Goal: Communication & Community: Participate in discussion

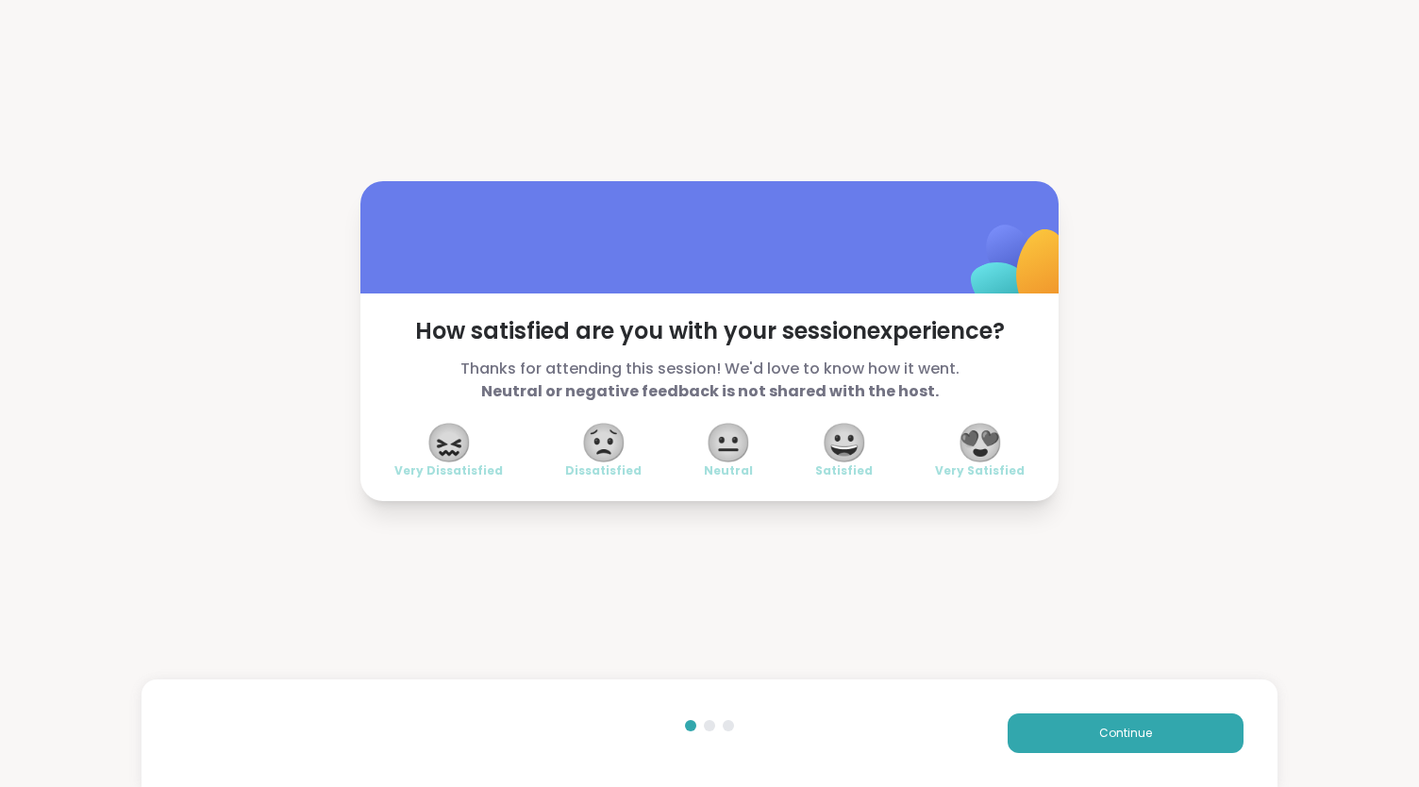
click at [1106, 732] on span "Continue" at bounding box center [1125, 733] width 53 height 17
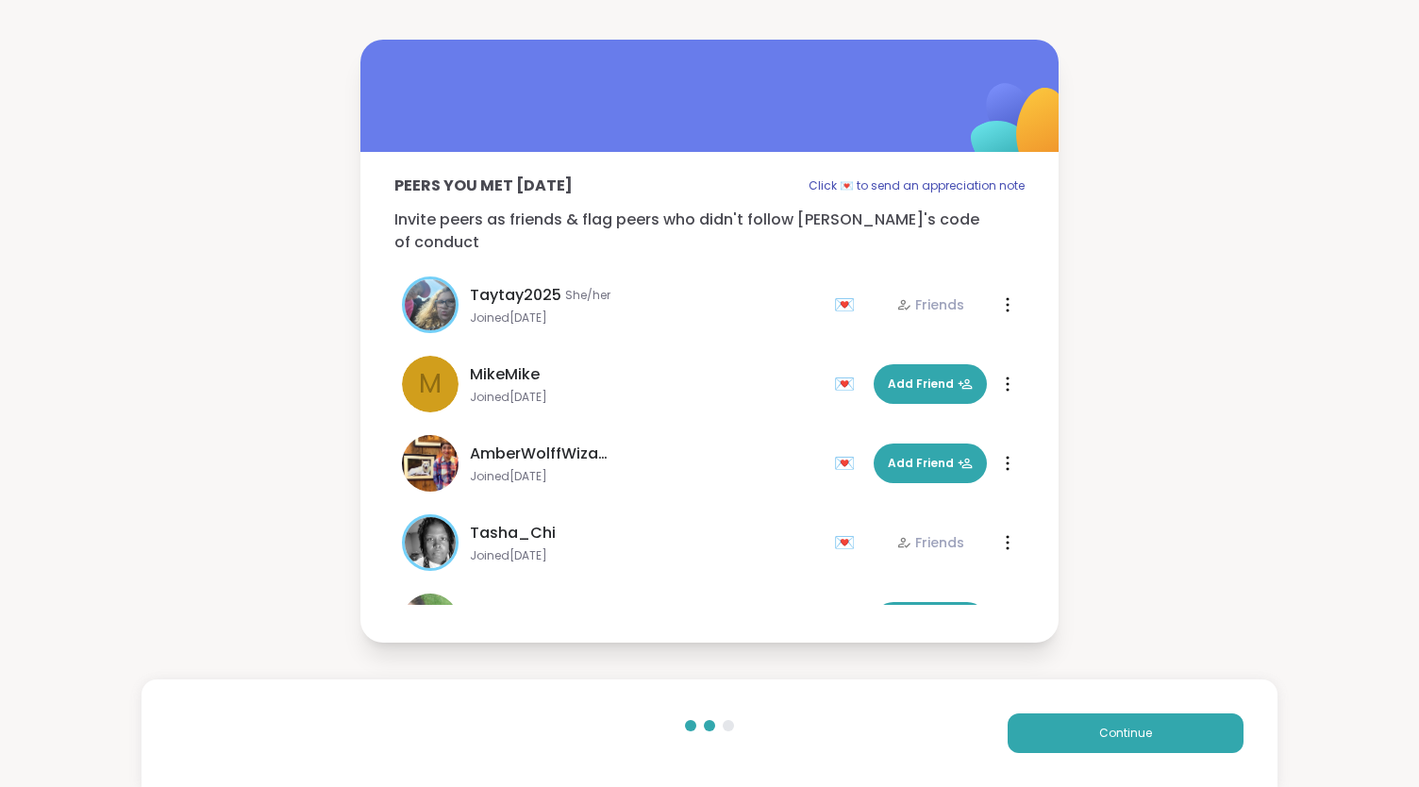
click at [1106, 732] on span "Continue" at bounding box center [1125, 733] width 53 height 17
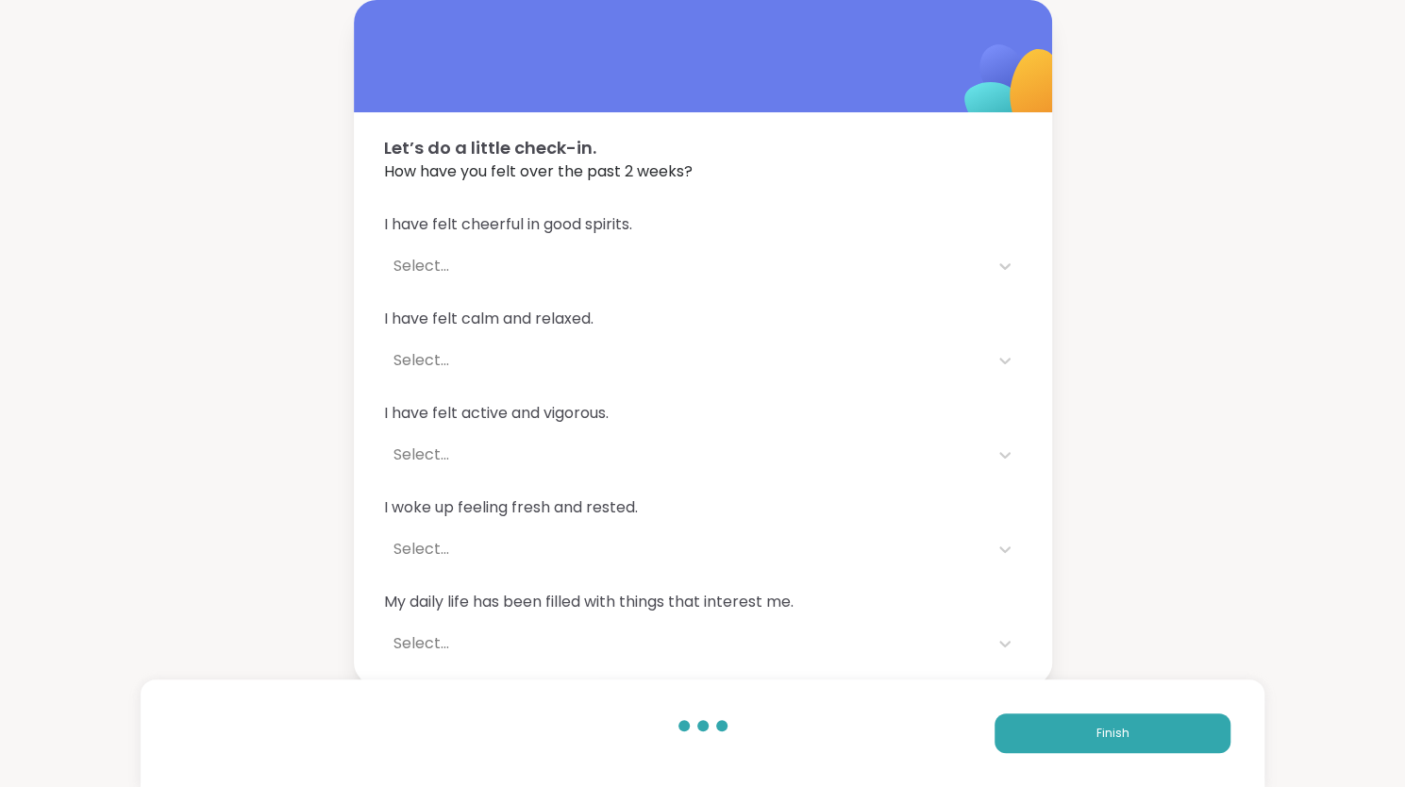
click at [1106, 732] on span "Finish" at bounding box center [1113, 733] width 33 height 17
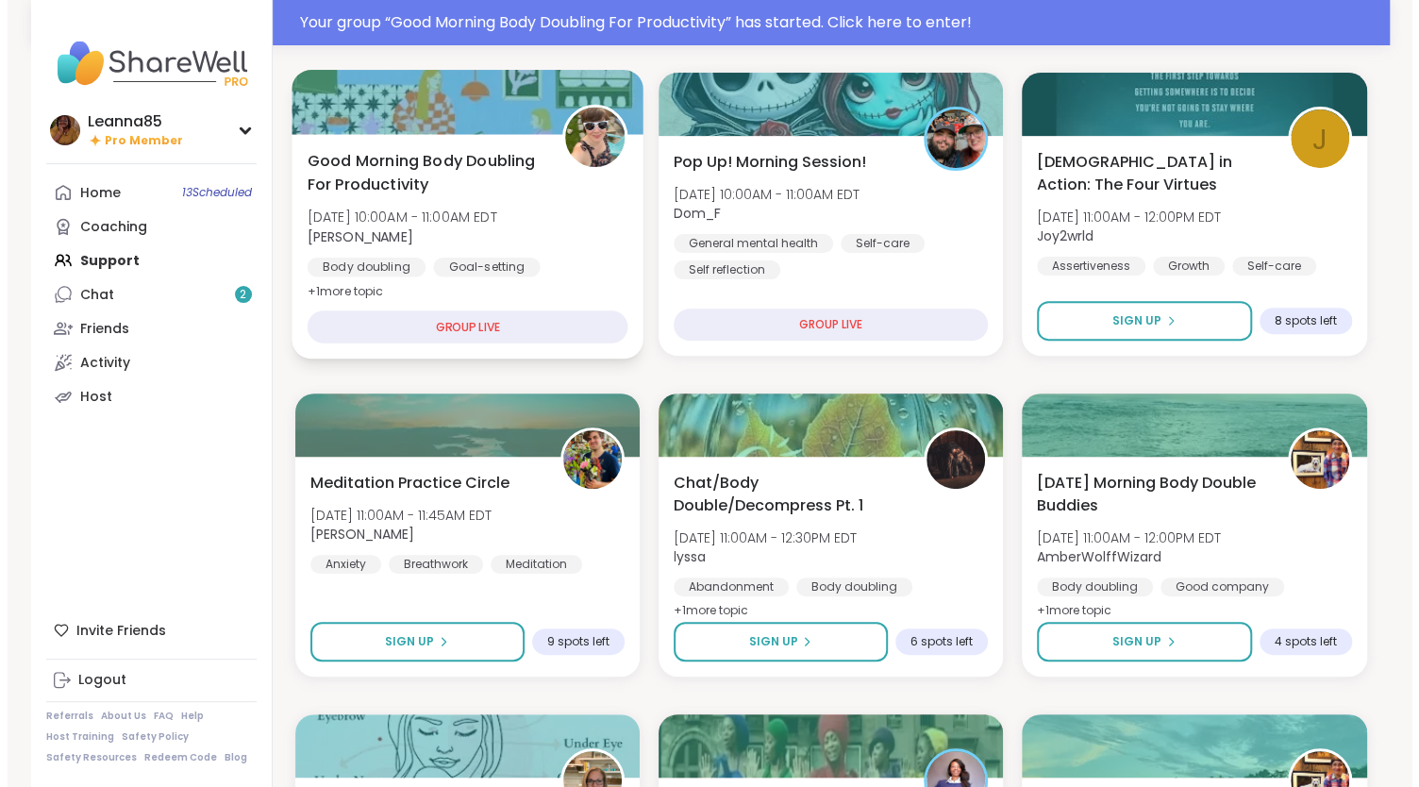
scroll to position [283, 0]
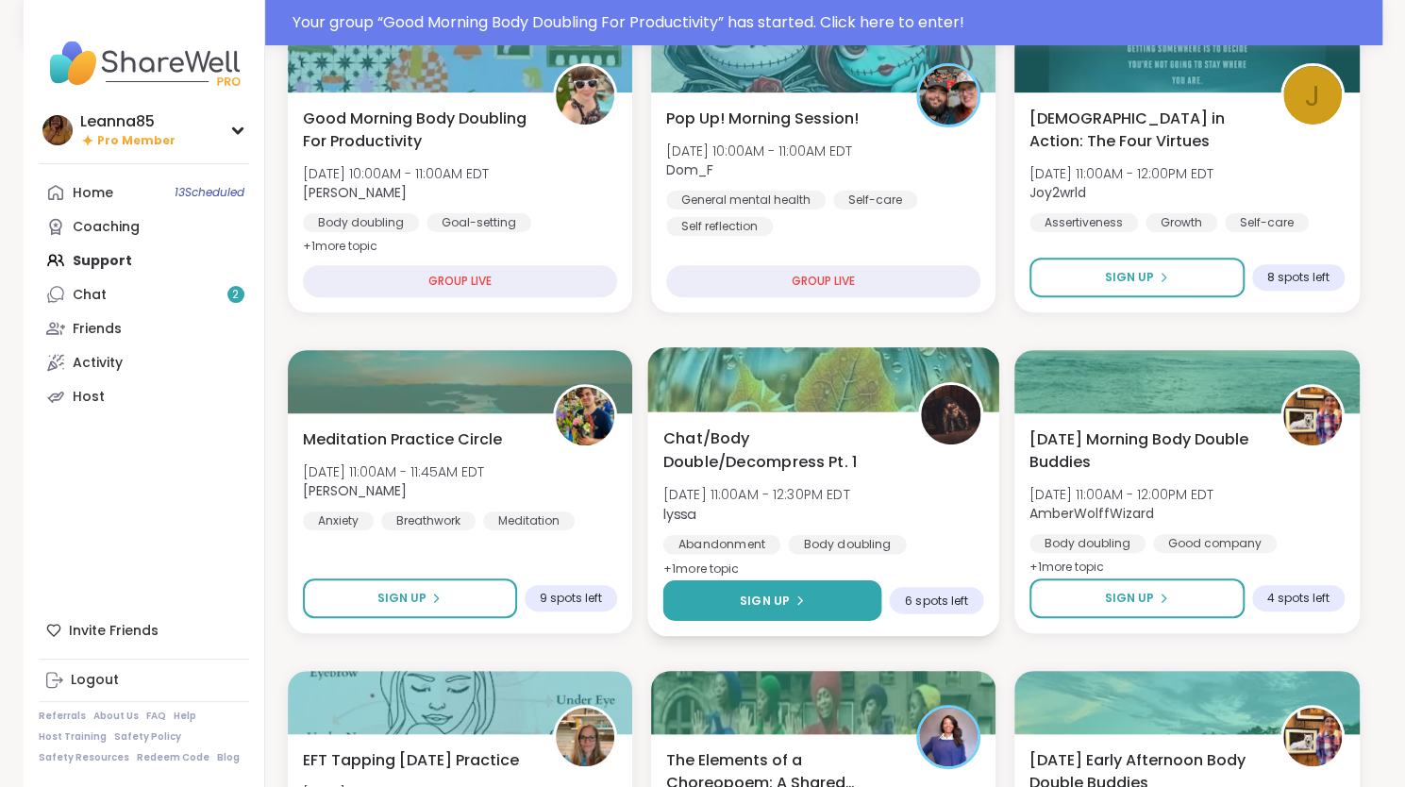
click at [801, 589] on button "Sign Up" at bounding box center [772, 600] width 219 height 41
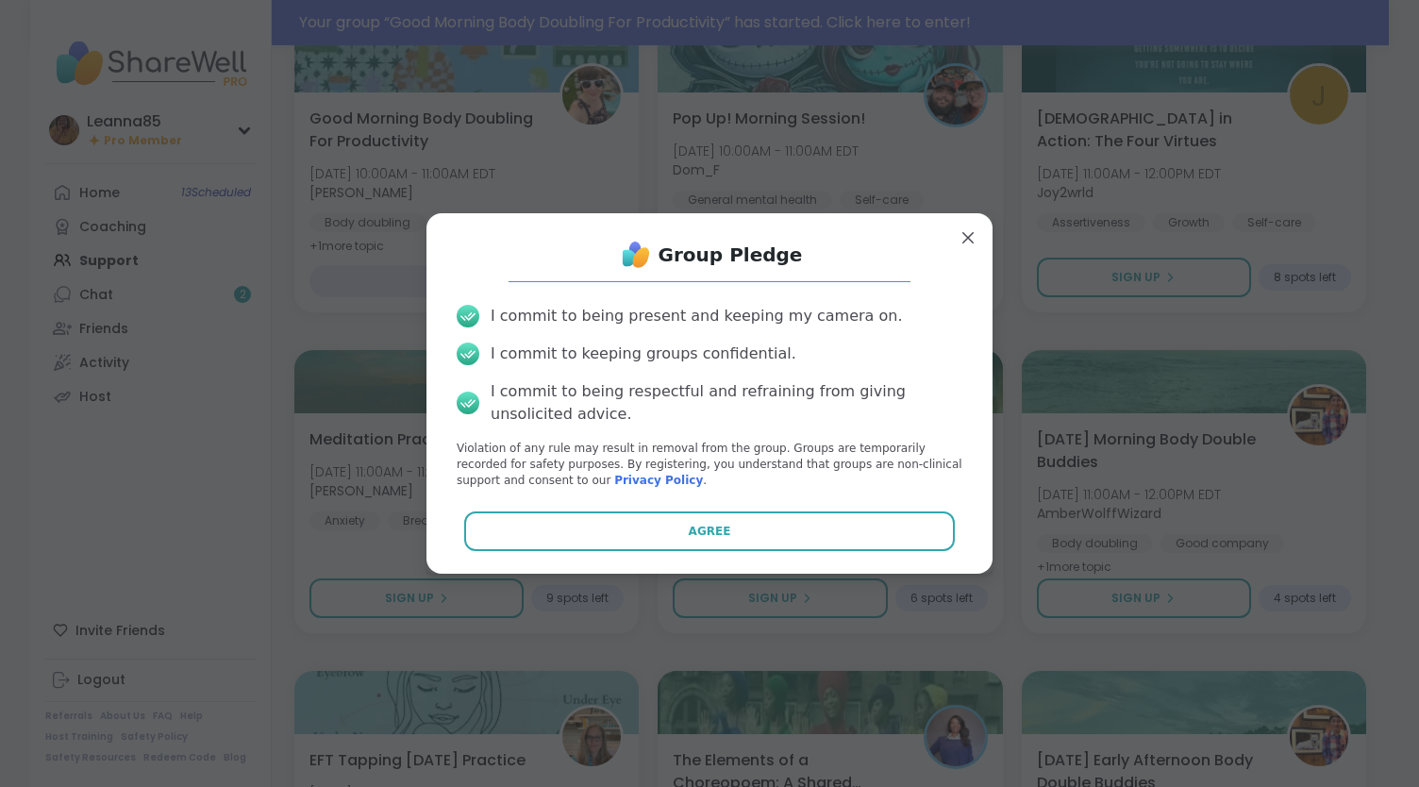
click at [713, 529] on button "Agree" at bounding box center [710, 532] width 492 height 40
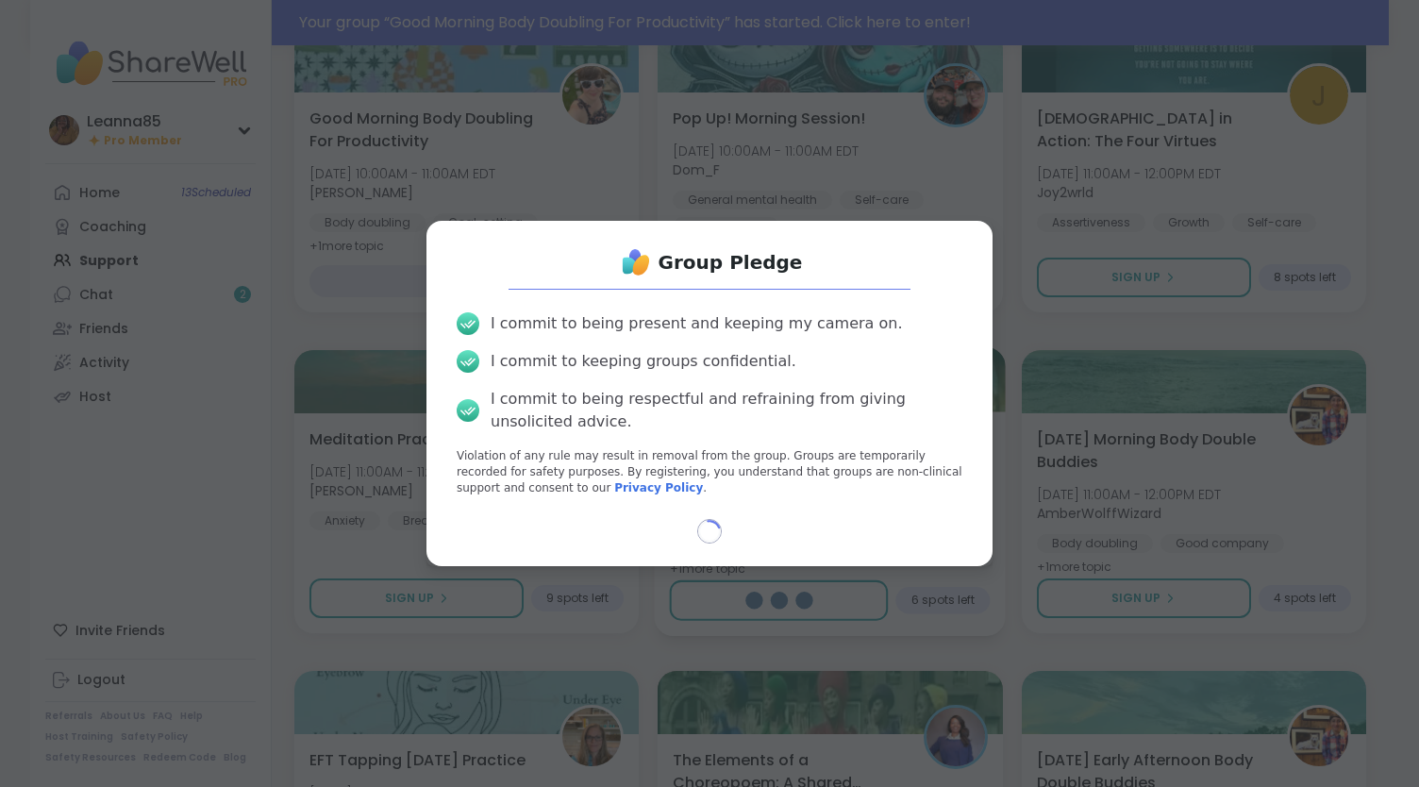
select select "**"
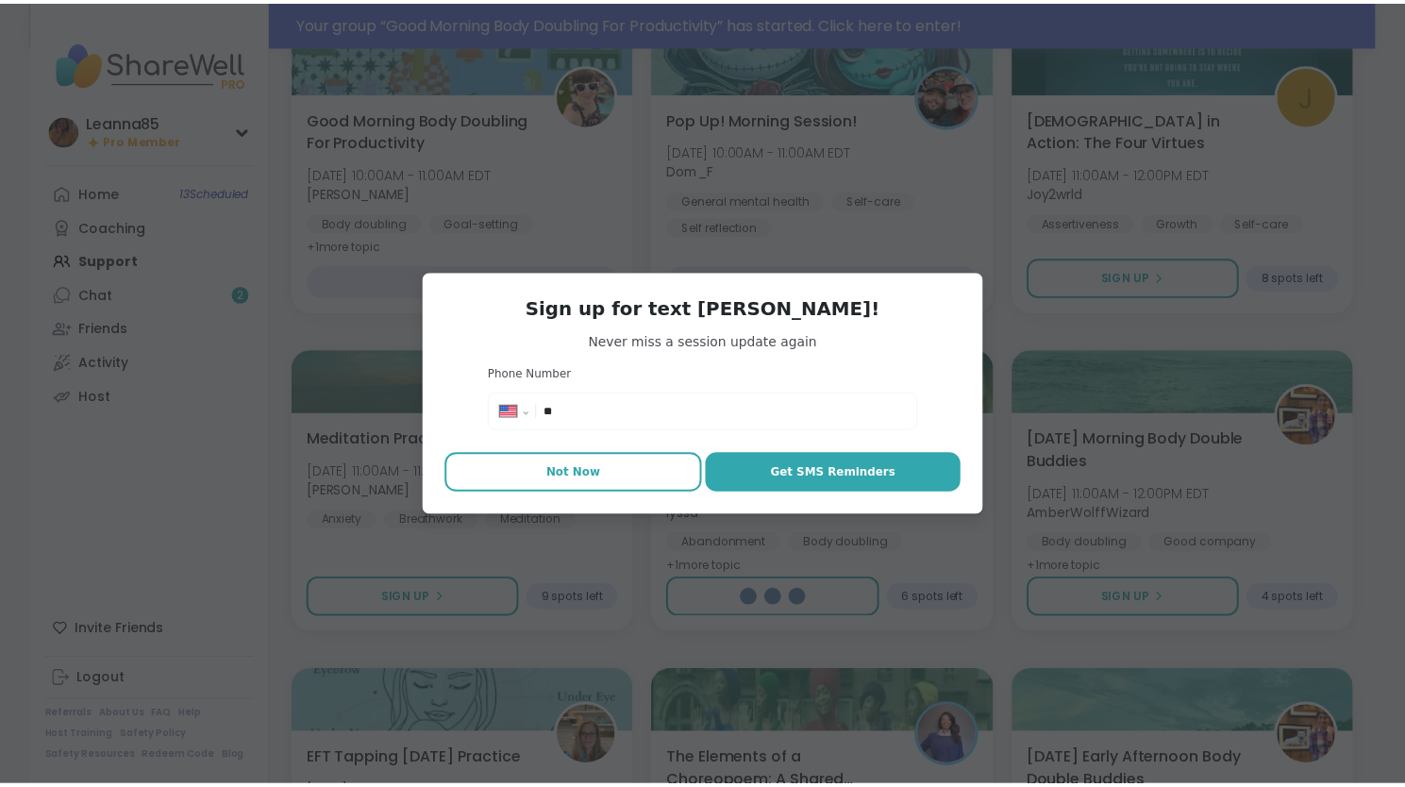
scroll to position [238, 0]
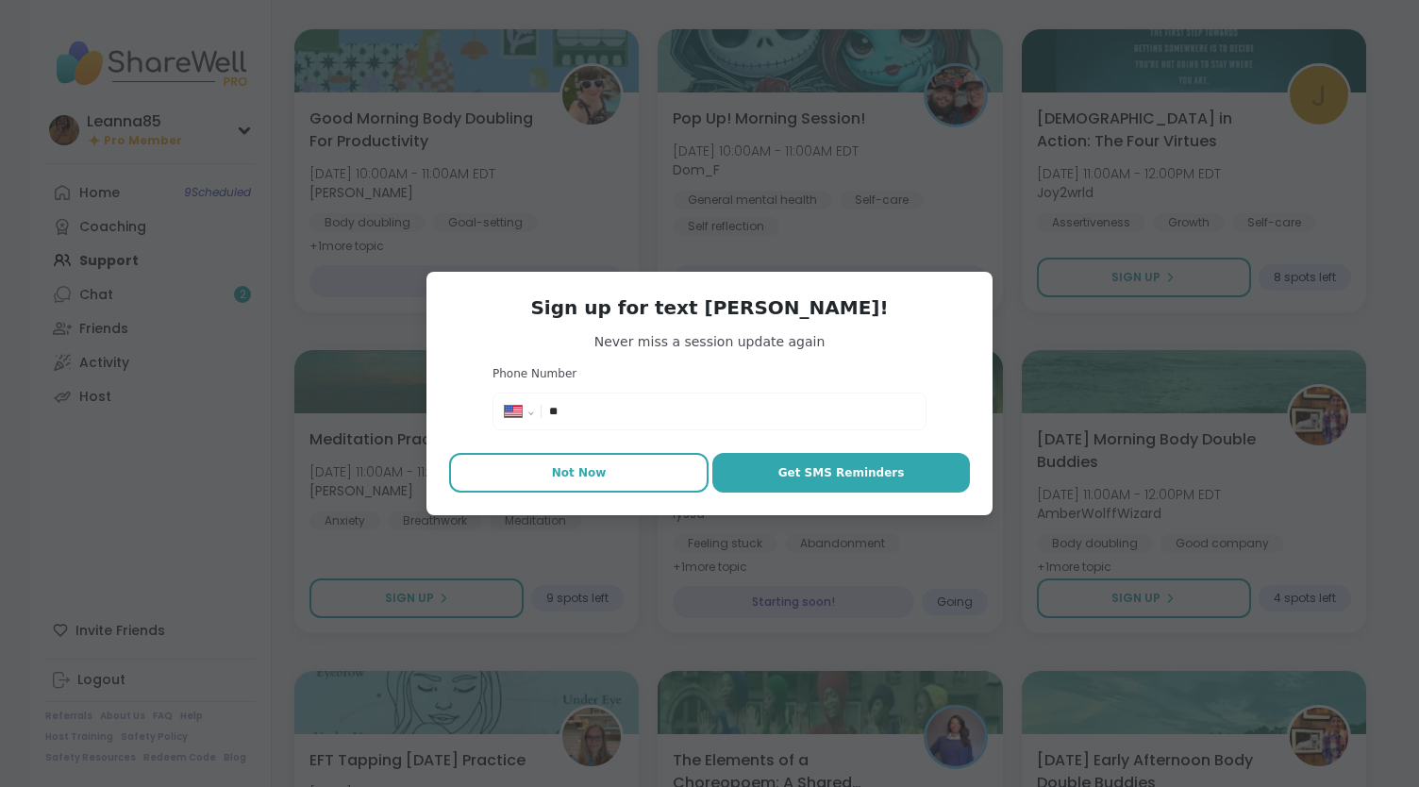
click at [646, 479] on button "Not Now" at bounding box center [579, 473] width 260 height 40
type textarea "*"
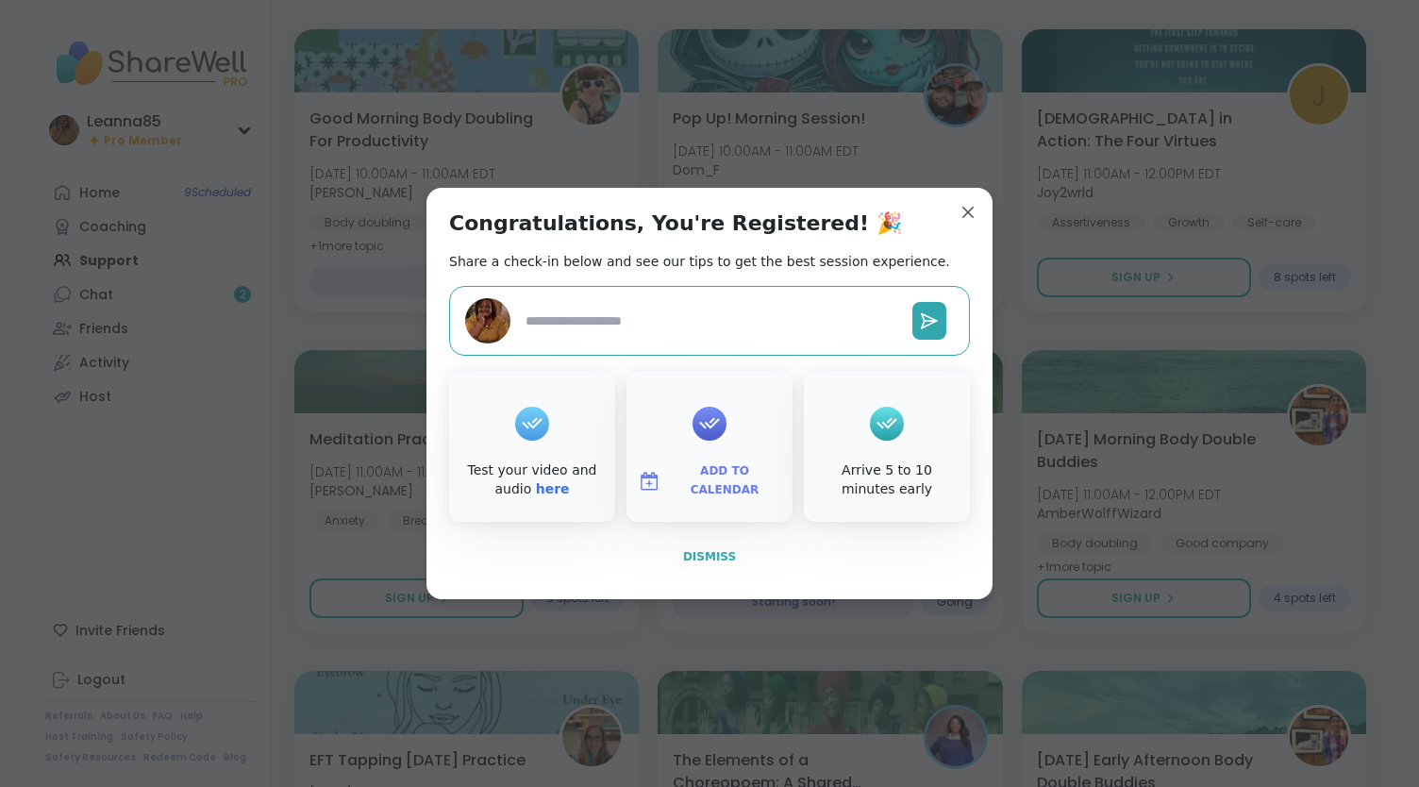
click at [704, 554] on span "Dismiss" at bounding box center [709, 556] width 53 height 13
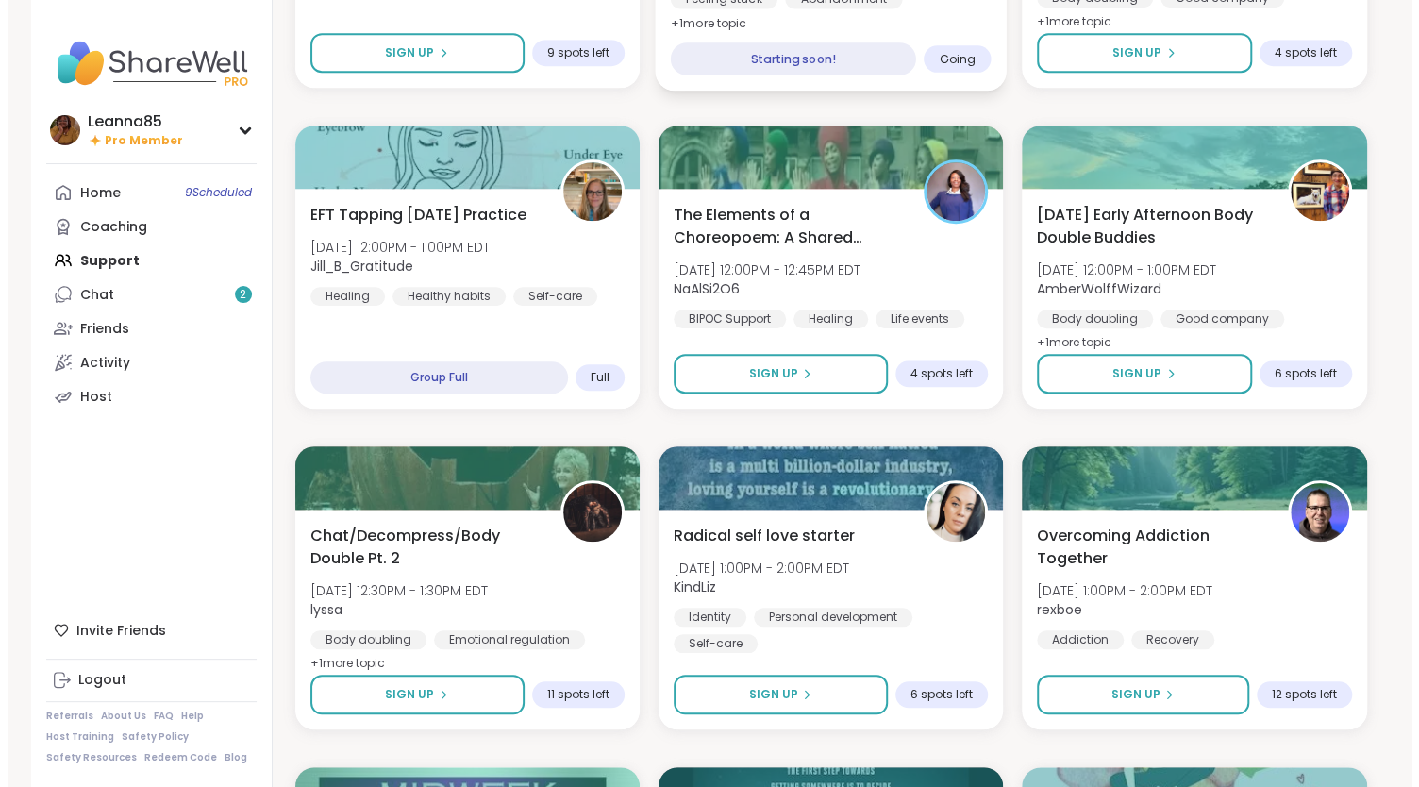
scroll to position [804, 0]
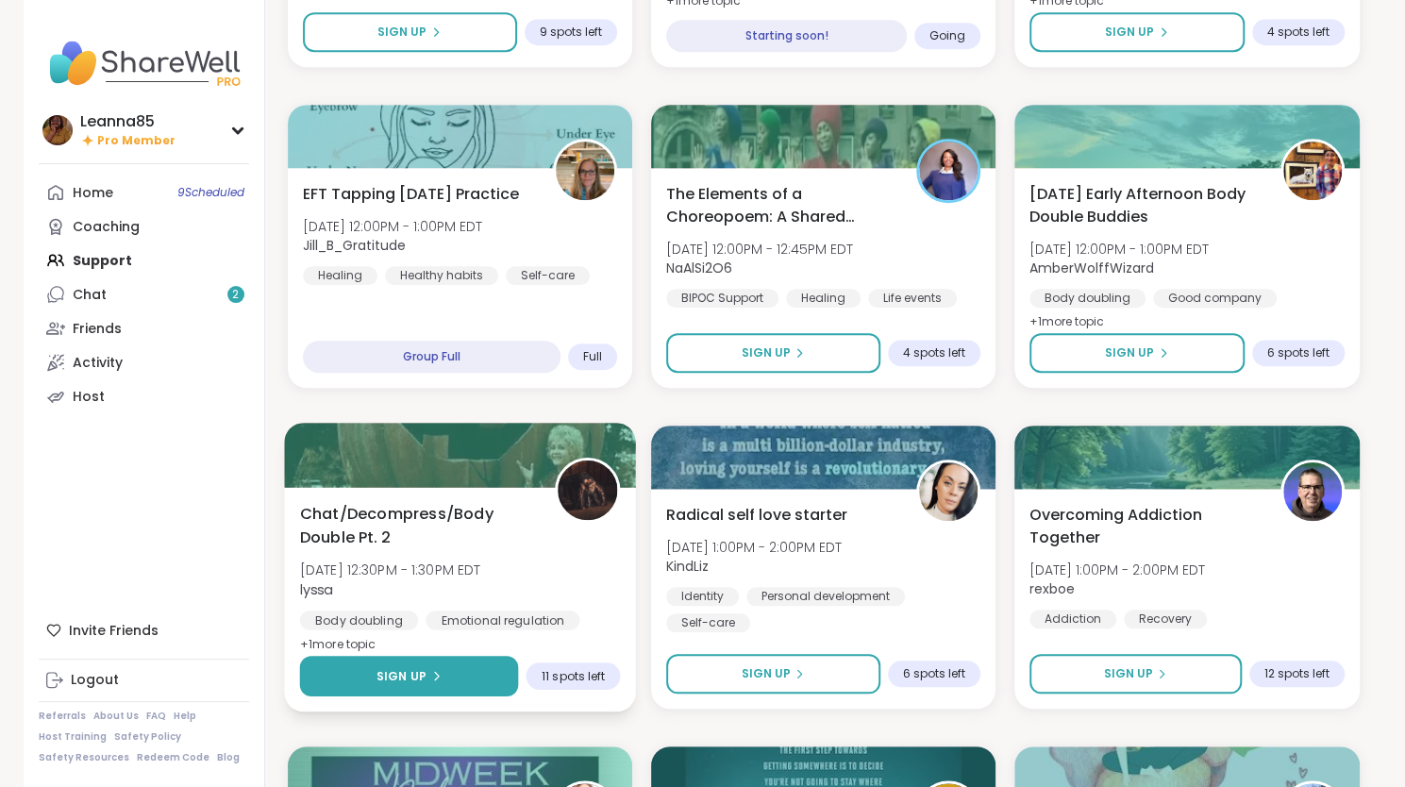
click at [468, 686] on button "Sign Up" at bounding box center [408, 676] width 219 height 41
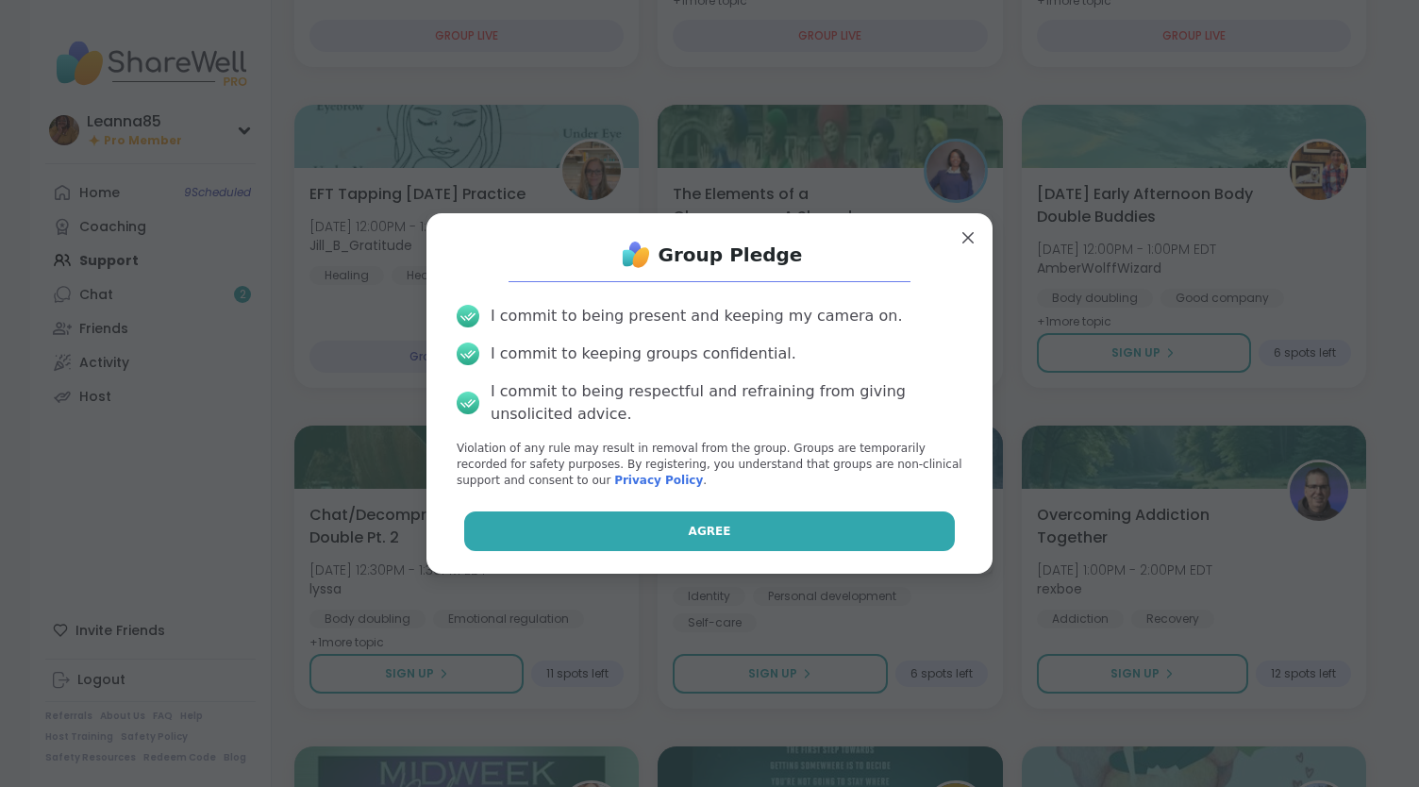
click at [608, 541] on button "Agree" at bounding box center [710, 532] width 492 height 40
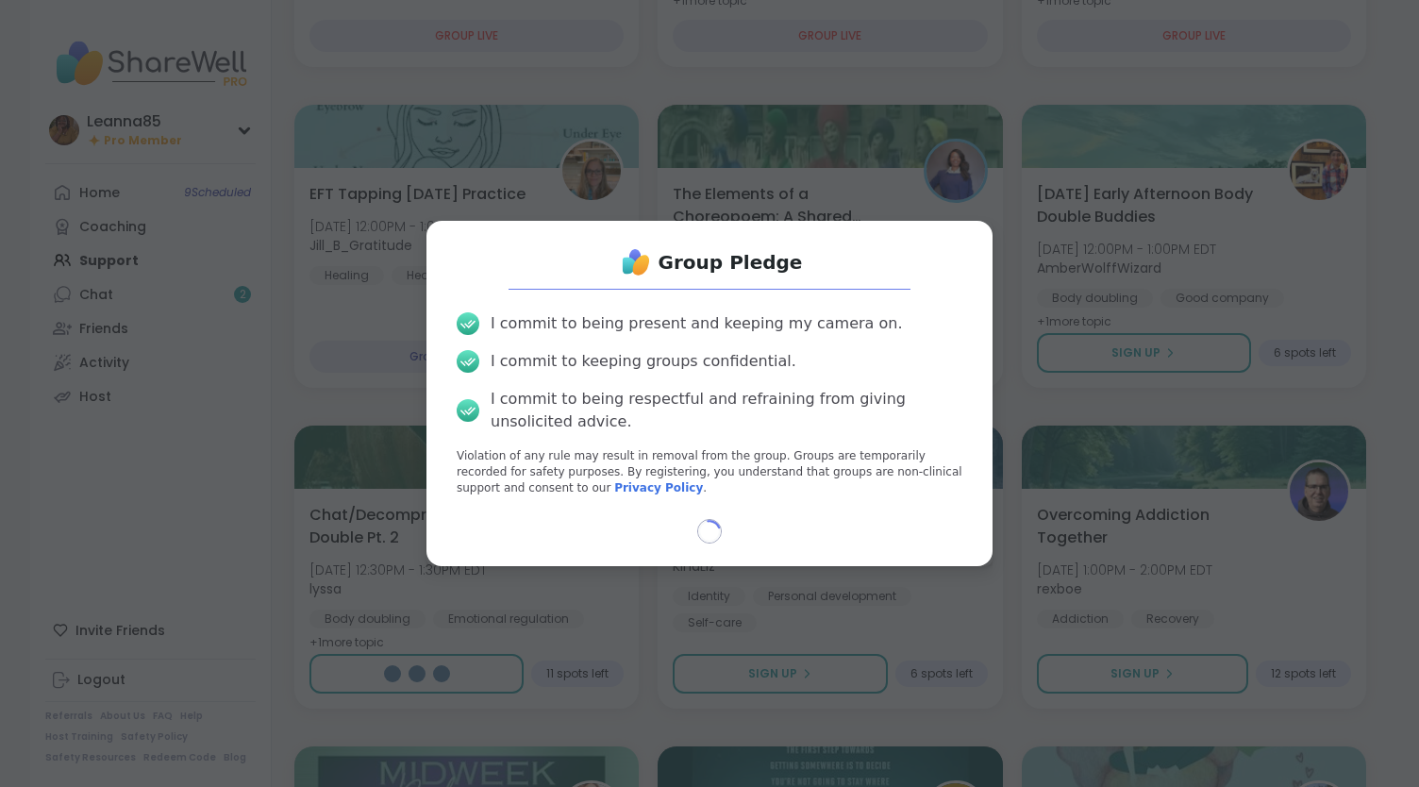
select select "**"
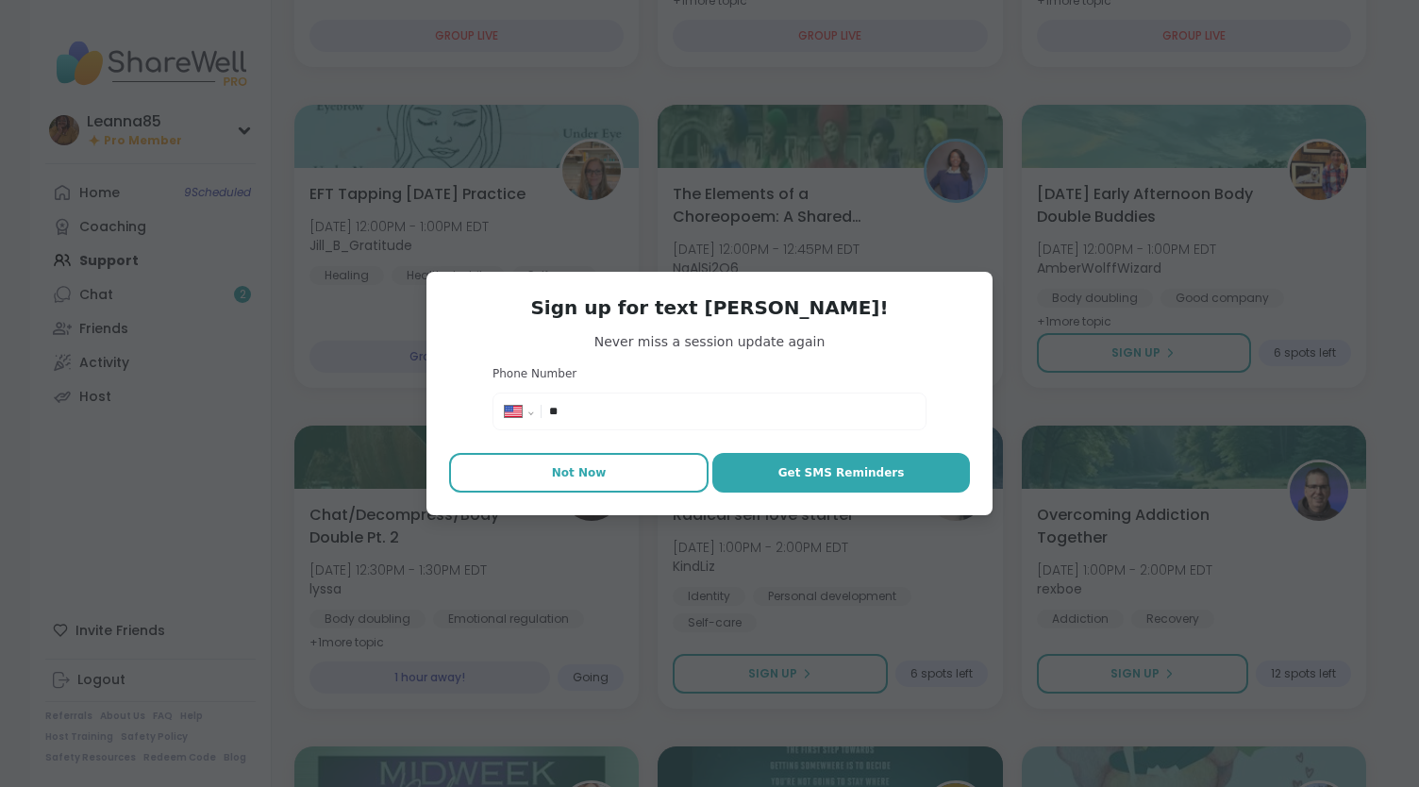
click at [566, 483] on button "Not Now" at bounding box center [579, 473] width 260 height 40
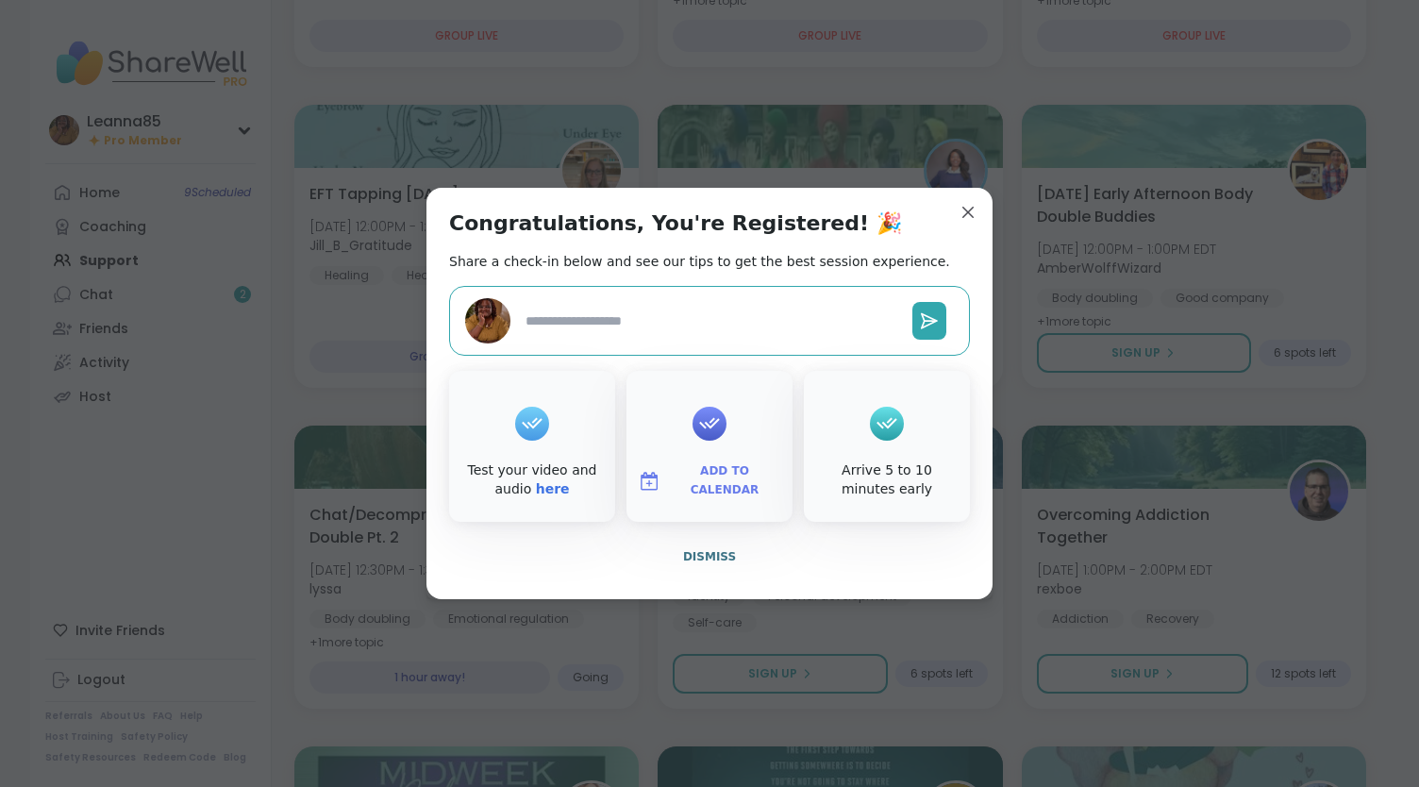
type textarea "*"
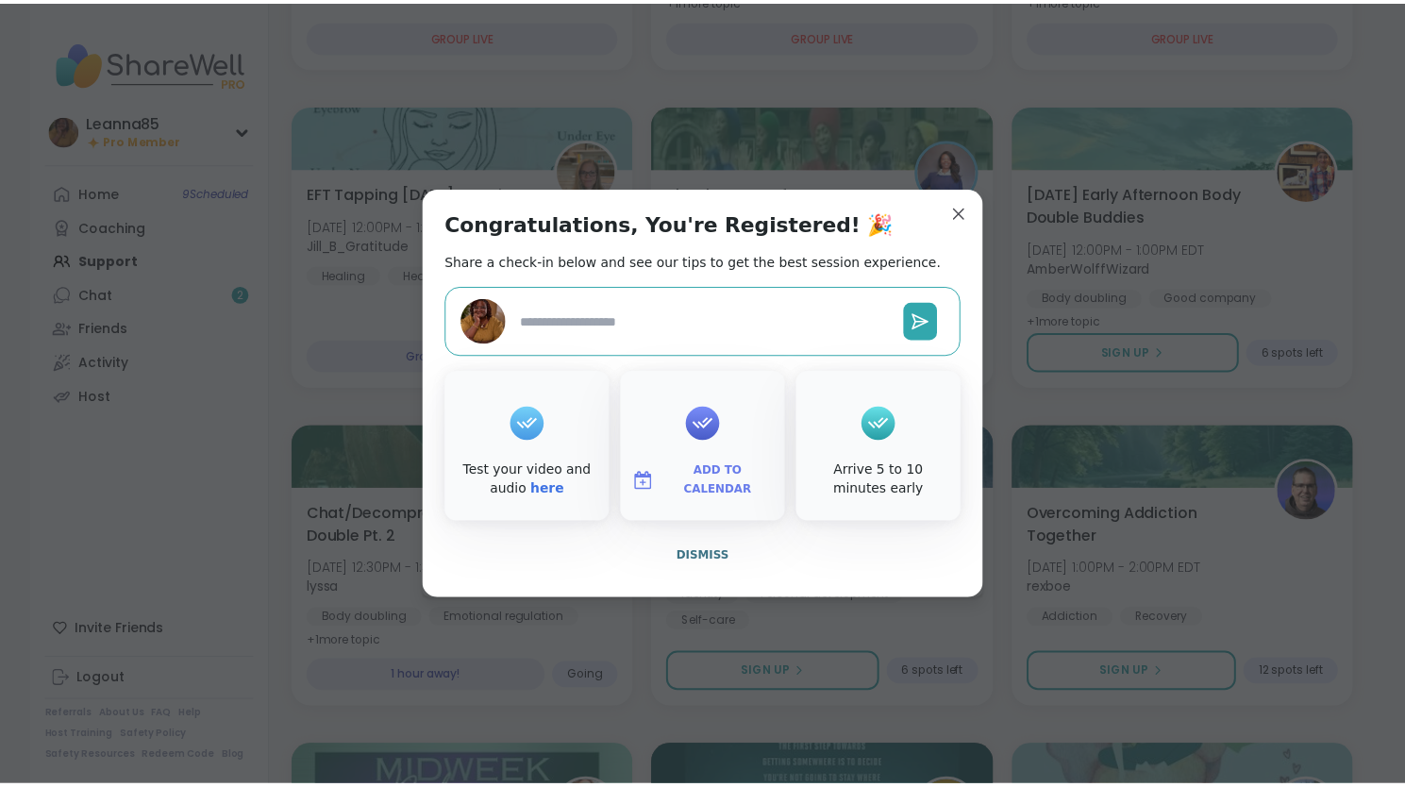
scroll to position [849, 0]
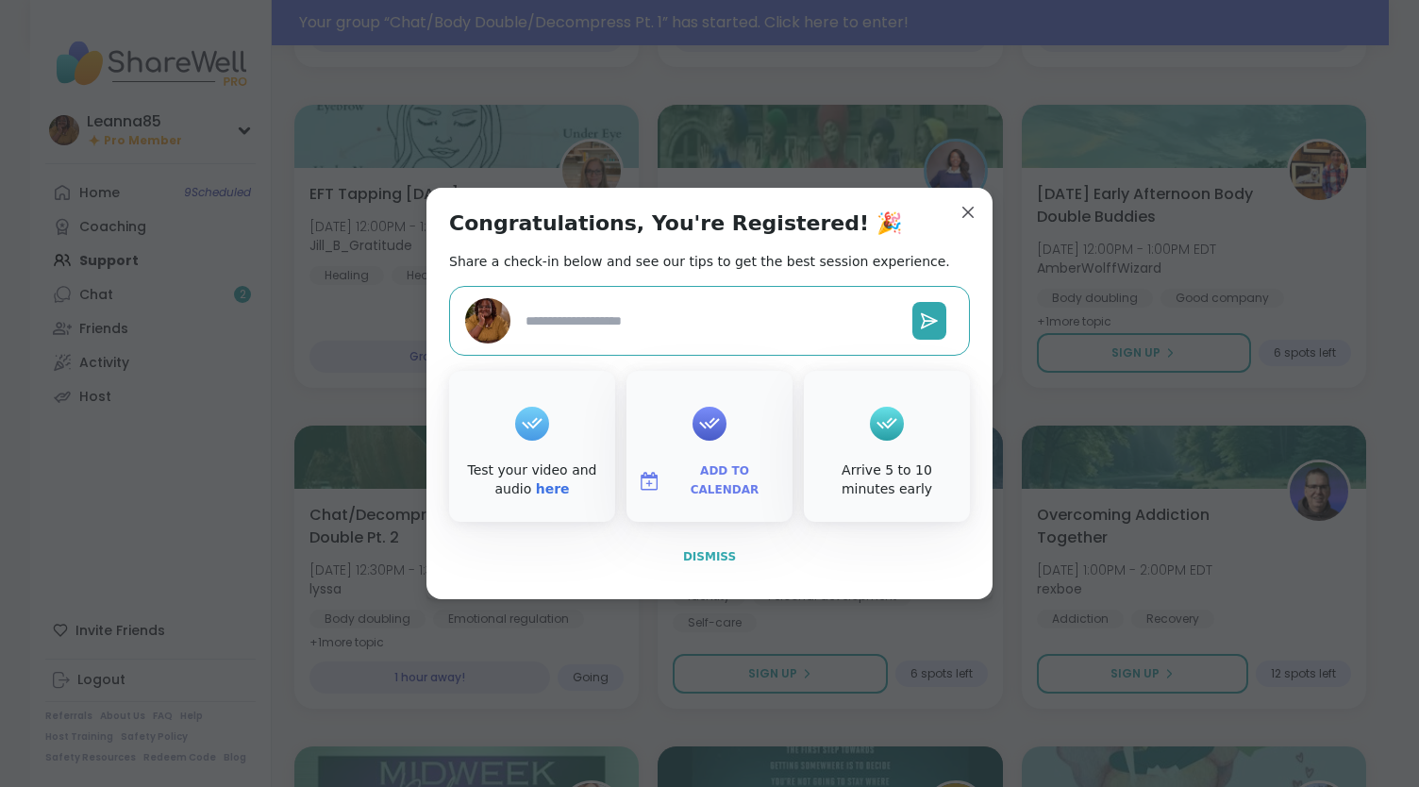
click at [677, 555] on button "Dismiss" at bounding box center [709, 557] width 521 height 40
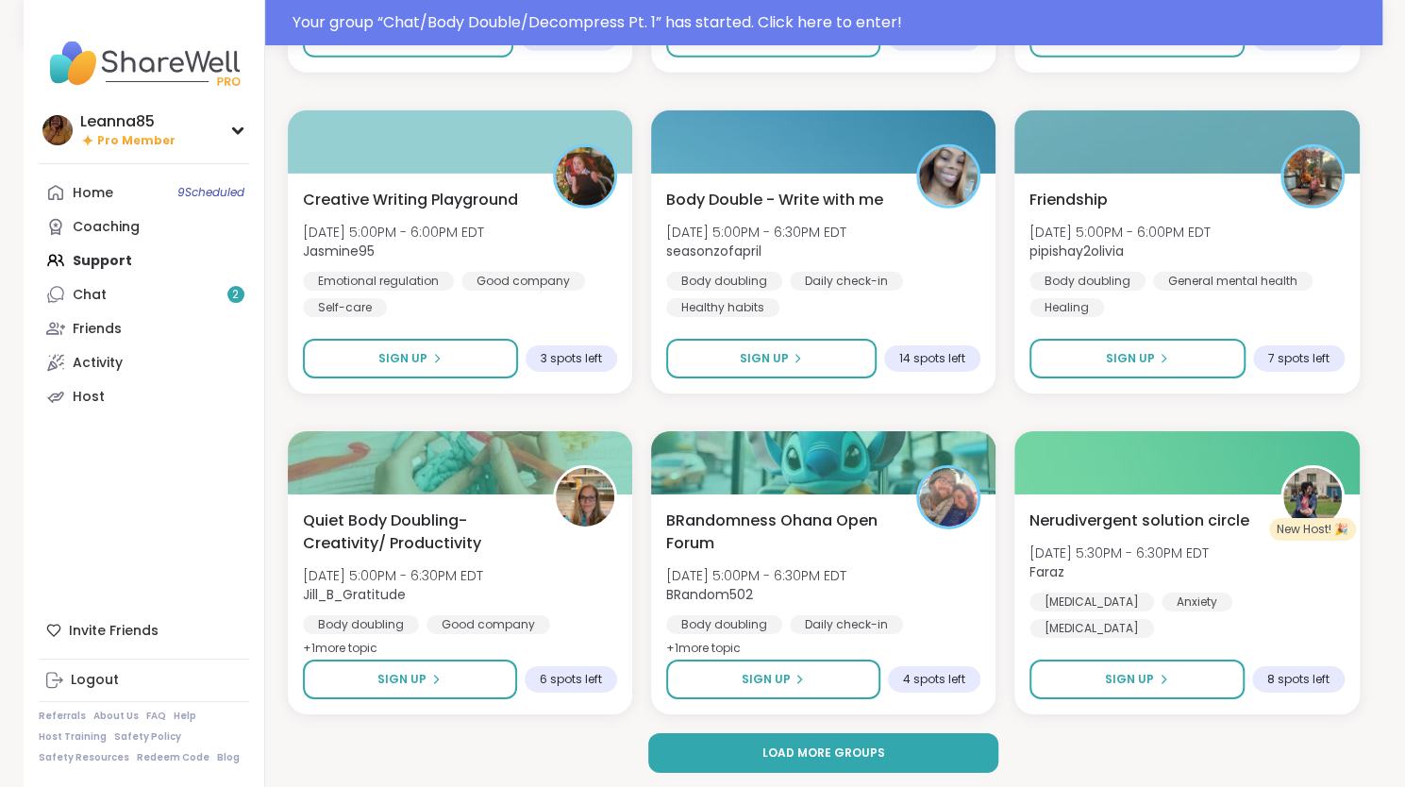
scroll to position [3415, 0]
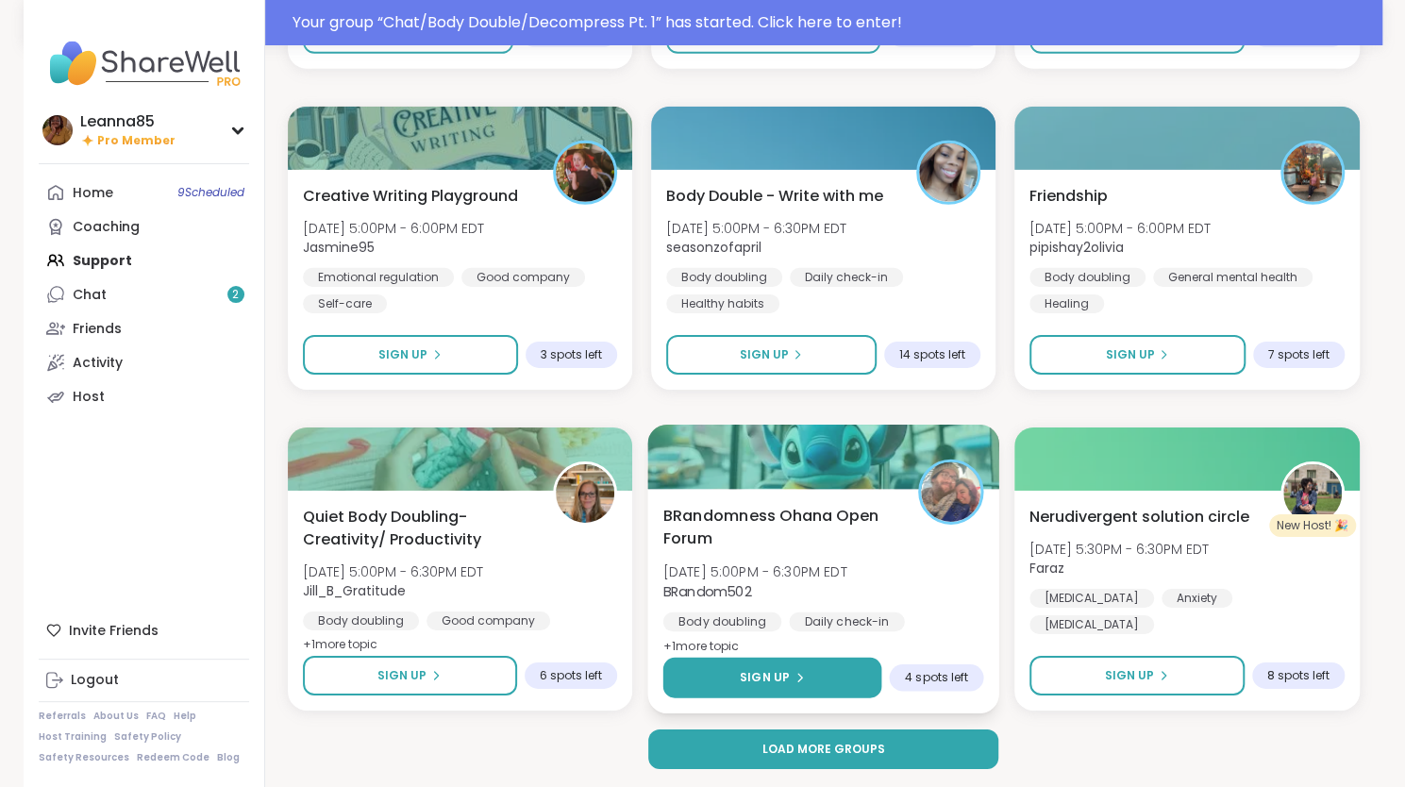
click at [753, 682] on span "Sign Up" at bounding box center [765, 677] width 50 height 17
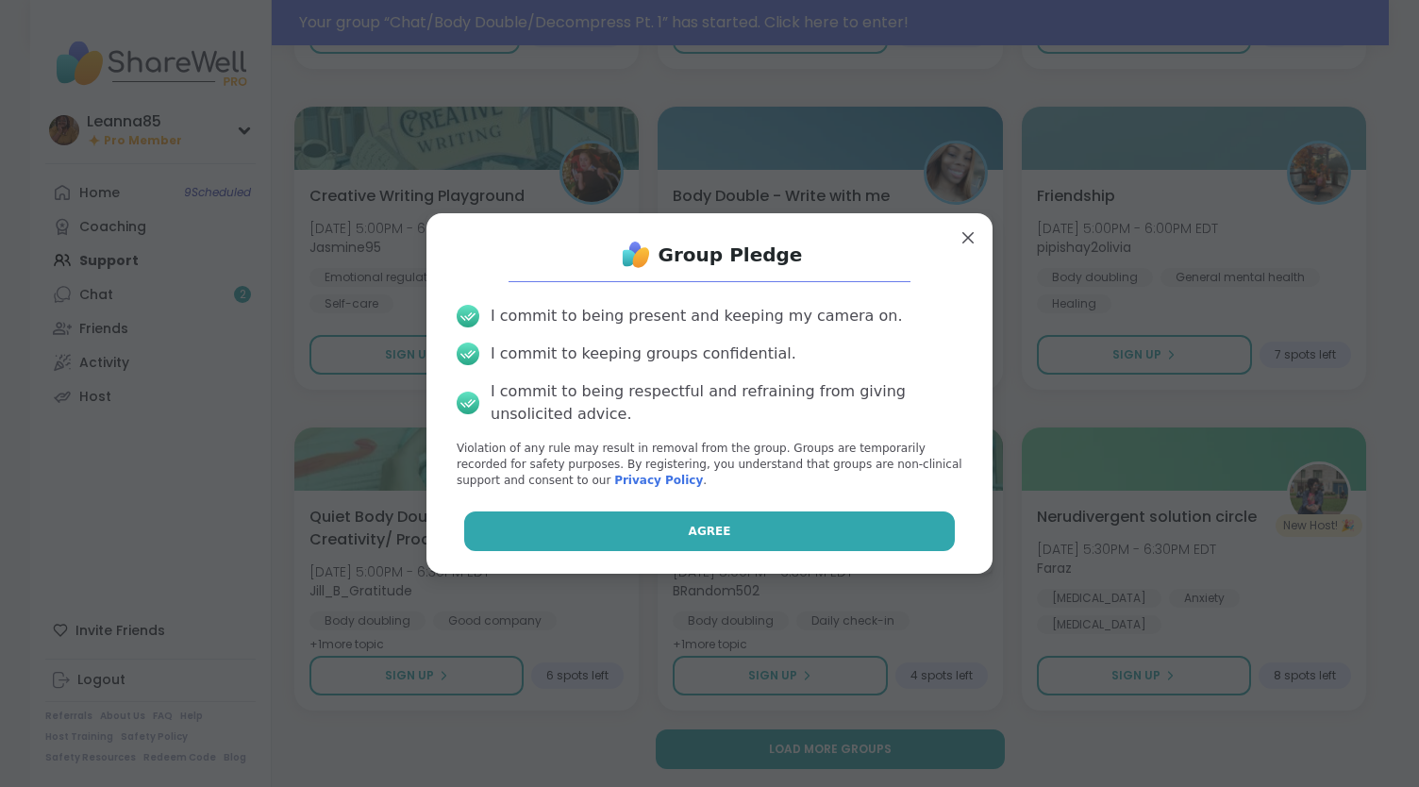
click at [655, 535] on button "Agree" at bounding box center [710, 532] width 492 height 40
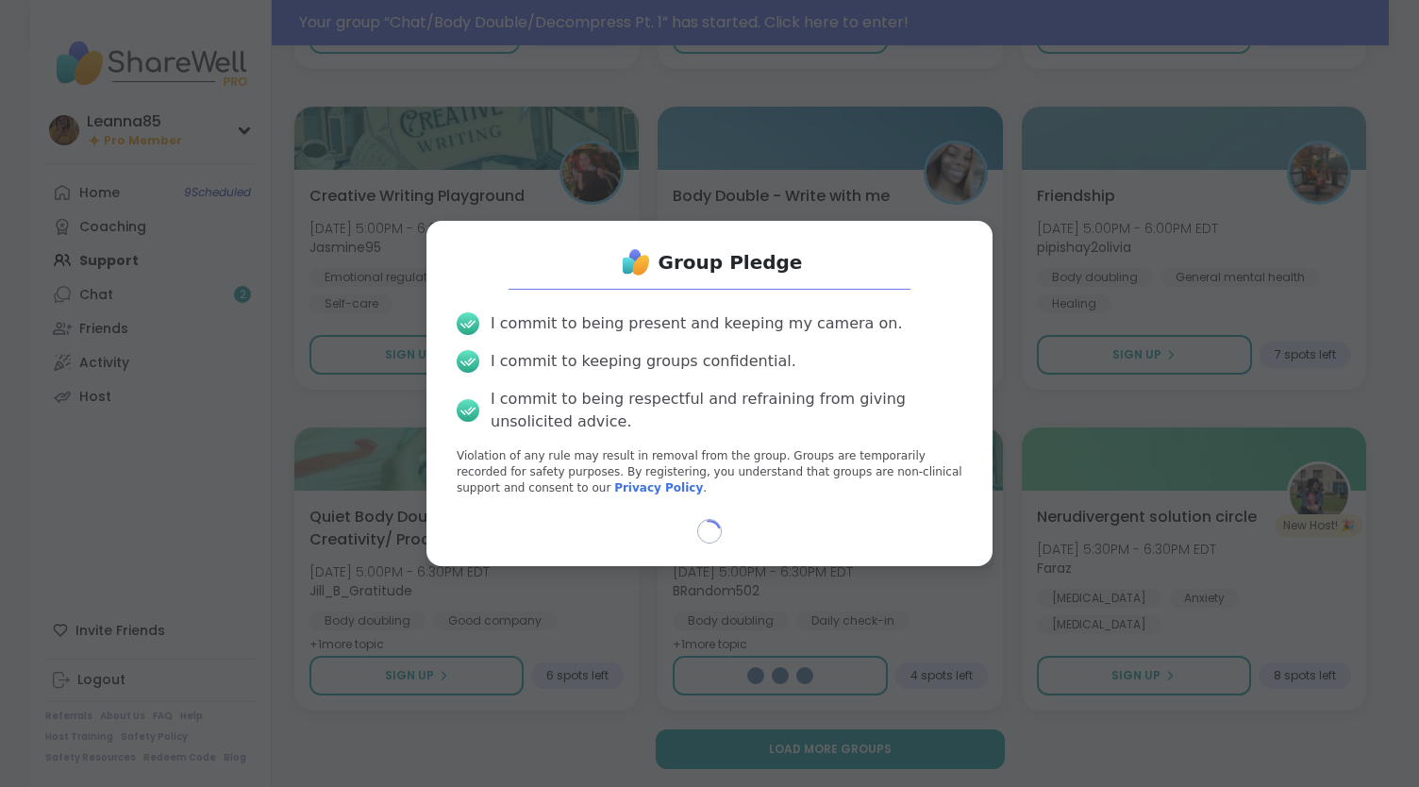
select select "**"
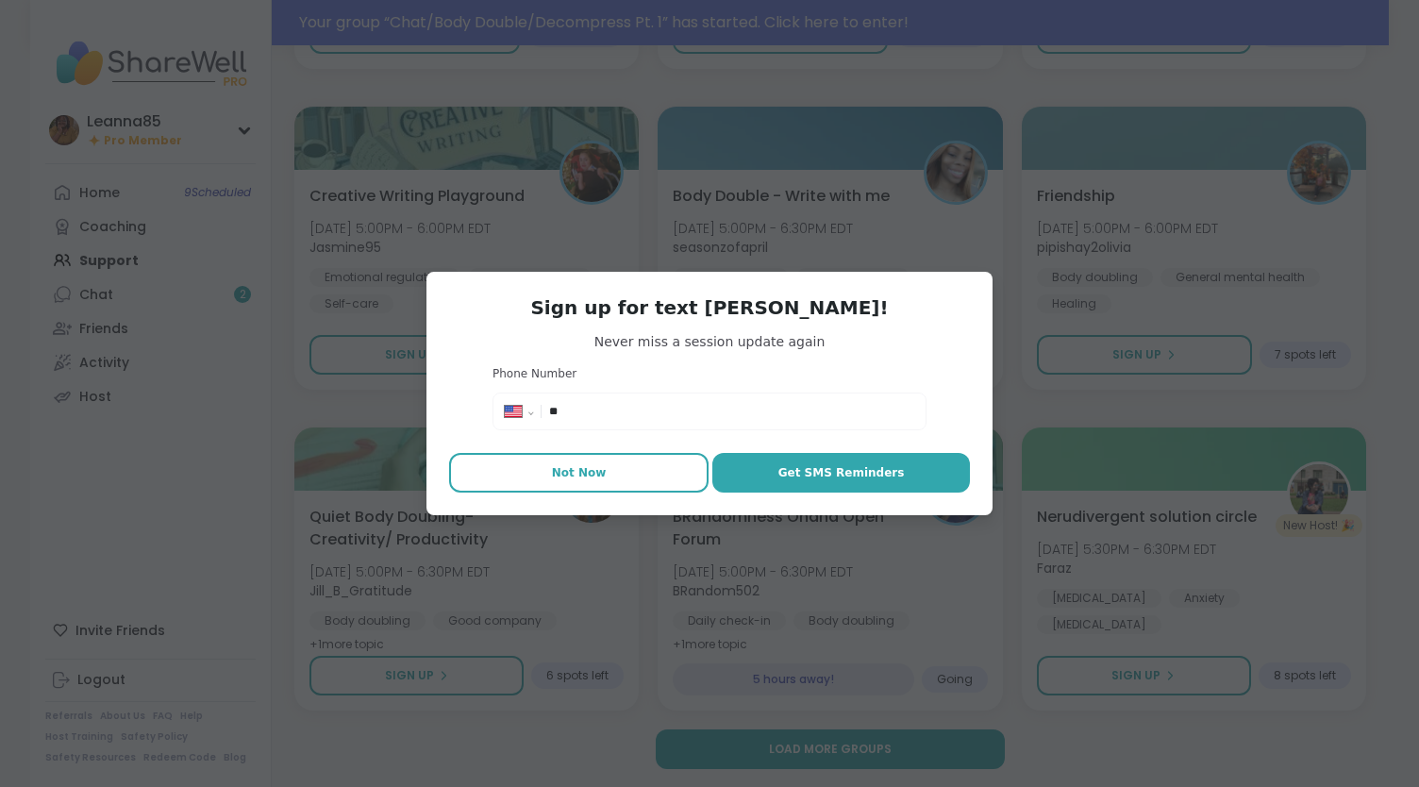
click at [582, 478] on span "Not Now" at bounding box center [579, 472] width 55 height 17
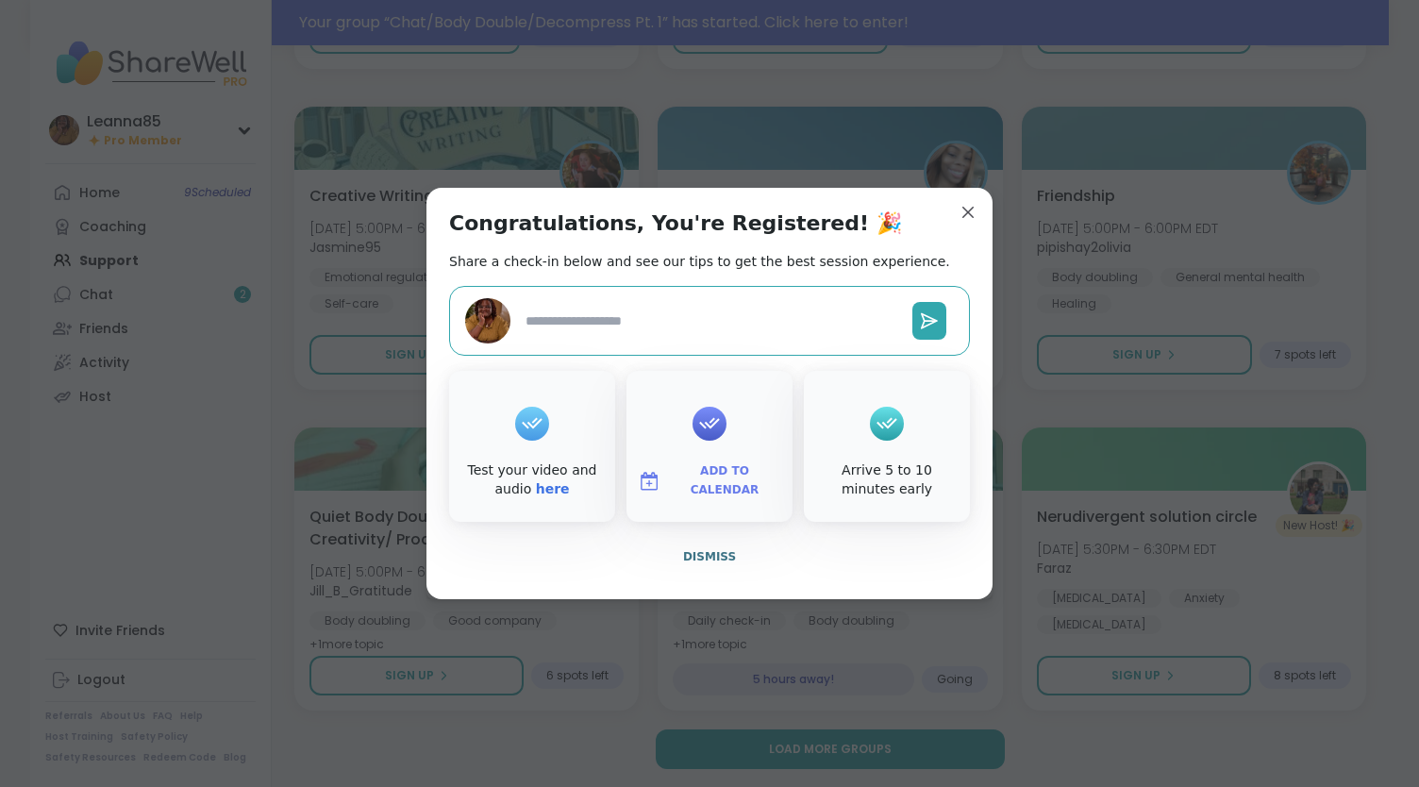
type textarea "*"
click at [700, 560] on span "Dismiss" at bounding box center [709, 556] width 53 height 13
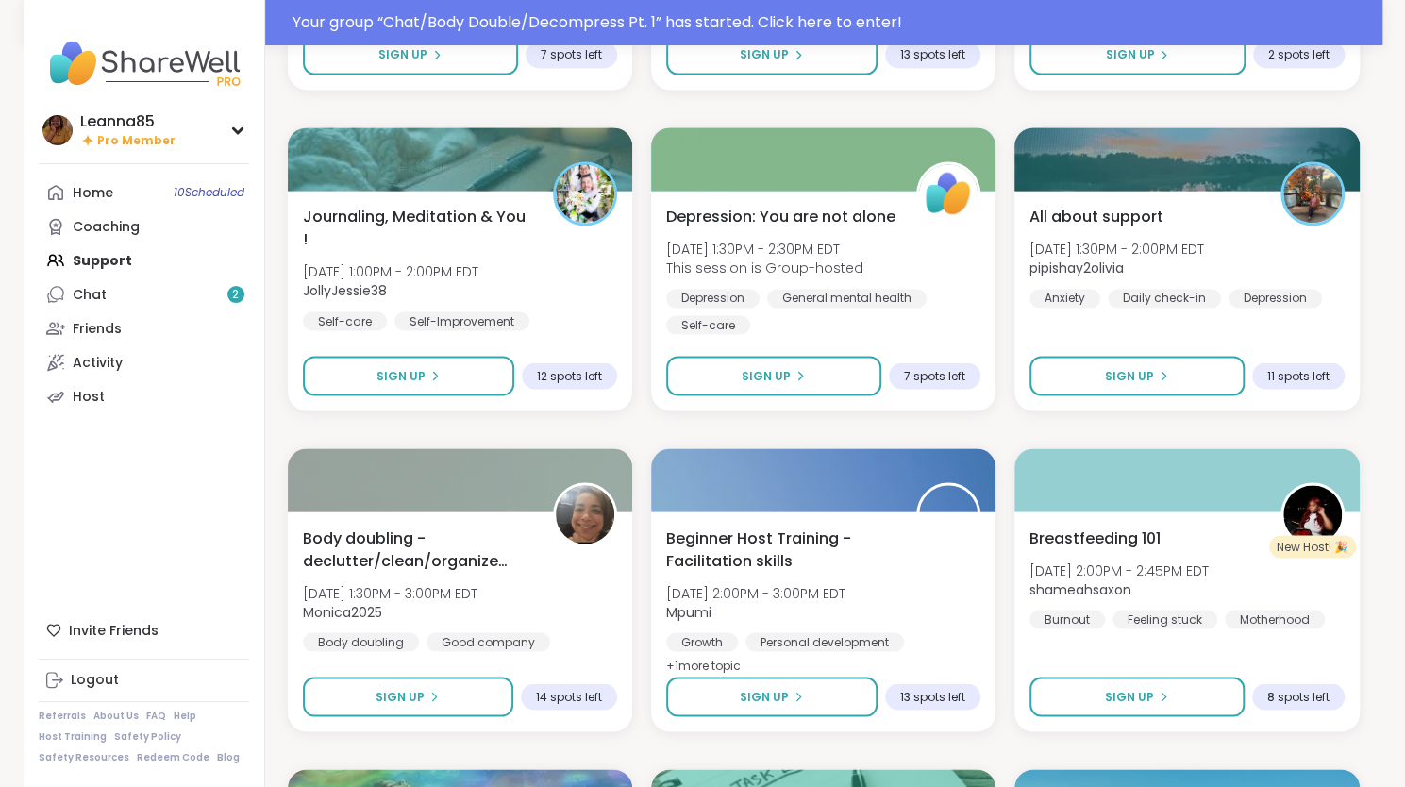
scroll to position [1810, 0]
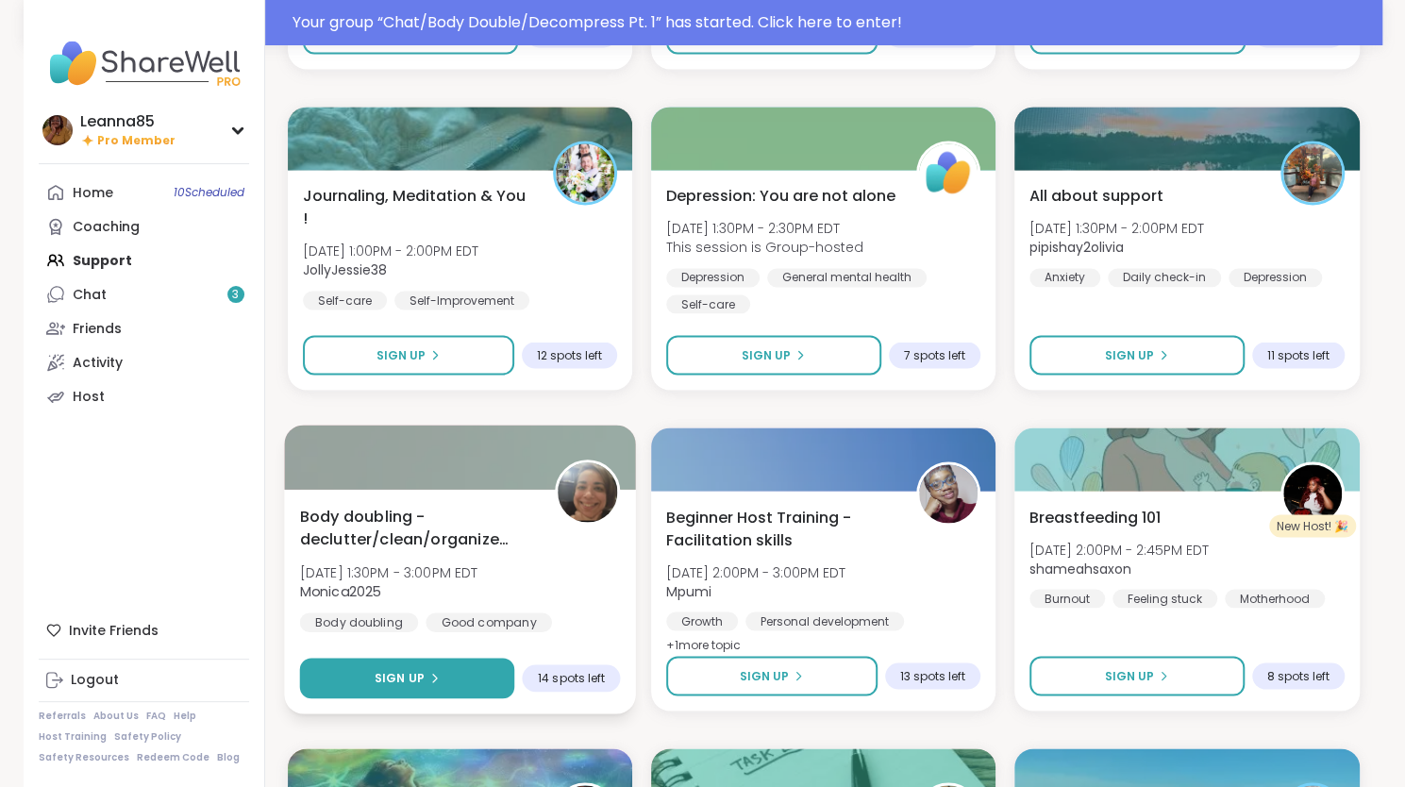
click at [470, 680] on button "Sign Up" at bounding box center [406, 678] width 215 height 41
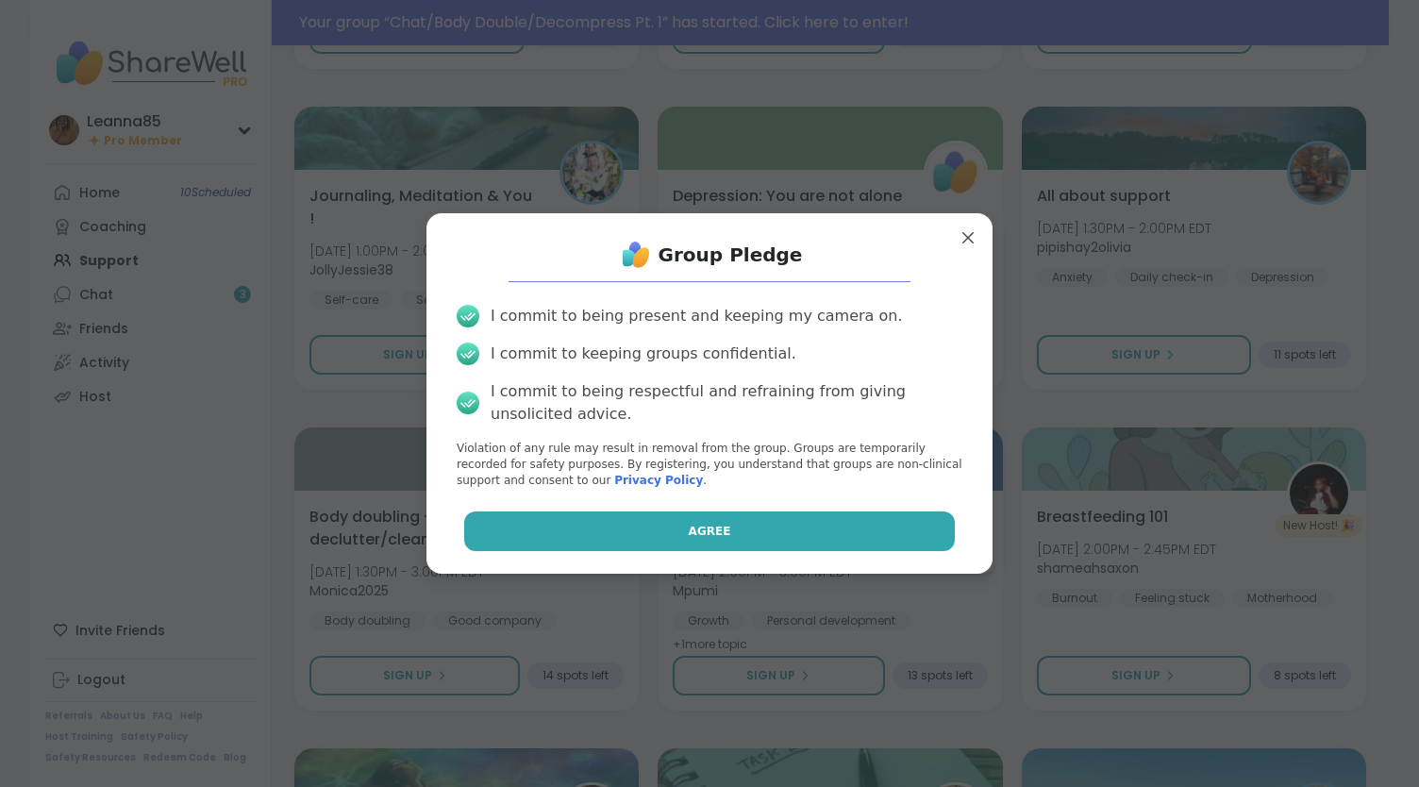
click at [605, 537] on button "Agree" at bounding box center [710, 532] width 492 height 40
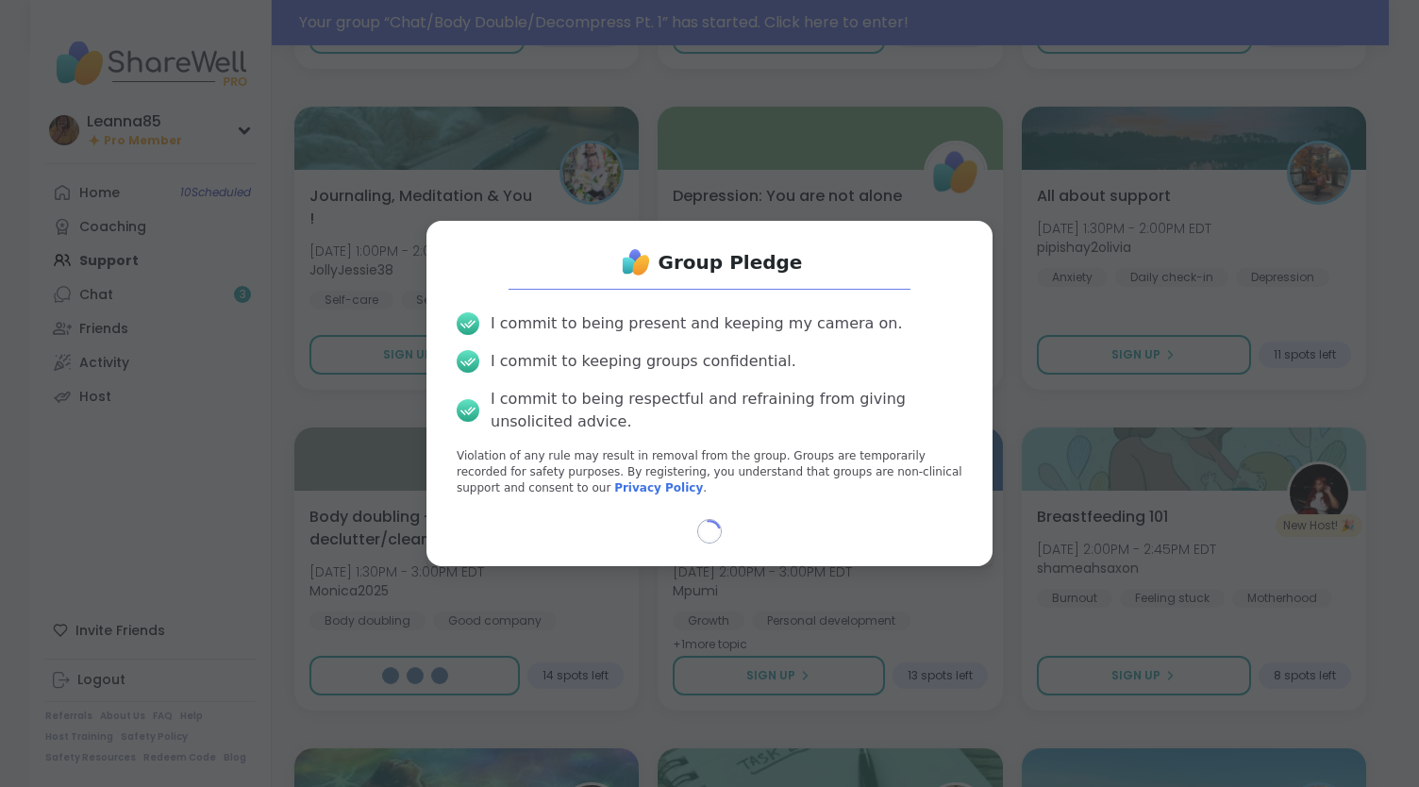
select select "**"
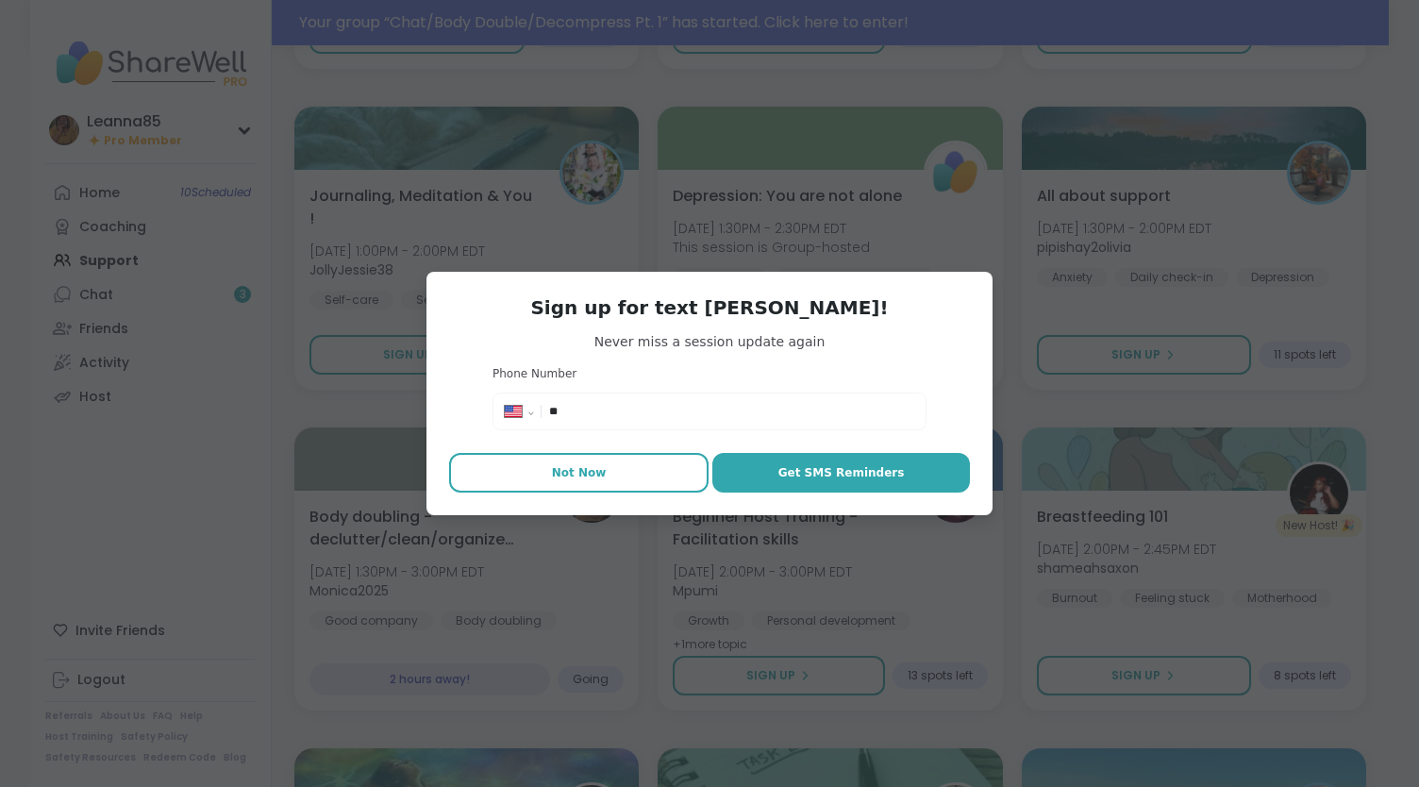
click at [617, 478] on button "Not Now" at bounding box center [579, 473] width 260 height 40
type textarea "*"
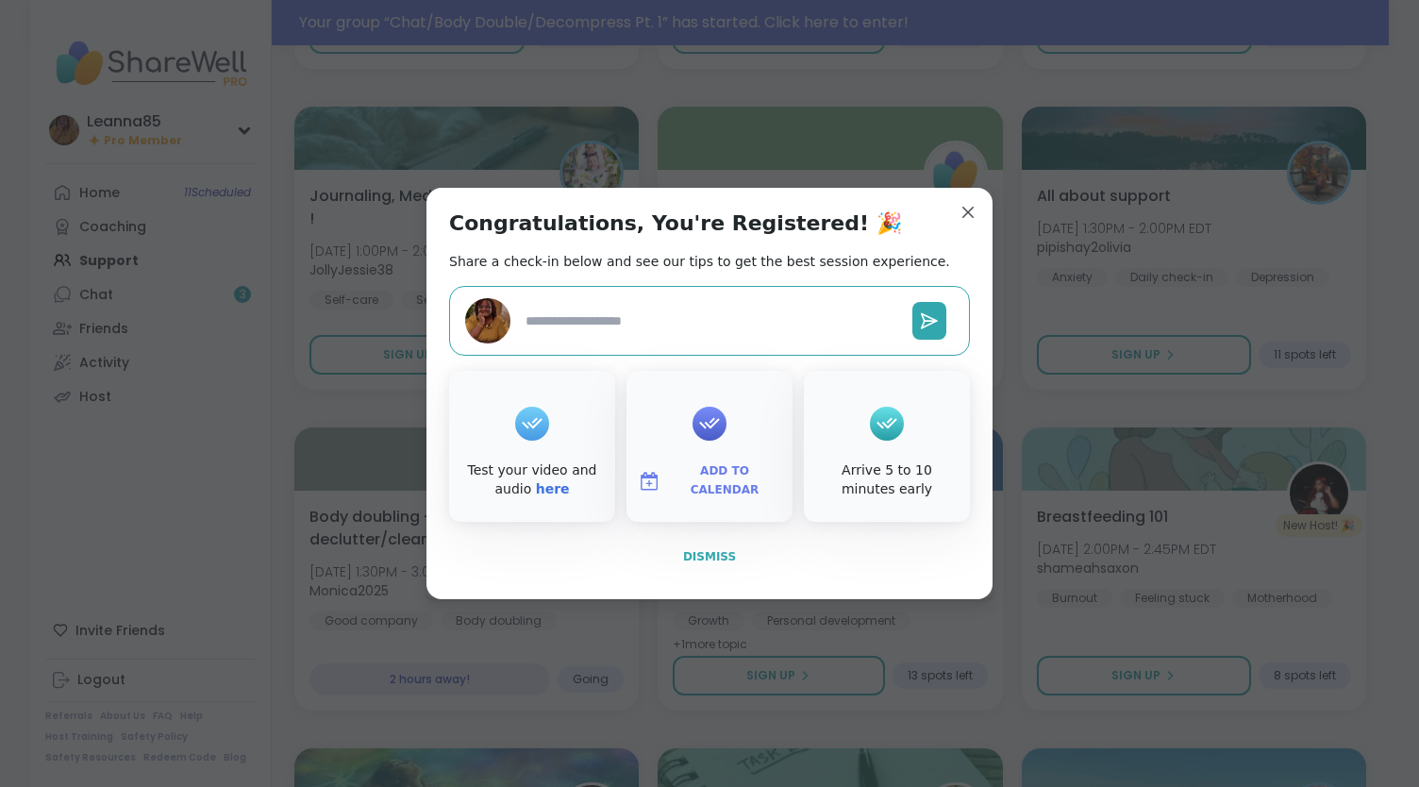
click at [688, 561] on span "Dismiss" at bounding box center [709, 556] width 53 height 13
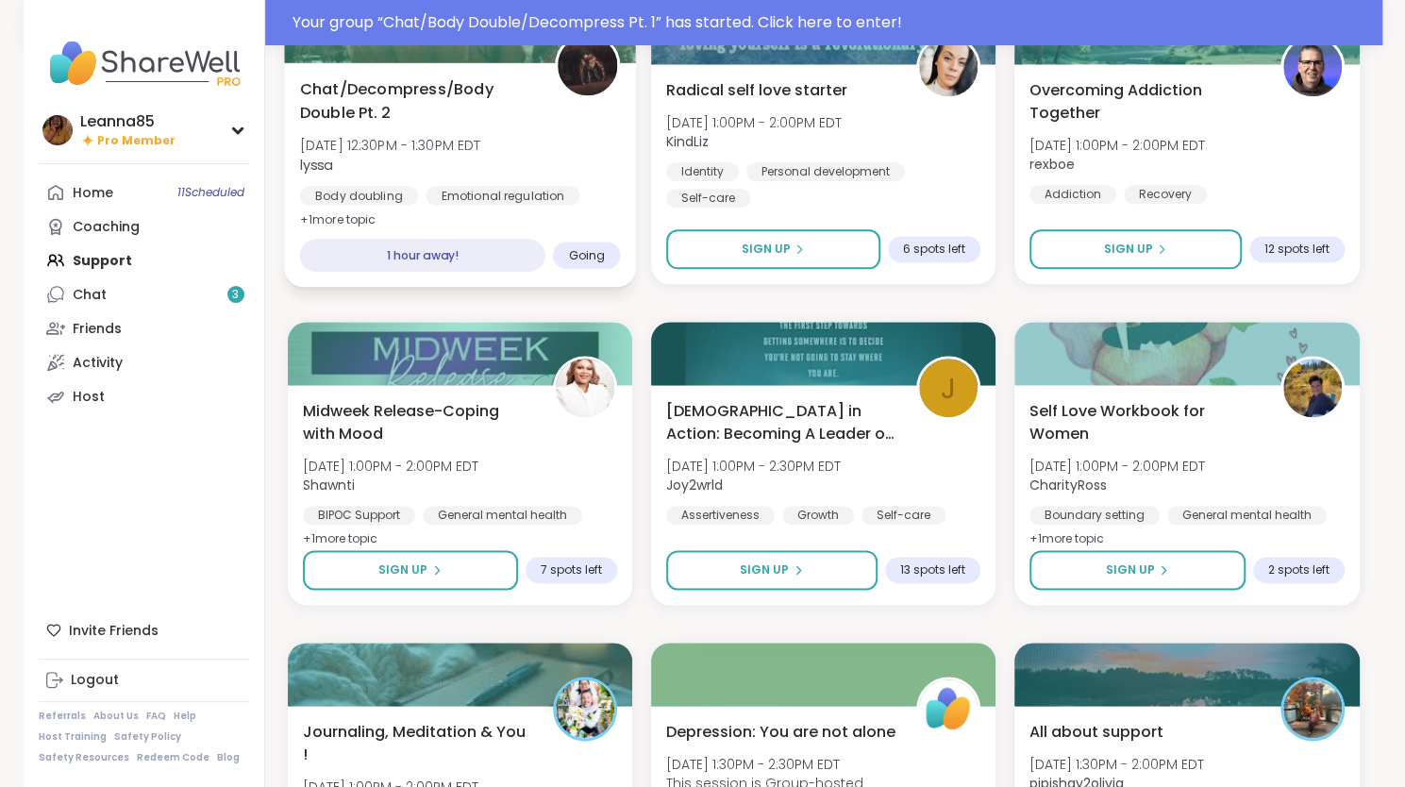
scroll to position [1244, 0]
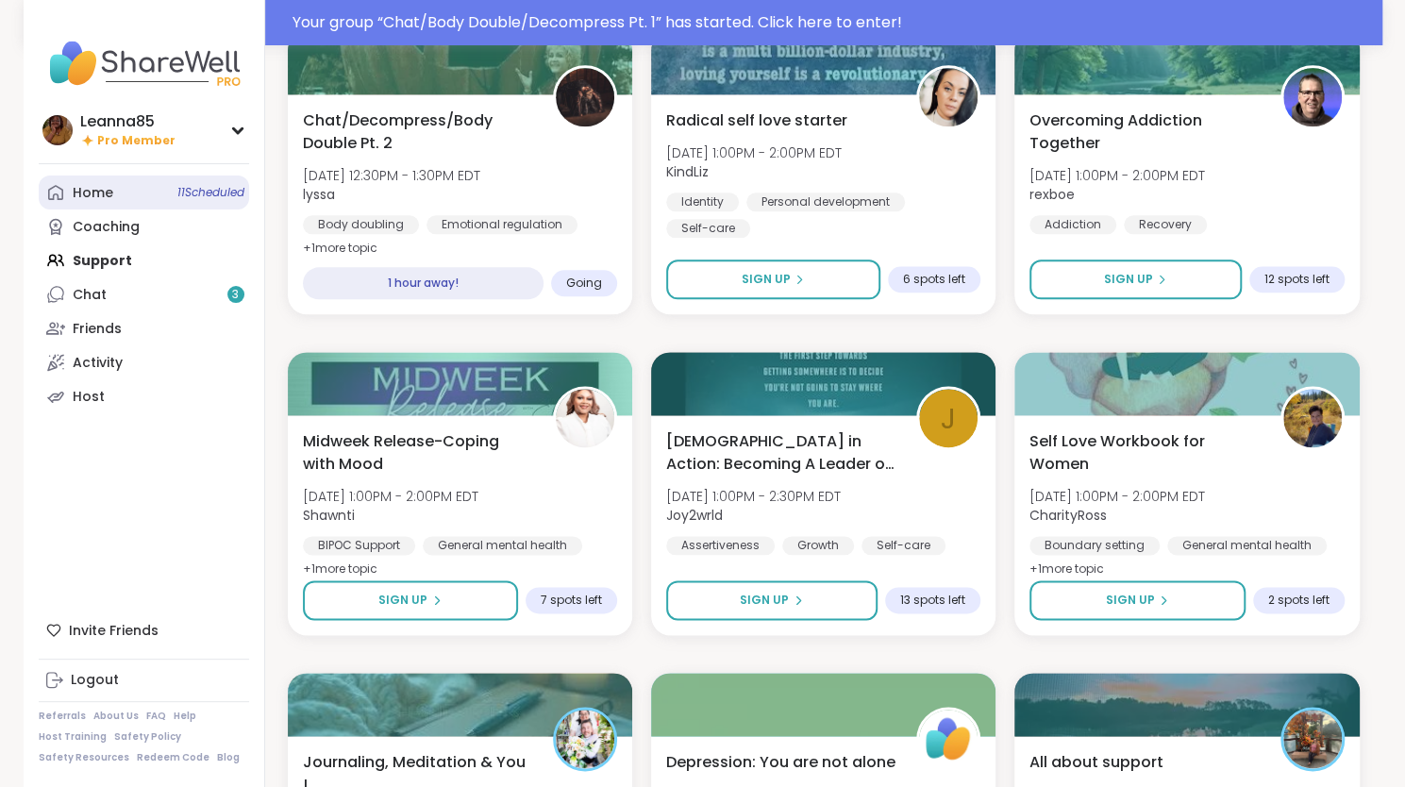
click at [144, 182] on link "Home 11 Scheduled" at bounding box center [144, 193] width 210 height 34
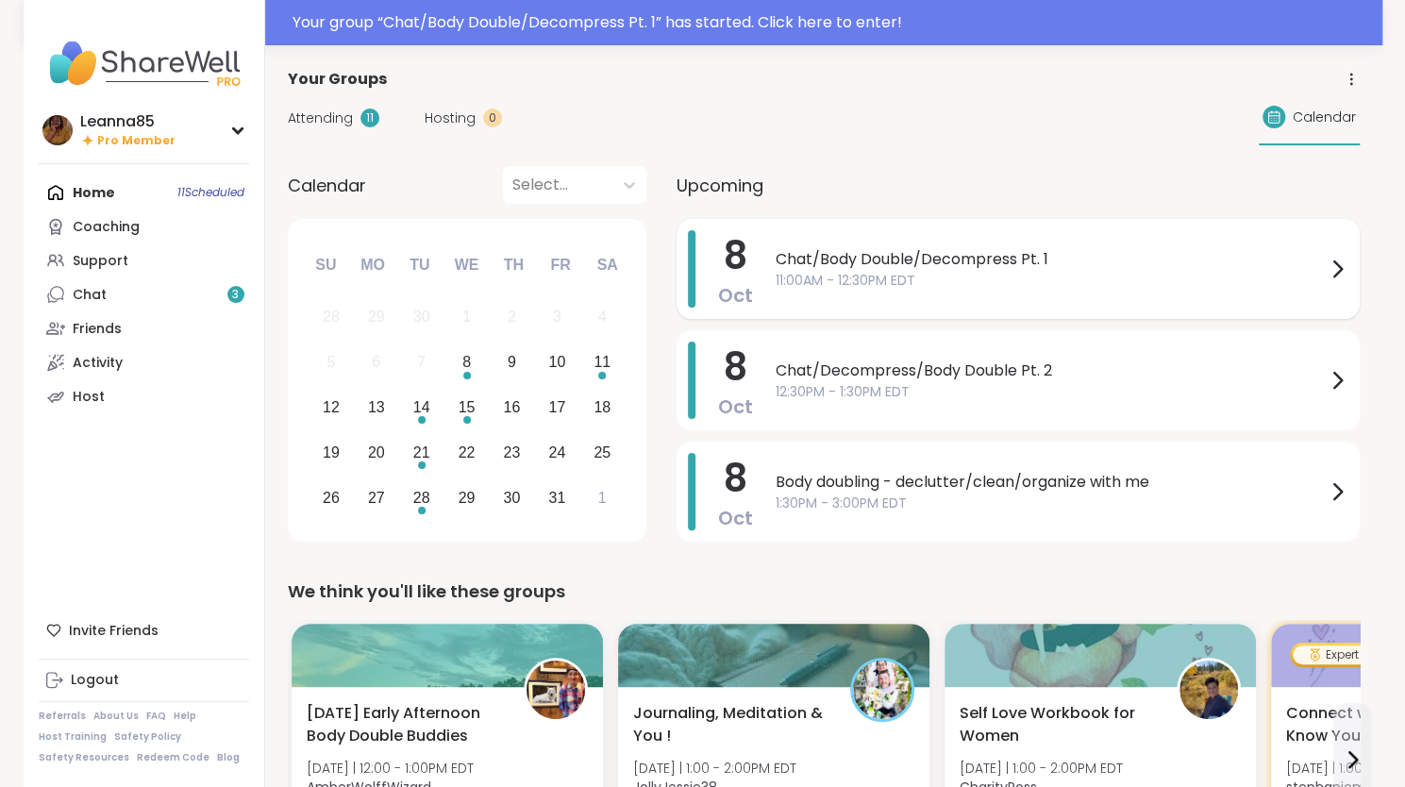
click at [778, 258] on span "Chat/Body Double/Decompress Pt. 1" at bounding box center [1051, 259] width 550 height 23
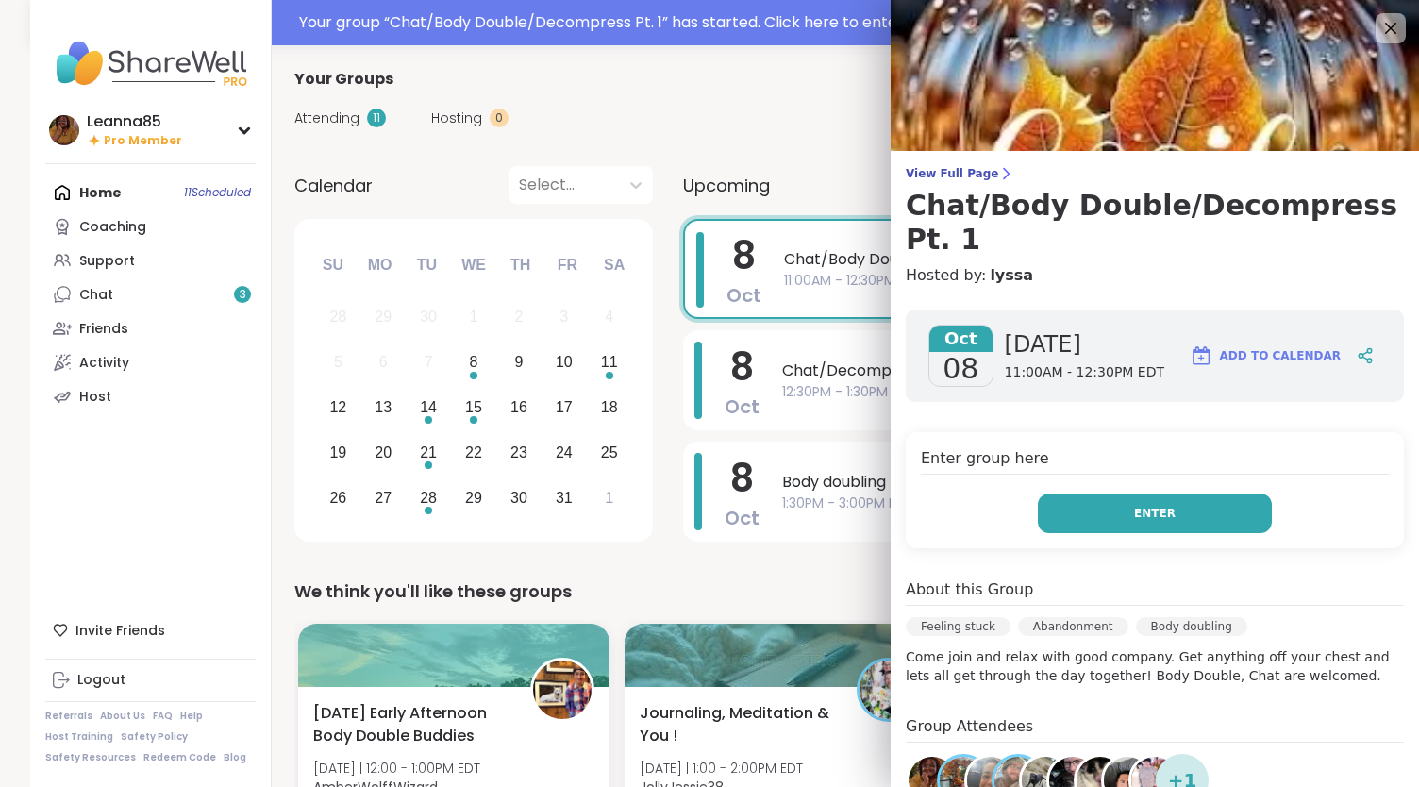
click at [1046, 494] on button "Enter" at bounding box center [1155, 514] width 234 height 40
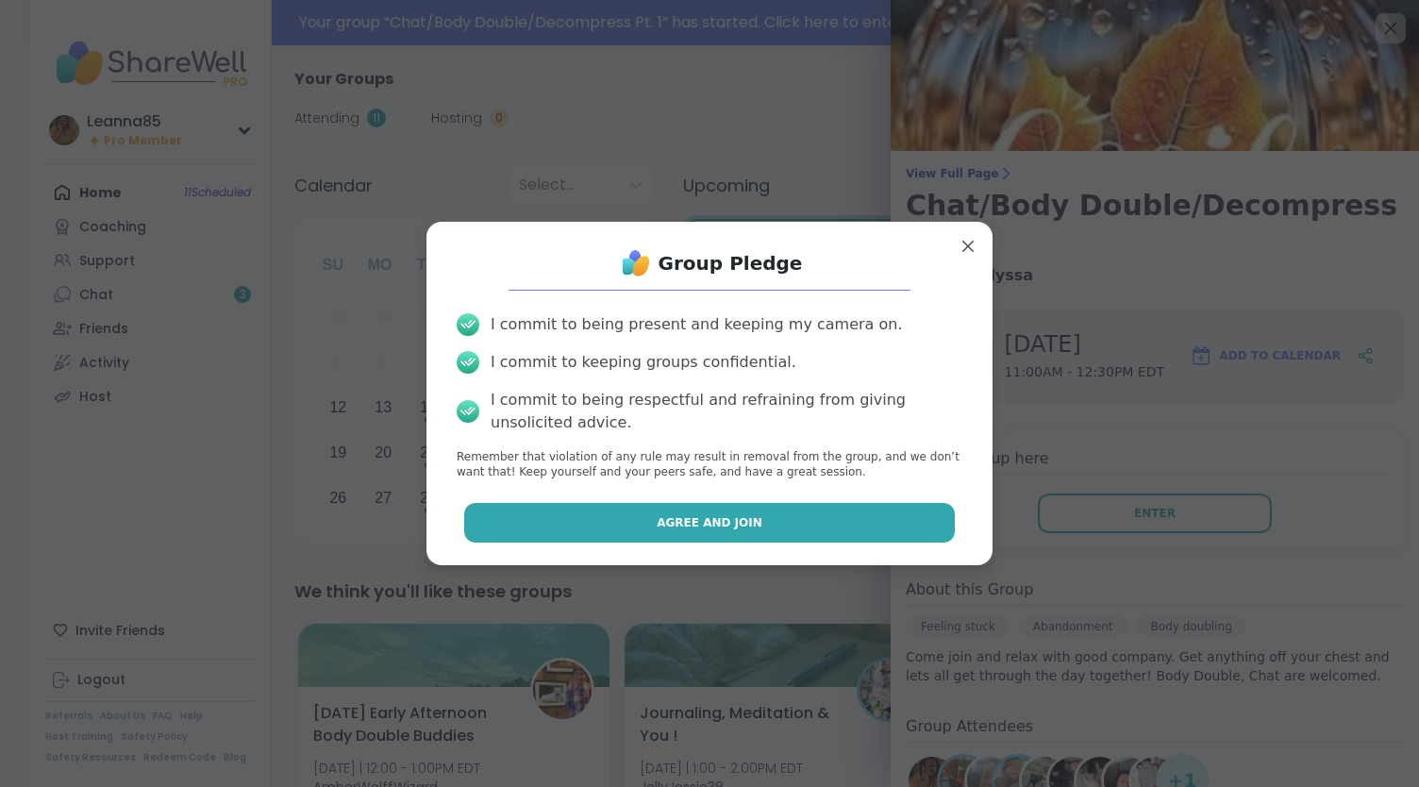
click at [663, 532] on button "Agree and Join" at bounding box center [710, 523] width 492 height 40
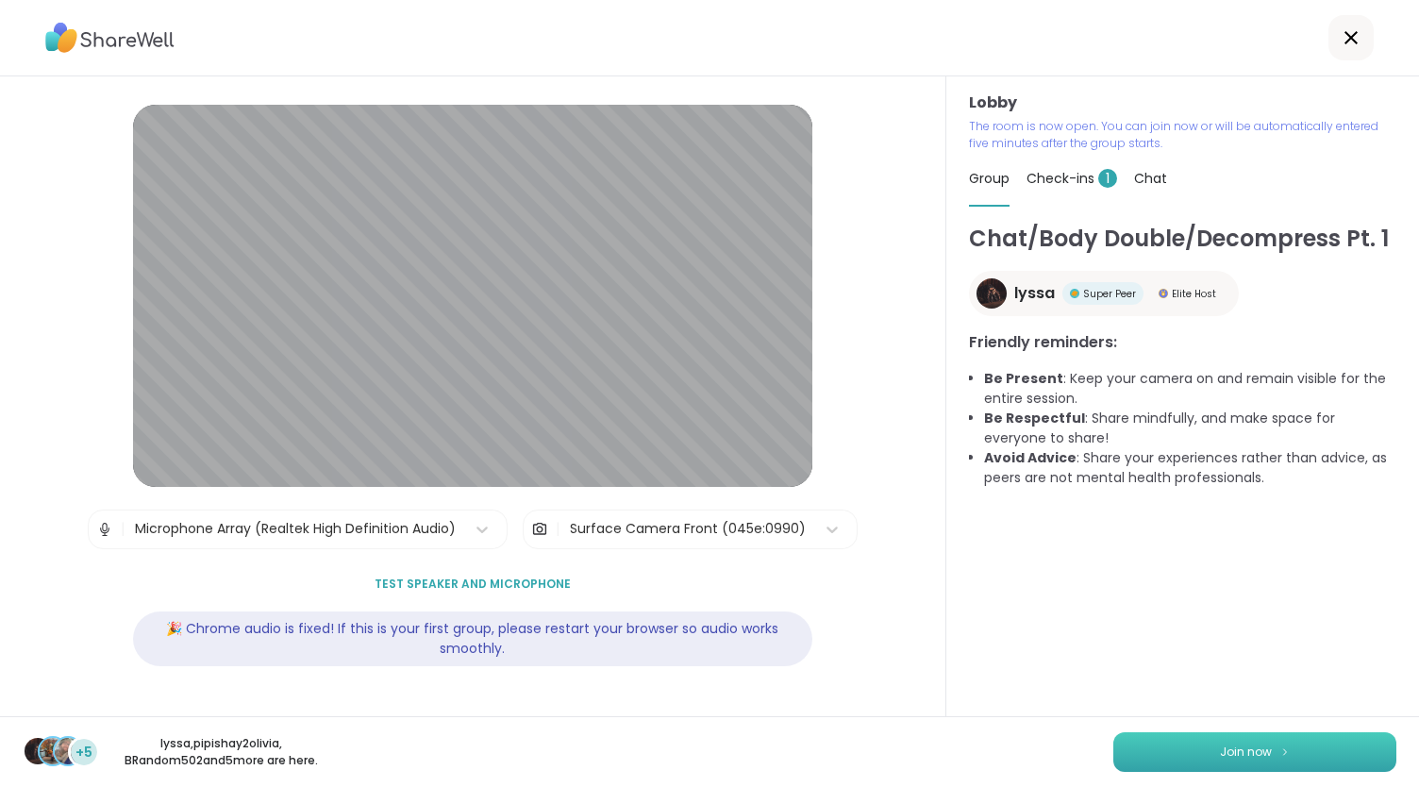
click at [1197, 759] on button "Join now" at bounding box center [1255, 752] width 283 height 40
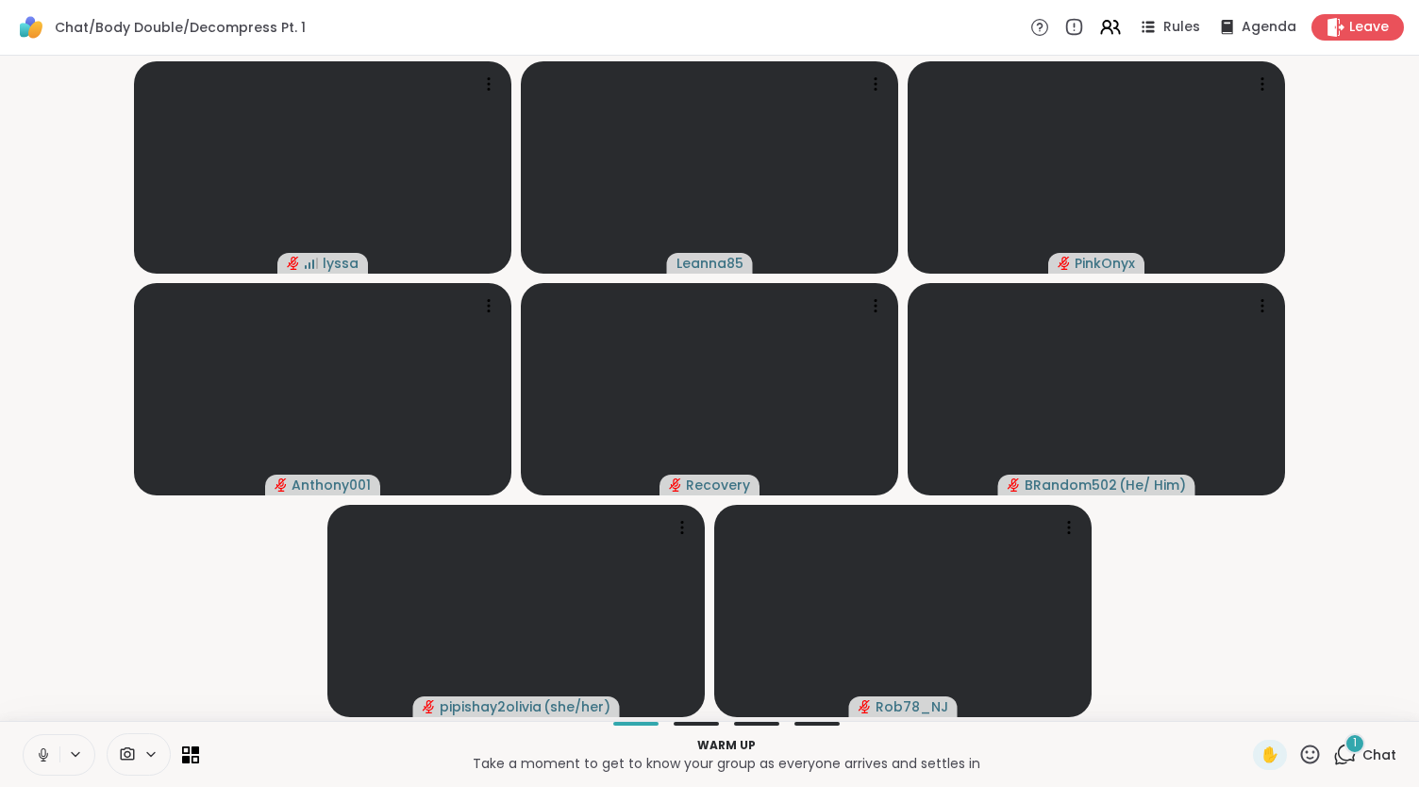
click at [39, 754] on icon at bounding box center [43, 755] width 9 height 6
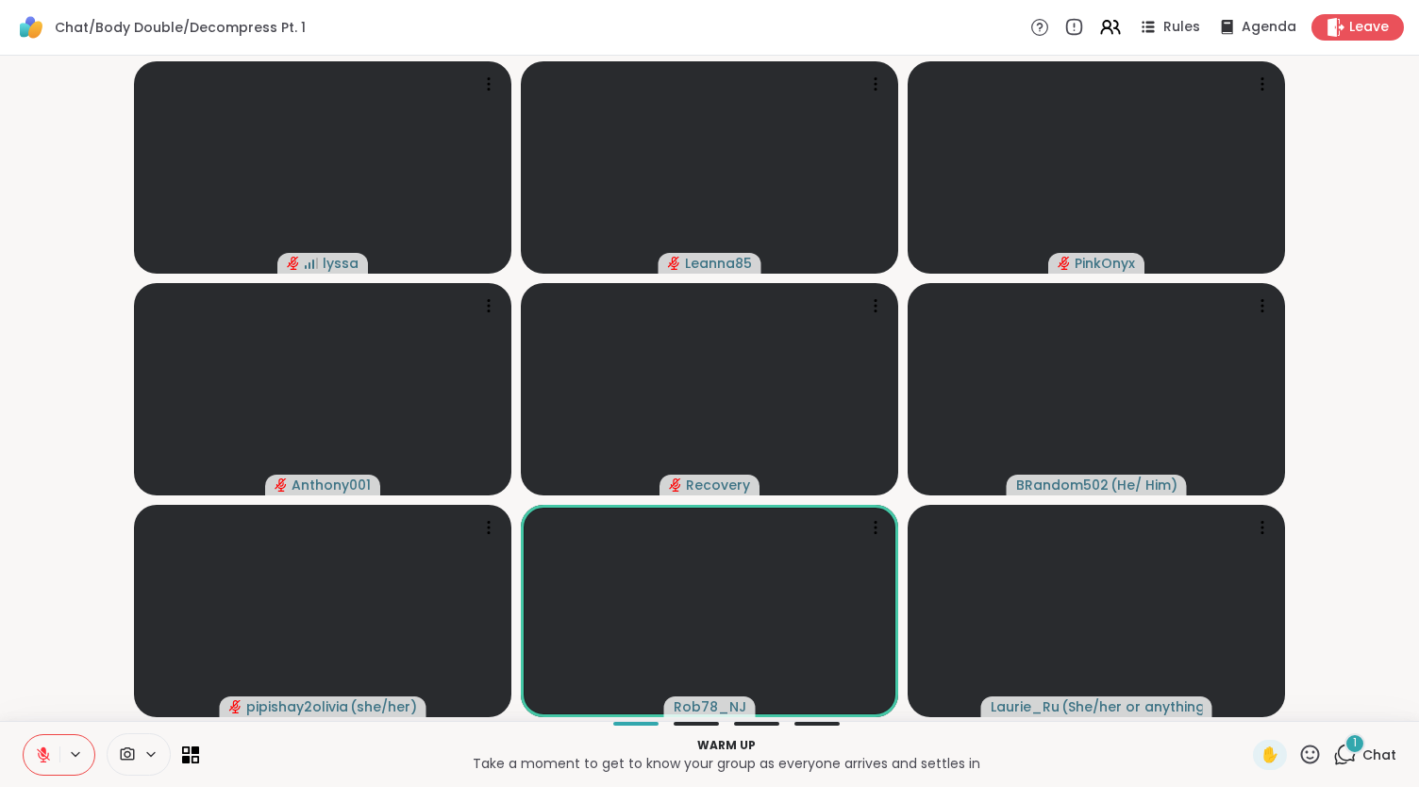
click at [53, 530] on video-player-container "lyssa Leanna85 PinkOnyx Anthony001 Recovery BRandom502 ( He/ Him ) pipishay2oli…" at bounding box center [709, 388] width 1397 height 650
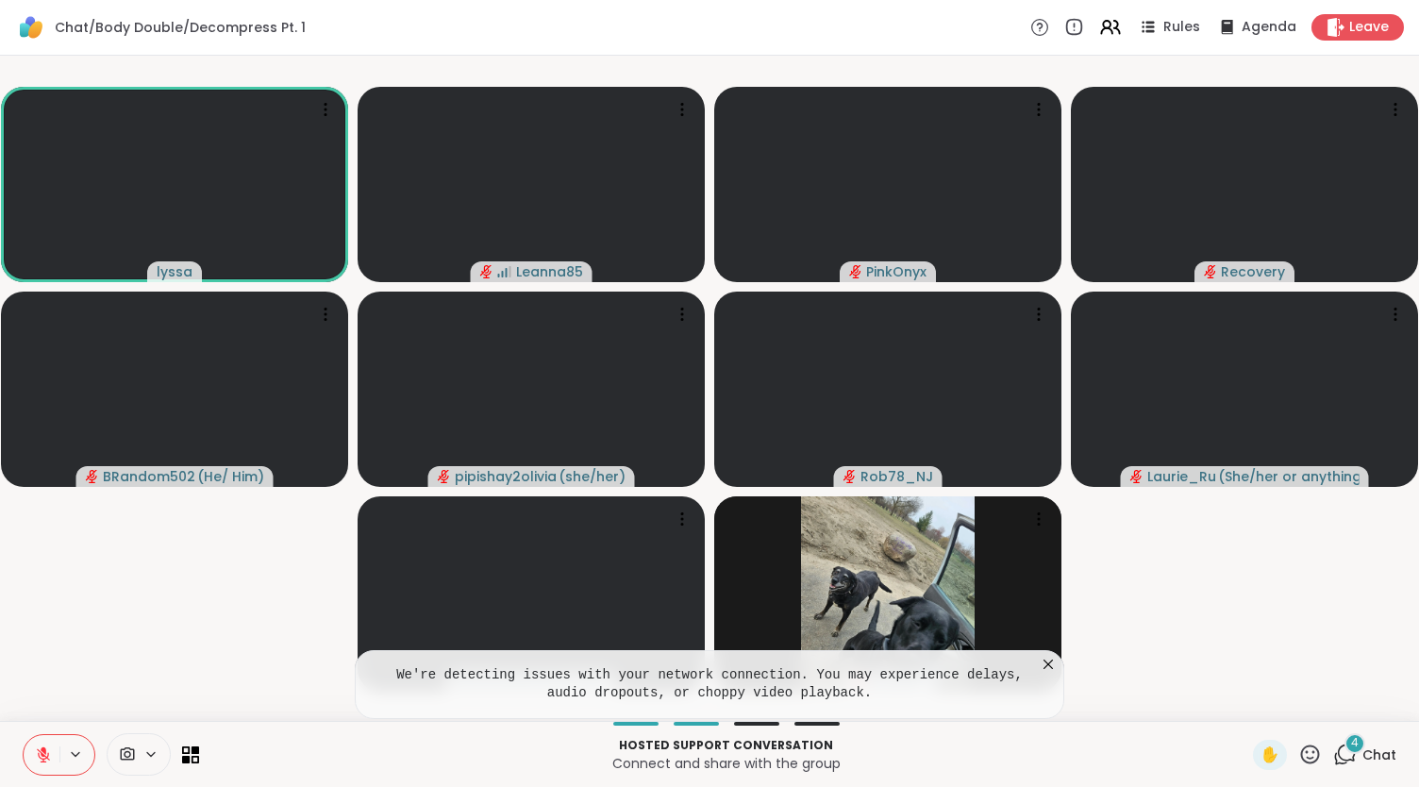
click at [1046, 662] on icon at bounding box center [1048, 664] width 19 height 19
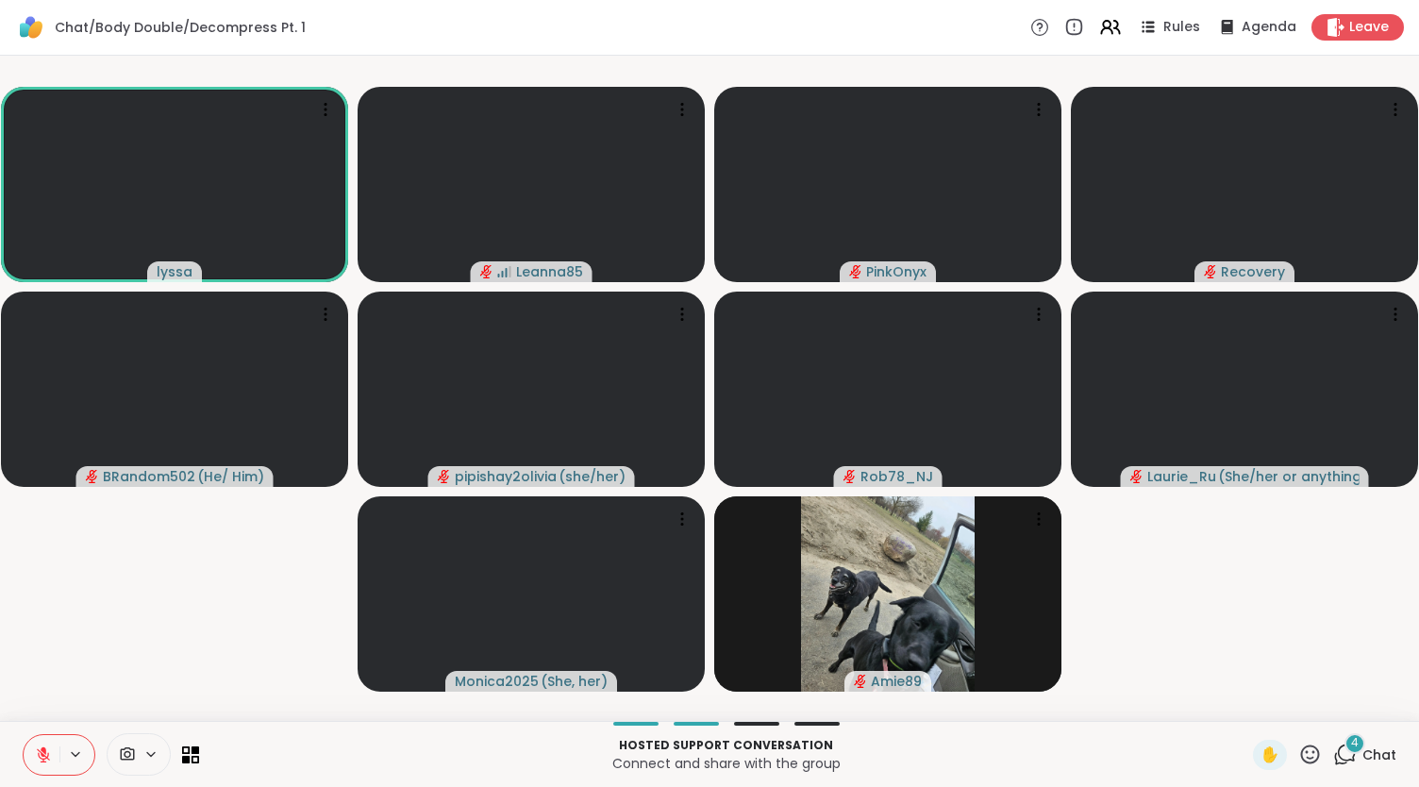
click at [1345, 750] on div "4" at bounding box center [1355, 743] width 21 height 21
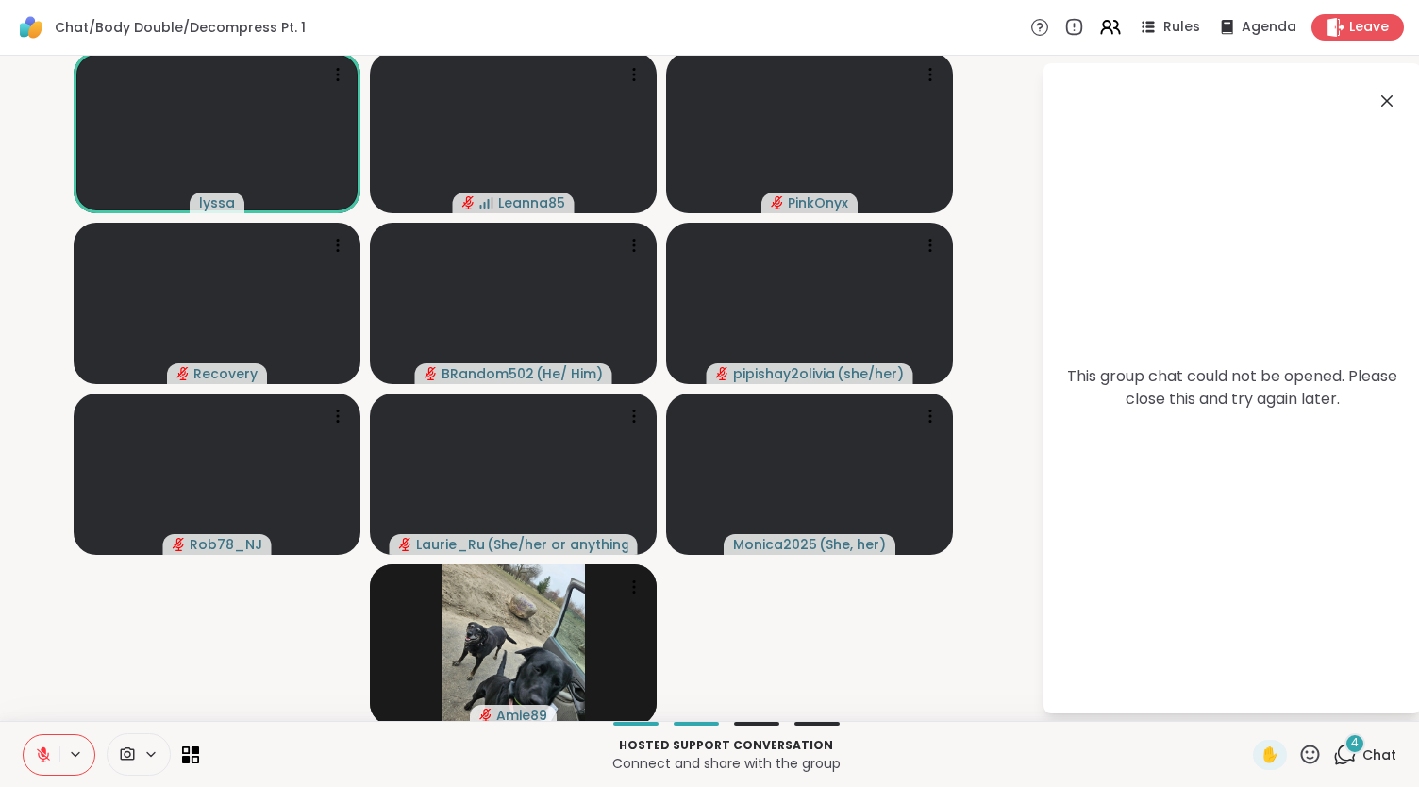
click at [1299, 753] on icon at bounding box center [1311, 755] width 24 height 24
click at [917, 614] on video-player-container "lyssa Leanna85 PinkOnyx Recovery BRandom502 ( He/ Him ) pipishay2olivia ( she/h…" at bounding box center [520, 388] width 1019 height 650
click at [1353, 29] on span "Leave" at bounding box center [1371, 28] width 42 height 20
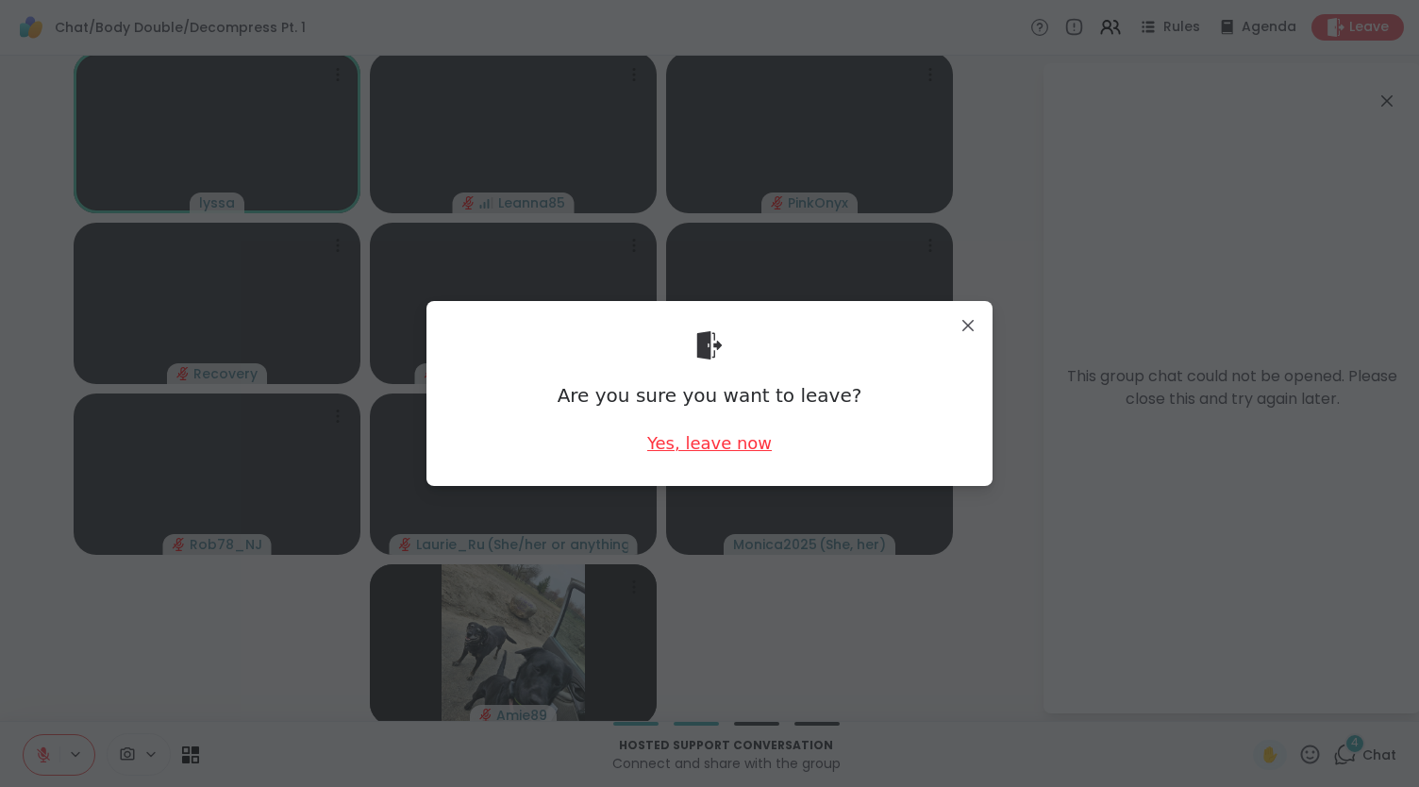
click at [713, 448] on div "Yes, leave now" at bounding box center [709, 443] width 125 height 24
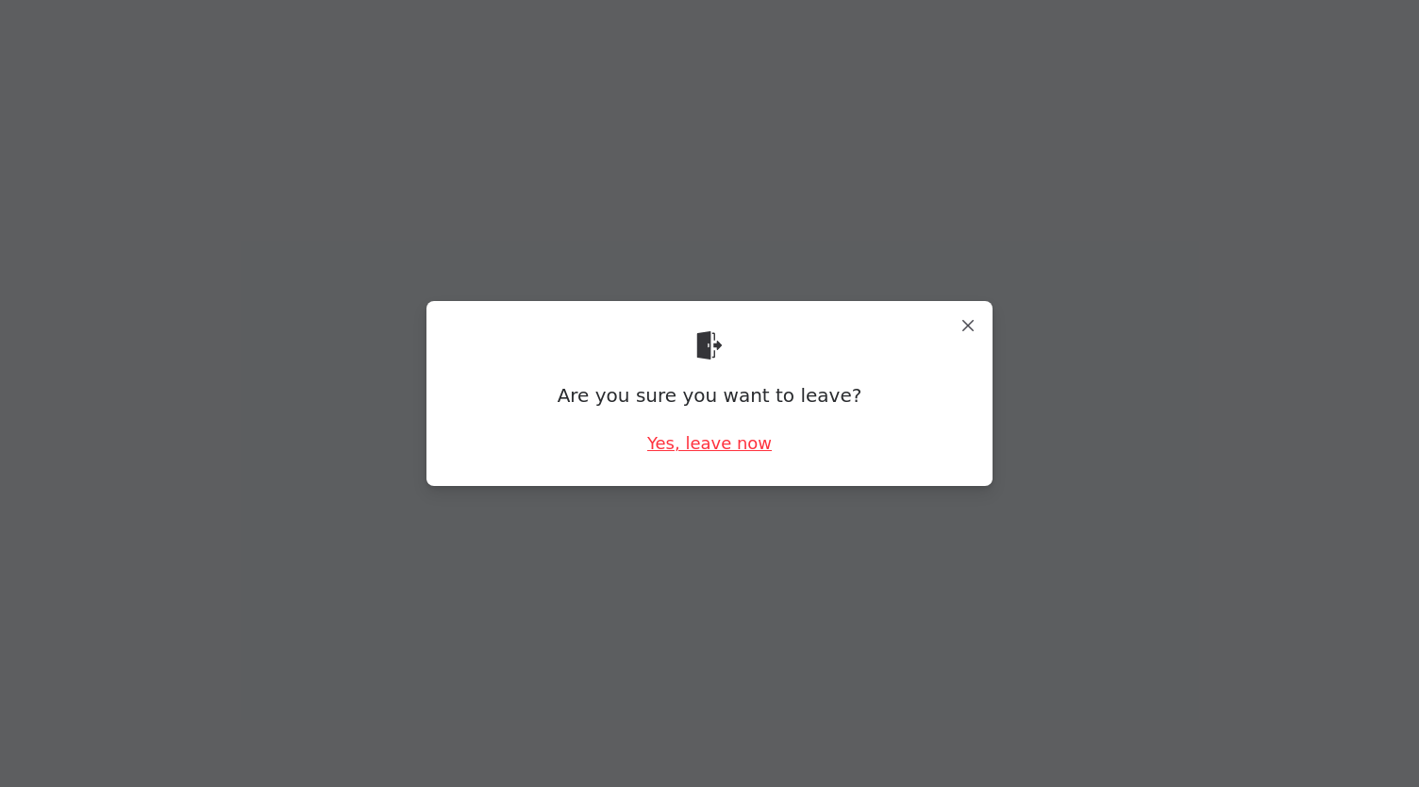
click at [713, 448] on div "Yes, leave now" at bounding box center [709, 443] width 125 height 24
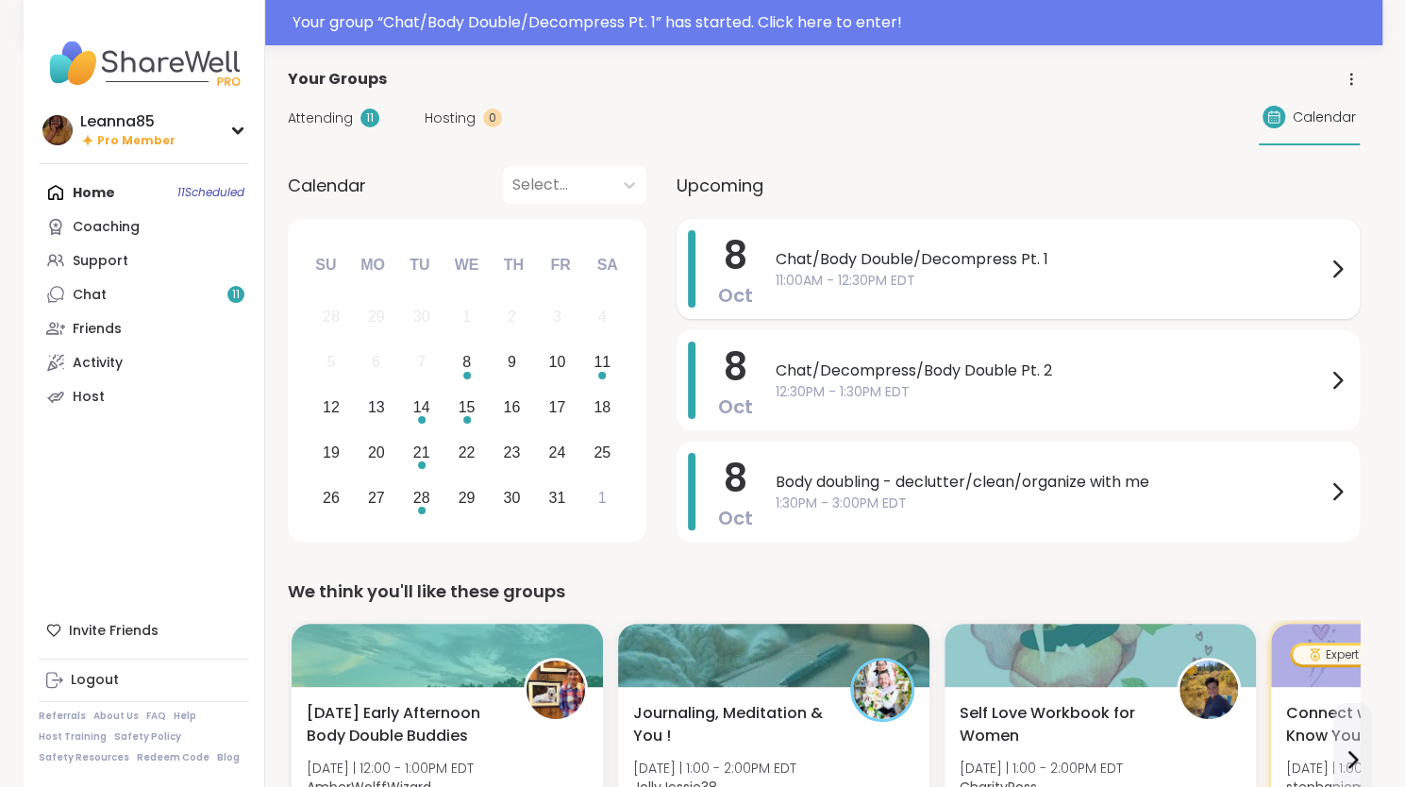
click at [822, 276] on span "11:00AM - 12:30PM EDT" at bounding box center [1051, 281] width 550 height 20
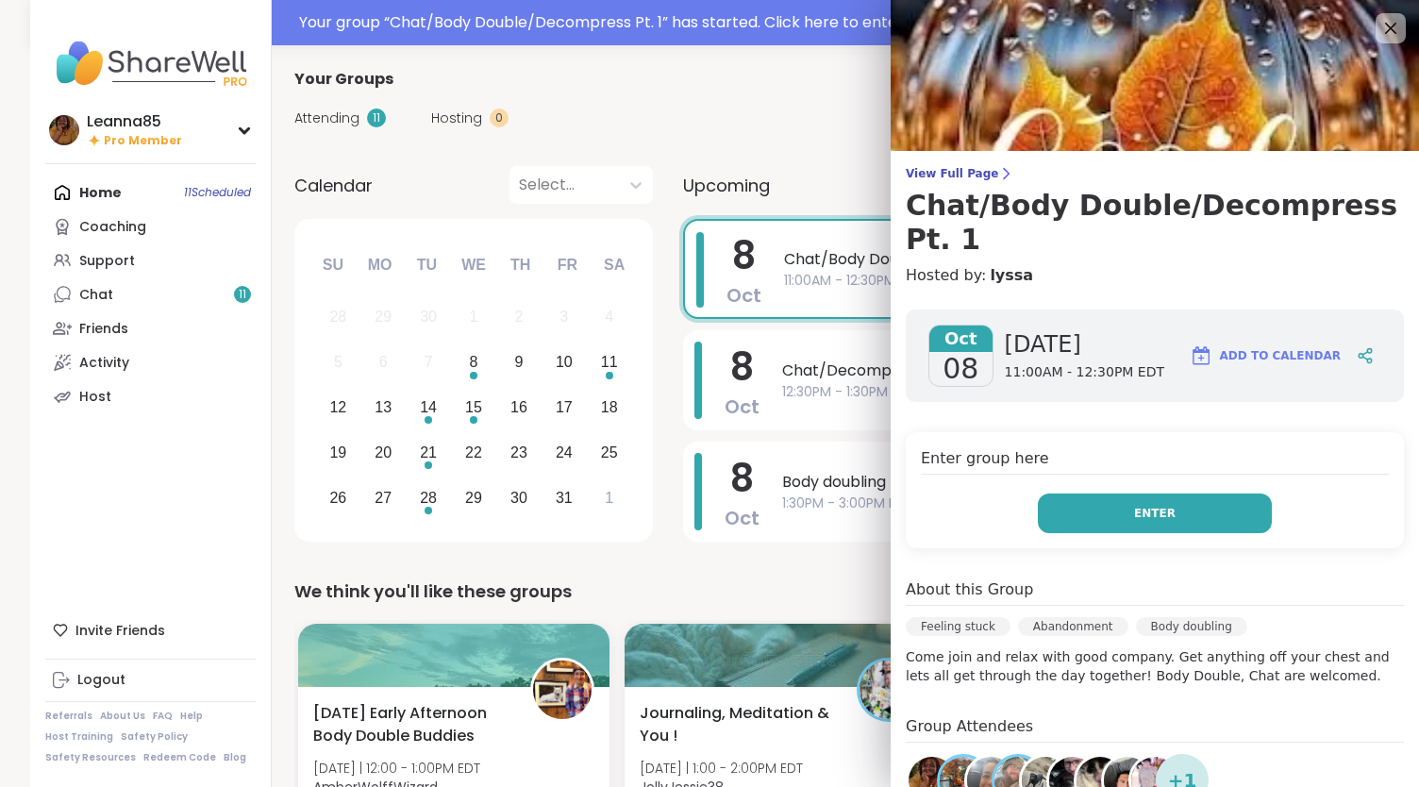
click at [1106, 494] on button "Enter" at bounding box center [1155, 514] width 234 height 40
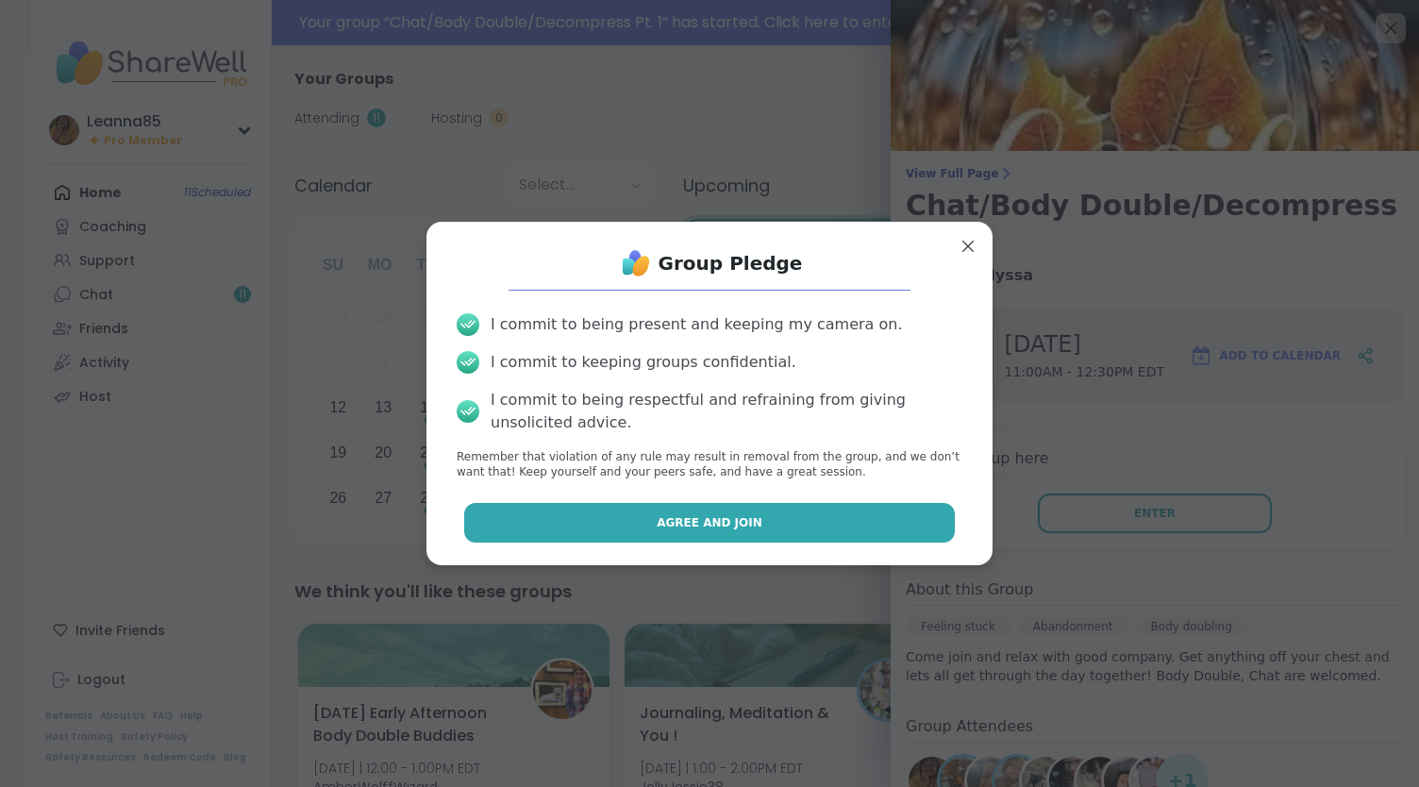
click at [794, 516] on button "Agree and Join" at bounding box center [710, 523] width 492 height 40
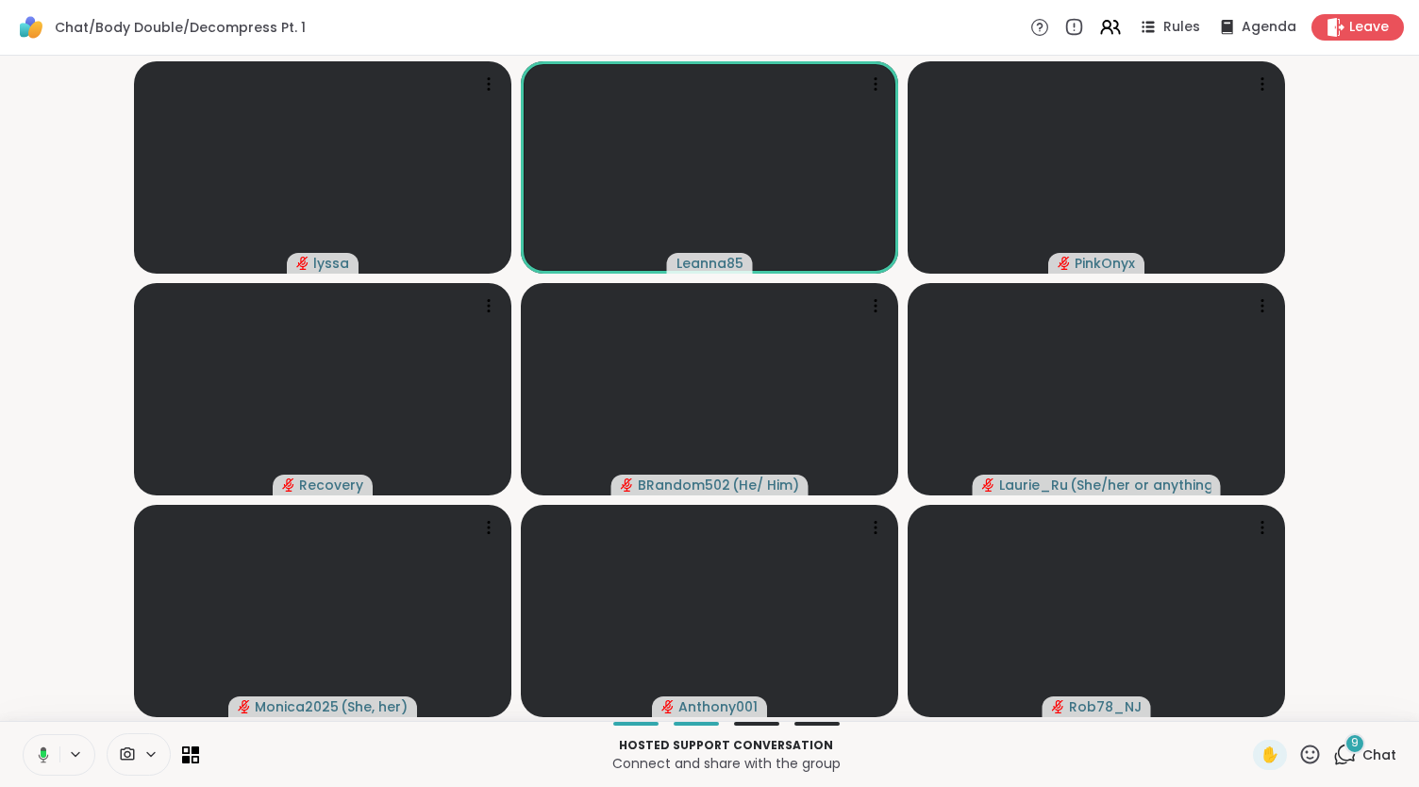
click at [43, 750] on icon at bounding box center [44, 754] width 6 height 8
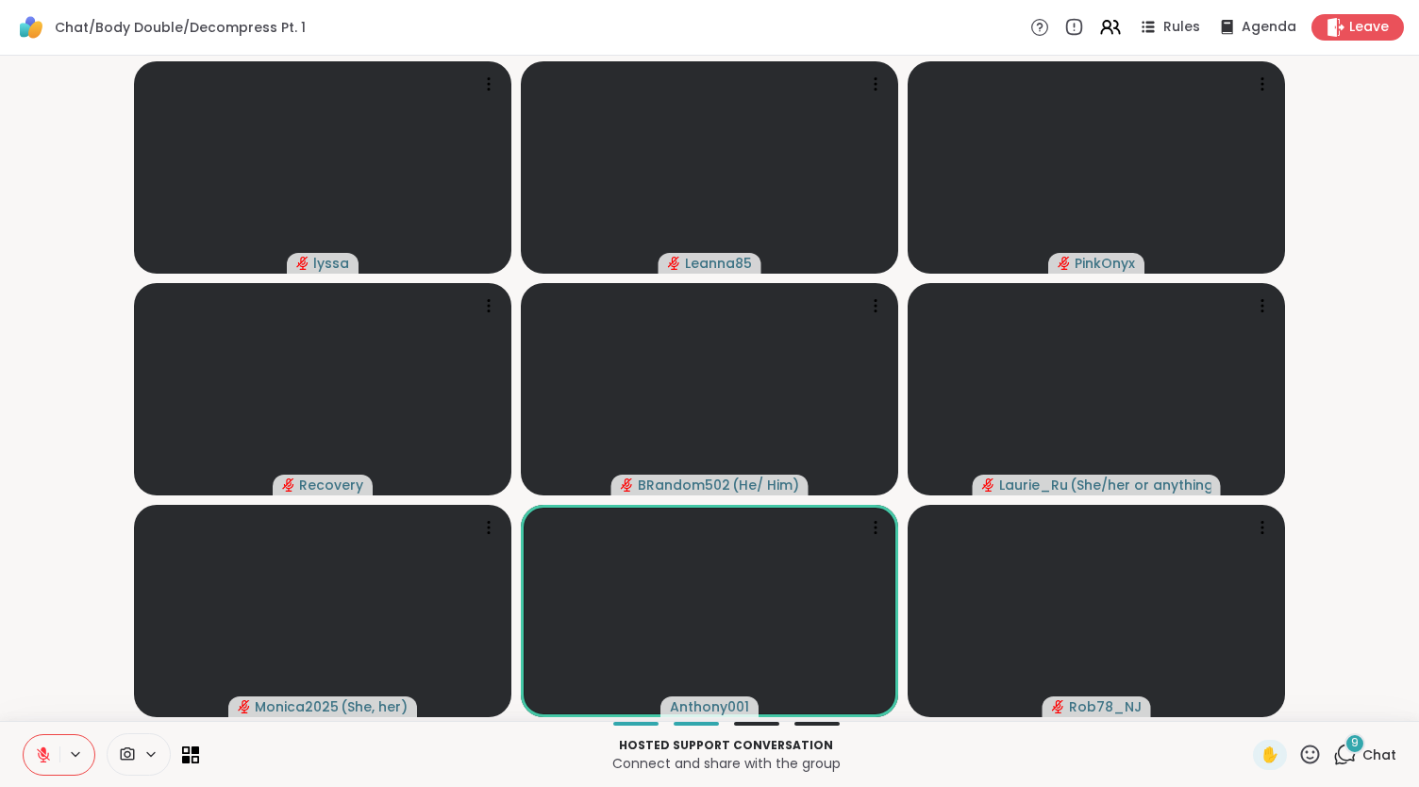
click at [1340, 754] on icon at bounding box center [1346, 755] width 24 height 24
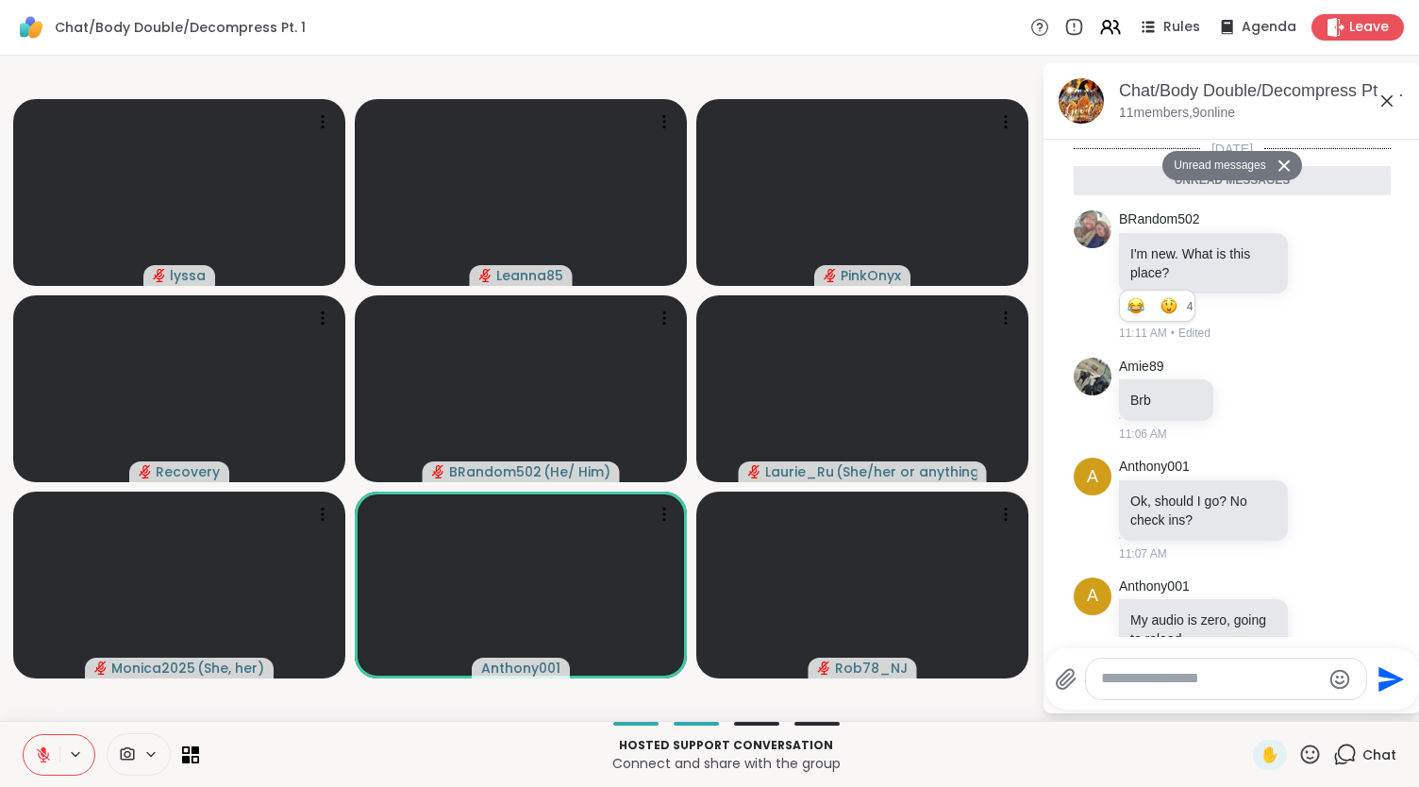
scroll to position [680, 0]
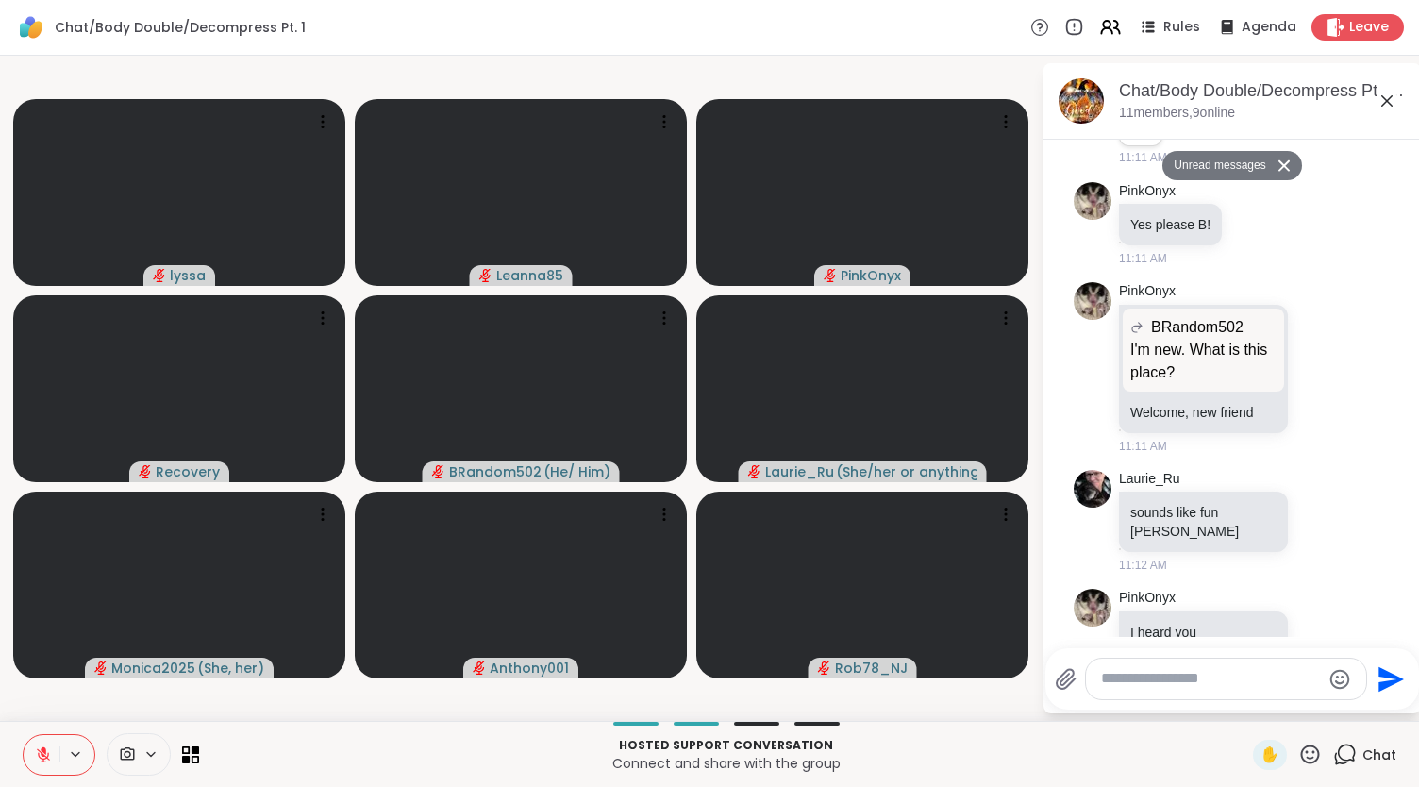
click at [1334, 752] on icon at bounding box center [1346, 755] width 24 height 24
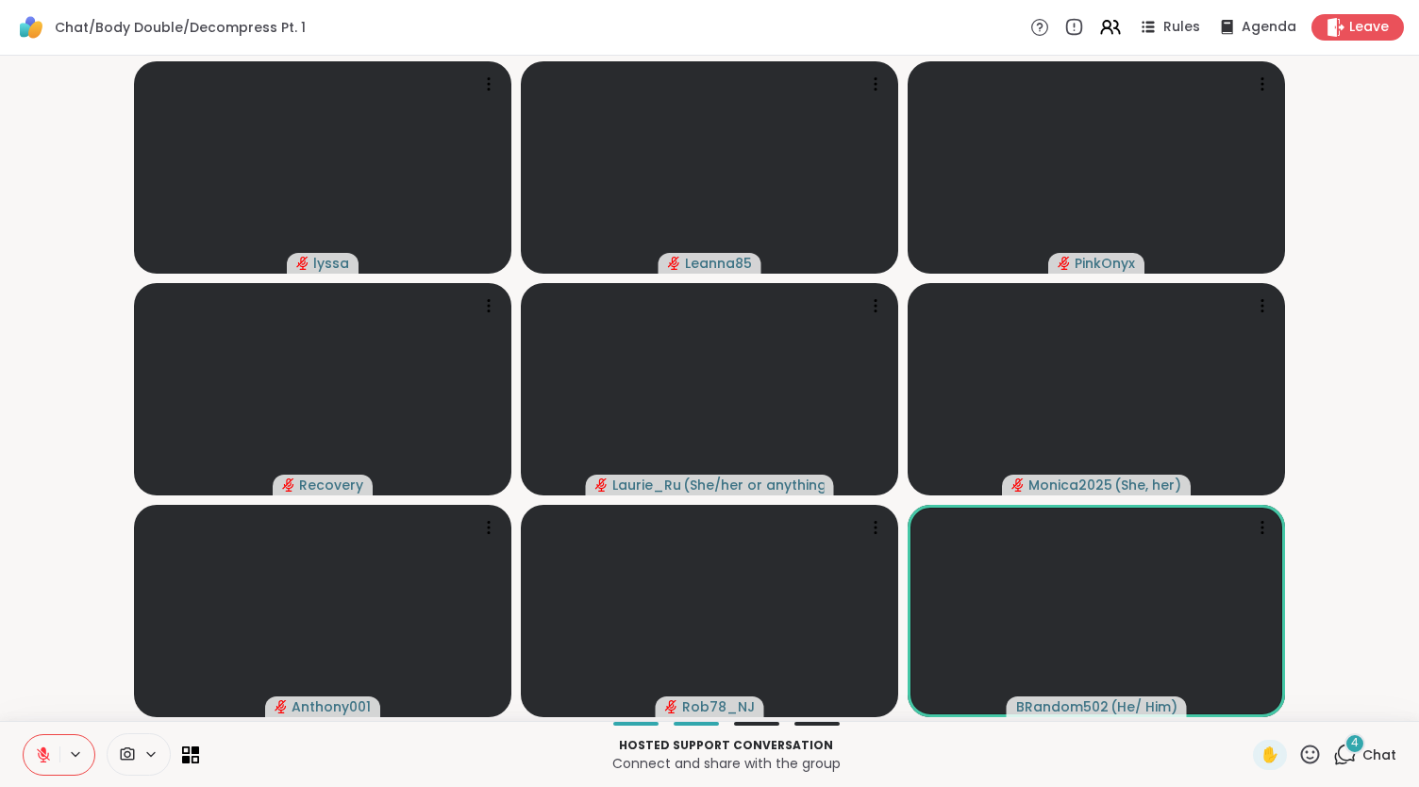
click at [40, 744] on button at bounding box center [42, 755] width 36 height 40
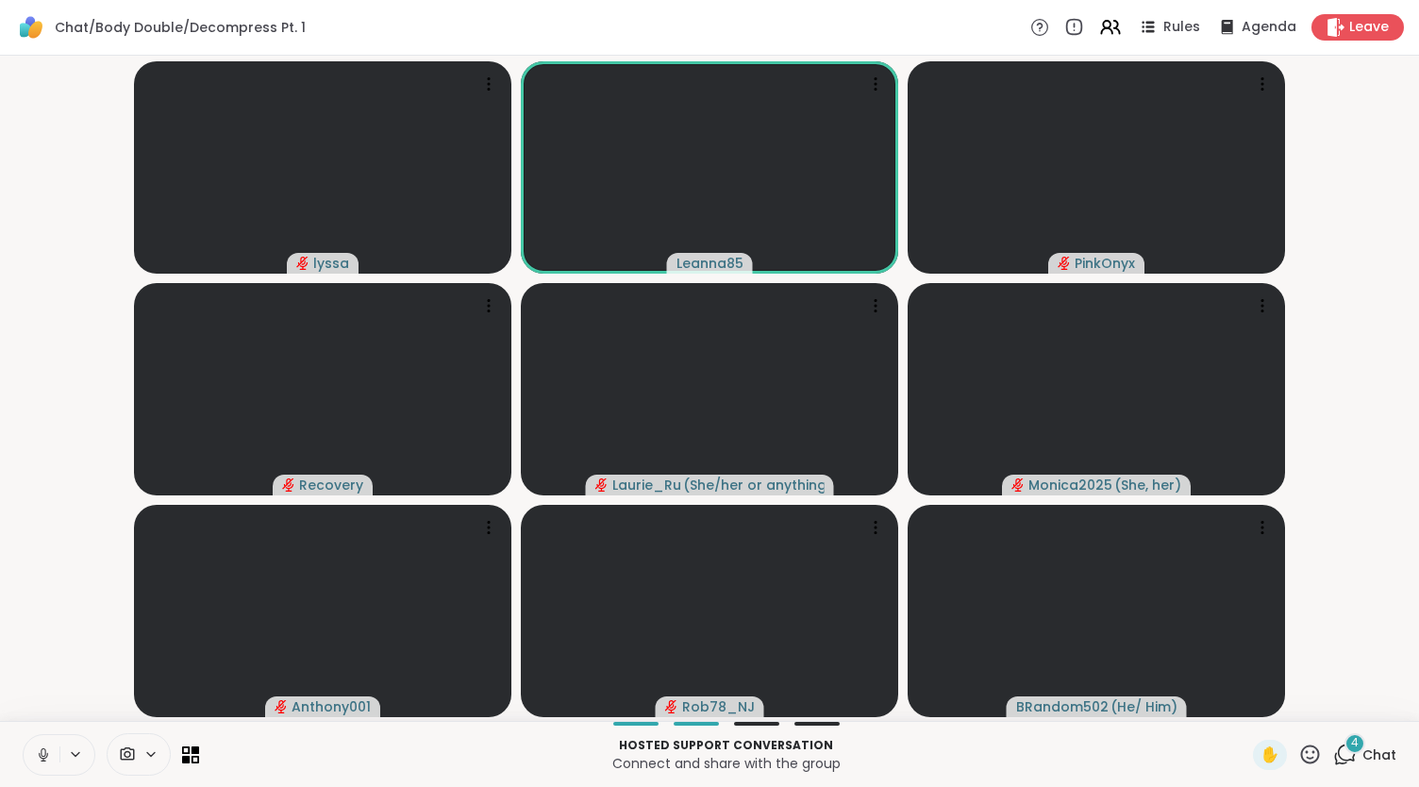
click at [40, 744] on button at bounding box center [42, 755] width 36 height 40
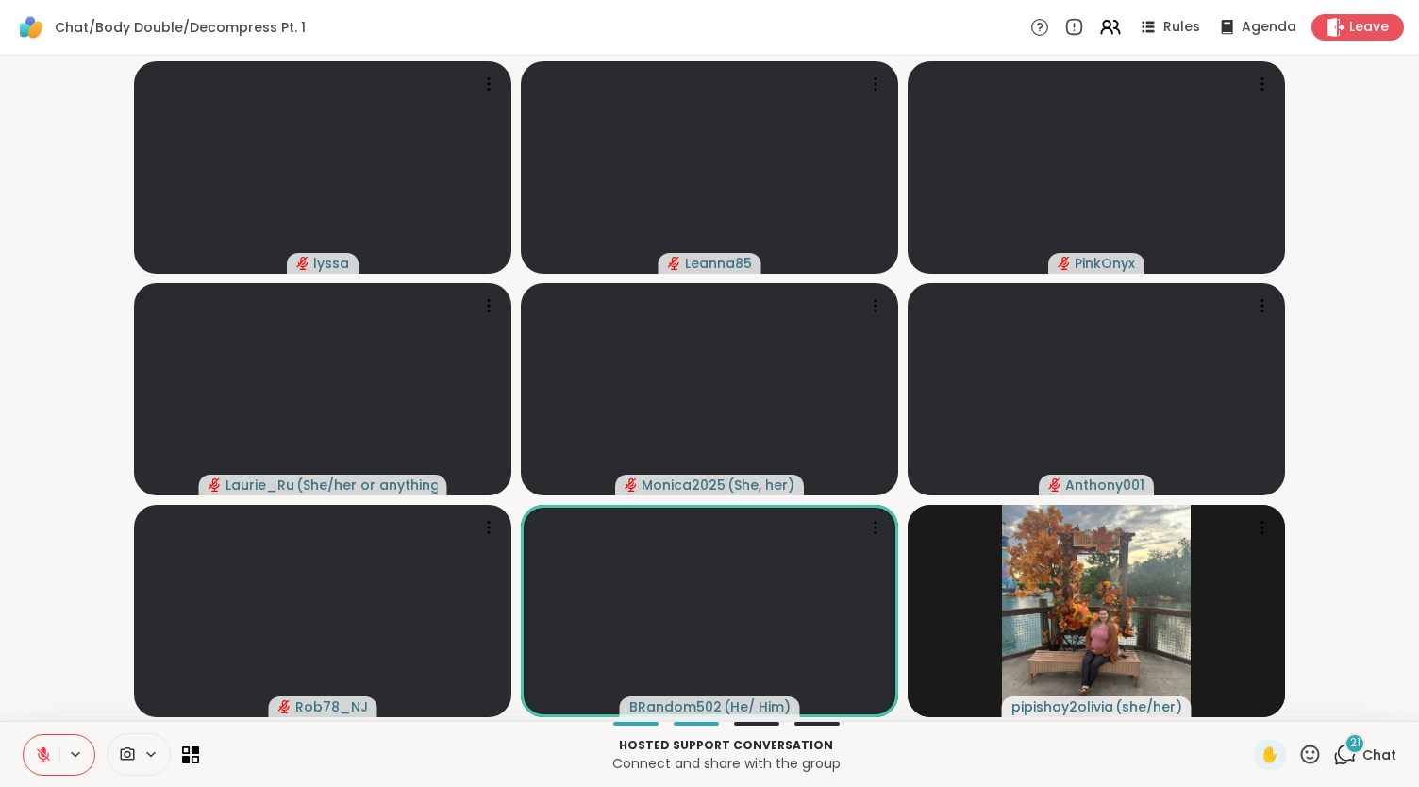
click at [1334, 762] on icon at bounding box center [1346, 755] width 24 height 24
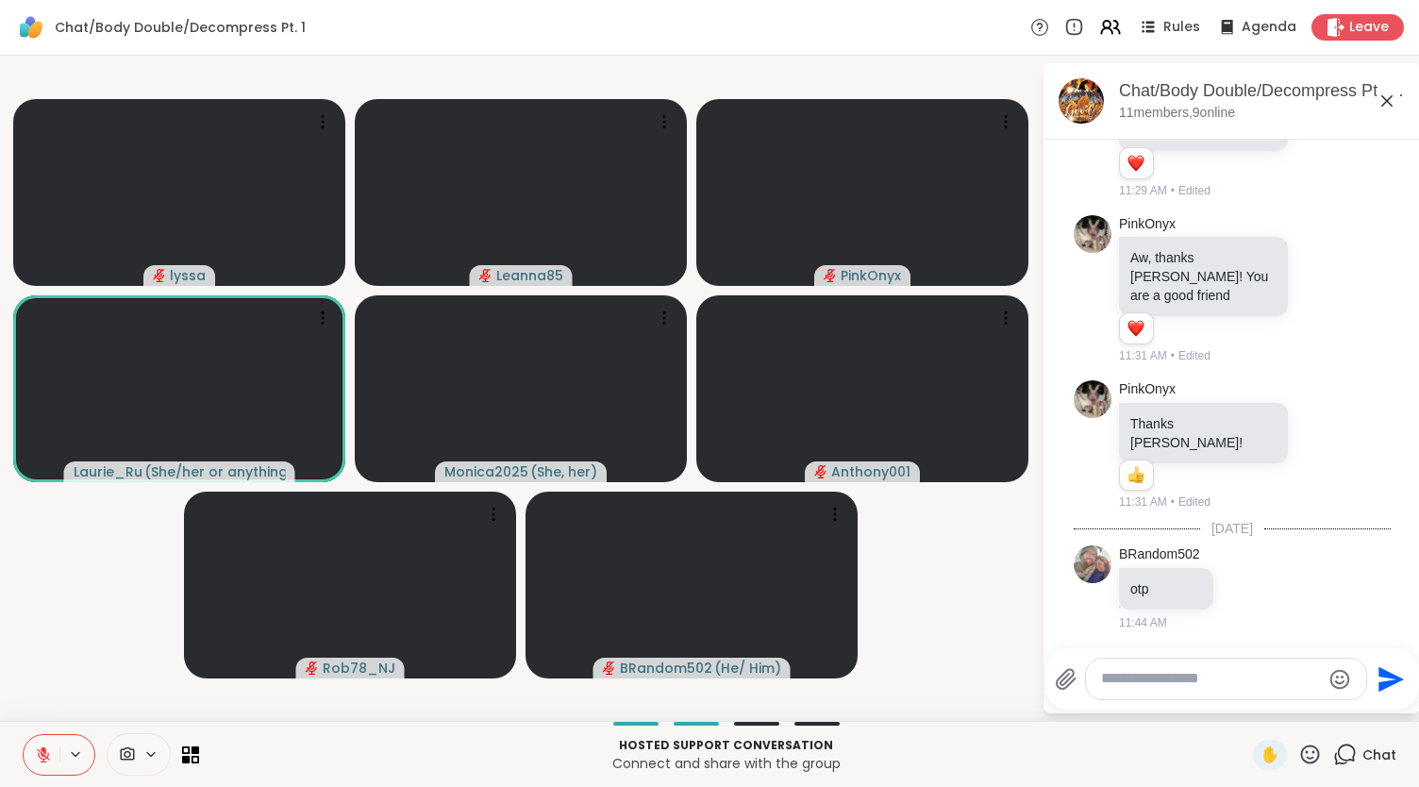
scroll to position [4007, 0]
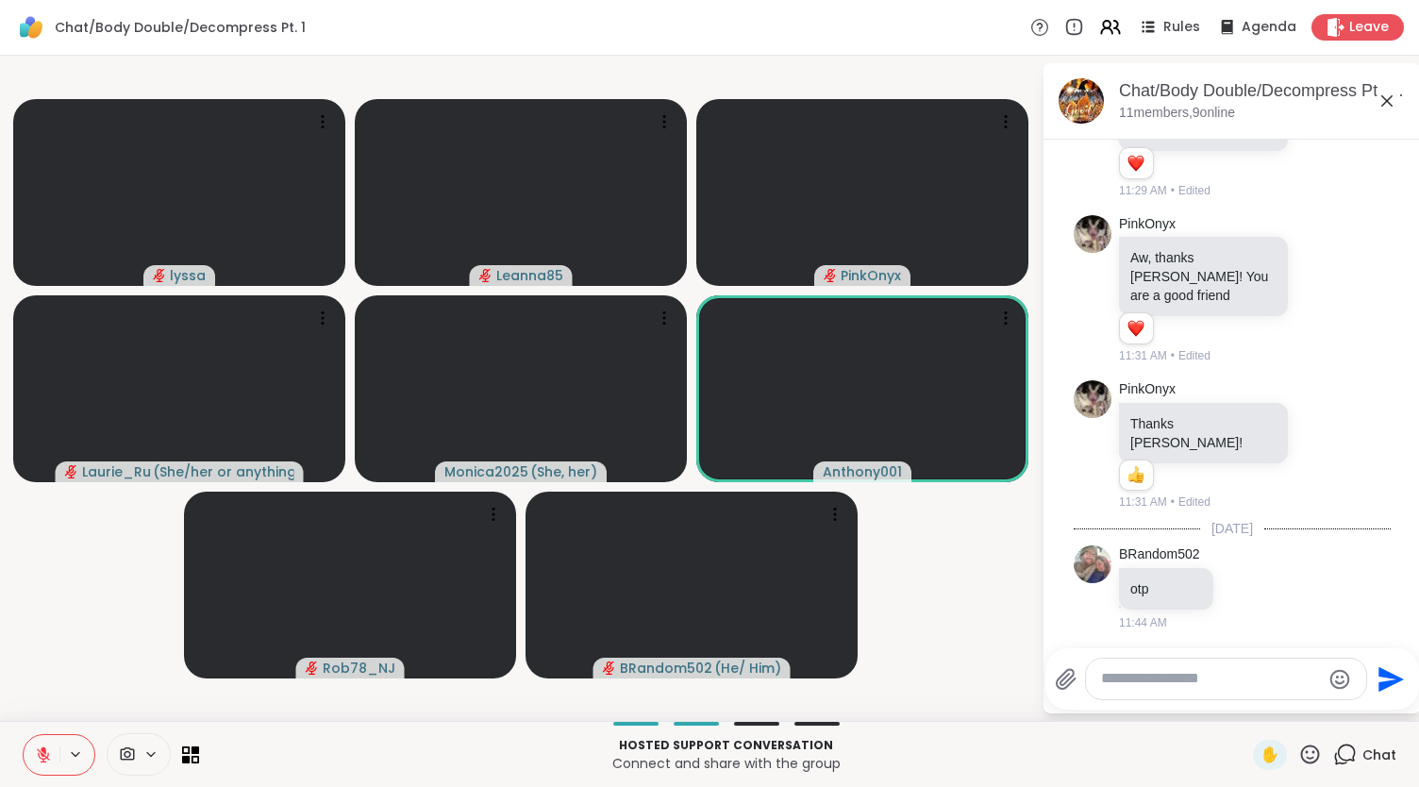
click at [44, 750] on icon at bounding box center [44, 751] width 6 height 8
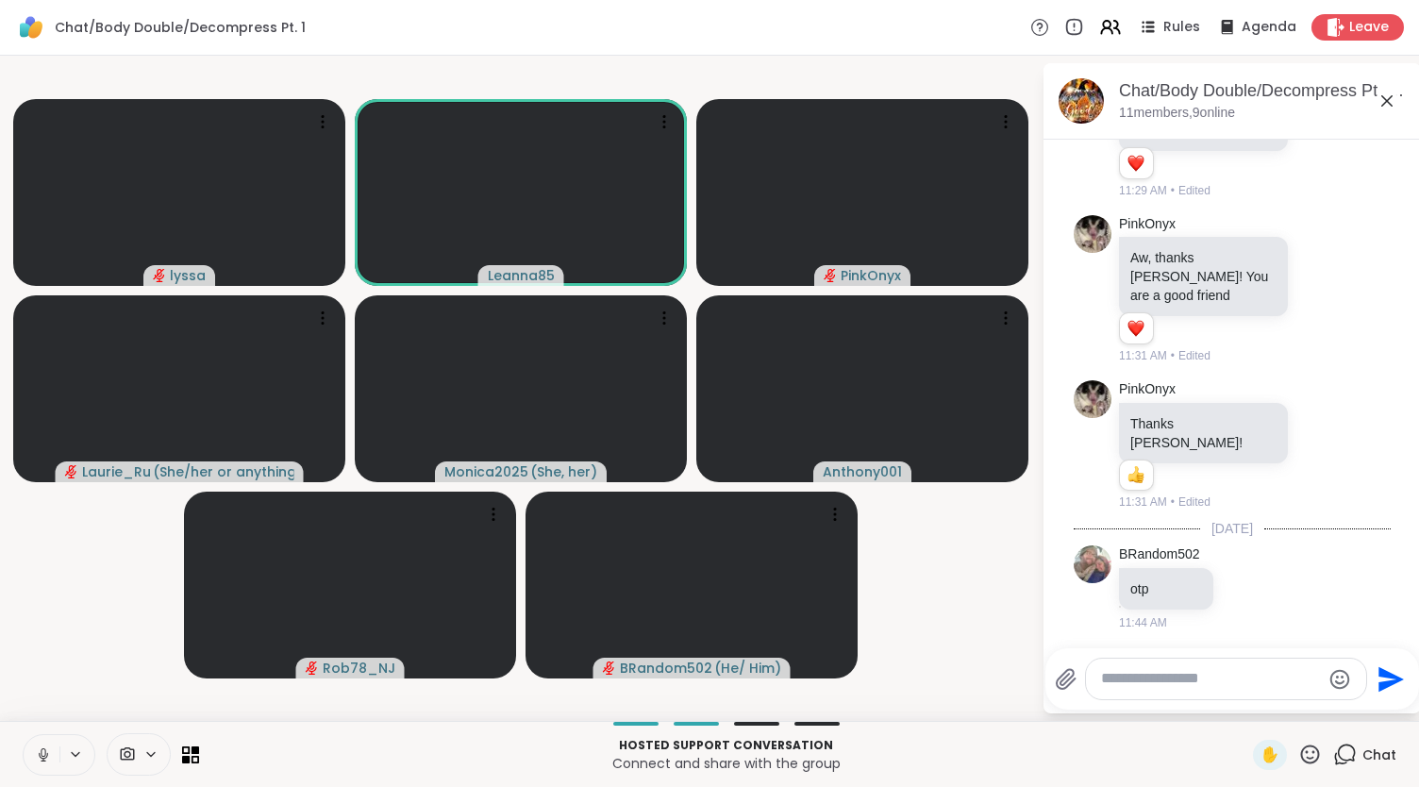
click at [44, 750] on icon at bounding box center [43, 752] width 5 height 8
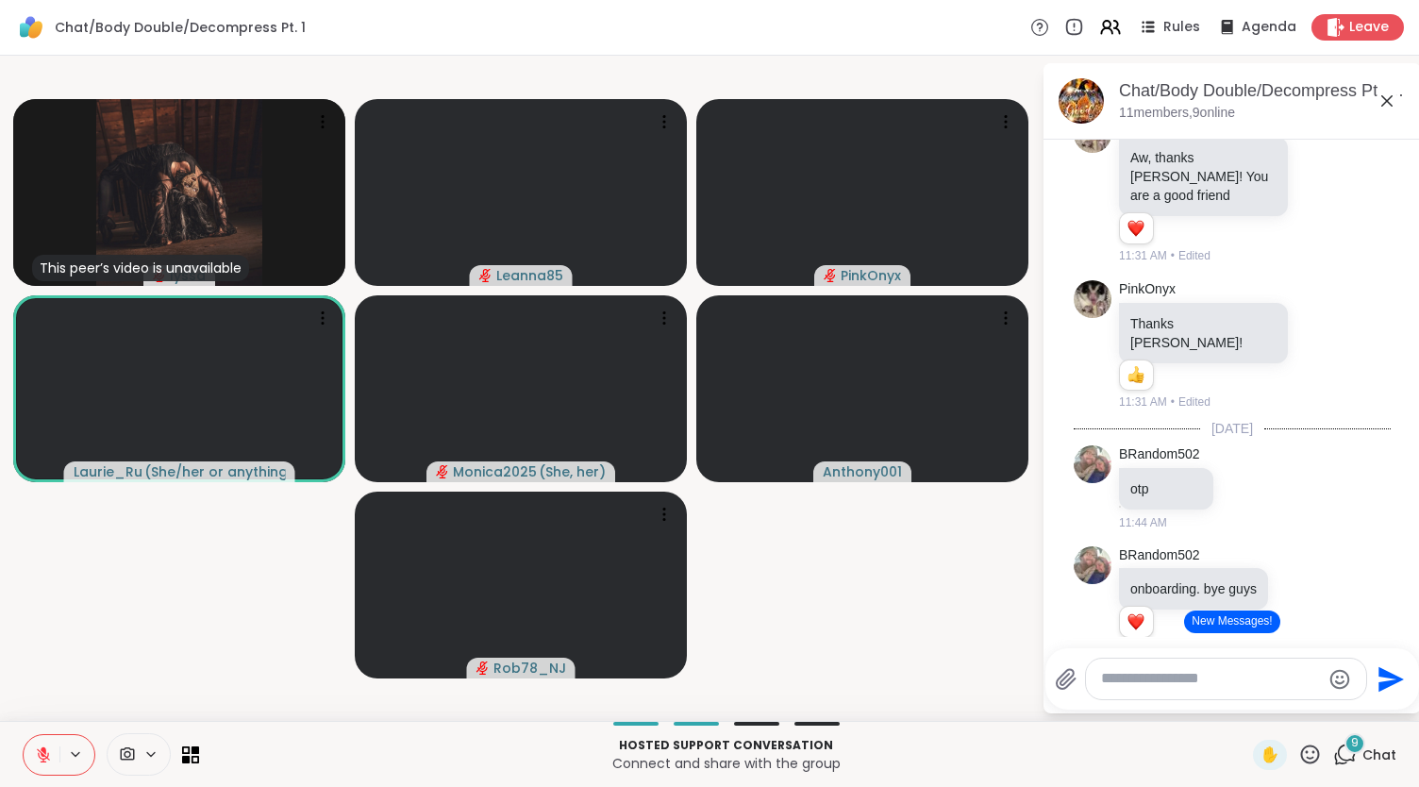
scroll to position [4327, 0]
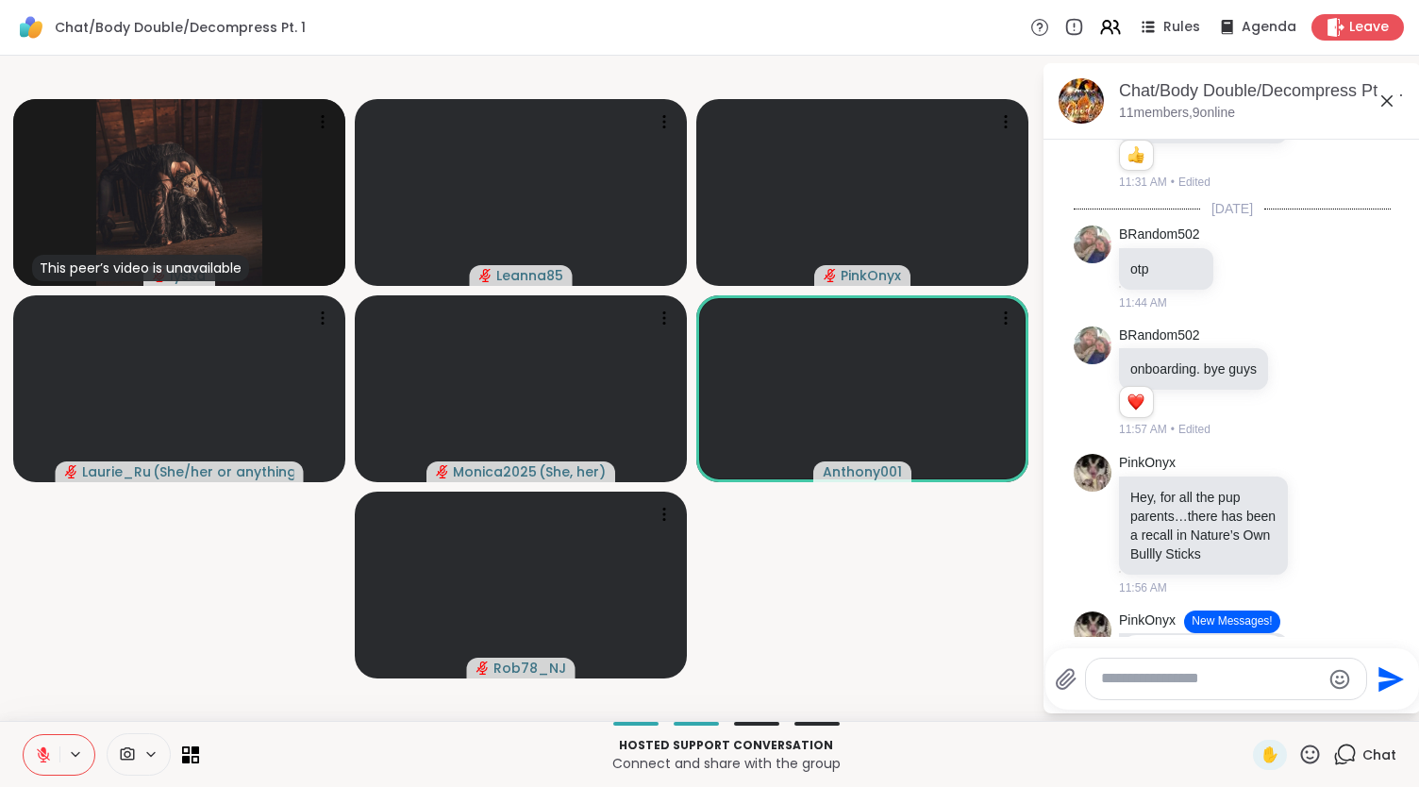
click at [34, 756] on button at bounding box center [42, 755] width 36 height 40
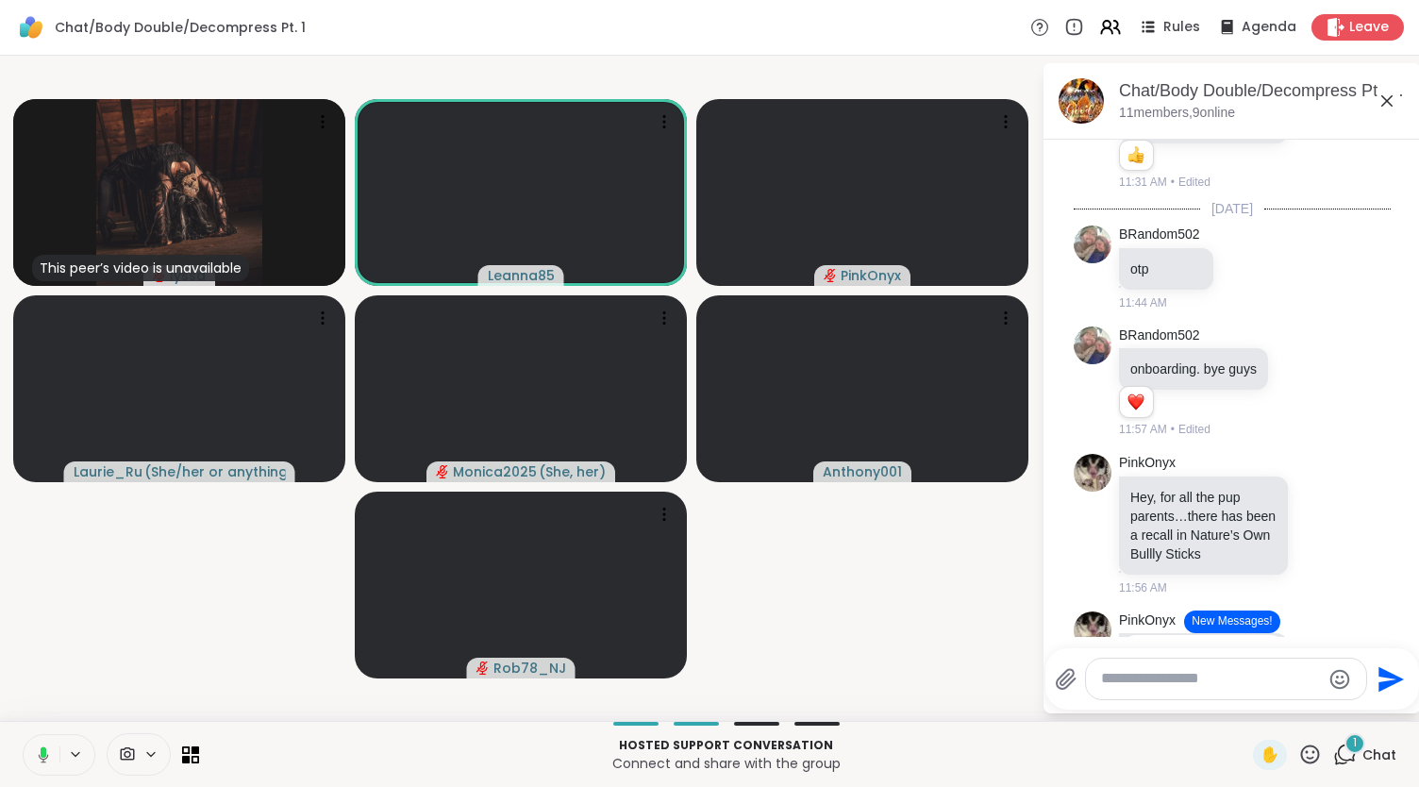
click at [34, 756] on button at bounding box center [40, 755] width 39 height 40
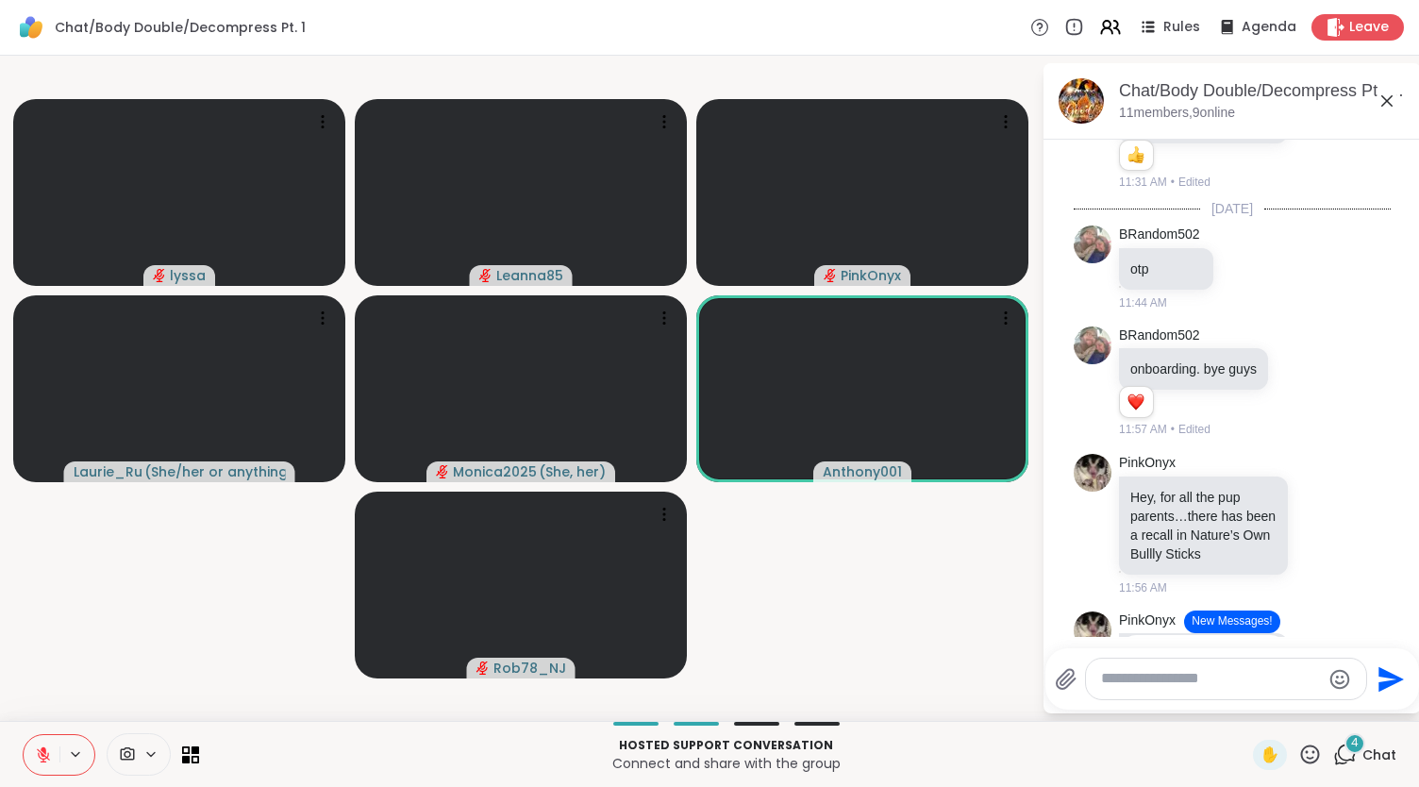
click at [42, 750] on icon at bounding box center [44, 751] width 6 height 8
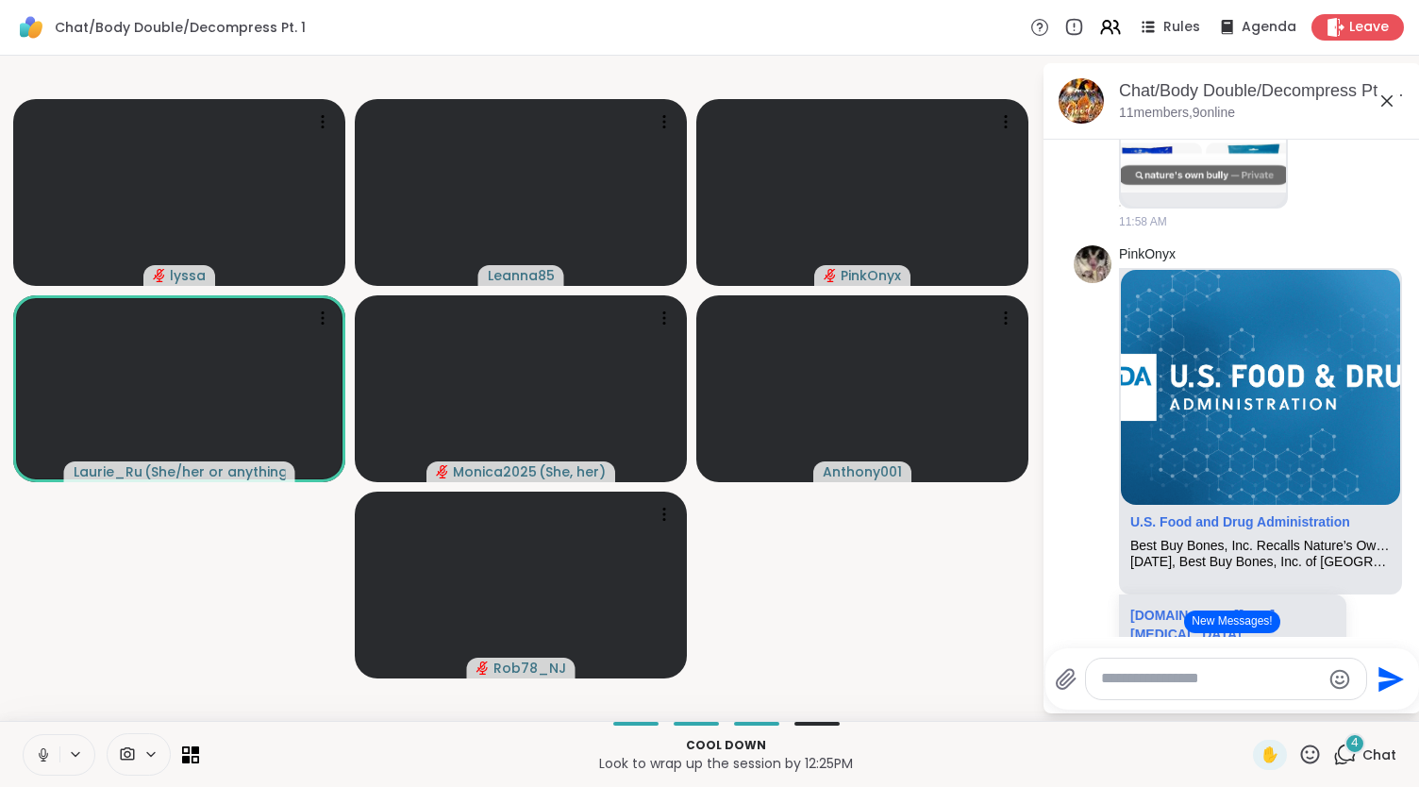
scroll to position [5365, 0]
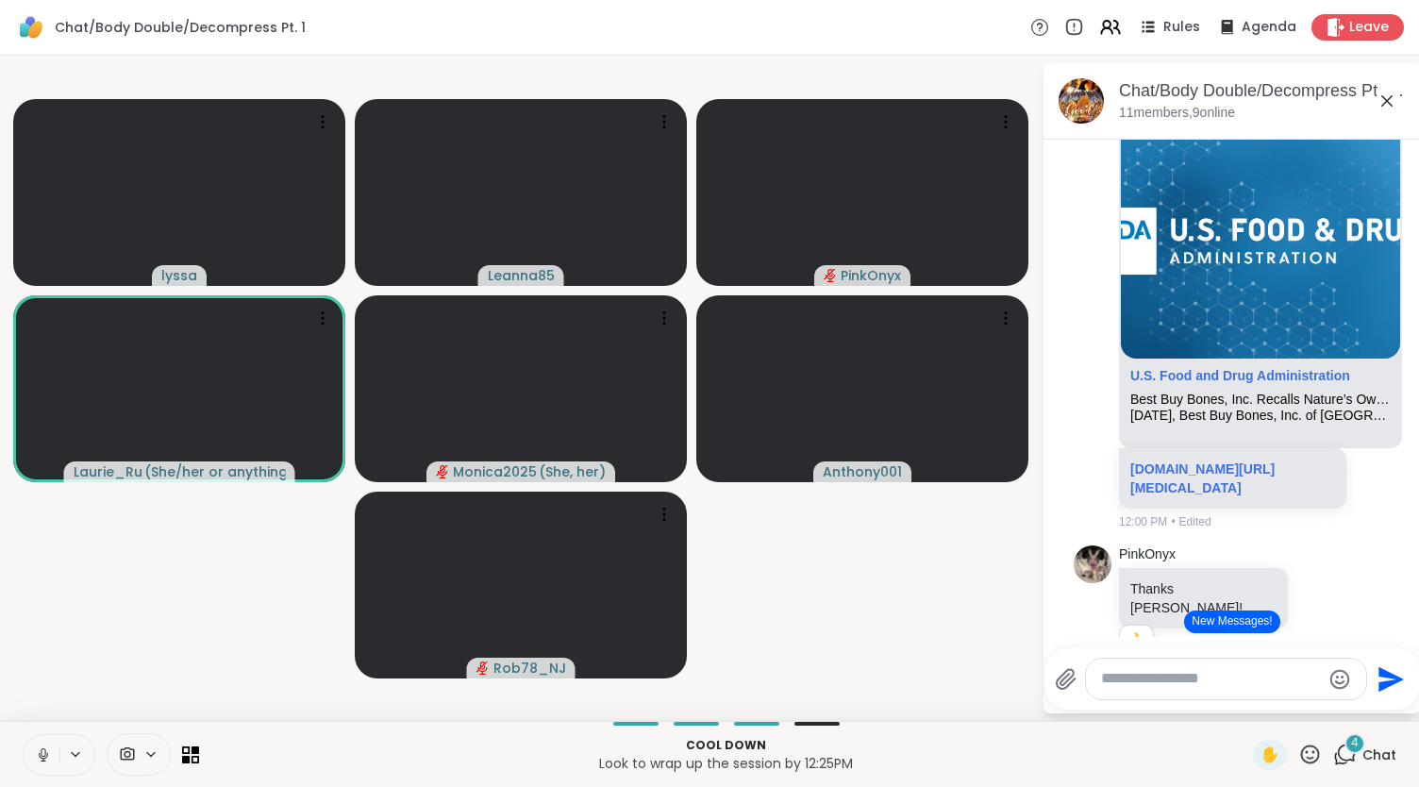
click at [1231, 617] on button "New Messages!" at bounding box center [1231, 622] width 95 height 23
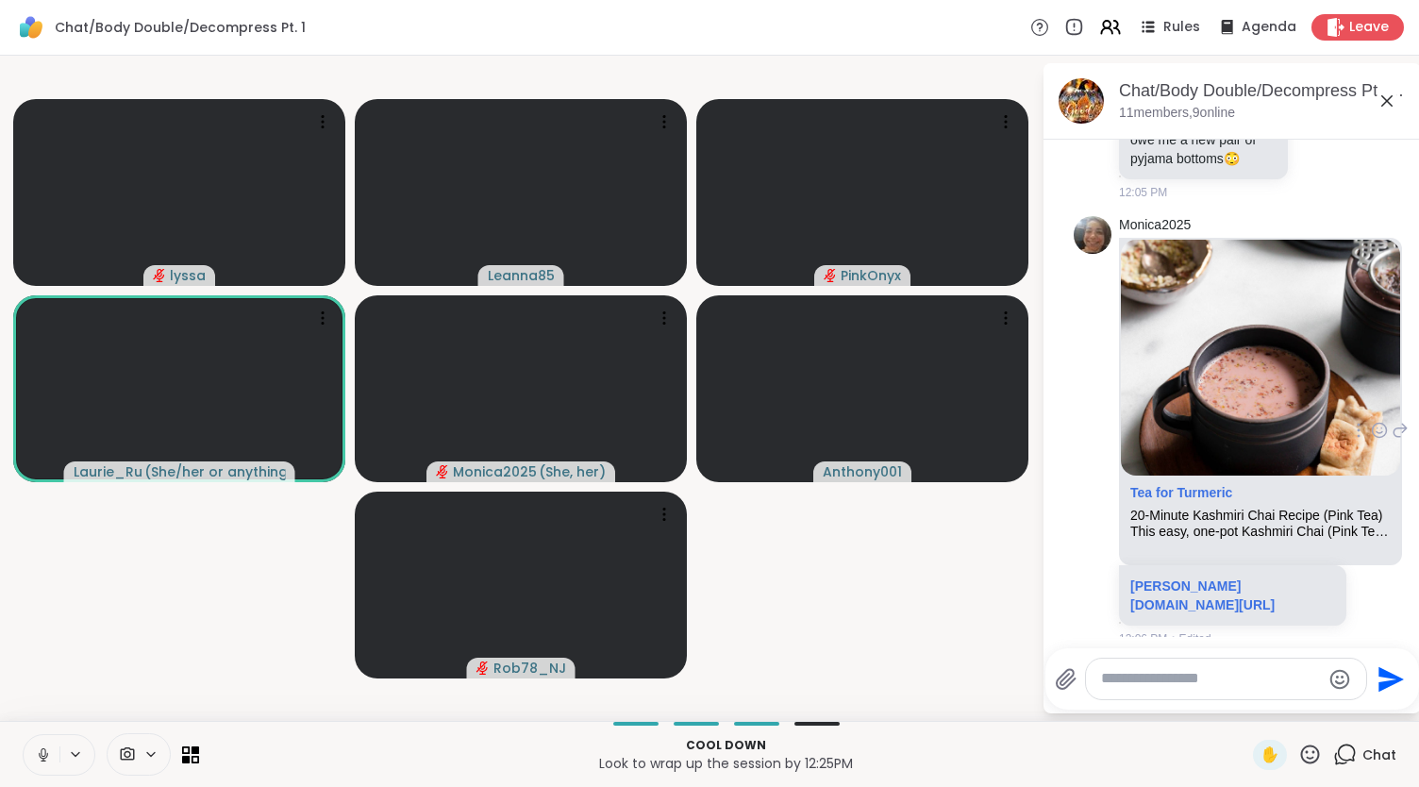
scroll to position [6661, 0]
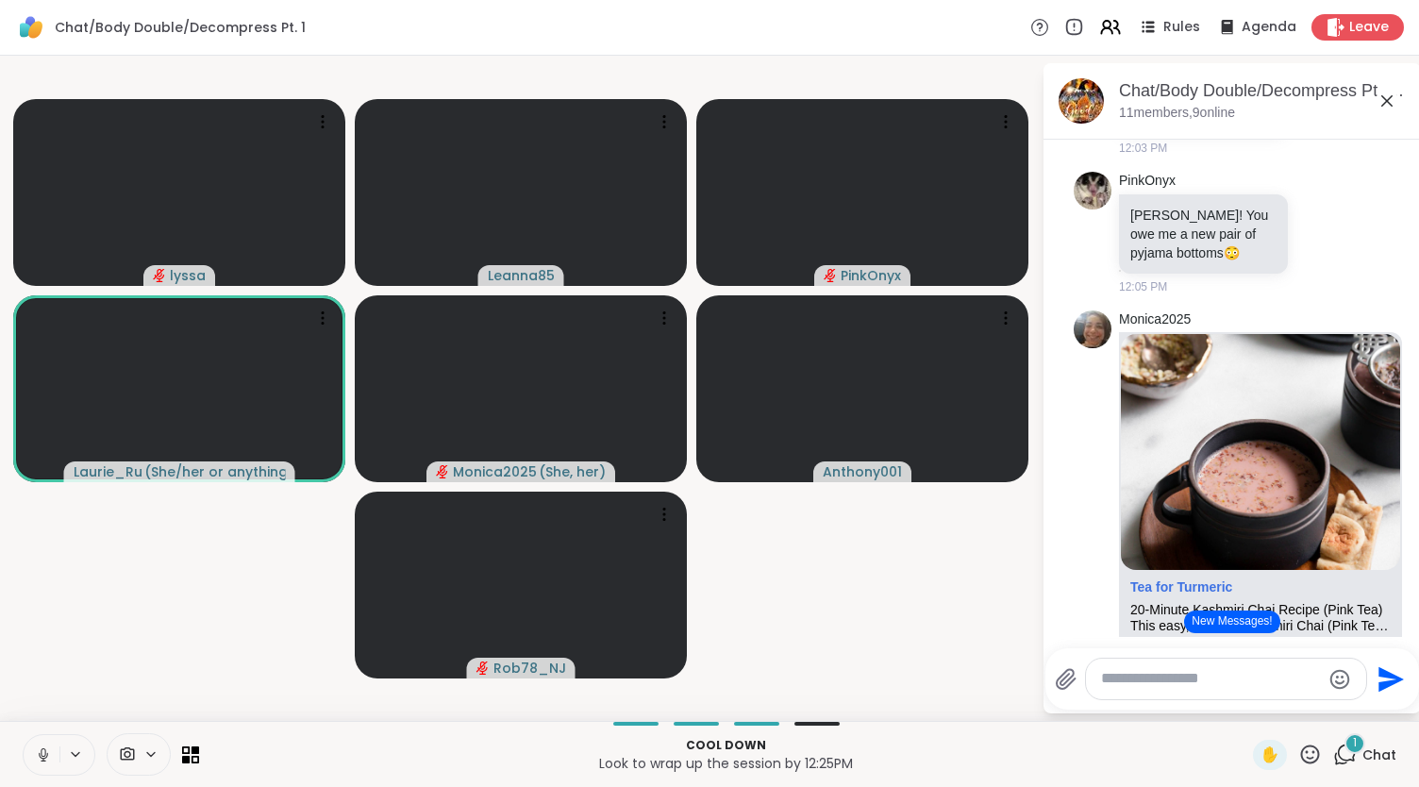
click at [1193, 626] on button "New Messages!" at bounding box center [1231, 622] width 95 height 23
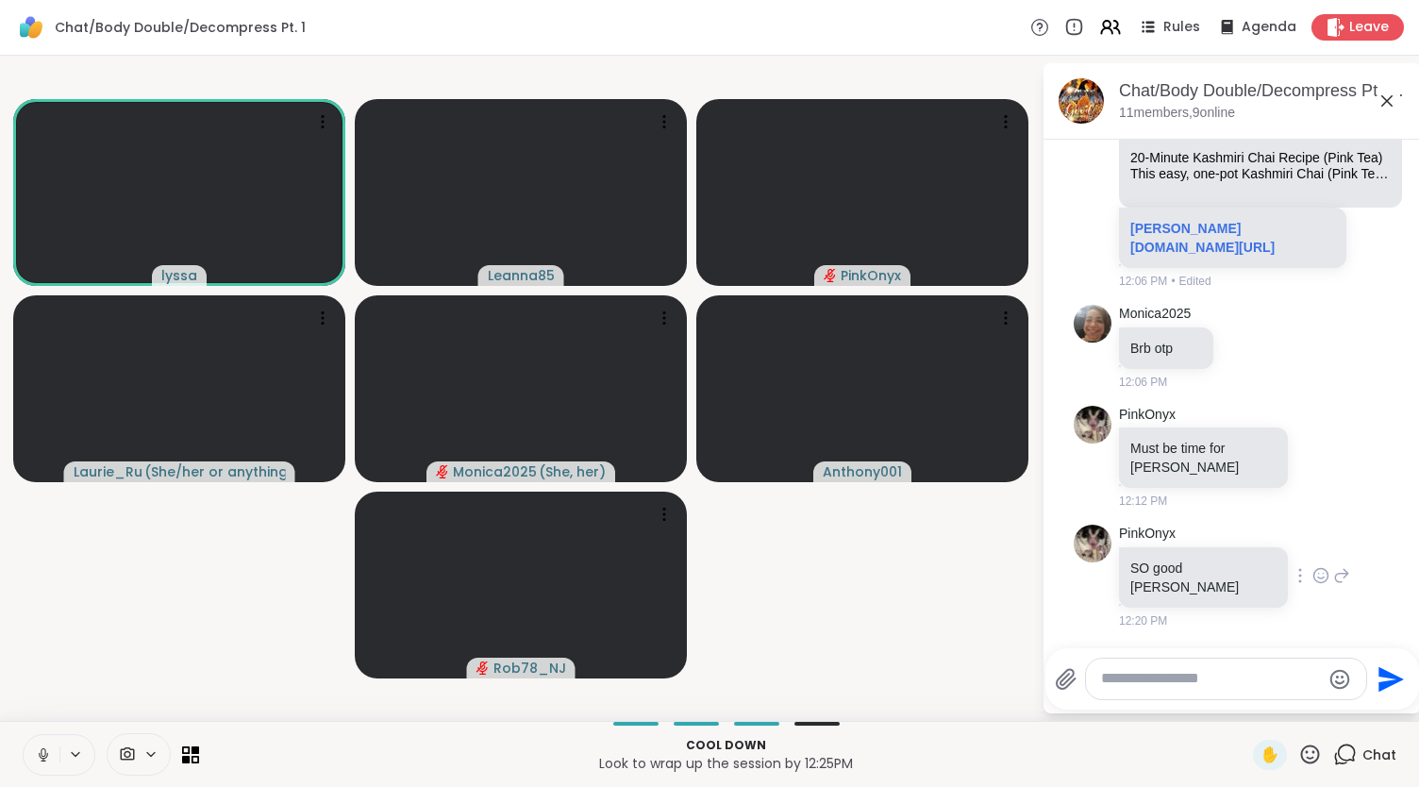
click at [1313, 585] on icon at bounding box center [1321, 575] width 17 height 19
click at [1313, 554] on div "Select Reaction: Heart" at bounding box center [1321, 545] width 17 height 17
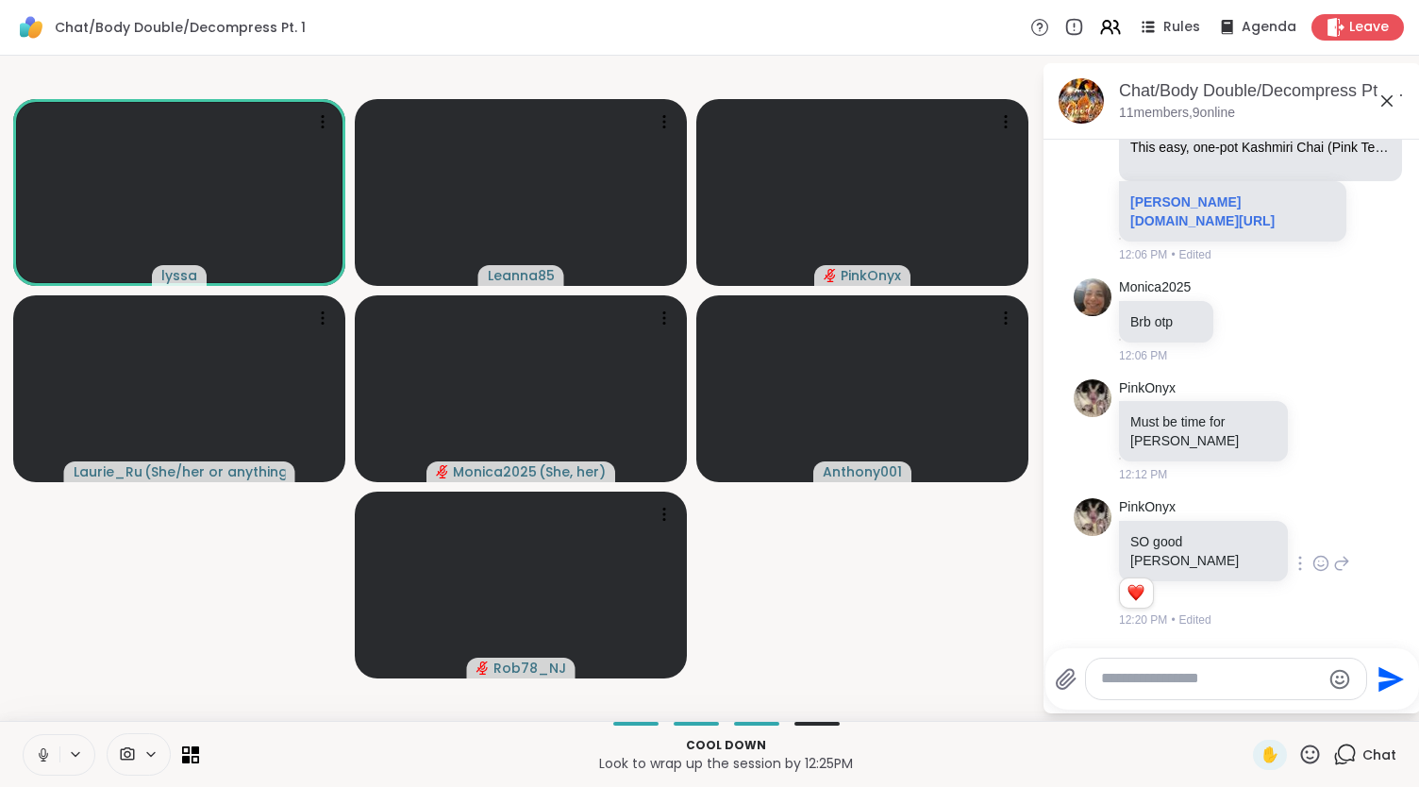
scroll to position [7260, 0]
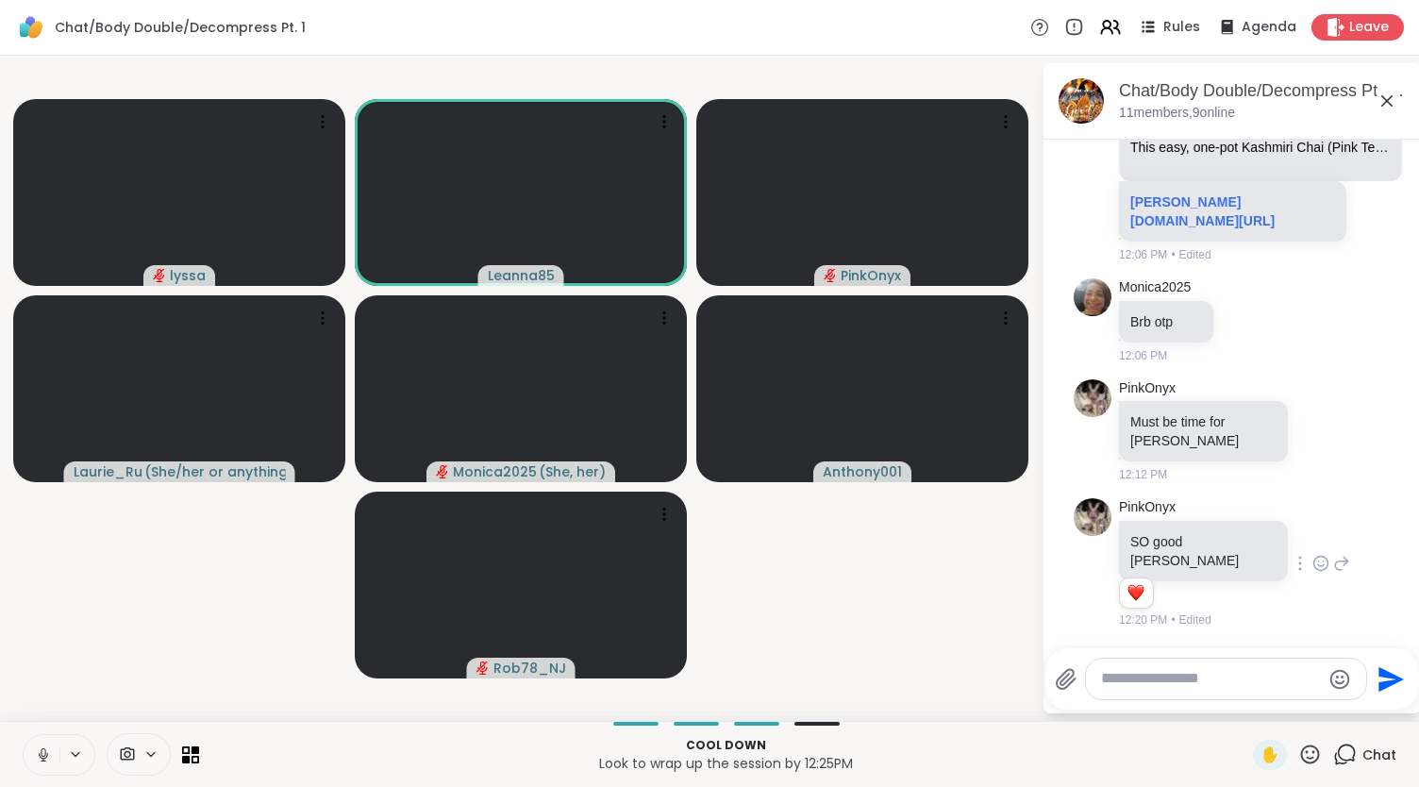
click at [1334, 575] on icon at bounding box center [1342, 563] width 17 height 23
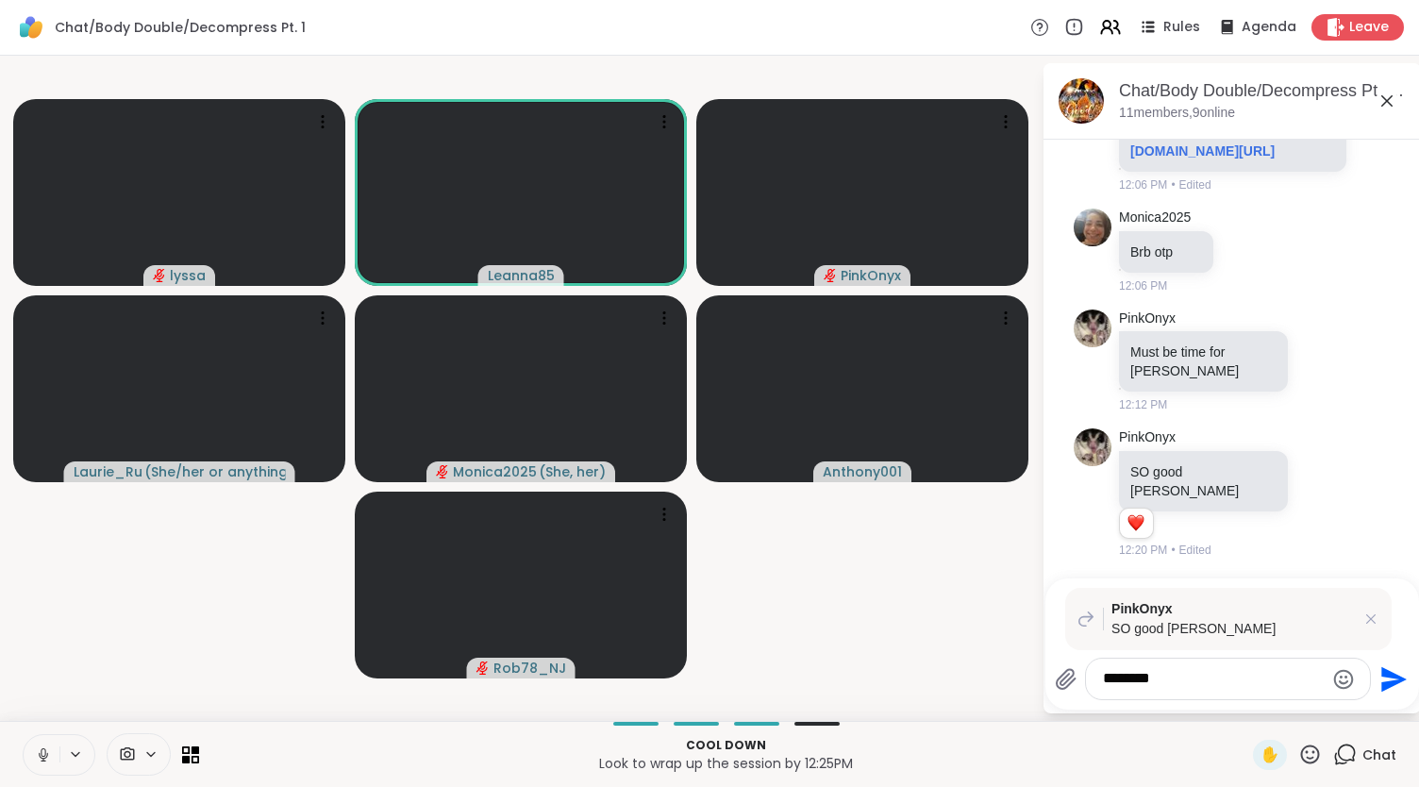
type textarea "*********"
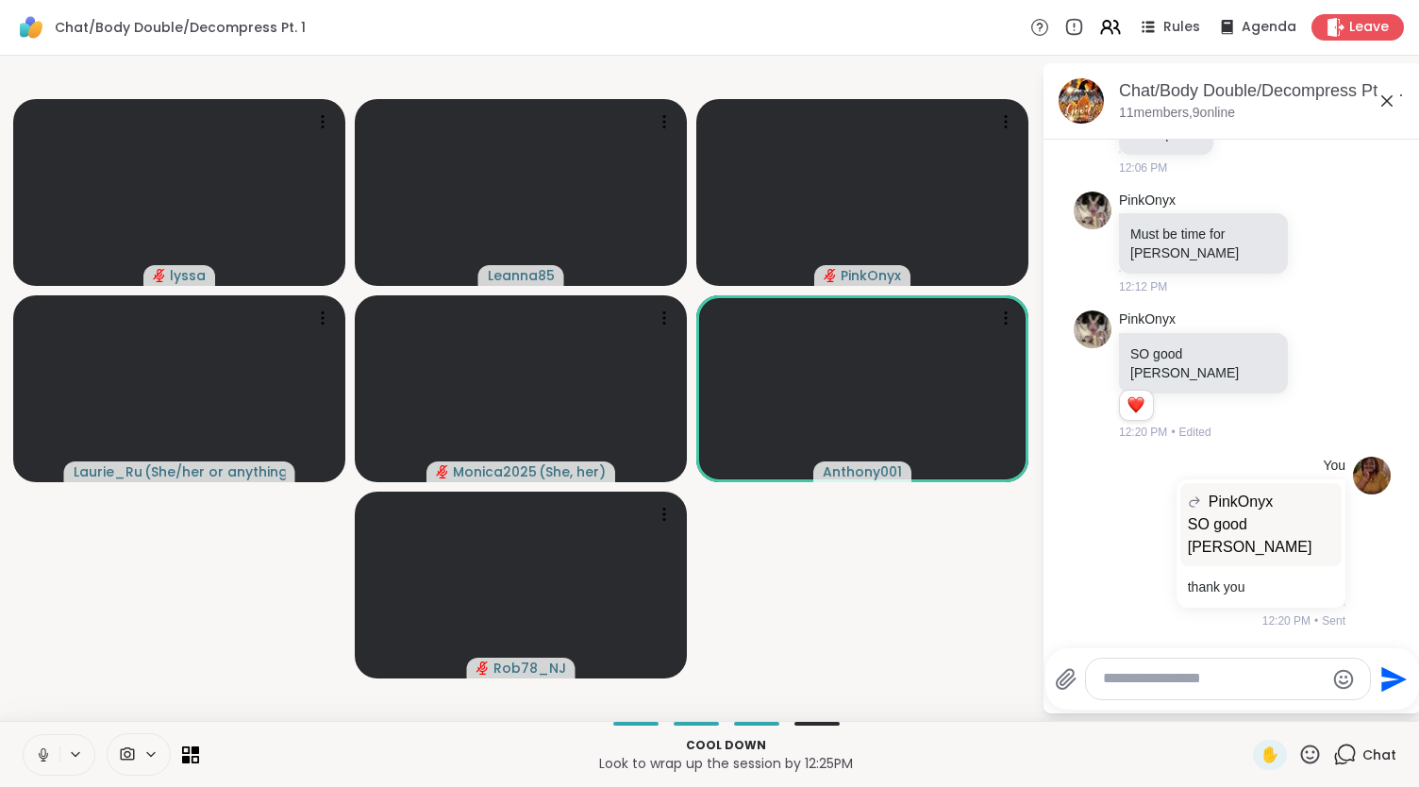
click at [42, 752] on icon at bounding box center [43, 752] width 5 height 8
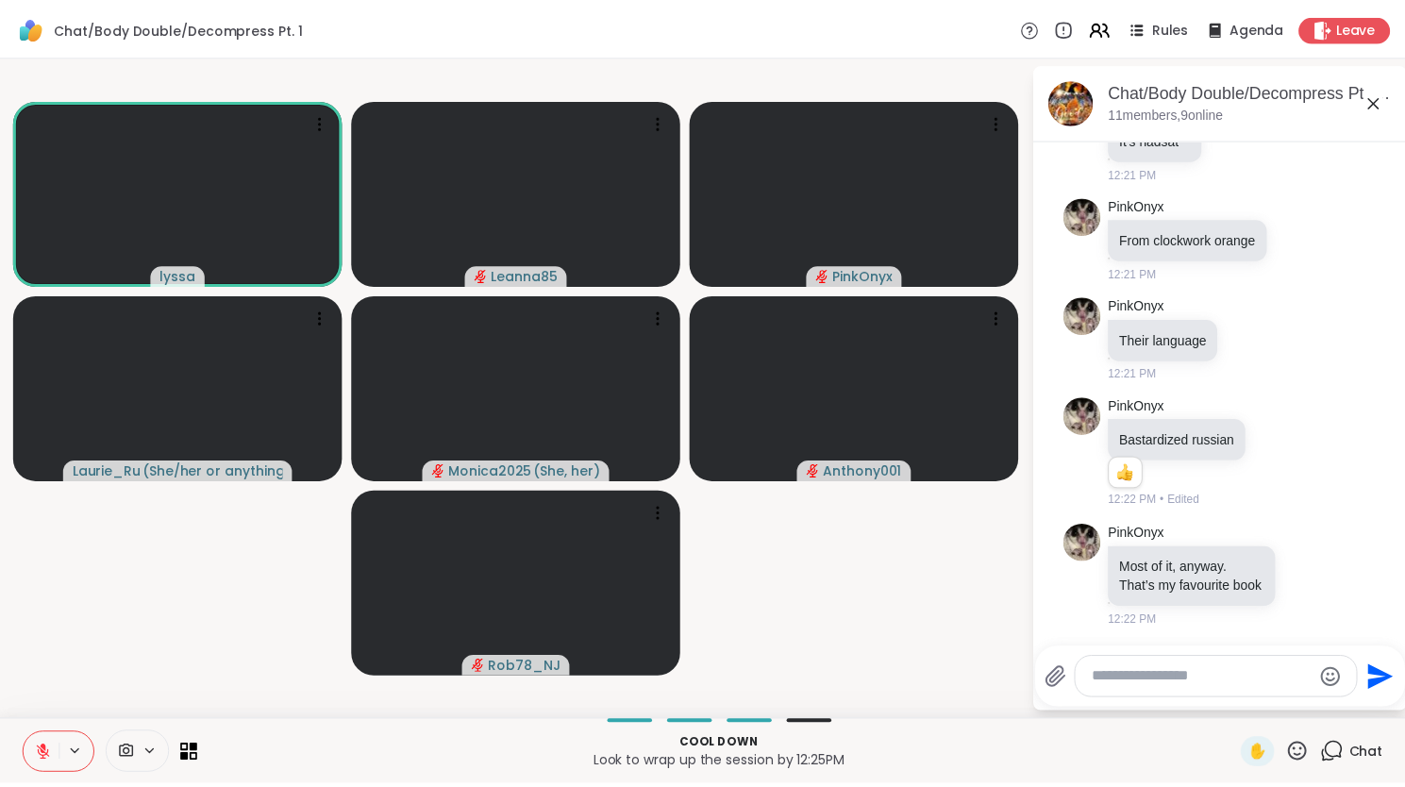
scroll to position [8346, 0]
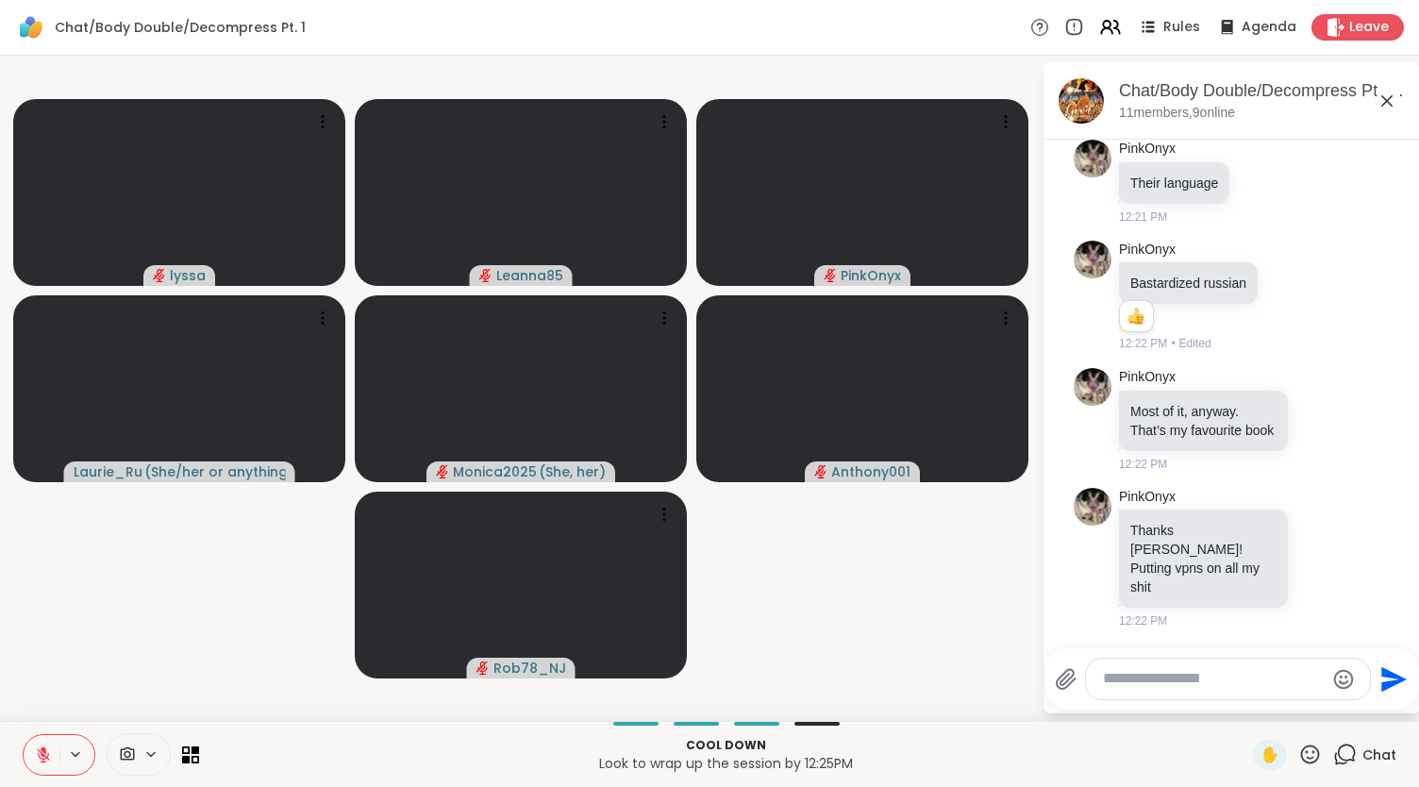
click at [40, 755] on icon at bounding box center [43, 755] width 17 height 17
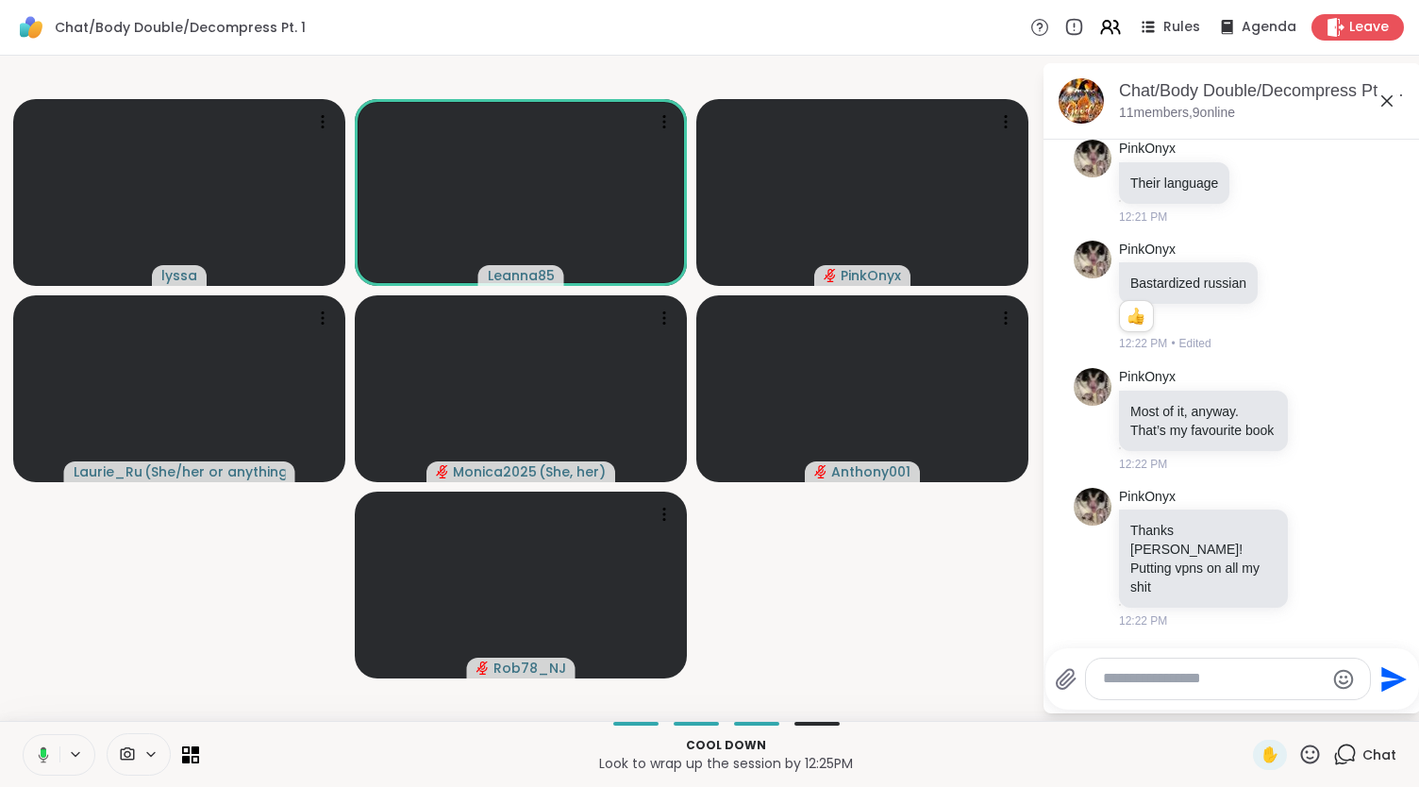
click at [43, 752] on rect at bounding box center [44, 753] width 6 height 8
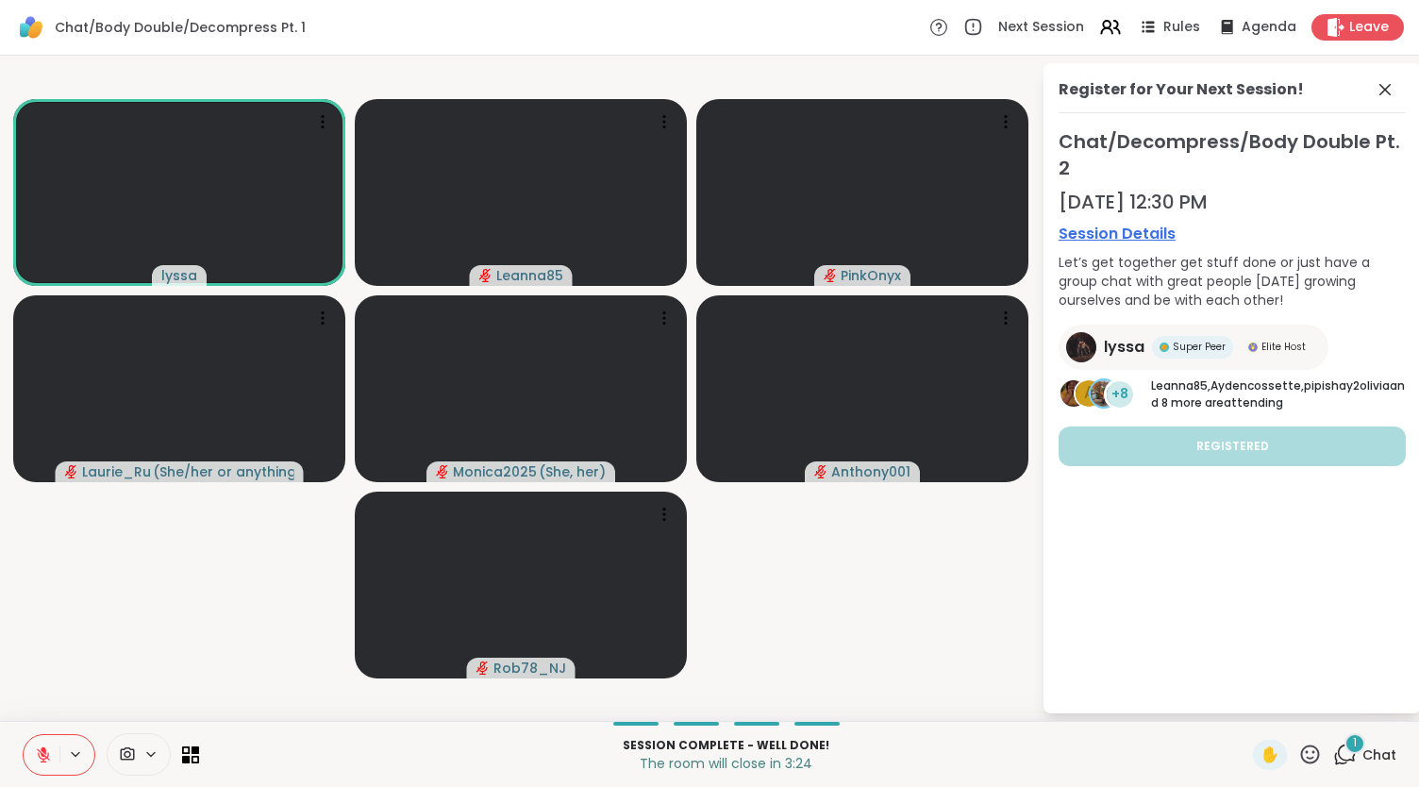
click at [35, 761] on icon at bounding box center [43, 755] width 17 height 17
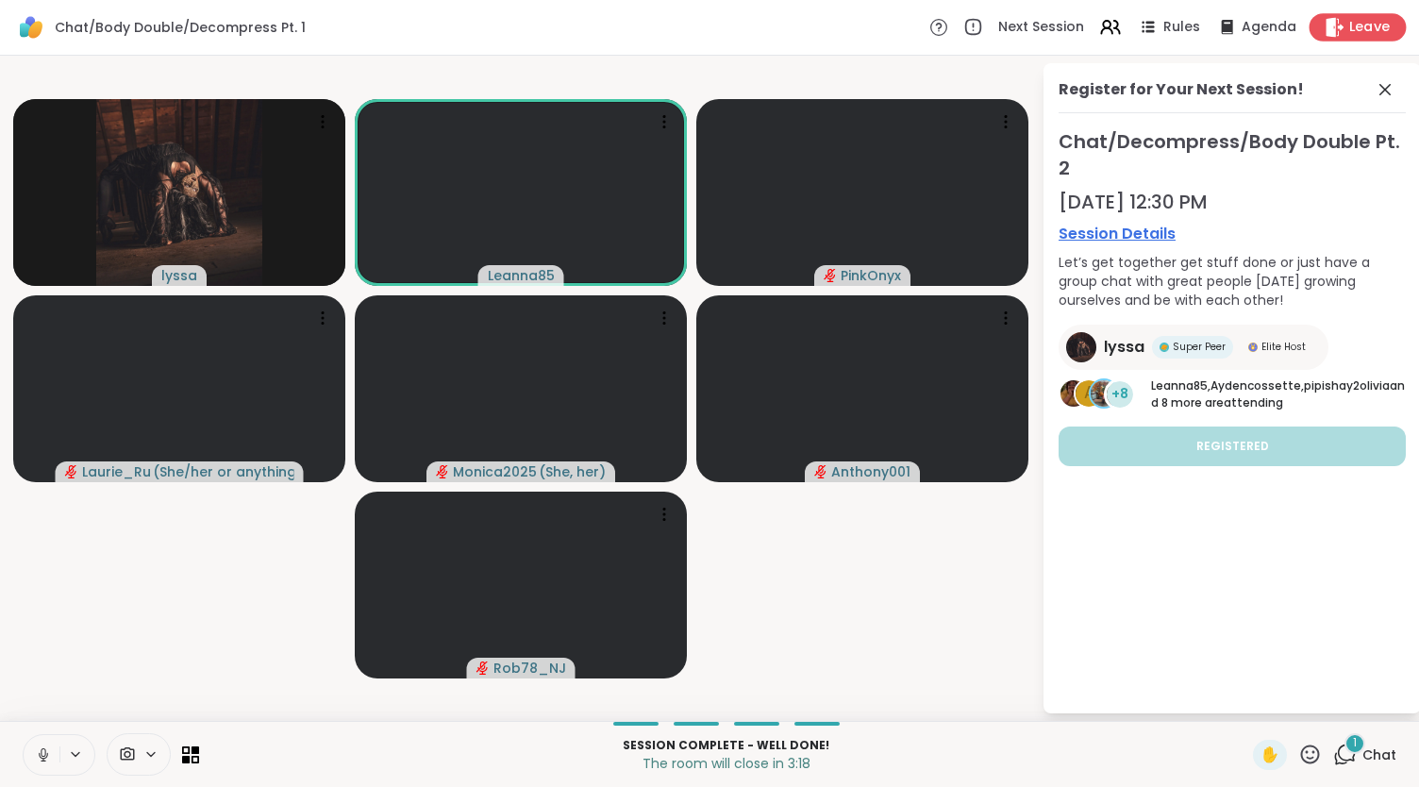
click at [1350, 21] on span "Leave" at bounding box center [1371, 28] width 42 height 20
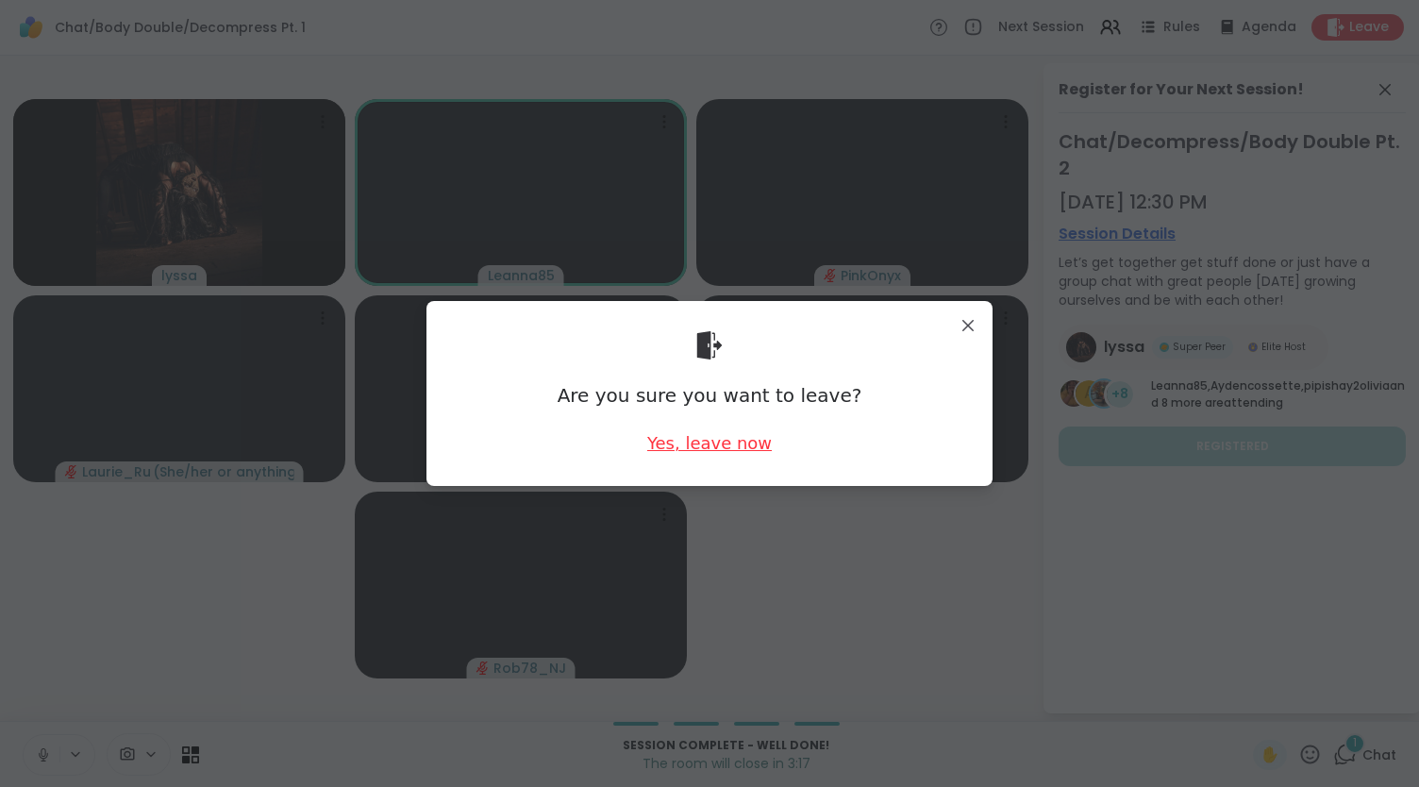
click at [689, 451] on div "Yes, leave now" at bounding box center [709, 443] width 125 height 24
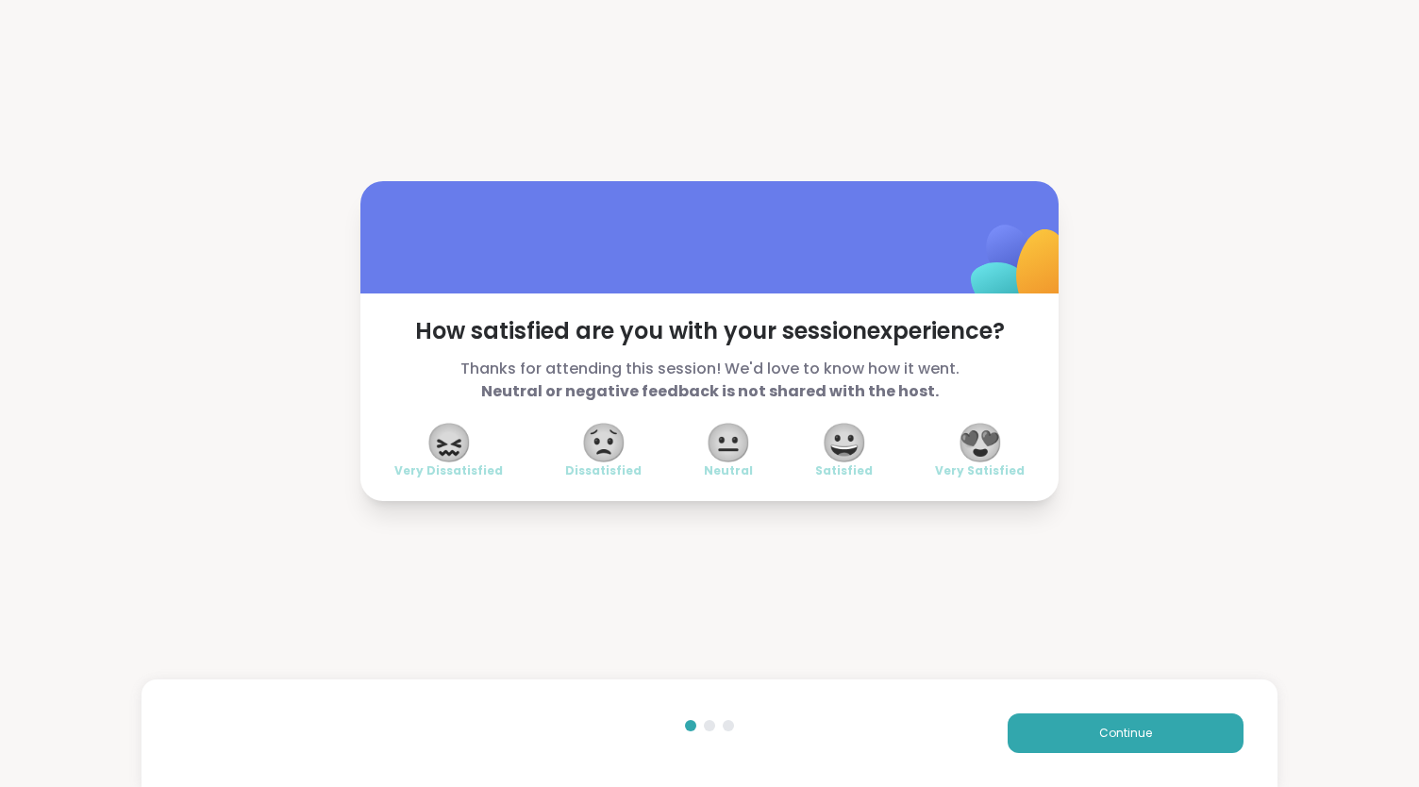
click at [989, 435] on span "😍" at bounding box center [980, 443] width 47 height 34
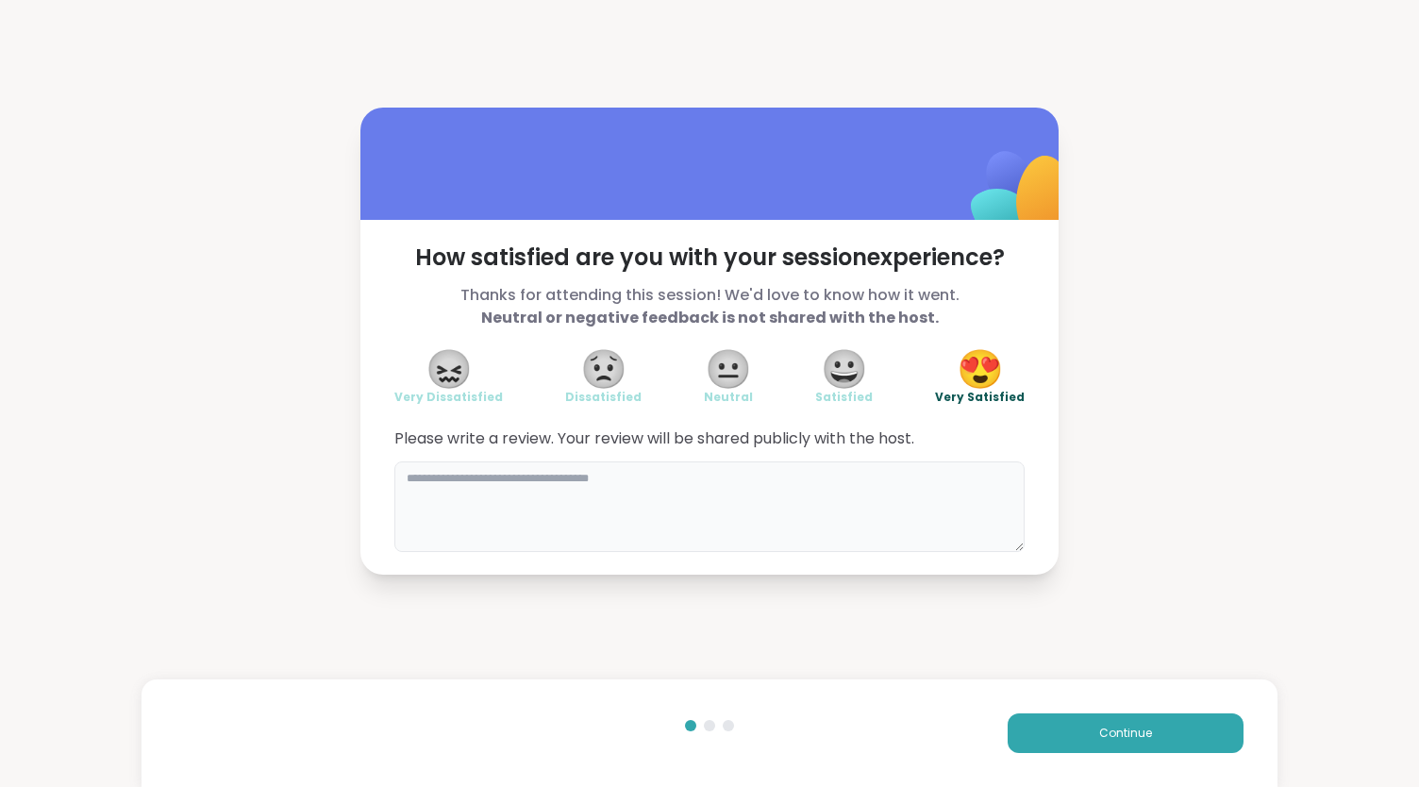
click at [439, 477] on textarea at bounding box center [709, 506] width 630 height 91
type textarea "**********"
click at [1061, 744] on button "Continue" at bounding box center [1126, 733] width 236 height 40
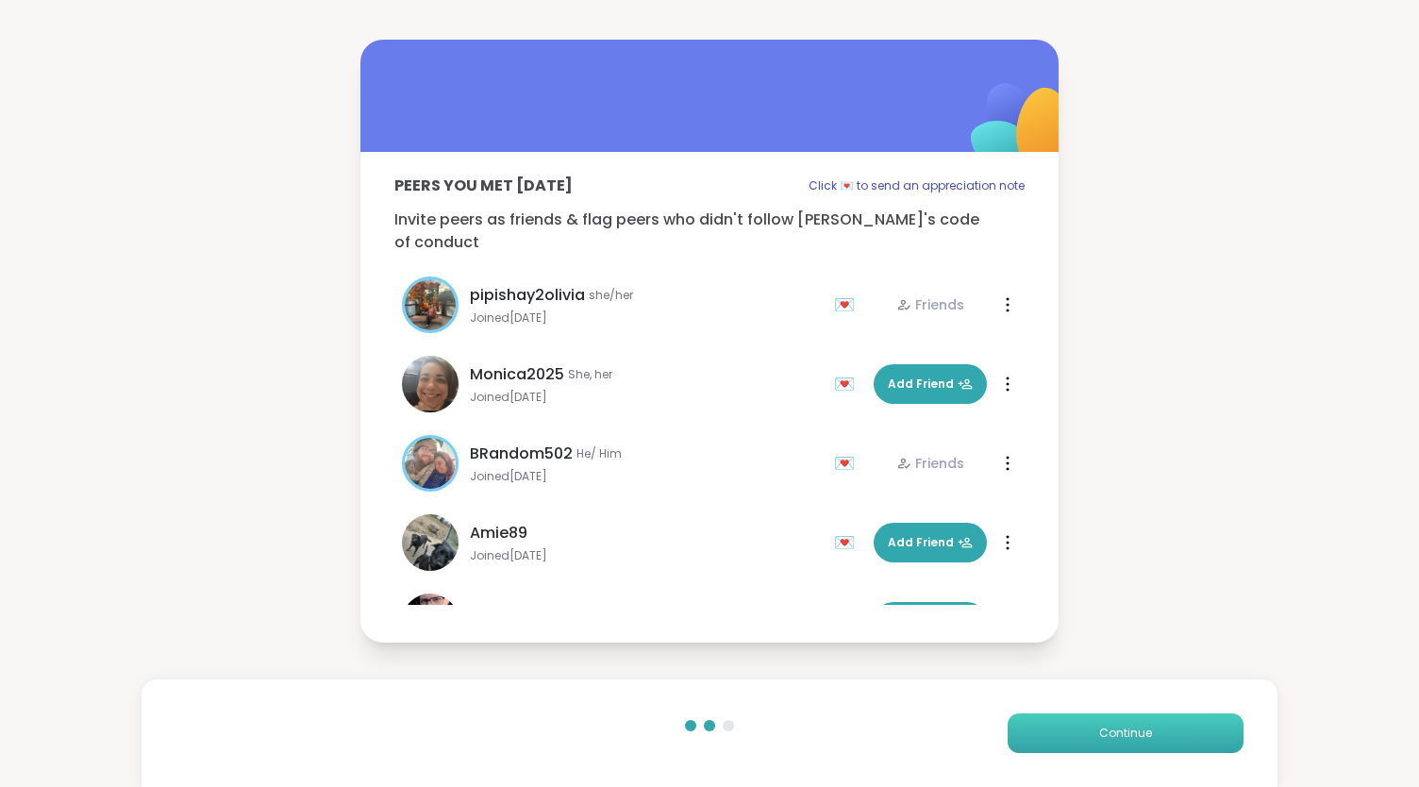
click at [1050, 728] on button "Continue" at bounding box center [1126, 733] width 236 height 40
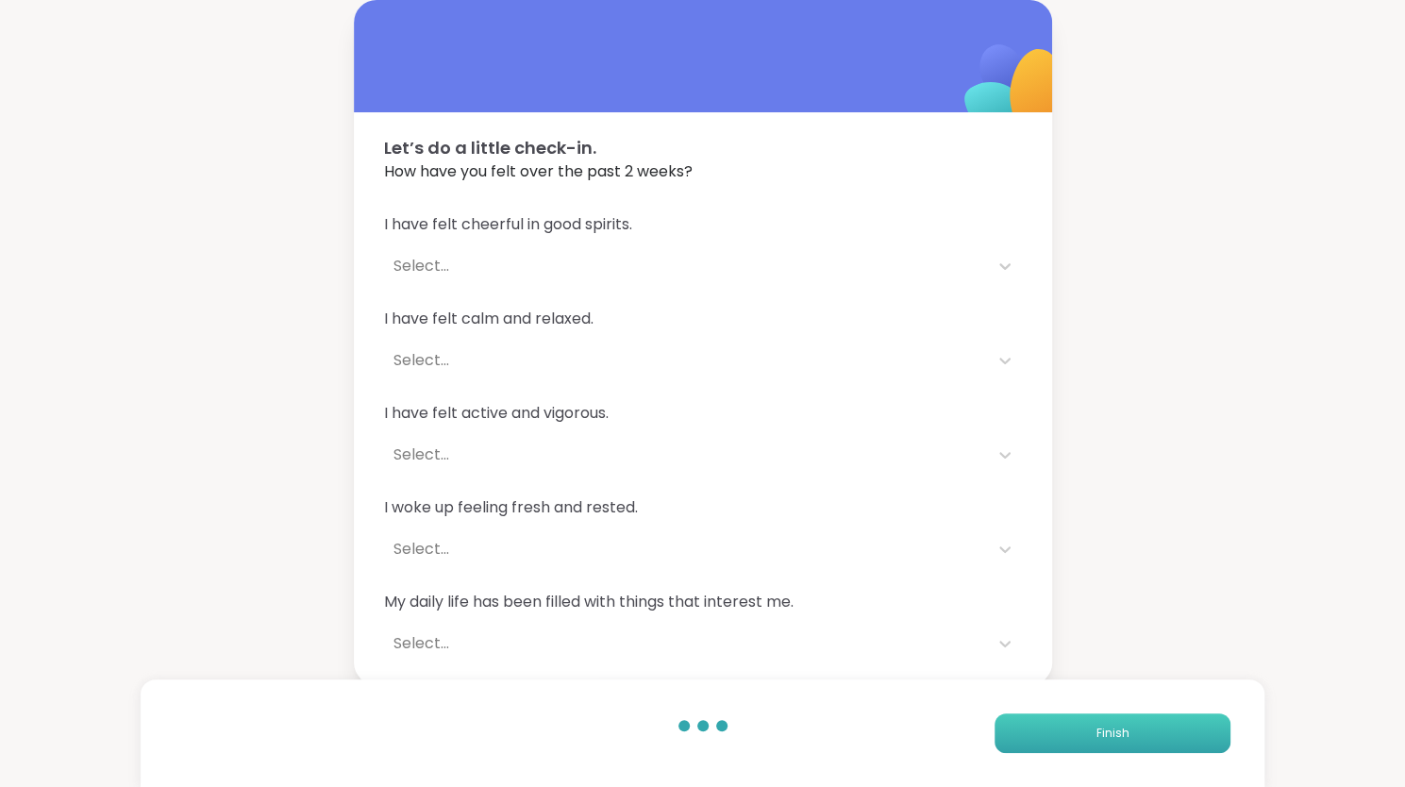
click at [1050, 728] on button "Finish" at bounding box center [1113, 733] width 236 height 40
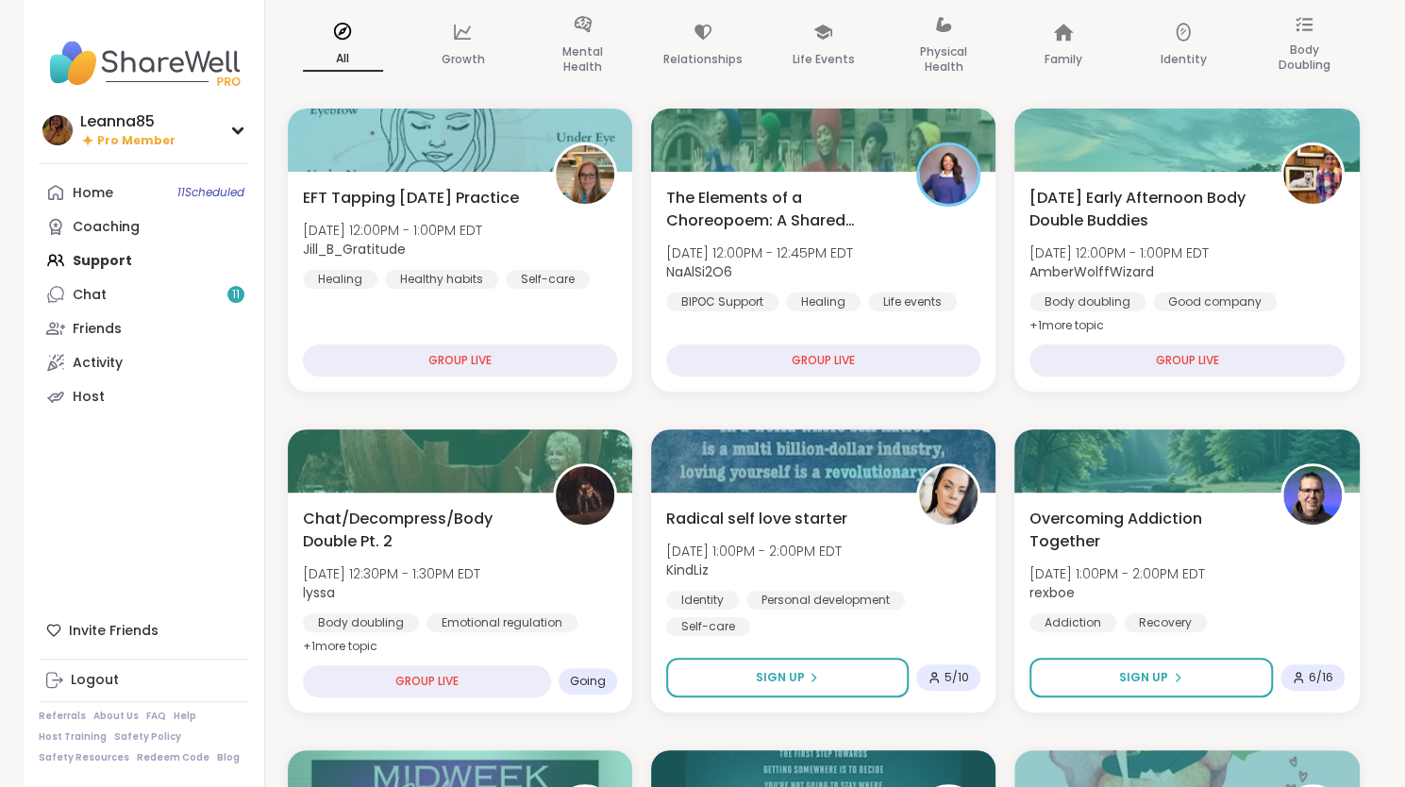
scroll to position [189, 0]
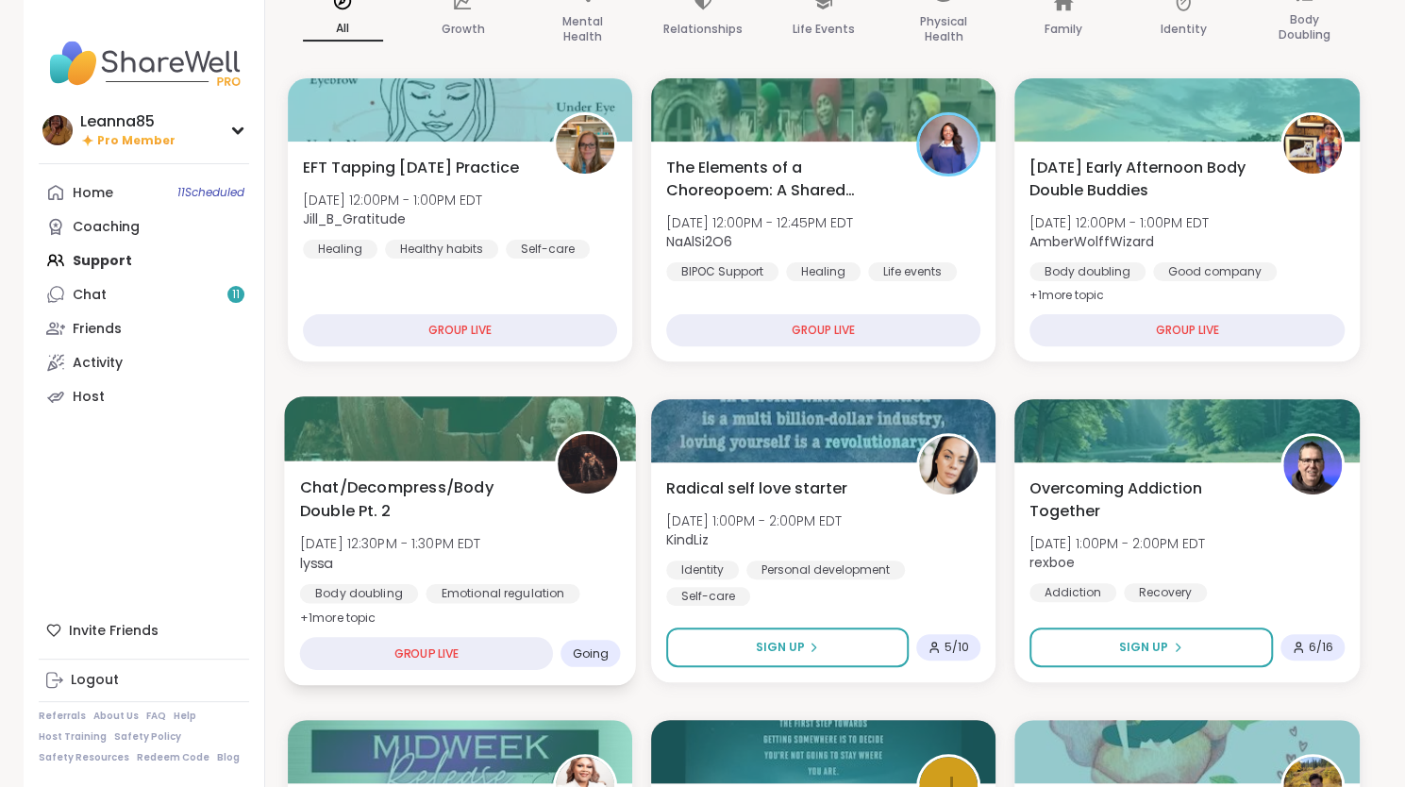
click at [527, 579] on div "Chat/Decompress/Body Double Pt. 2 Wed, Oct 08 | 12:30PM - 1:30PM EDT lyssa Body…" at bounding box center [459, 553] width 321 height 154
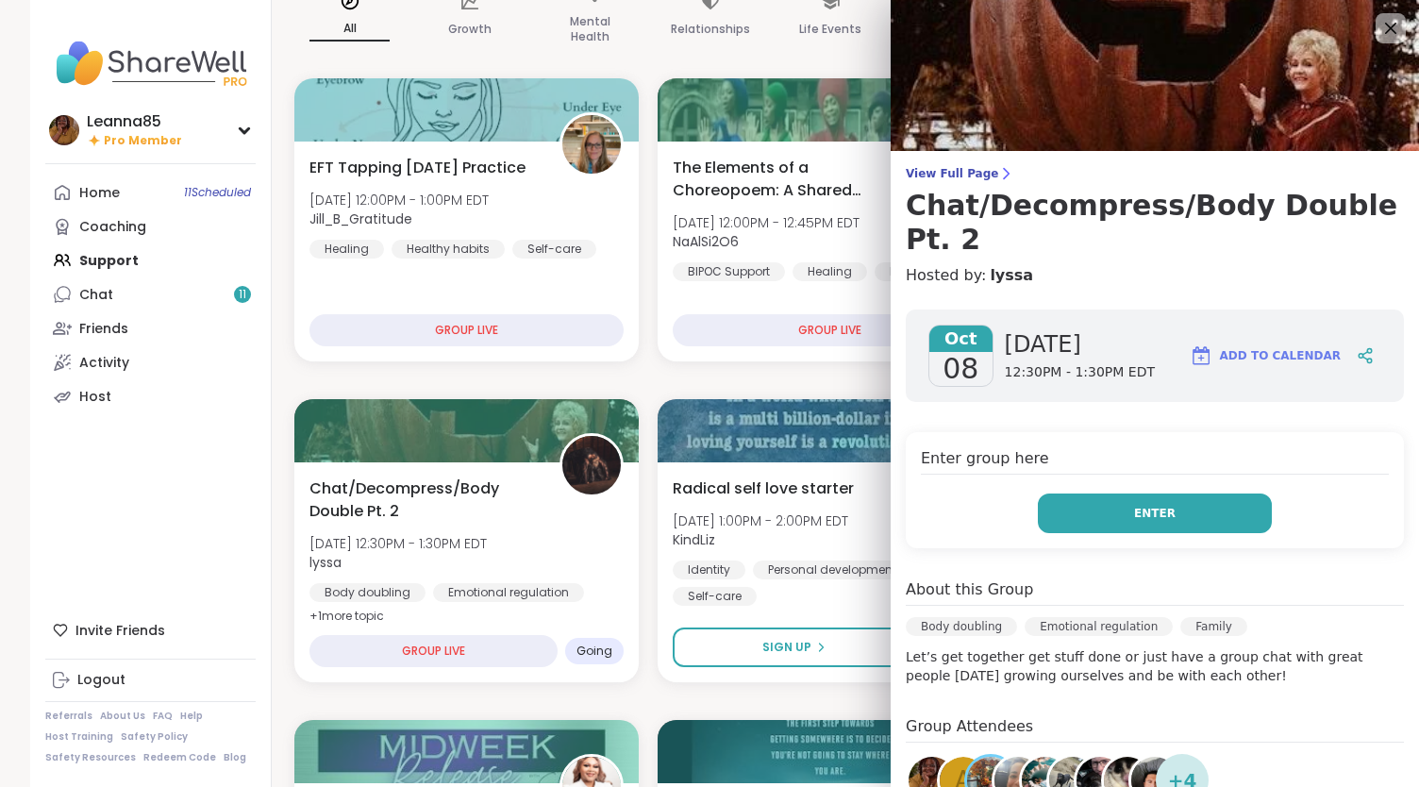
click at [1085, 494] on button "Enter" at bounding box center [1155, 514] width 234 height 40
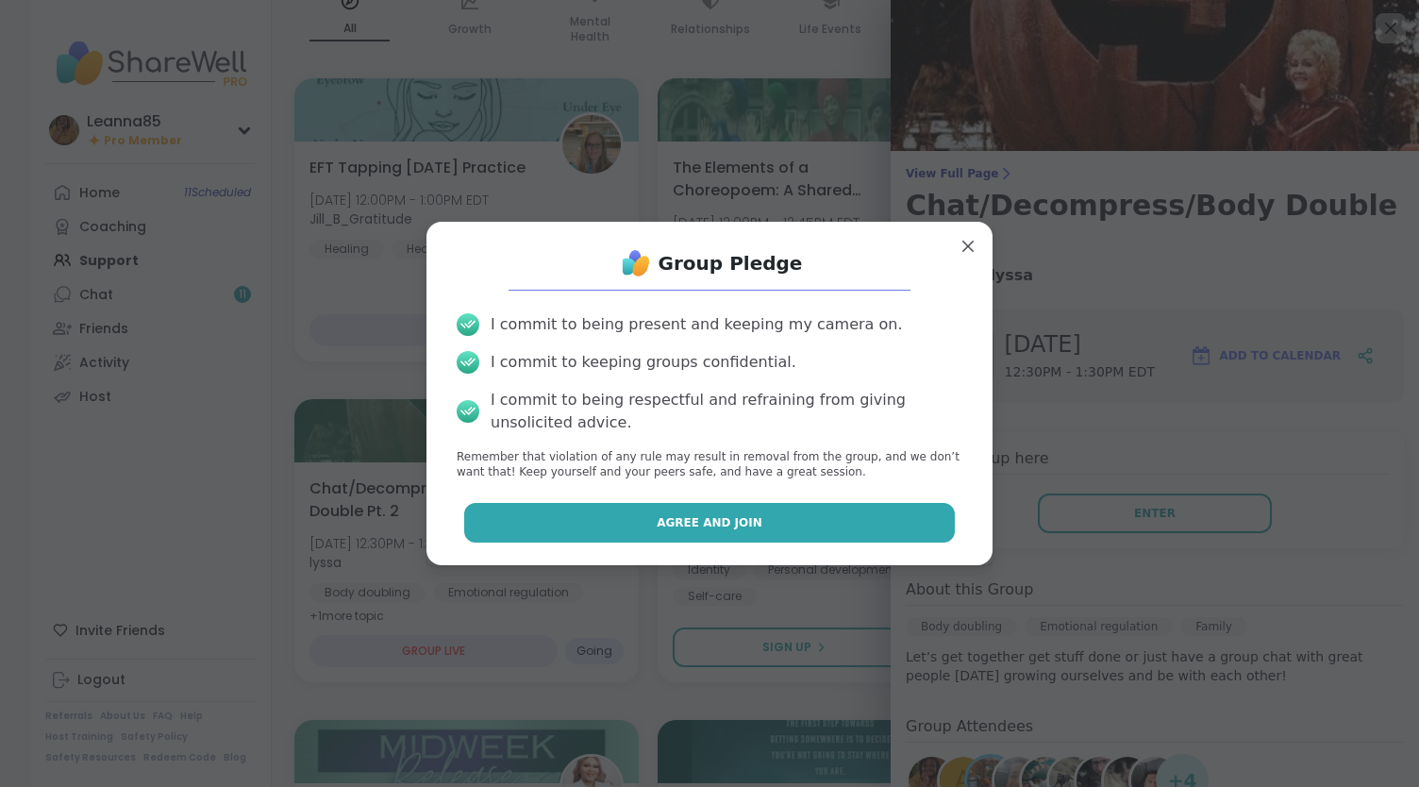
click at [702, 533] on button "Agree and Join" at bounding box center [710, 523] width 492 height 40
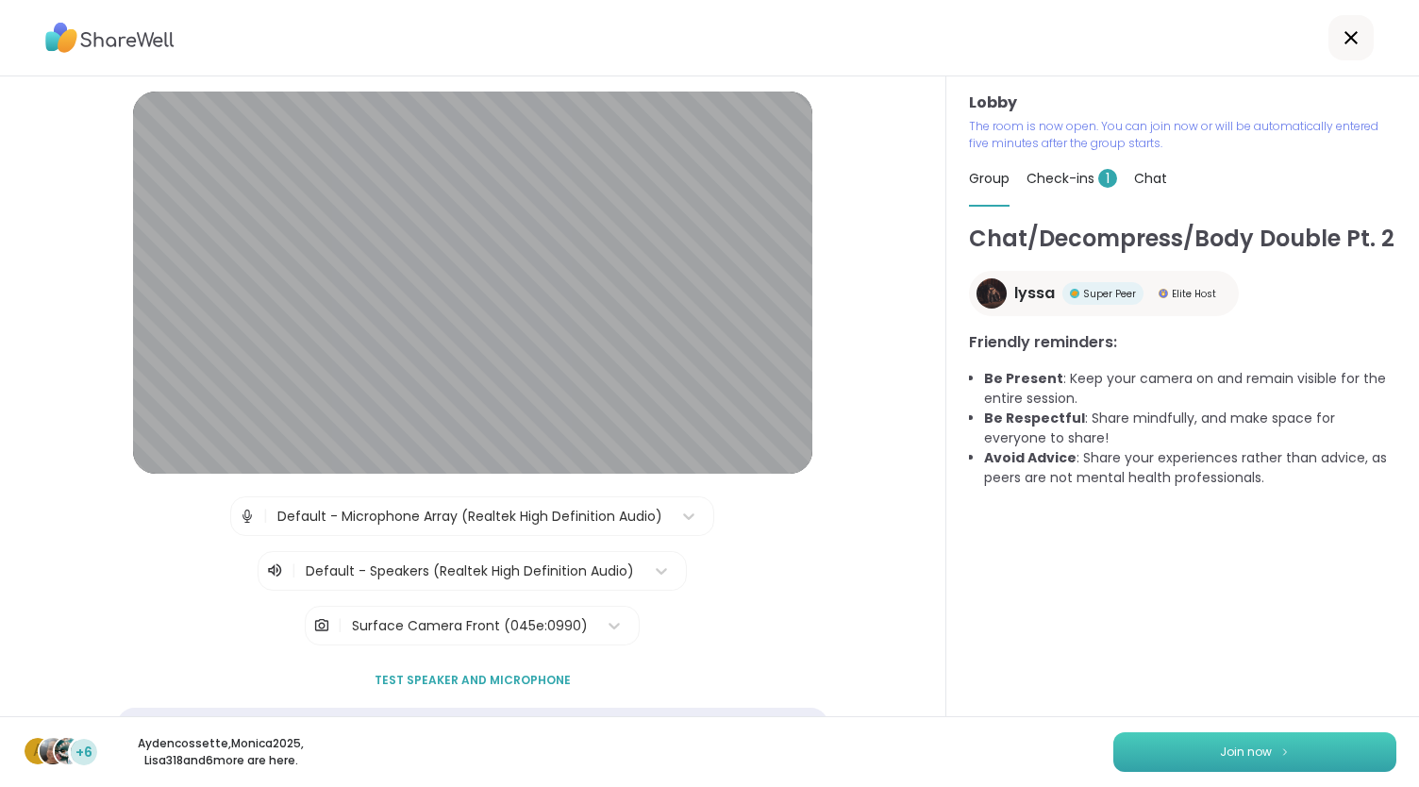
click at [1170, 757] on button "Join now" at bounding box center [1255, 752] width 283 height 40
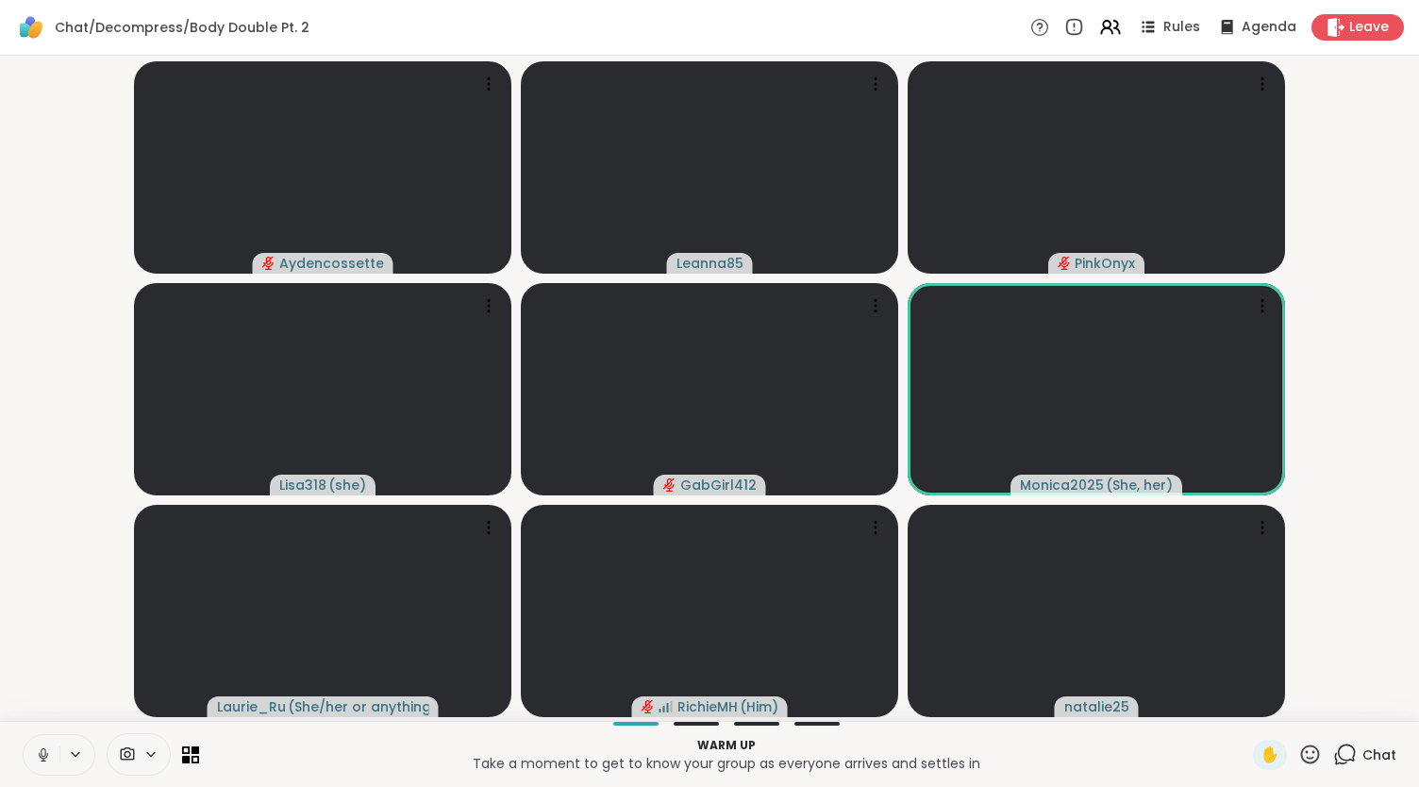
click at [45, 757] on icon at bounding box center [43, 755] width 9 height 6
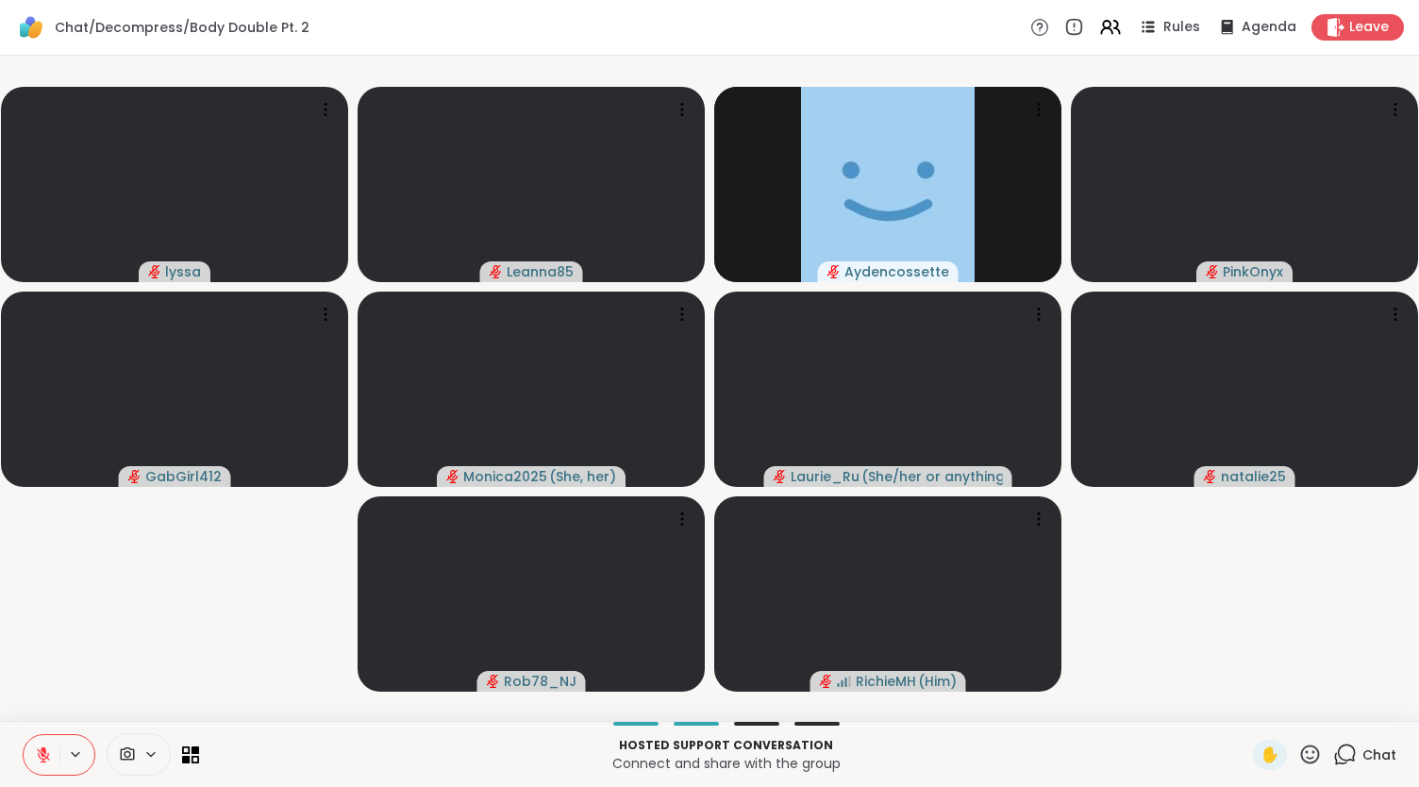
click at [47, 753] on icon at bounding box center [43, 755] width 17 height 17
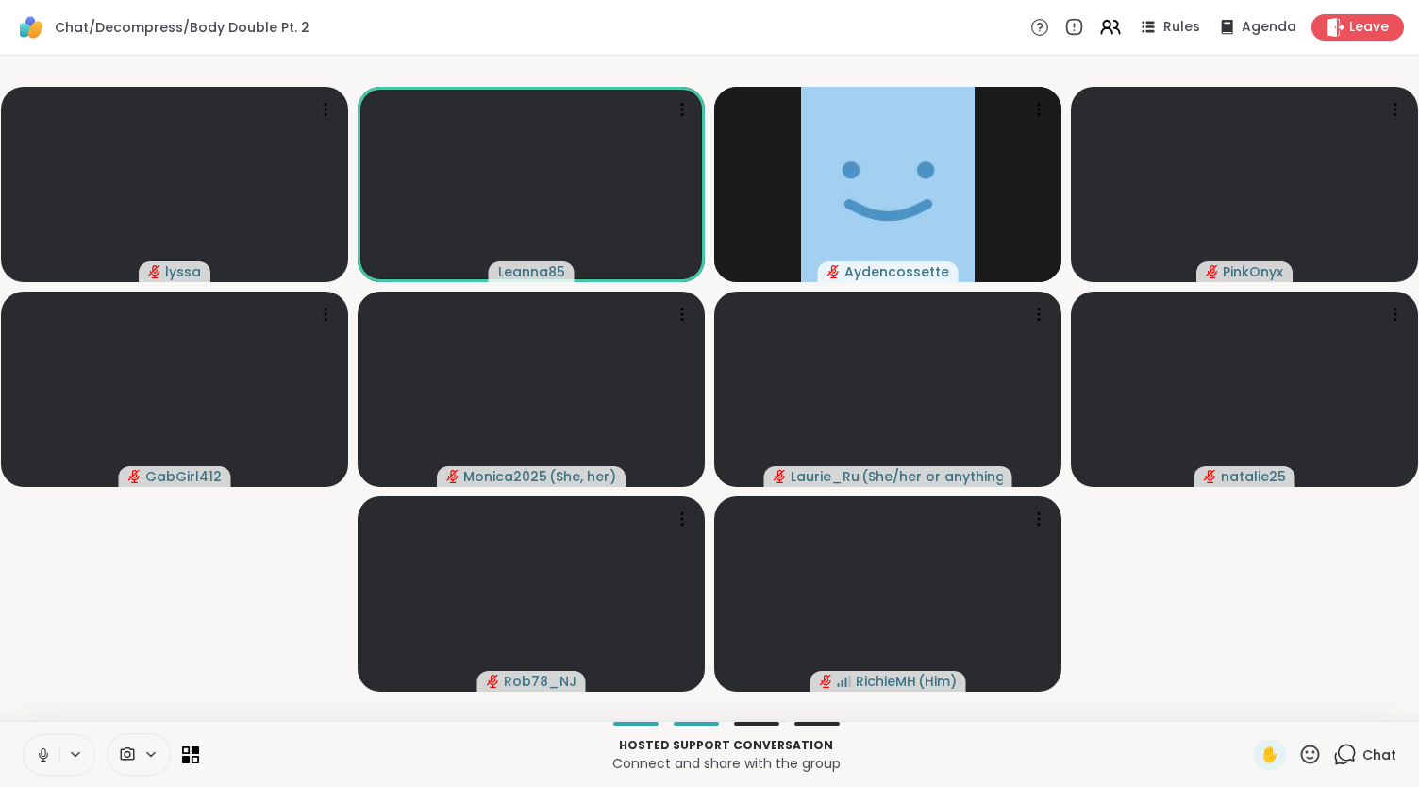
click at [24, 735] on button at bounding box center [42, 755] width 36 height 40
click at [47, 753] on icon at bounding box center [43, 755] width 9 height 6
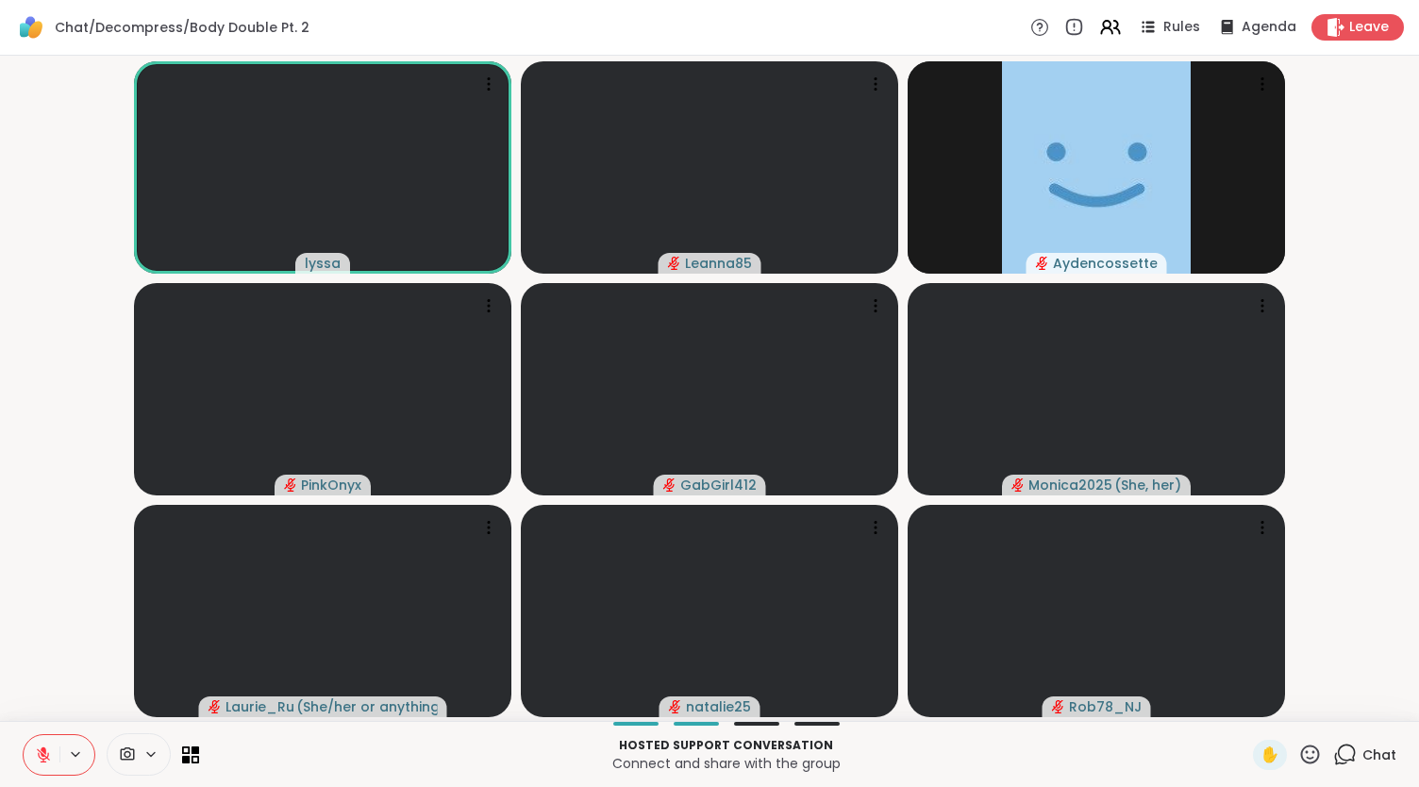
click at [24, 735] on button at bounding box center [42, 755] width 36 height 40
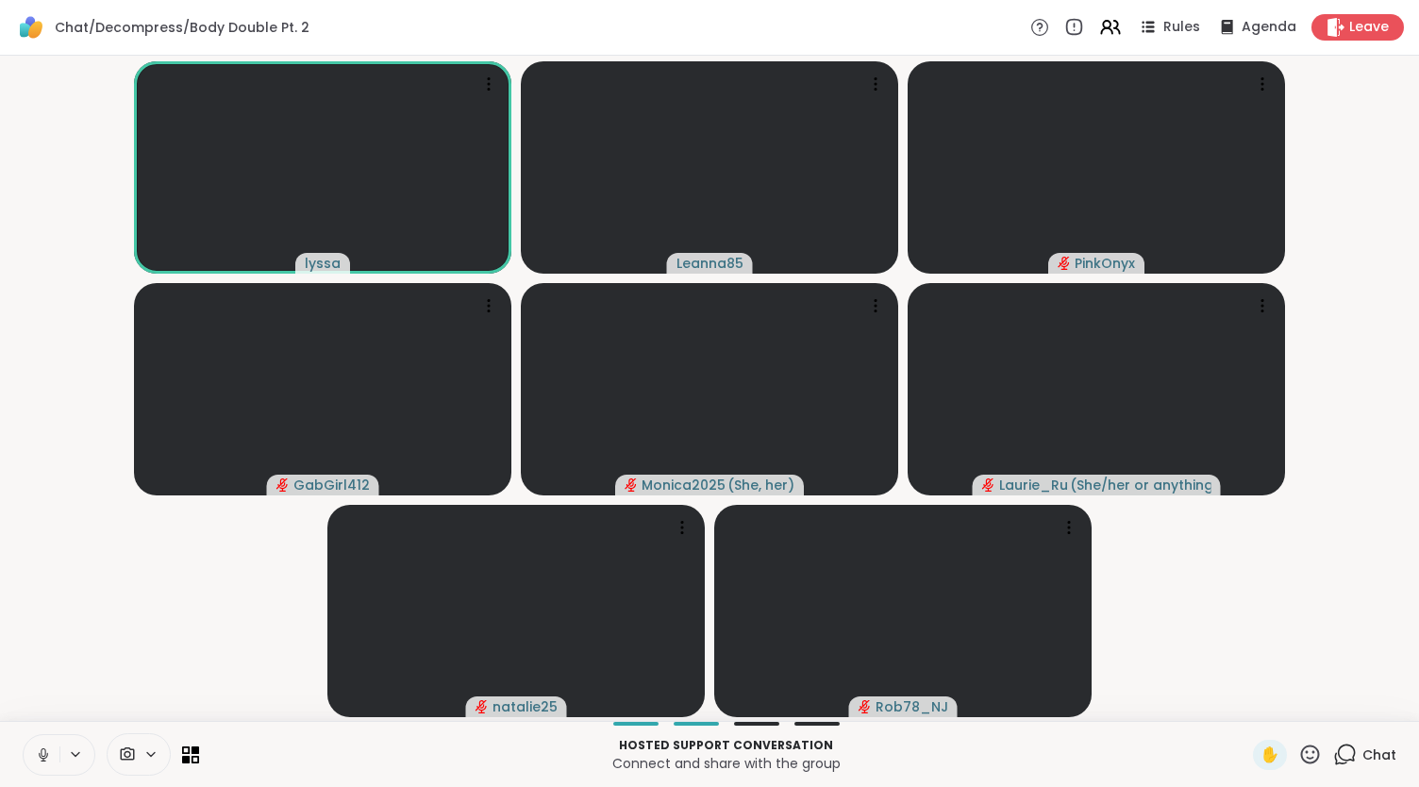
click at [24, 735] on button at bounding box center [42, 755] width 36 height 40
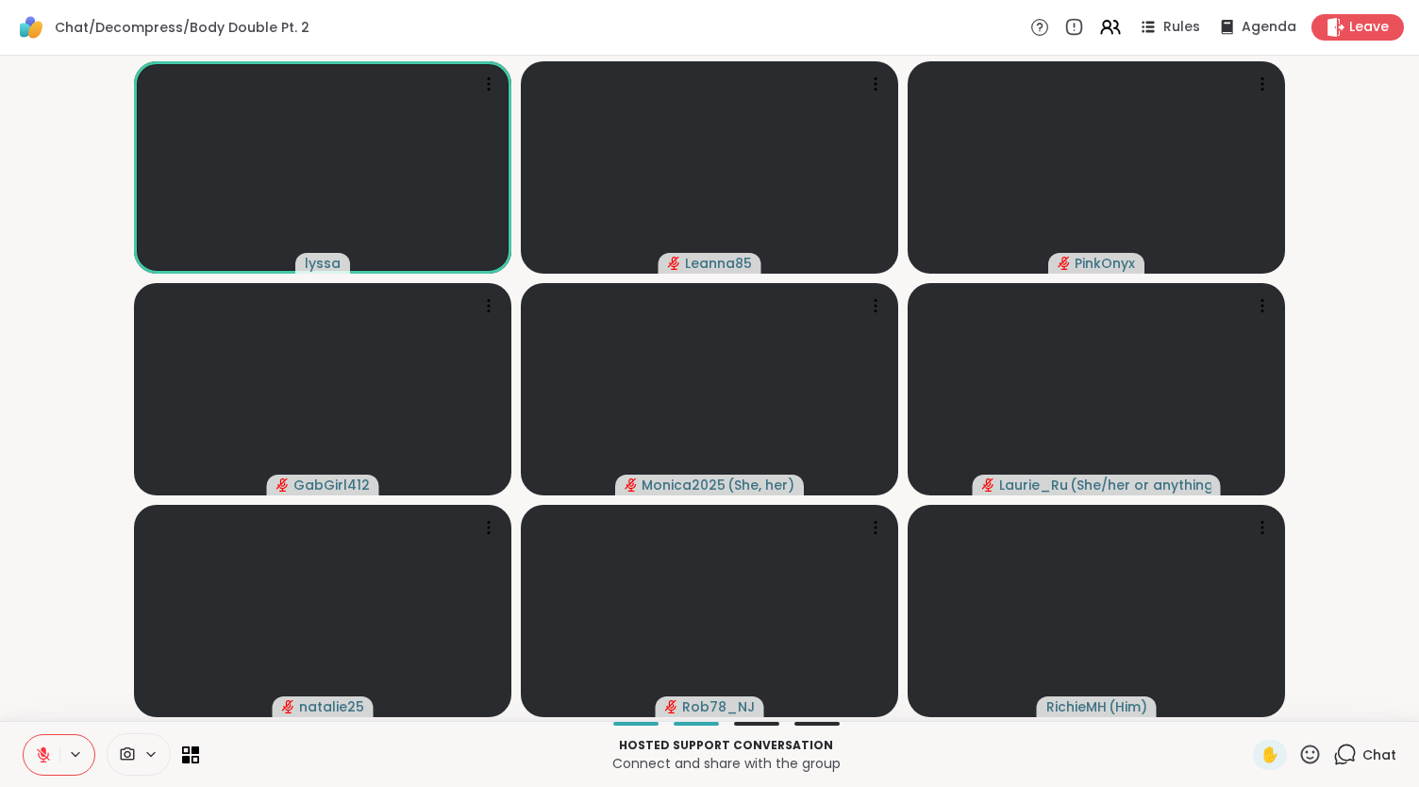
click at [1334, 760] on icon at bounding box center [1346, 755] width 24 height 24
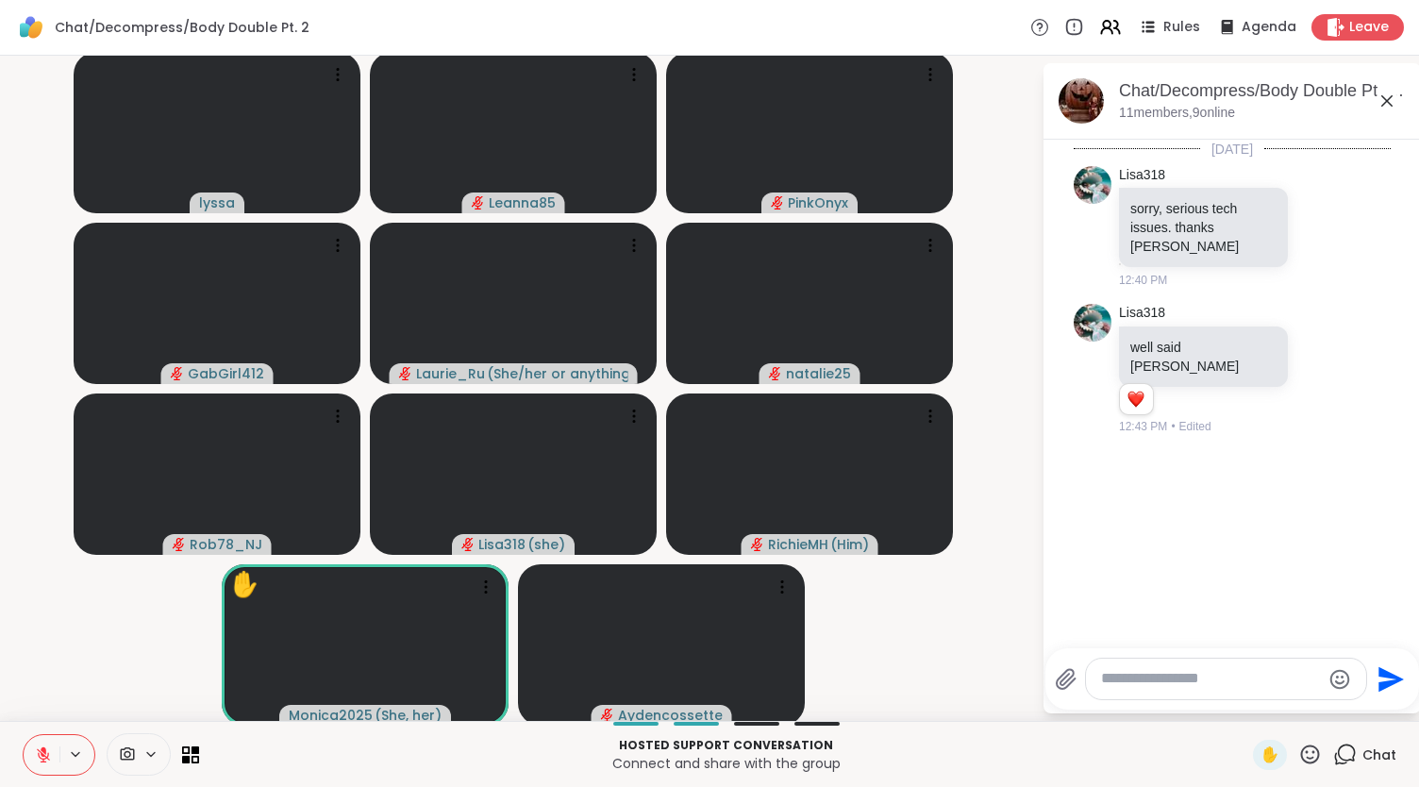
click at [49, 753] on icon at bounding box center [43, 755] width 17 height 17
click at [42, 753] on icon at bounding box center [43, 752] width 5 height 8
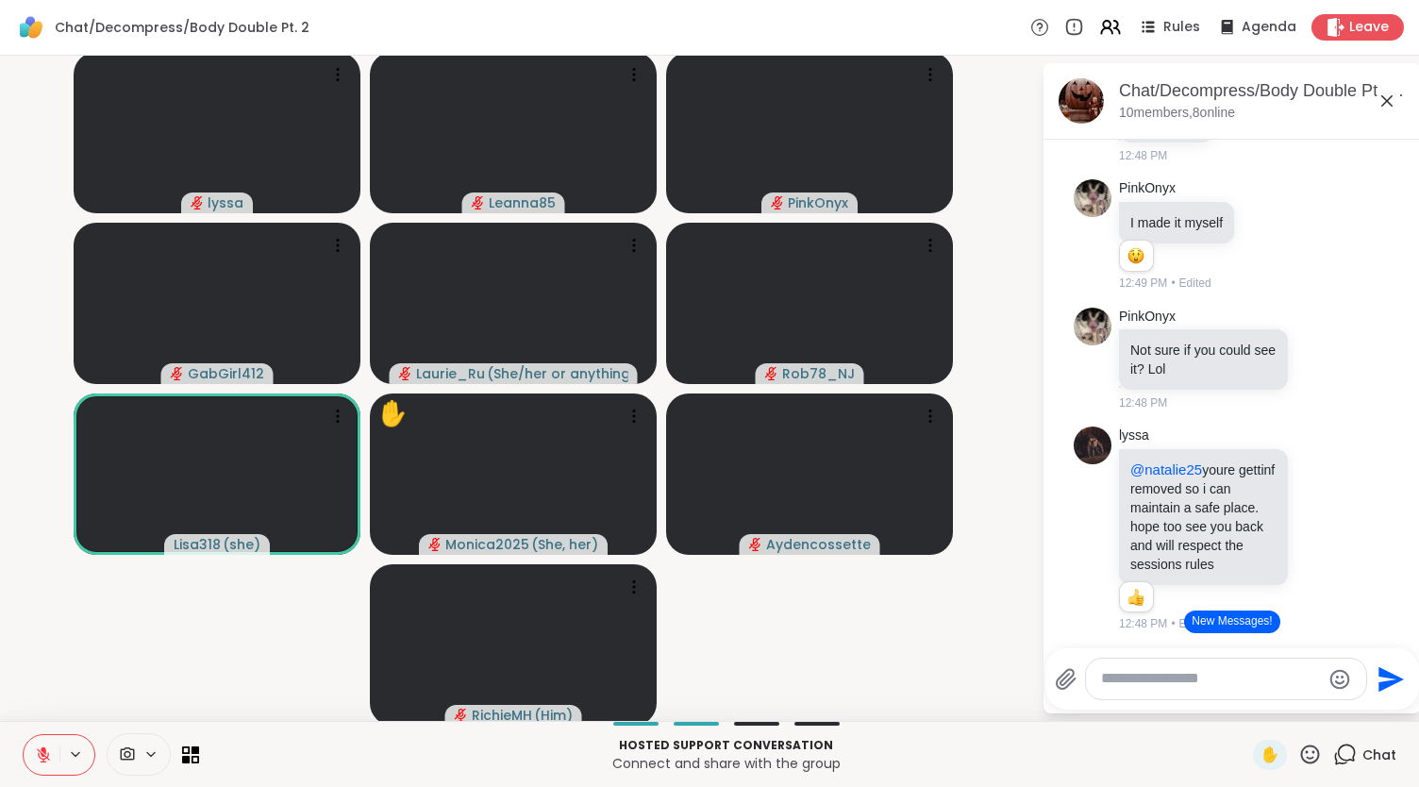
scroll to position [1332, 0]
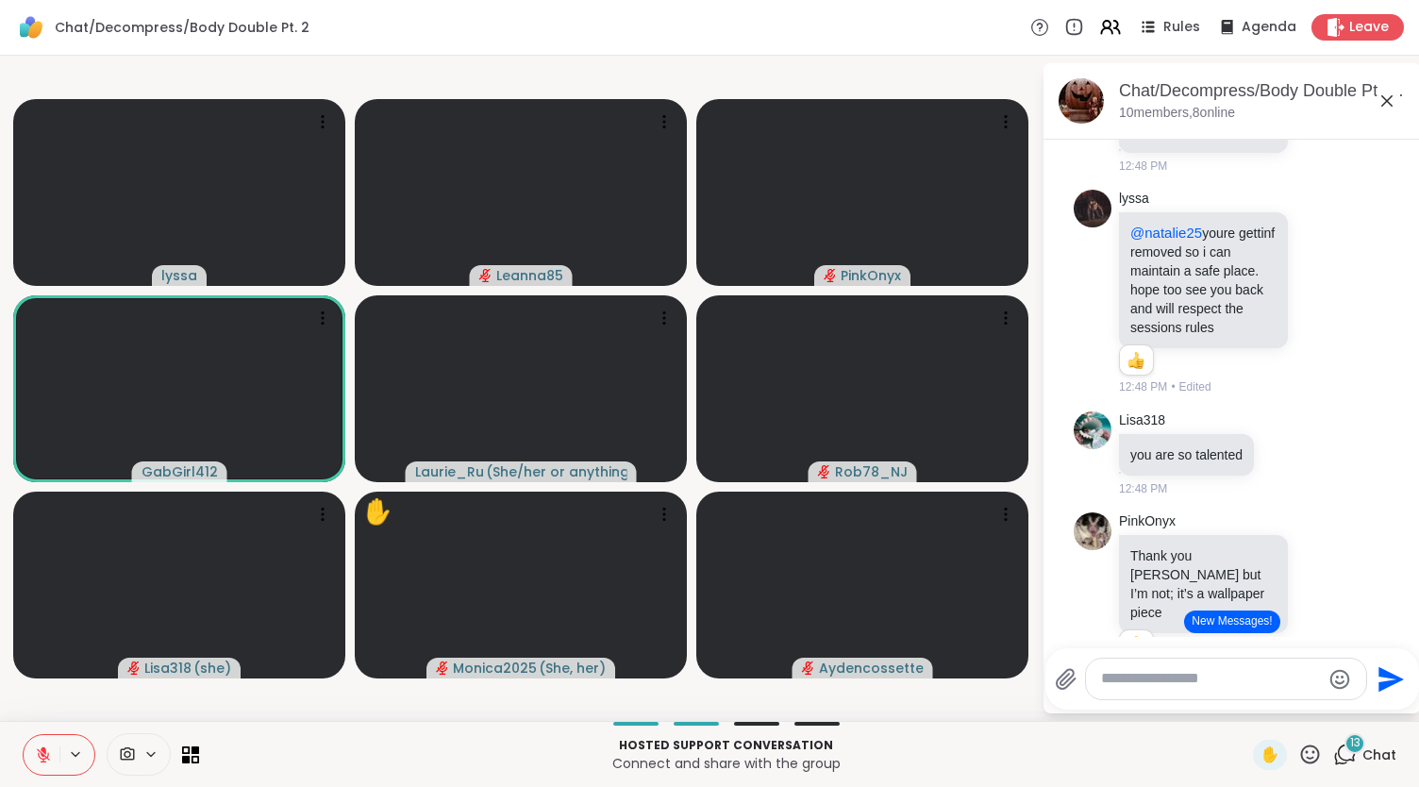
click at [993, 708] on video-player-container "lyssa Leanna85 PinkOnyx GabGirl412 Laurie_Ru ( She/her or anything else ) Rob78…" at bounding box center [520, 388] width 1019 height 650
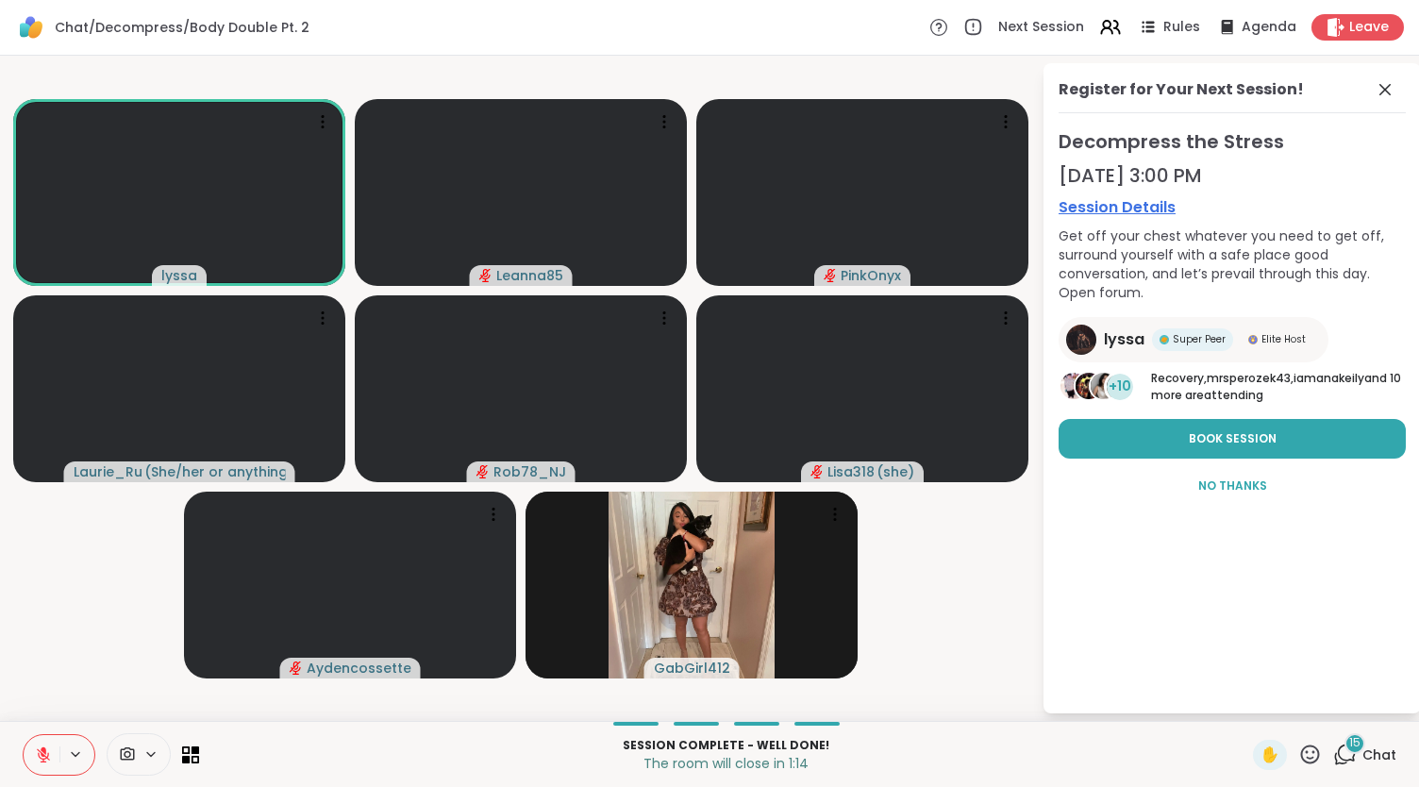
click at [1334, 747] on icon at bounding box center [1346, 755] width 24 height 24
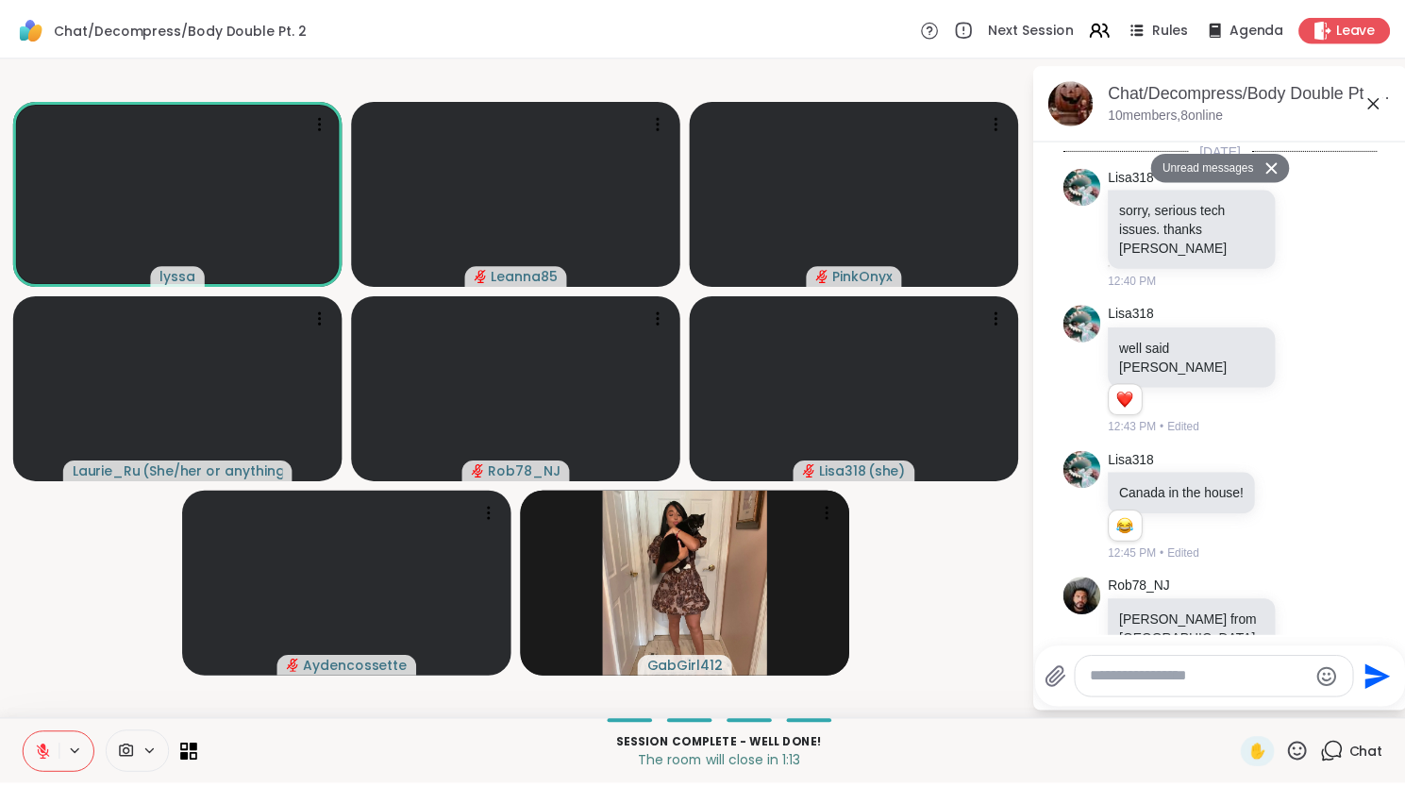
scroll to position [4213, 0]
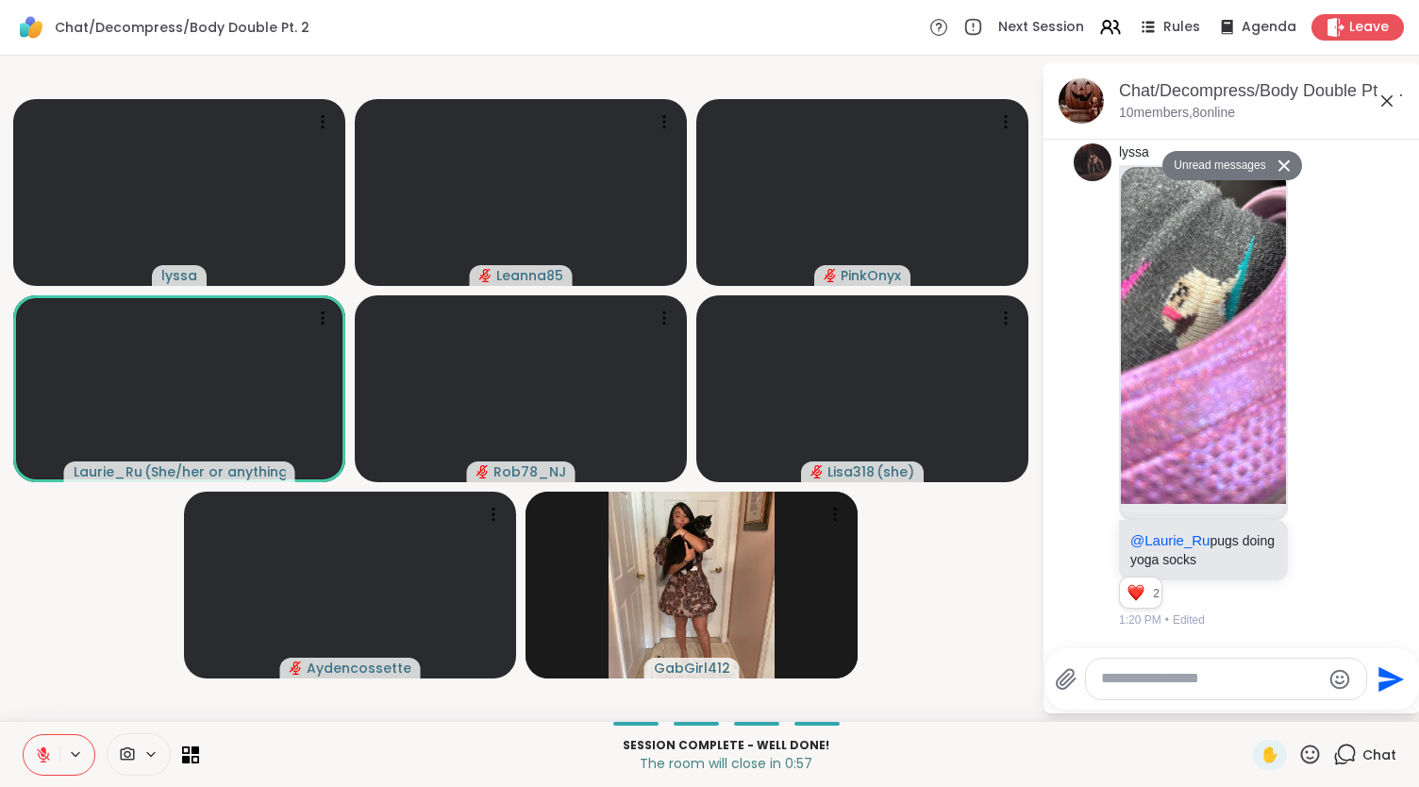
click at [48, 748] on icon at bounding box center [43, 755] width 17 height 17
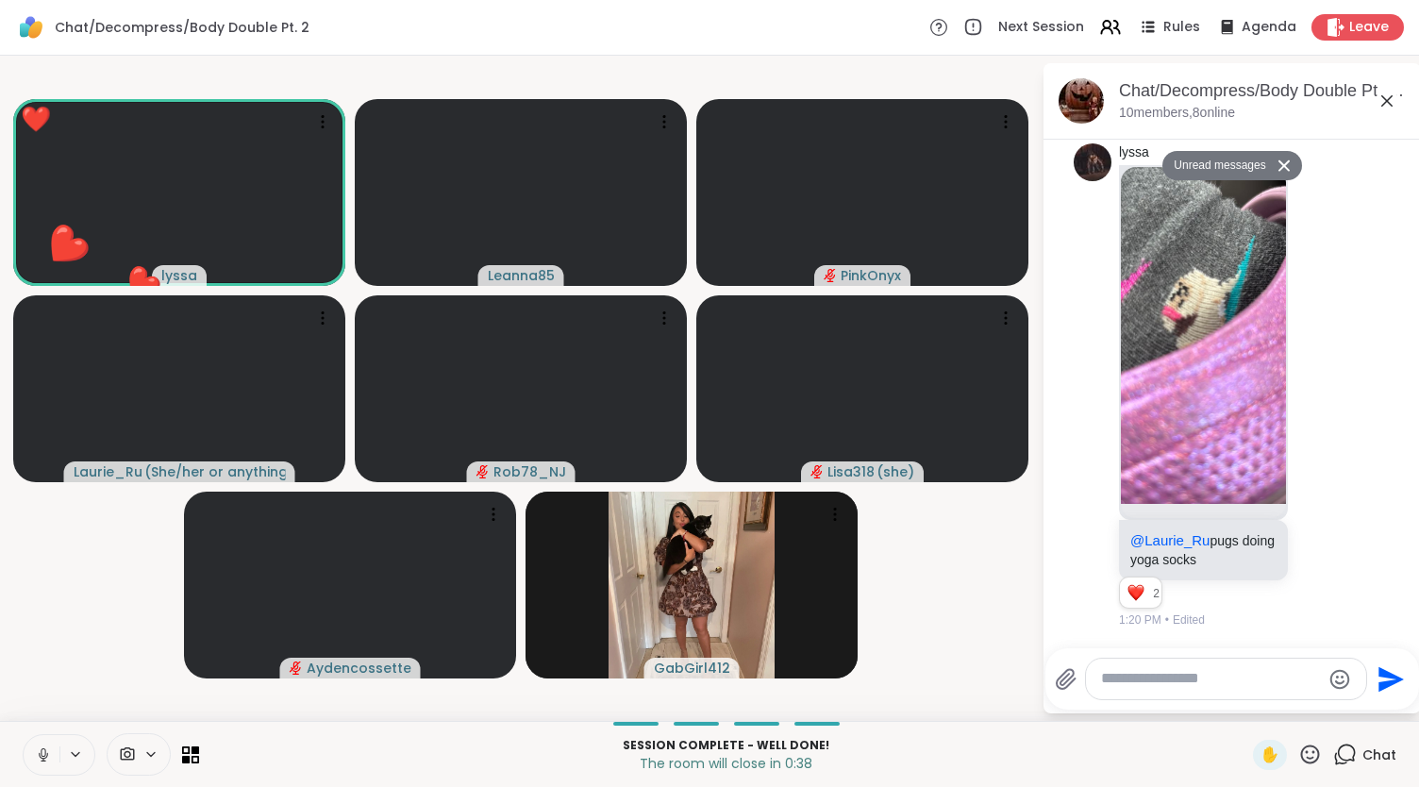
click at [44, 754] on icon at bounding box center [43, 752] width 5 height 8
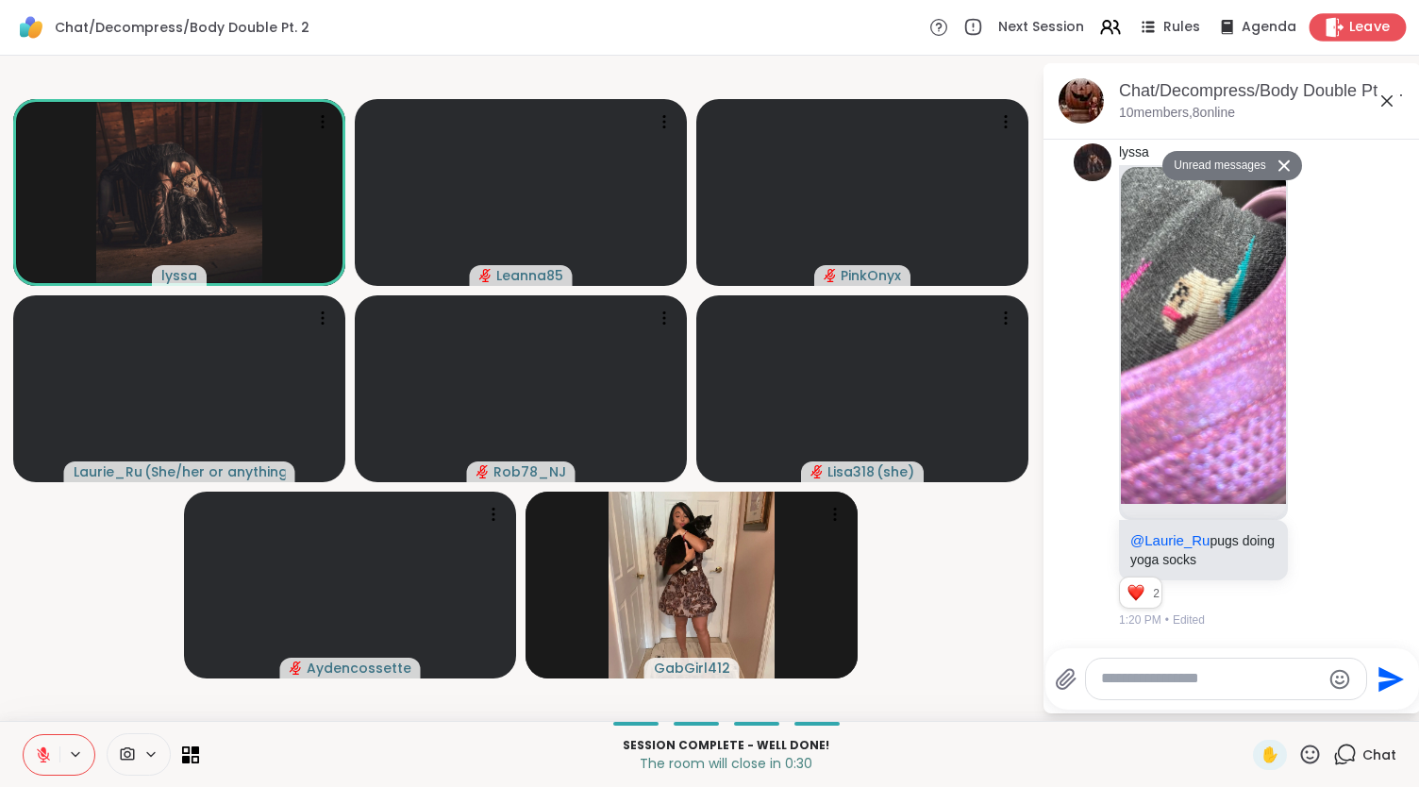
click at [1350, 22] on span "Leave" at bounding box center [1371, 28] width 42 height 20
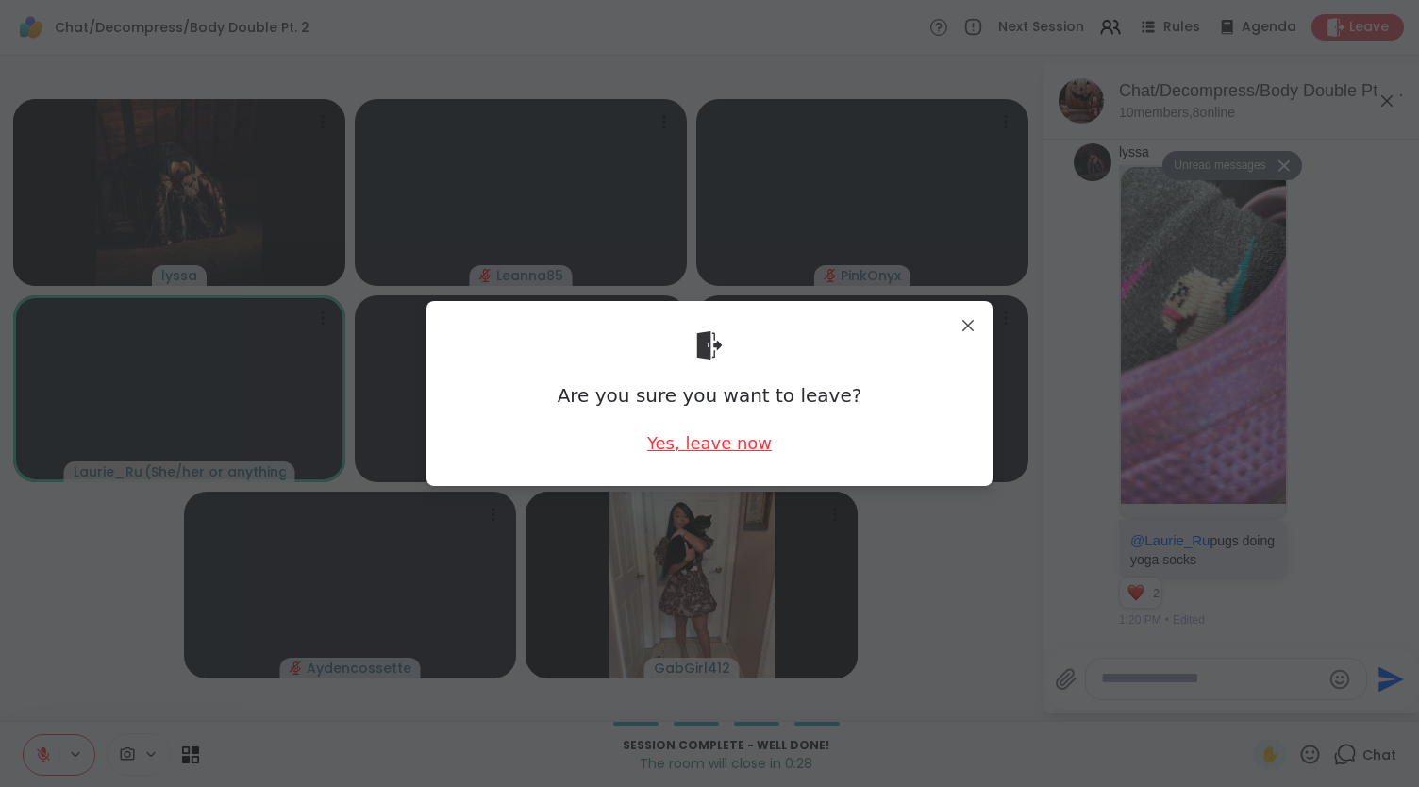
click at [709, 438] on div "Yes, leave now" at bounding box center [709, 443] width 125 height 24
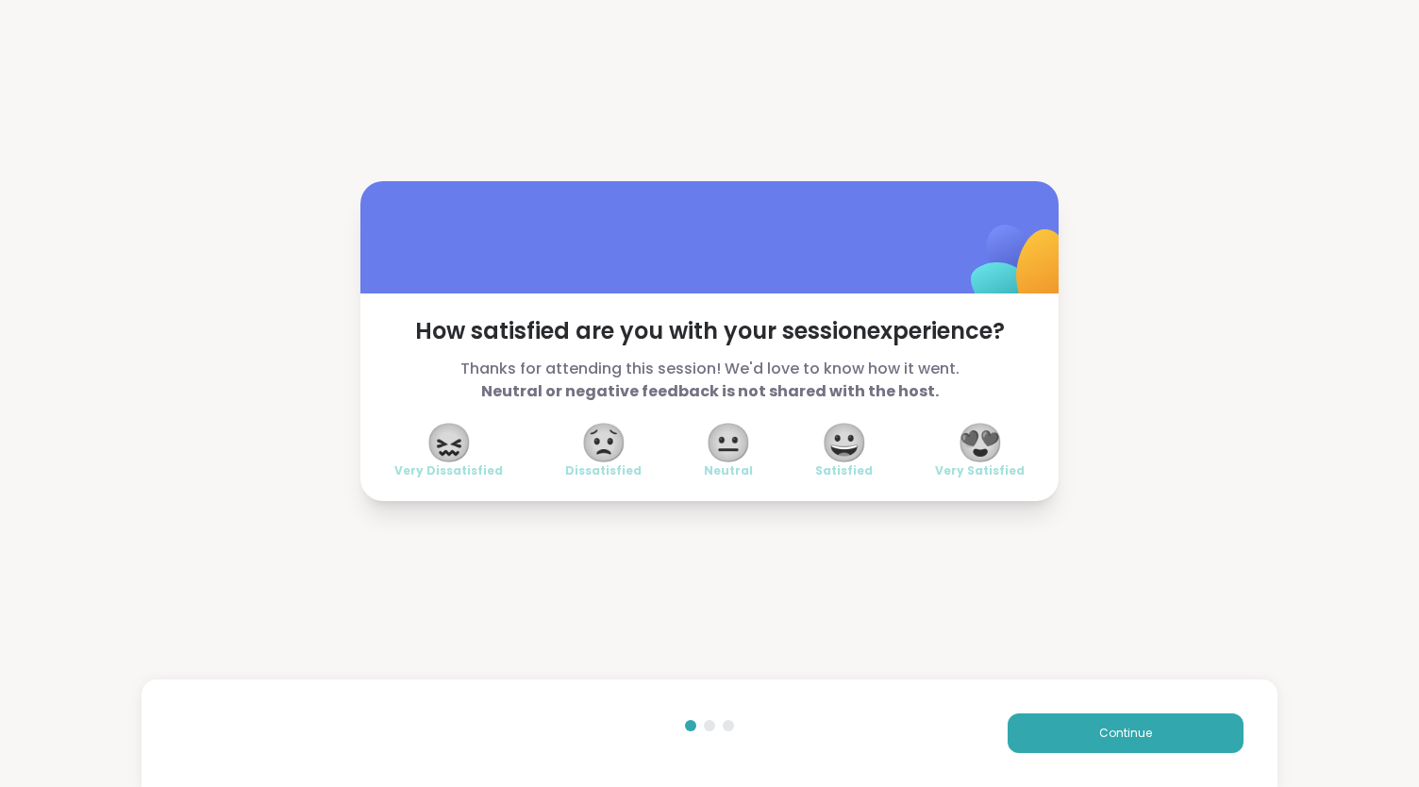
click at [980, 437] on span "😍" at bounding box center [980, 443] width 47 height 34
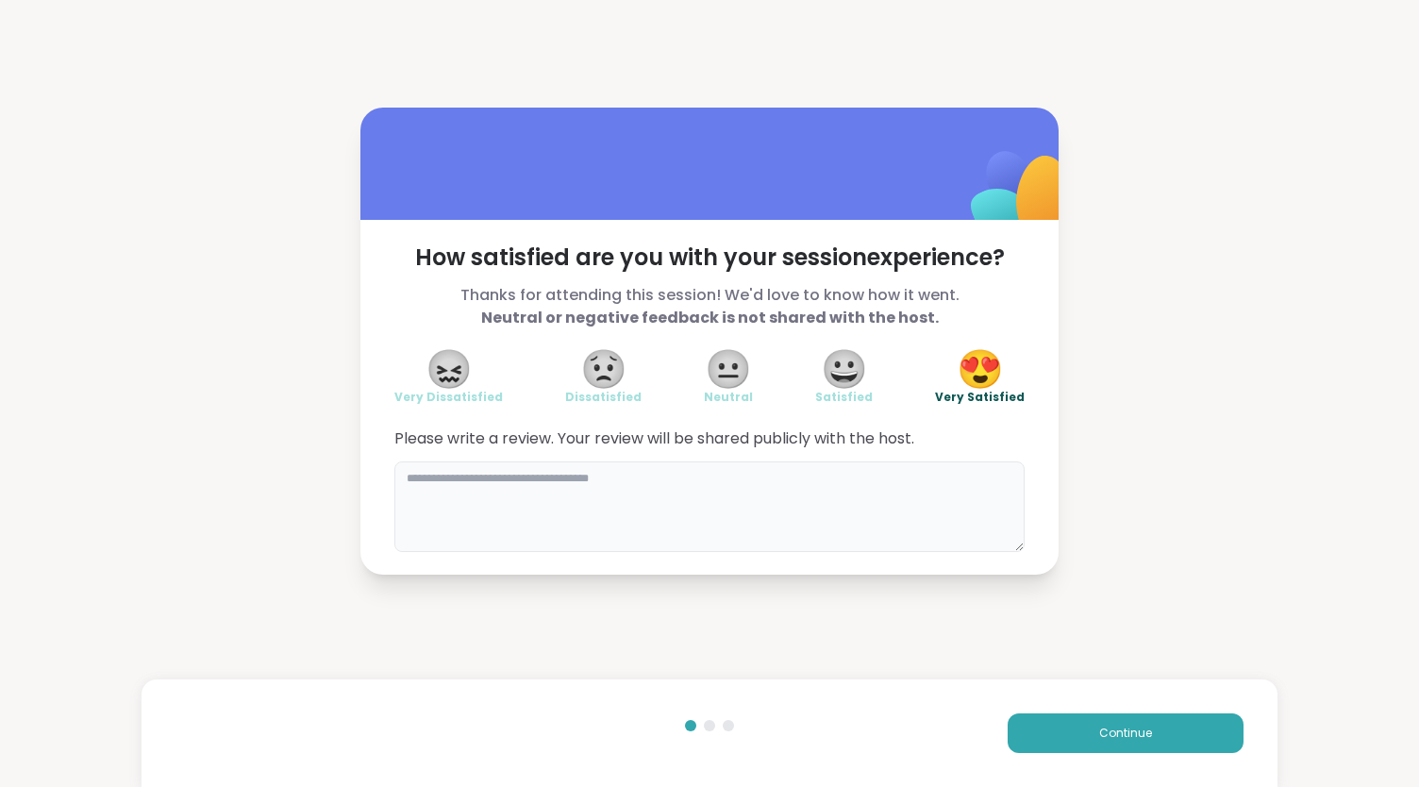
click at [582, 488] on textarea at bounding box center [709, 506] width 630 height 91
type textarea "*"
type textarea "**********"
click at [1104, 731] on span "Continue" at bounding box center [1125, 733] width 53 height 17
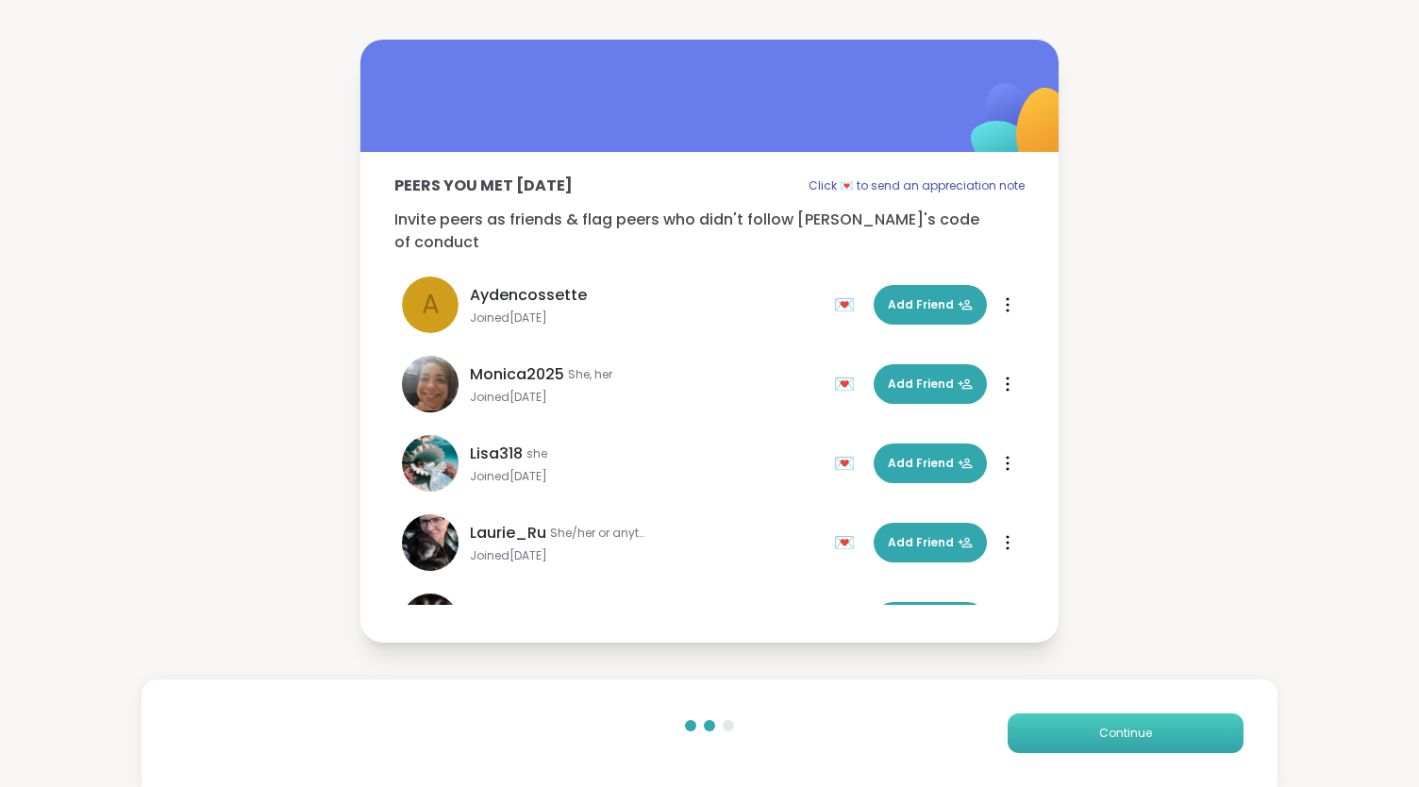
click at [1104, 731] on span "Continue" at bounding box center [1125, 733] width 53 height 17
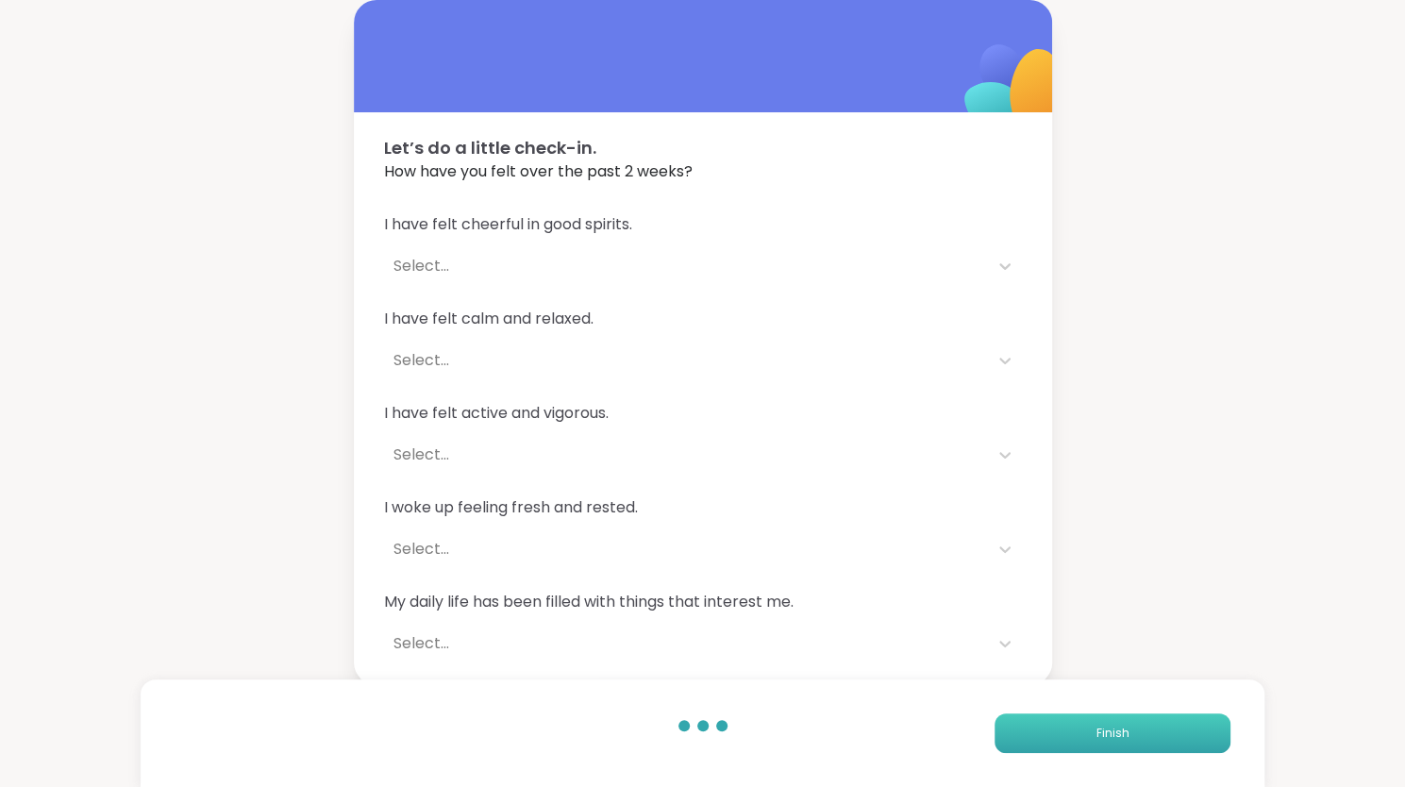
click at [1104, 731] on span "Finish" at bounding box center [1113, 733] width 33 height 17
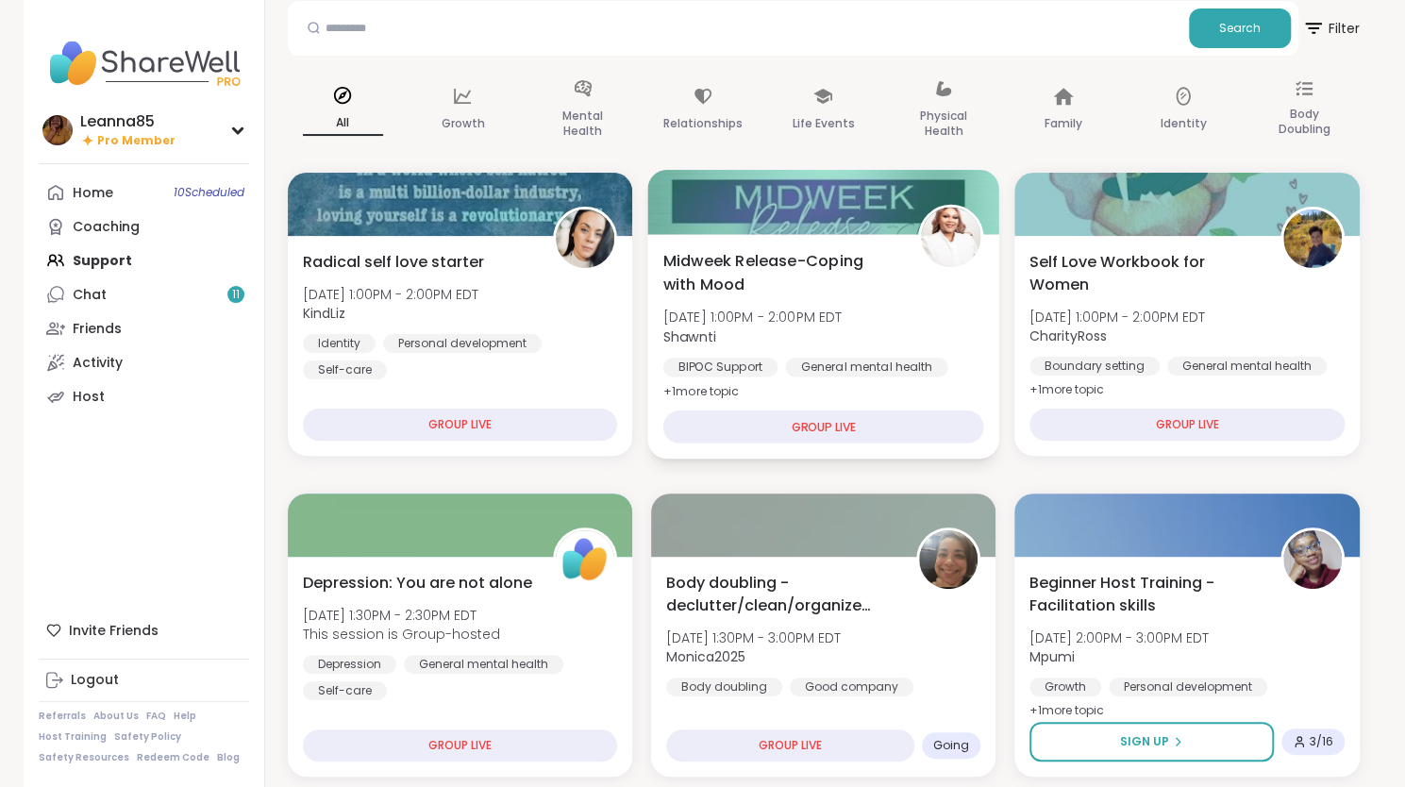
scroll to position [189, 0]
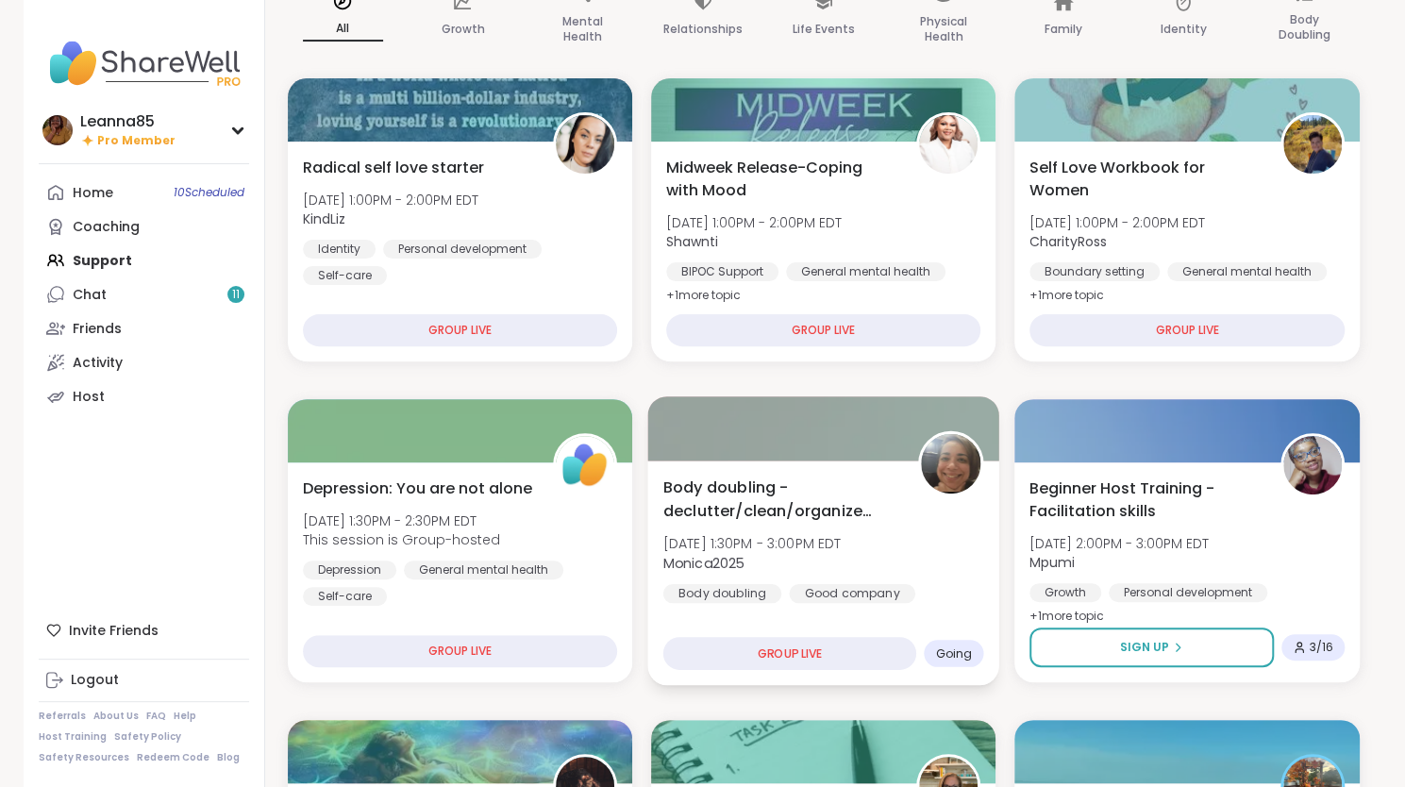
click at [831, 512] on span "Body doubling - declutter/clean/organize with me" at bounding box center [780, 499] width 234 height 46
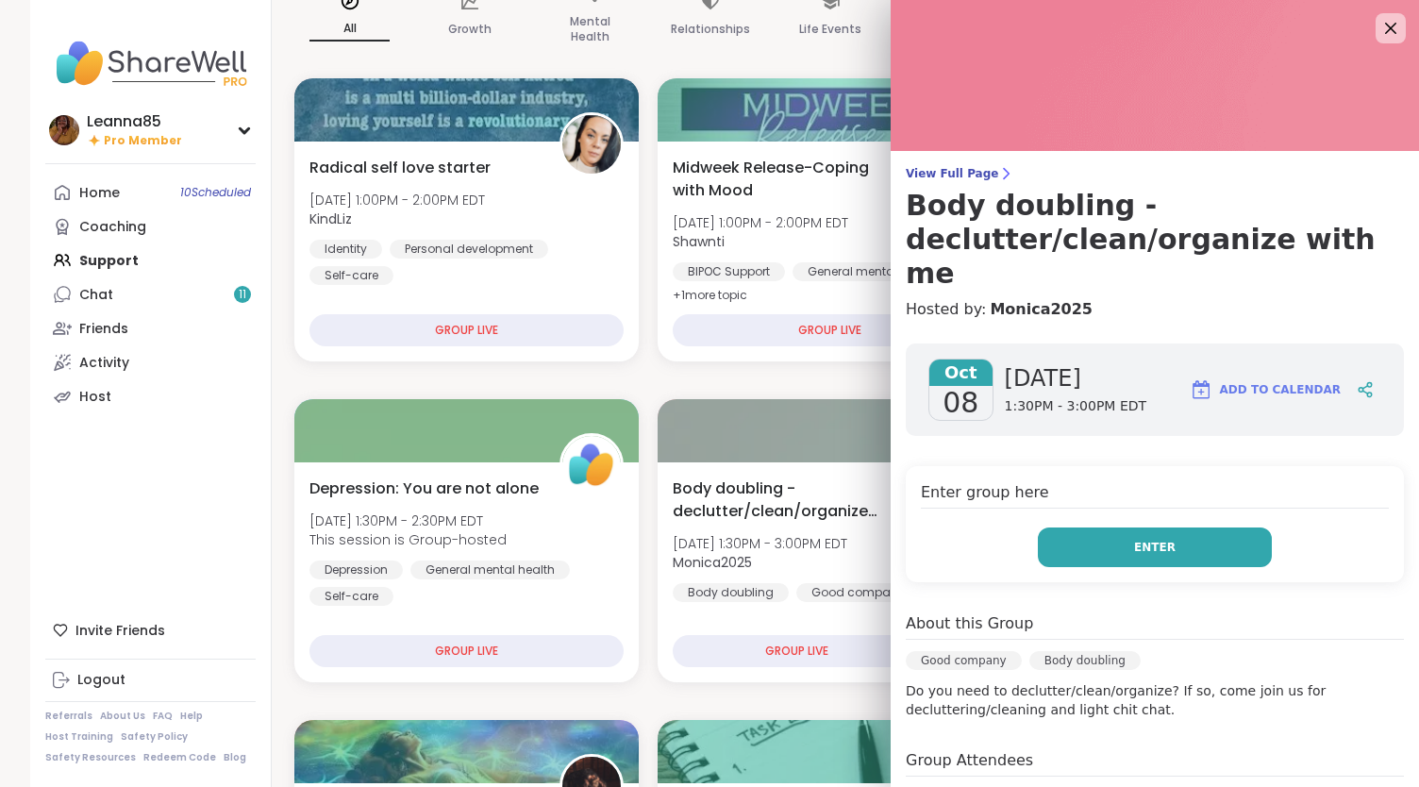
click at [1138, 539] on span "Enter" at bounding box center [1155, 547] width 42 height 17
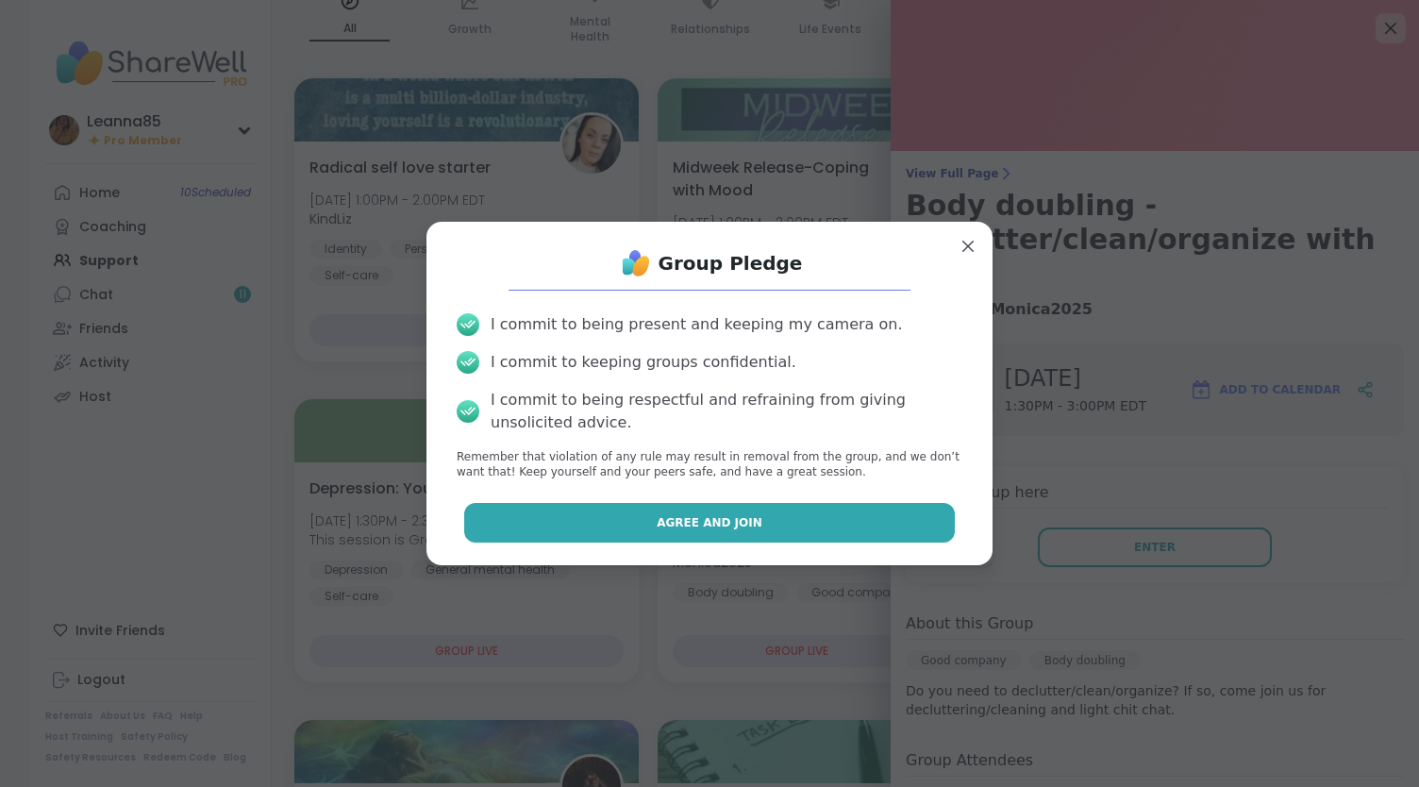
click at [846, 512] on button "Agree and Join" at bounding box center [710, 523] width 492 height 40
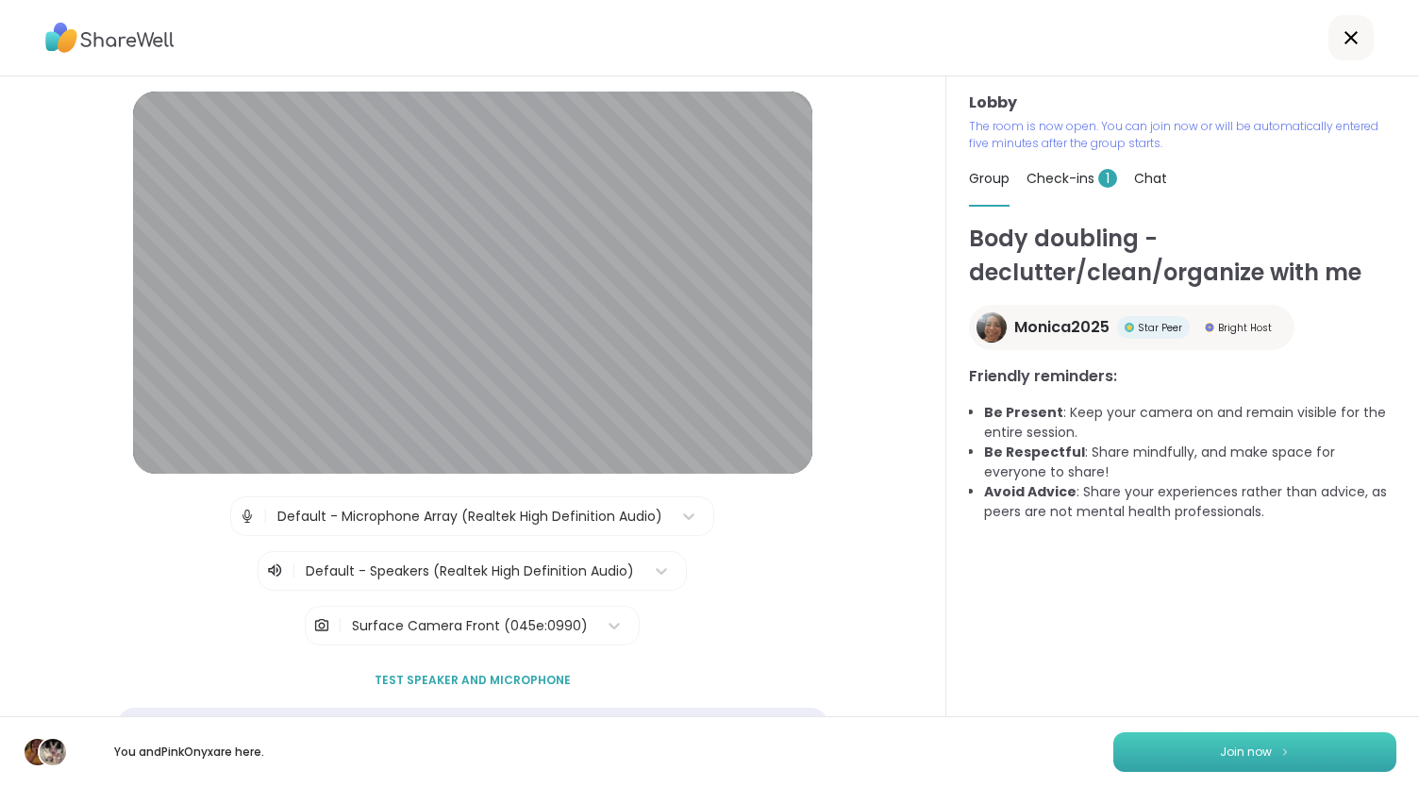
click at [1220, 753] on span "Join now" at bounding box center [1246, 752] width 52 height 17
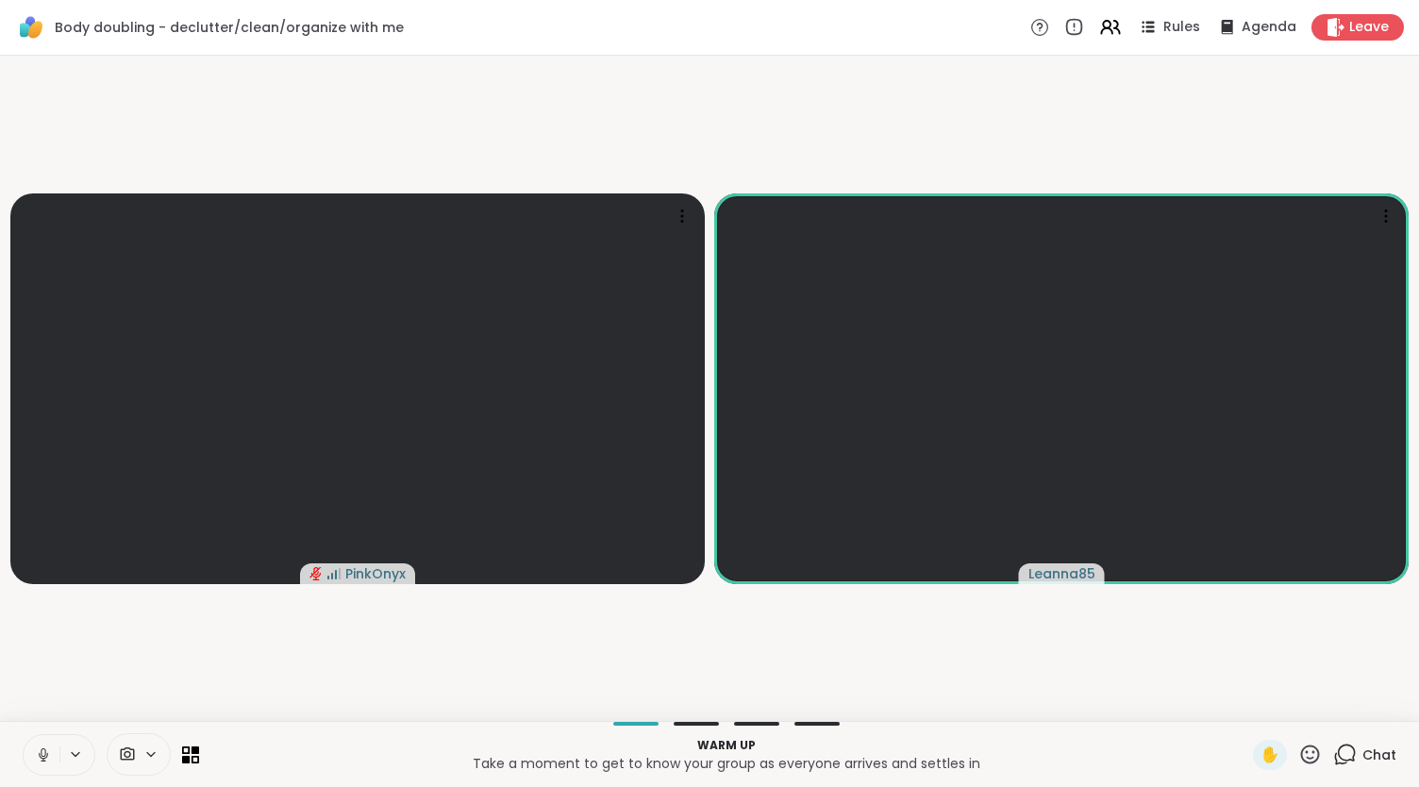
click at [39, 747] on icon at bounding box center [43, 755] width 17 height 17
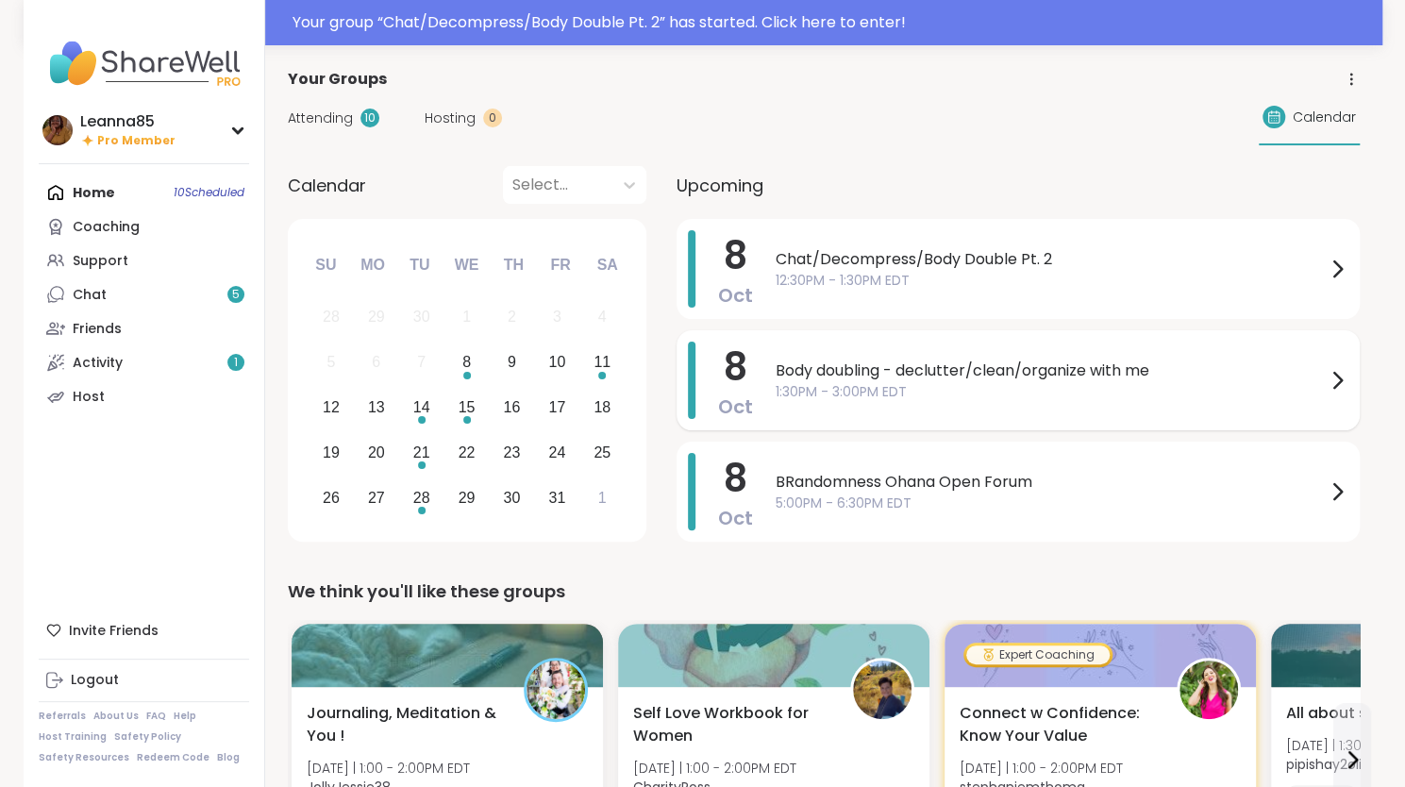
click at [1338, 378] on icon at bounding box center [1338, 380] width 8 height 15
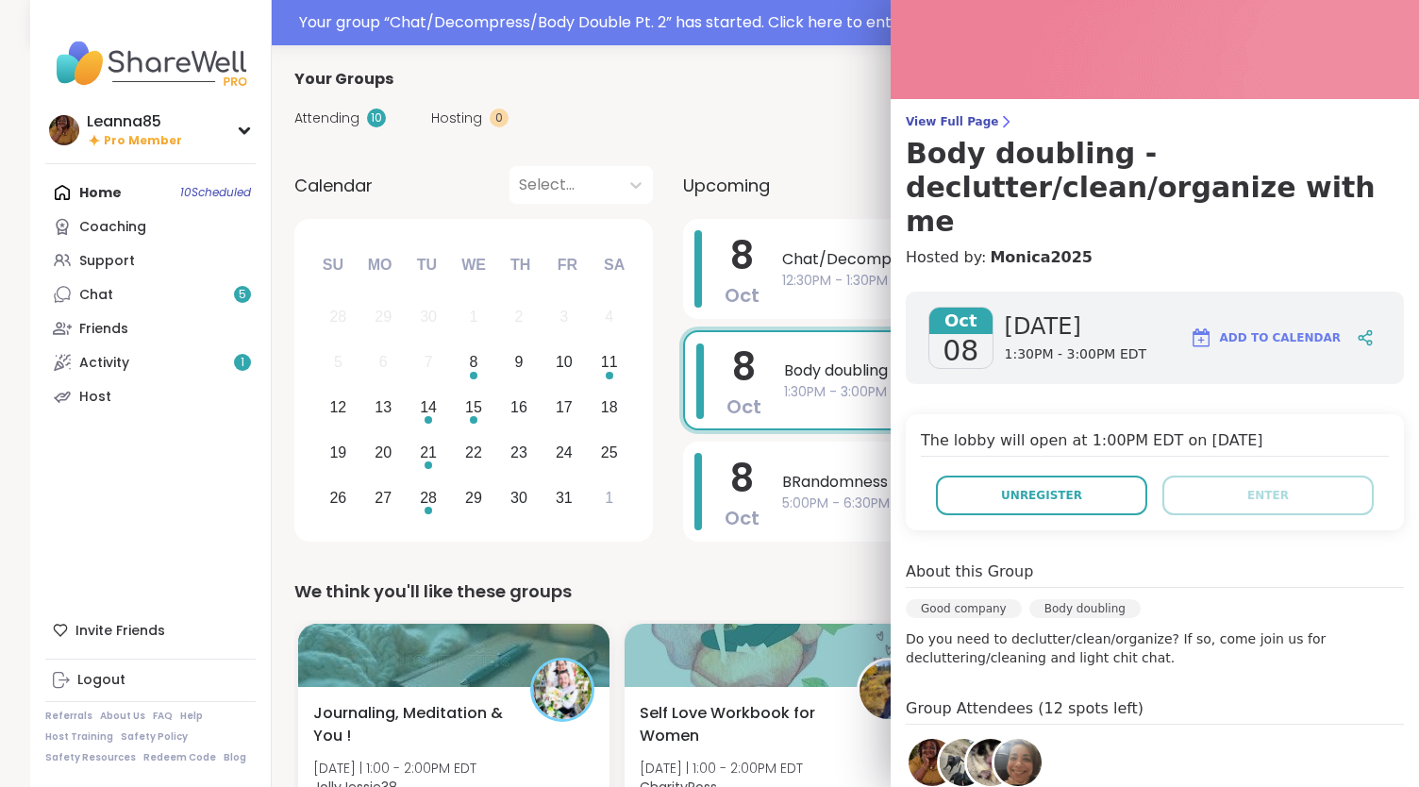
scroll to position [189, 0]
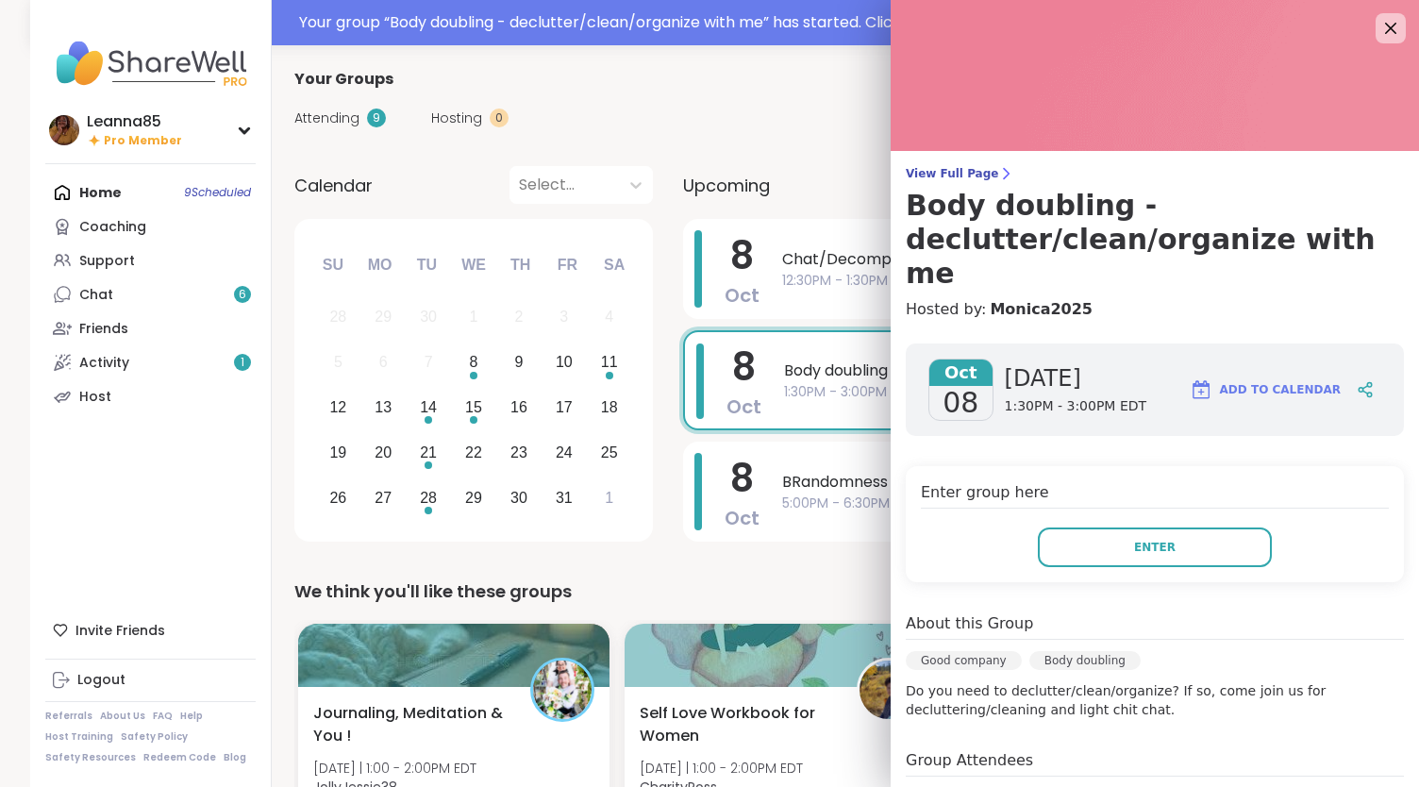
scroll to position [189, 0]
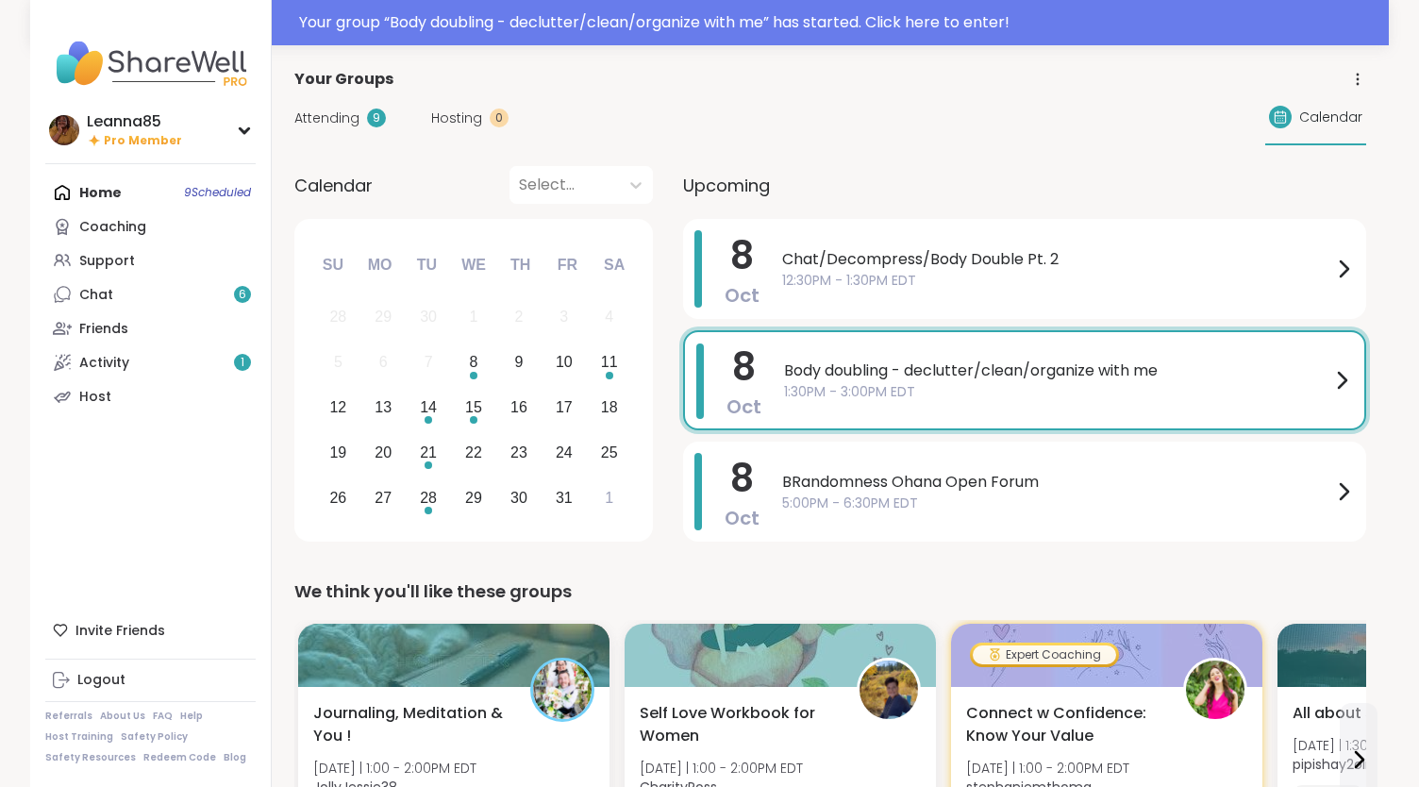
click at [764, 105] on div "Attending 9 Hosting 0 Calendar" at bounding box center [830, 118] width 1072 height 55
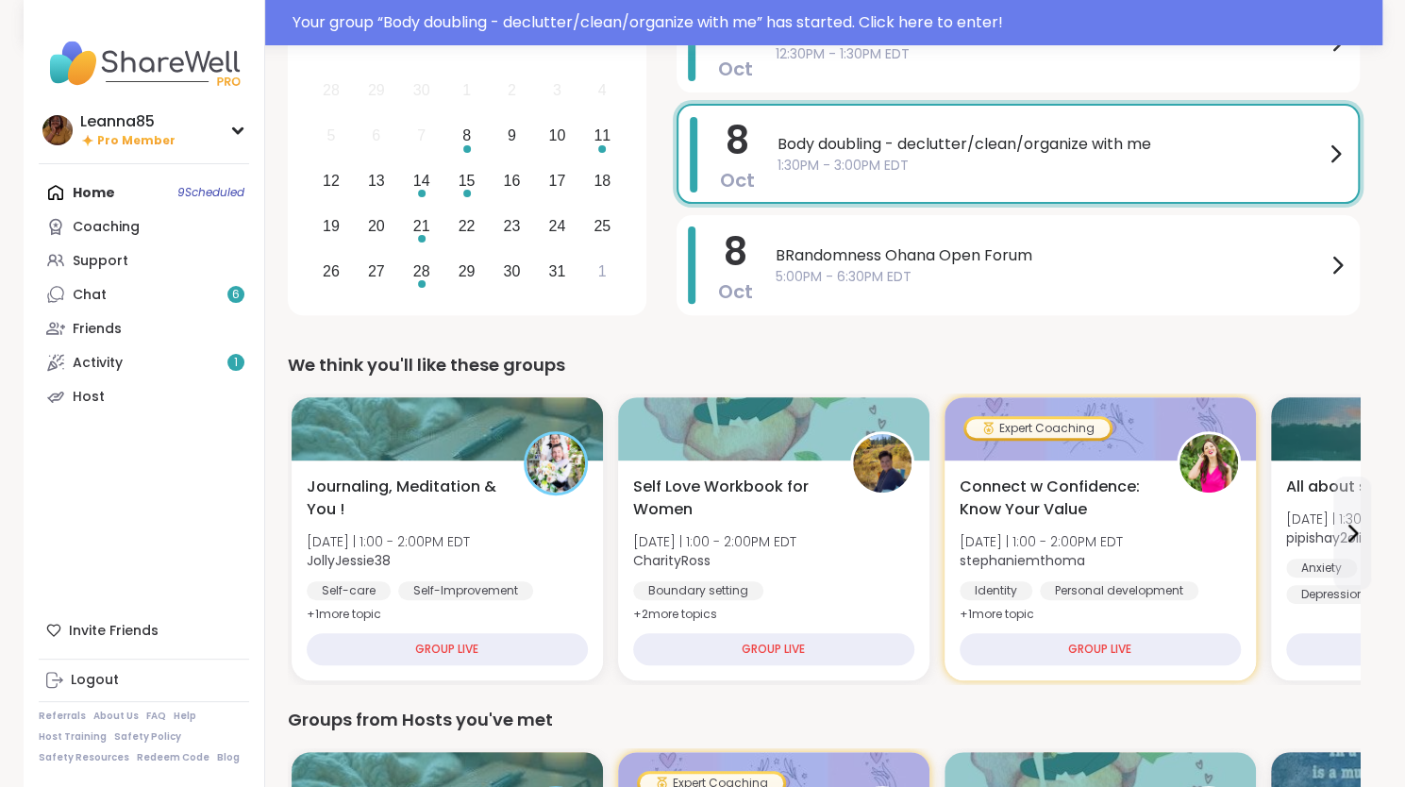
scroll to position [283, 0]
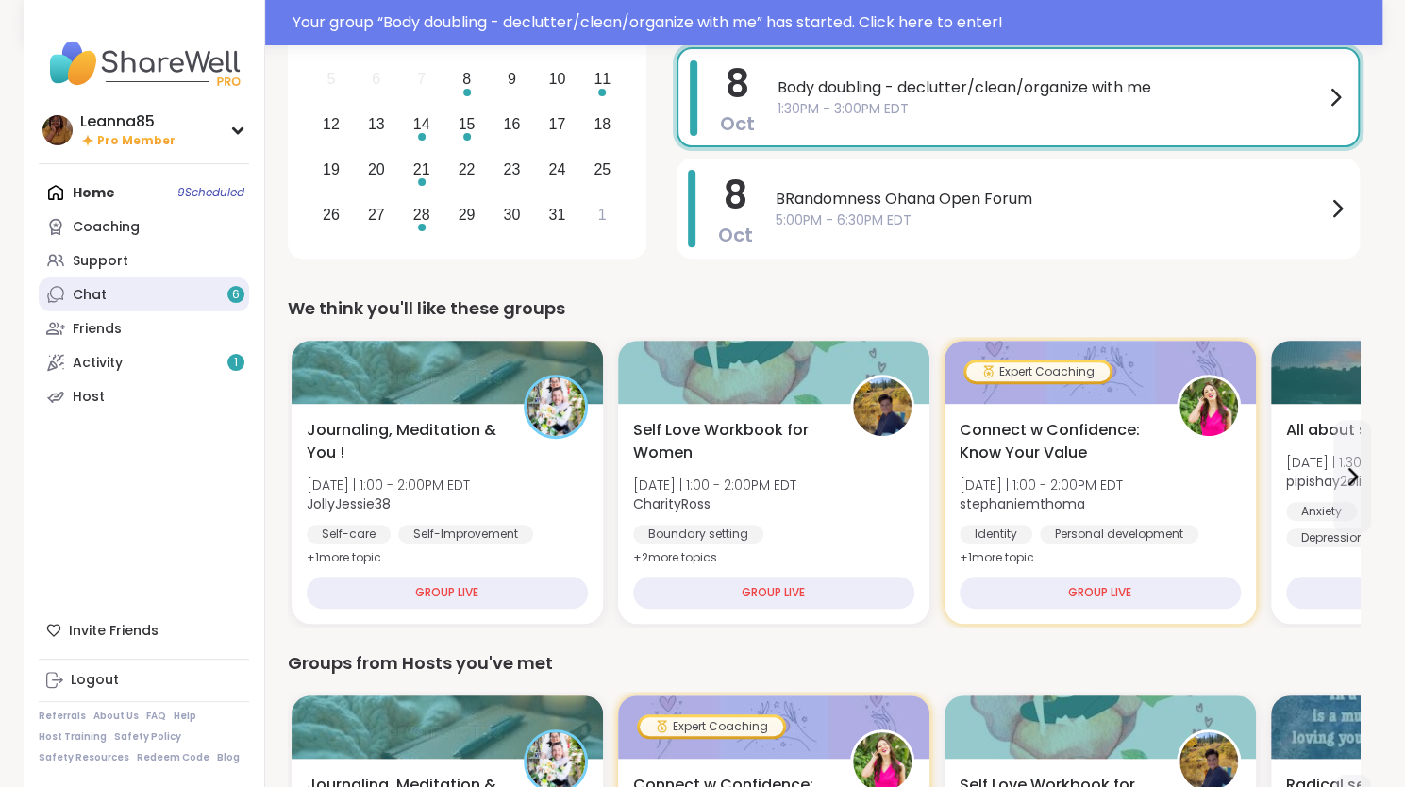
click at [189, 298] on link "Chat 6" at bounding box center [144, 294] width 210 height 34
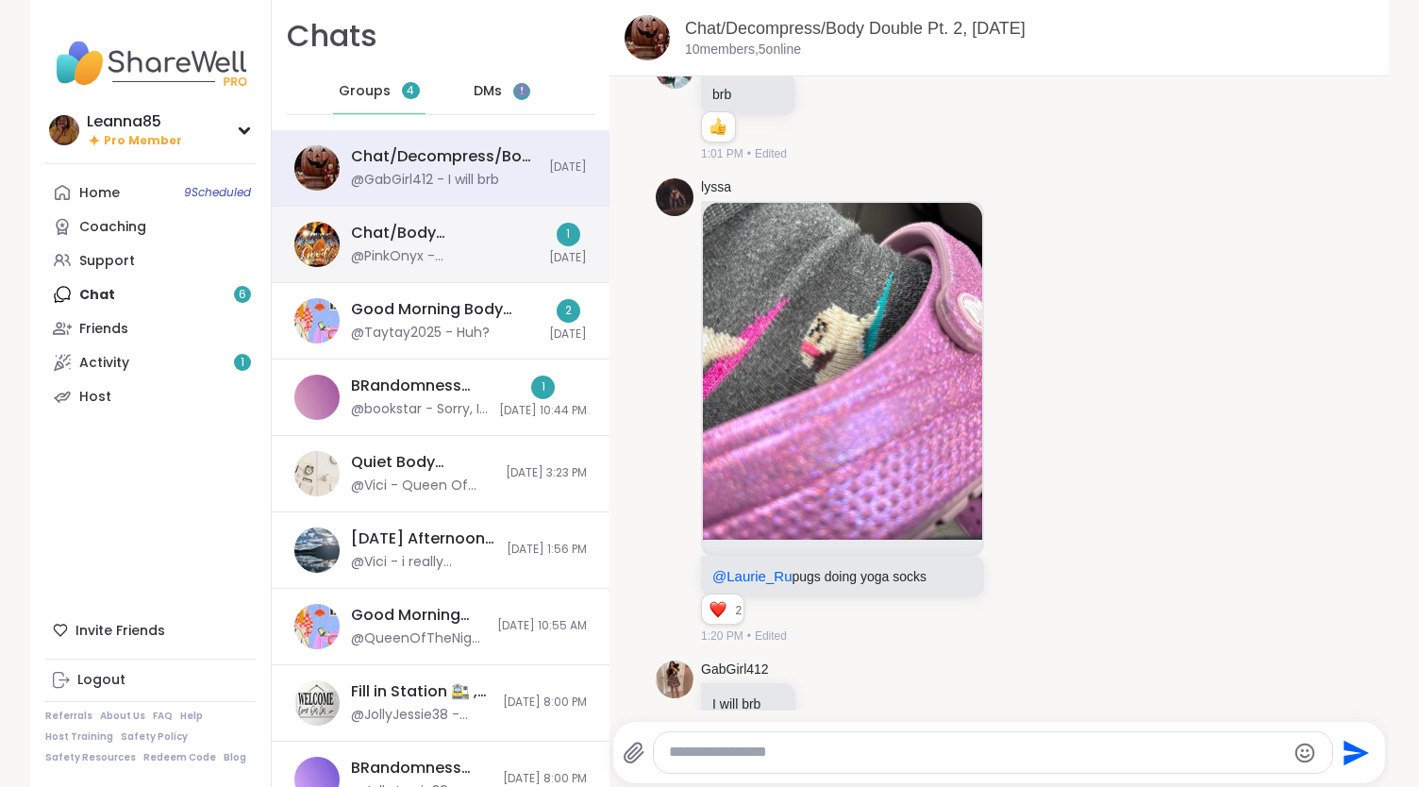
click at [492, 235] on div "Chat/Body Double/Decompress Pt. 1, Oct 08" at bounding box center [444, 233] width 187 height 21
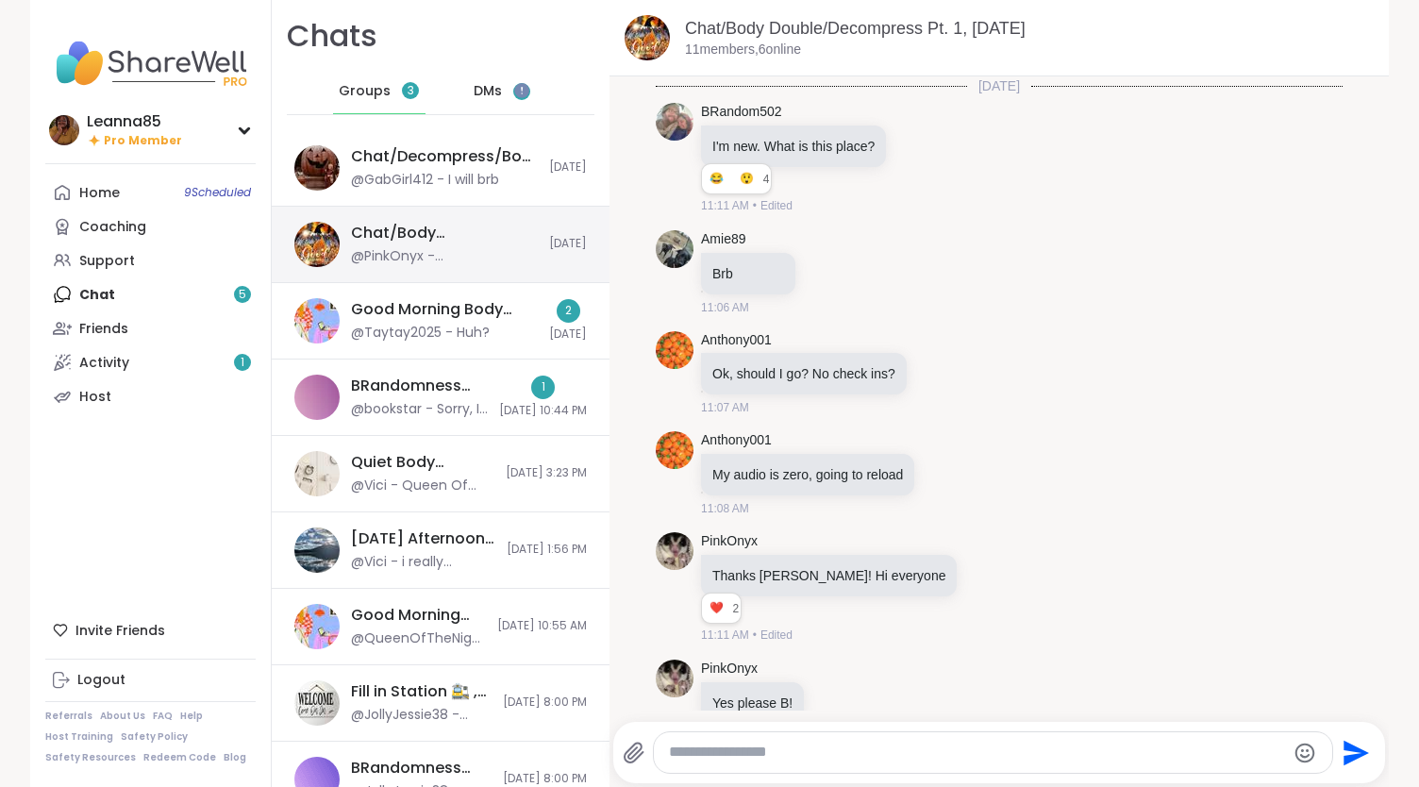
scroll to position [7125, 0]
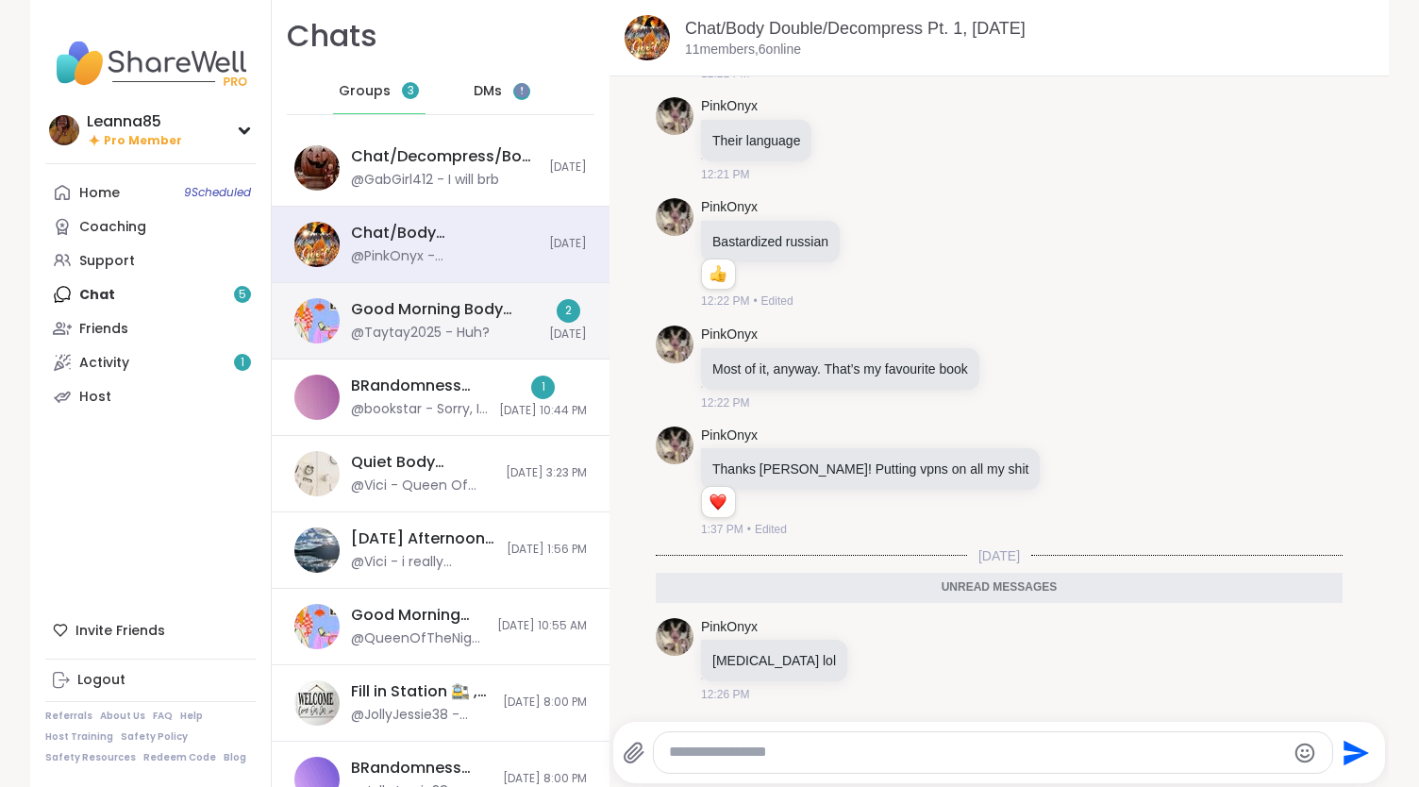
click at [488, 305] on div "Good Morning Body Doubling For Productivity, Oct 07" at bounding box center [444, 309] width 187 height 21
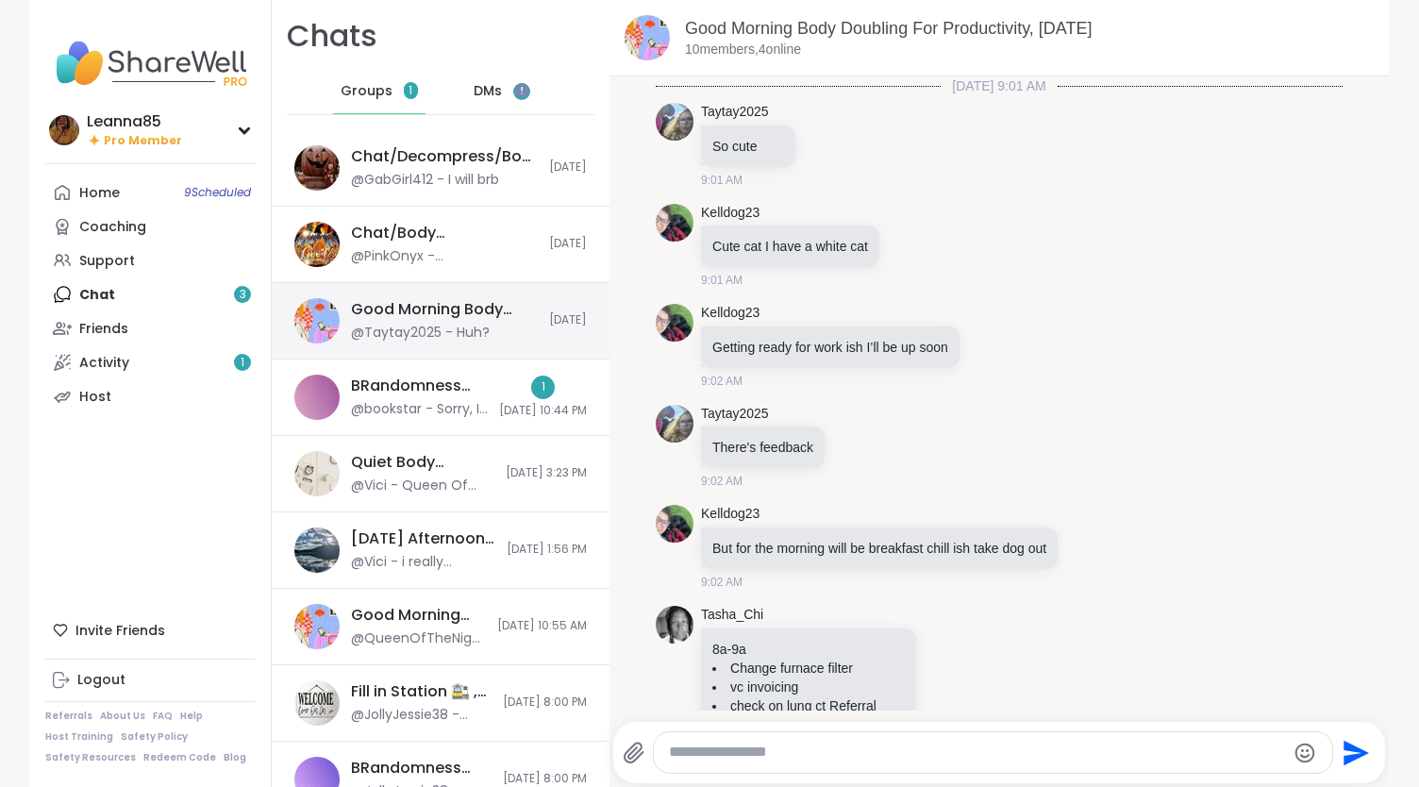
scroll to position [4519, 0]
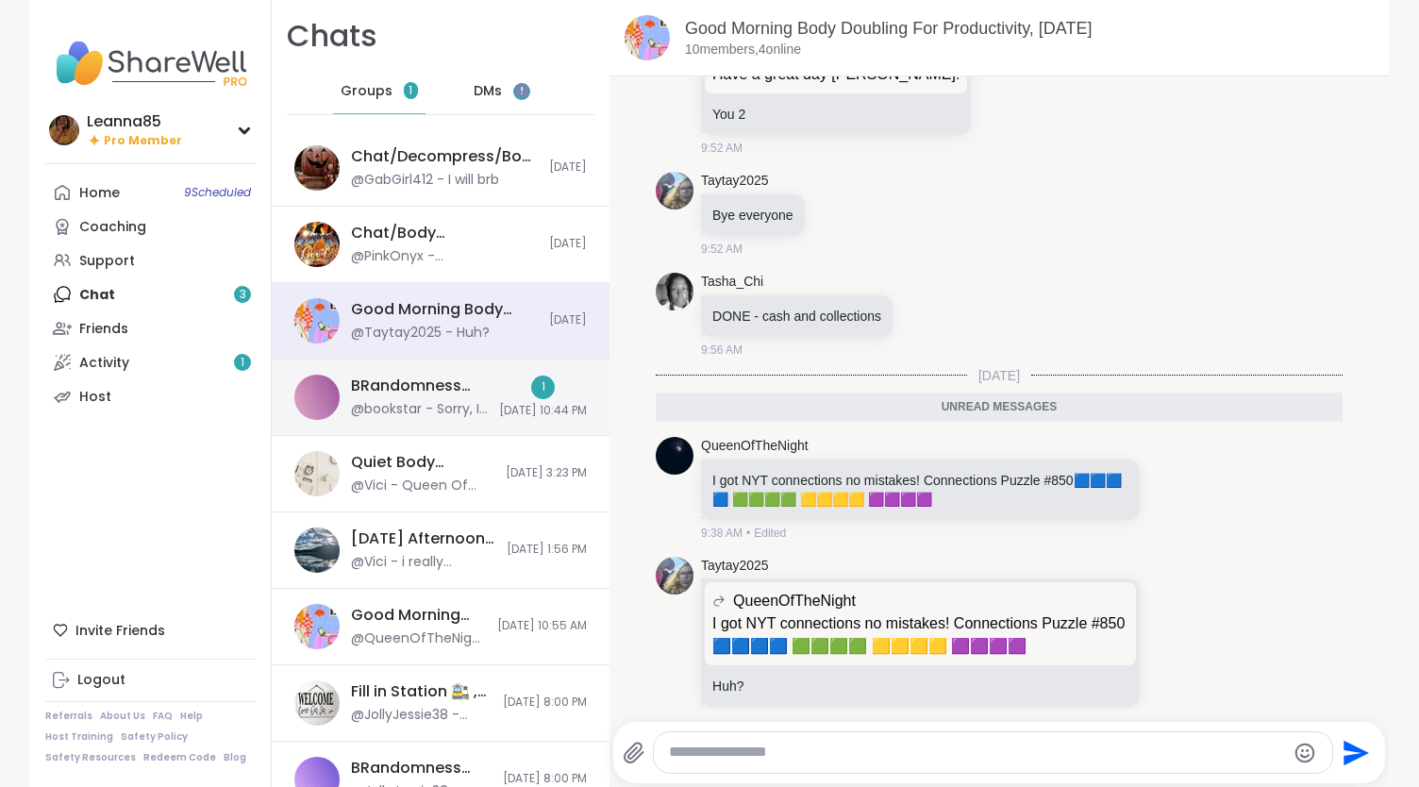
click at [499, 382] on div "1 10/7/2025, 10:44 PM" at bounding box center [543, 397] width 88 height 43
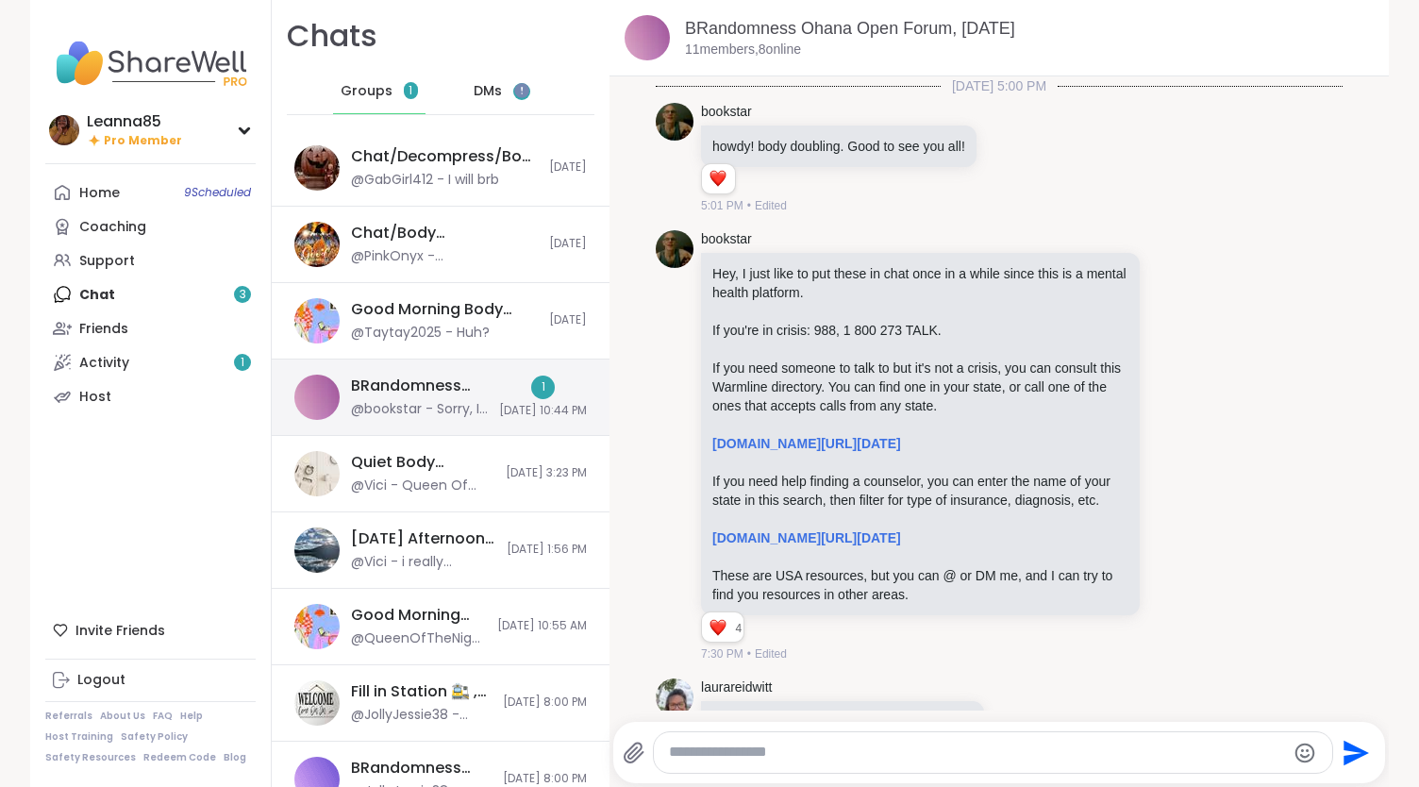
scroll to position [926, 0]
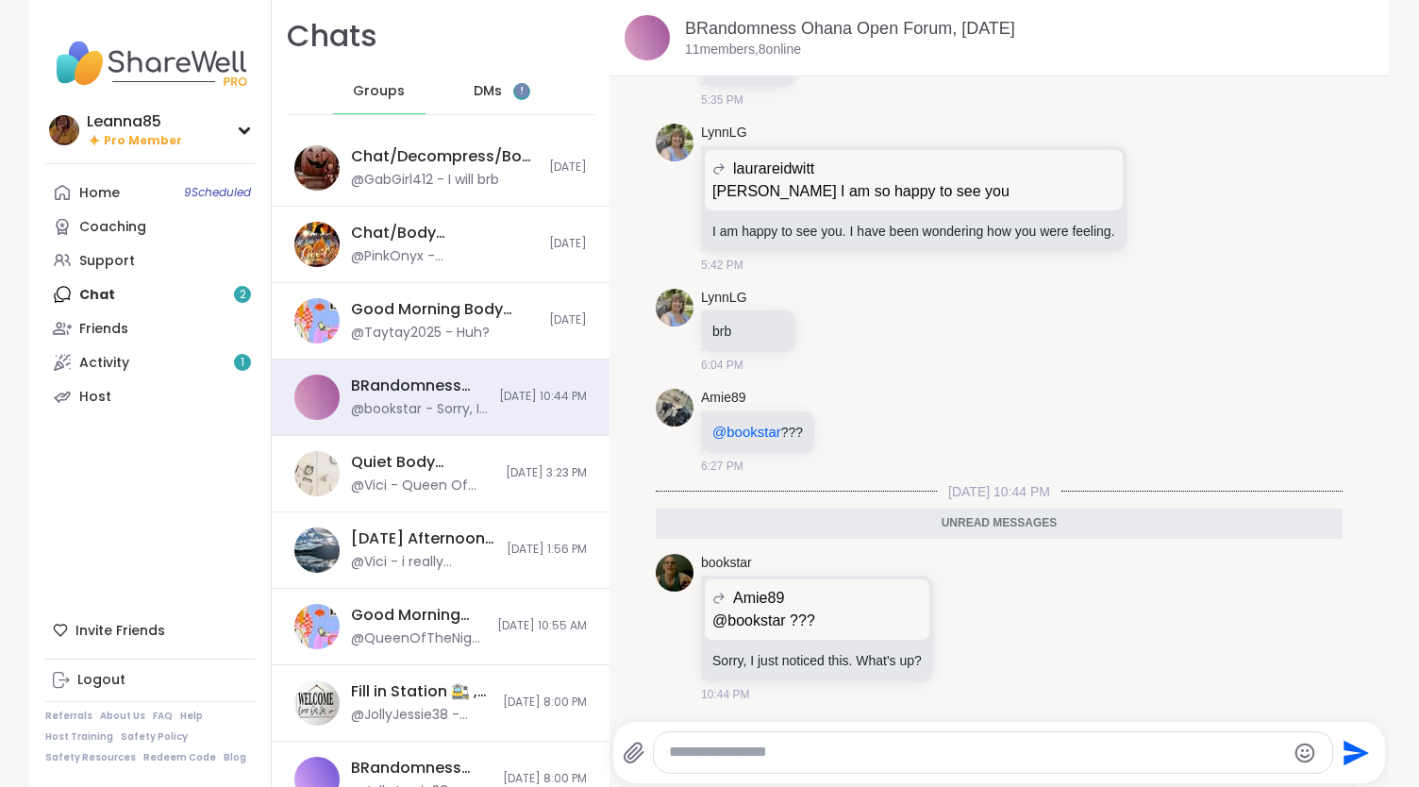
click at [474, 90] on span "DMs" at bounding box center [488, 91] width 28 height 19
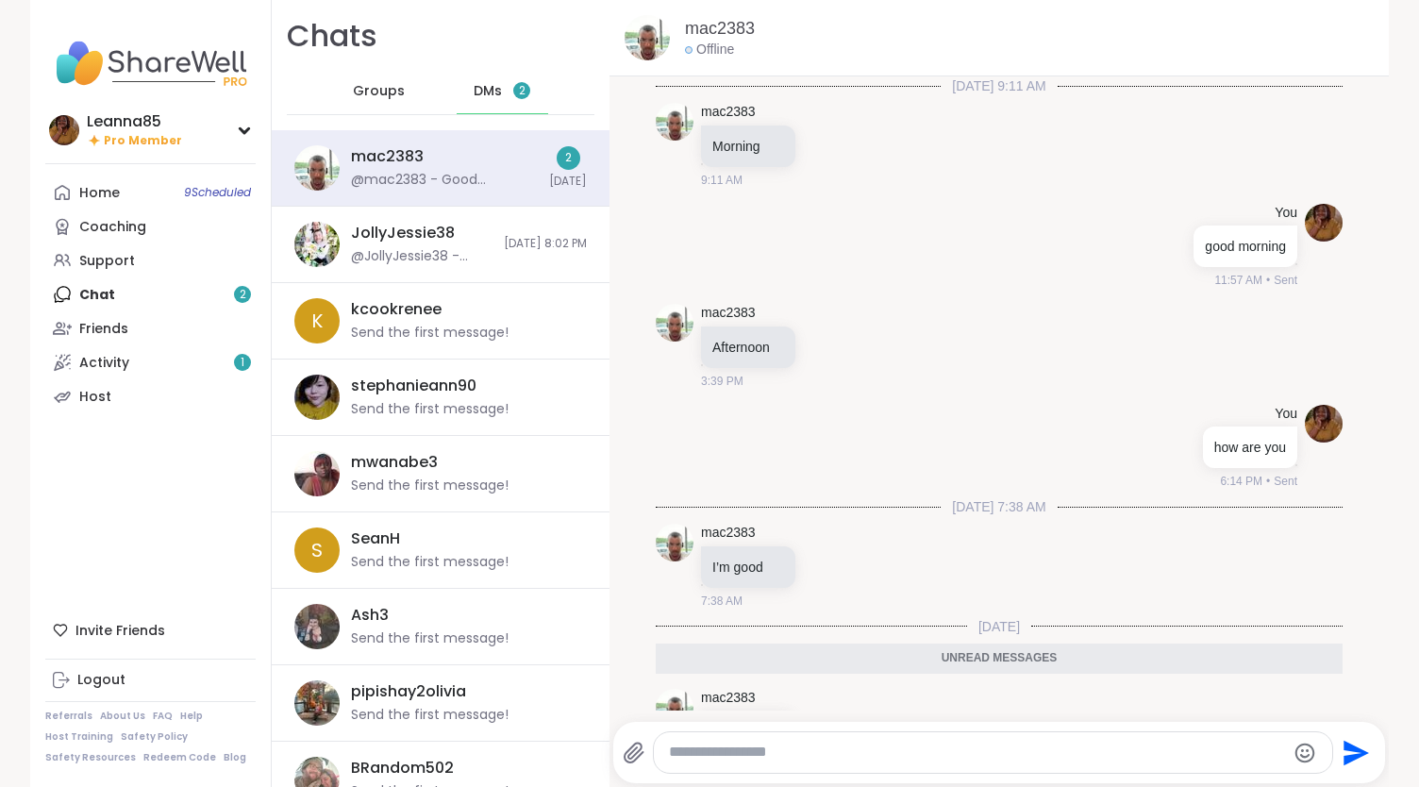
scroll to position [166, 0]
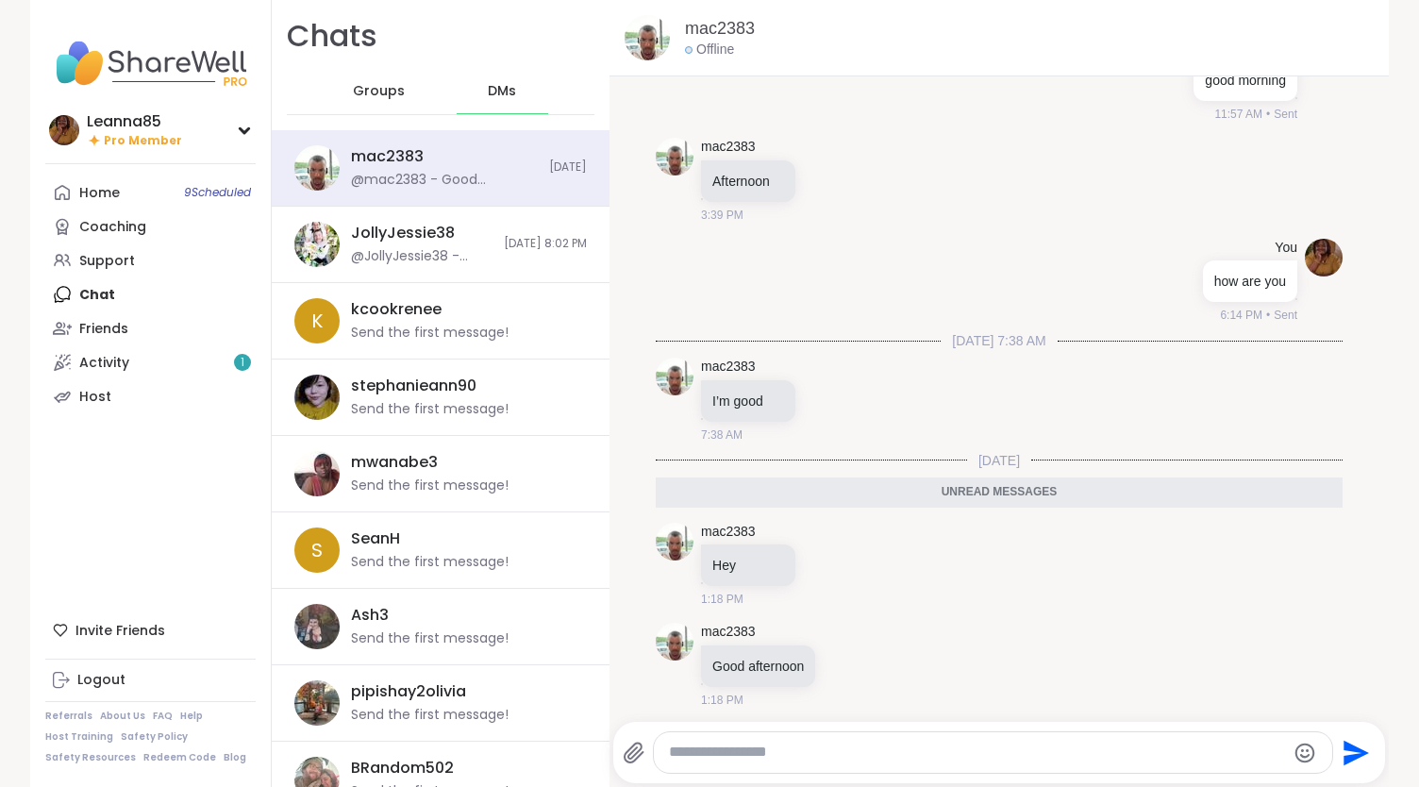
click at [765, 767] on div at bounding box center [993, 752] width 679 height 41
click at [734, 748] on textarea "Type your message" at bounding box center [977, 753] width 616 height 20
type textarea "**********"
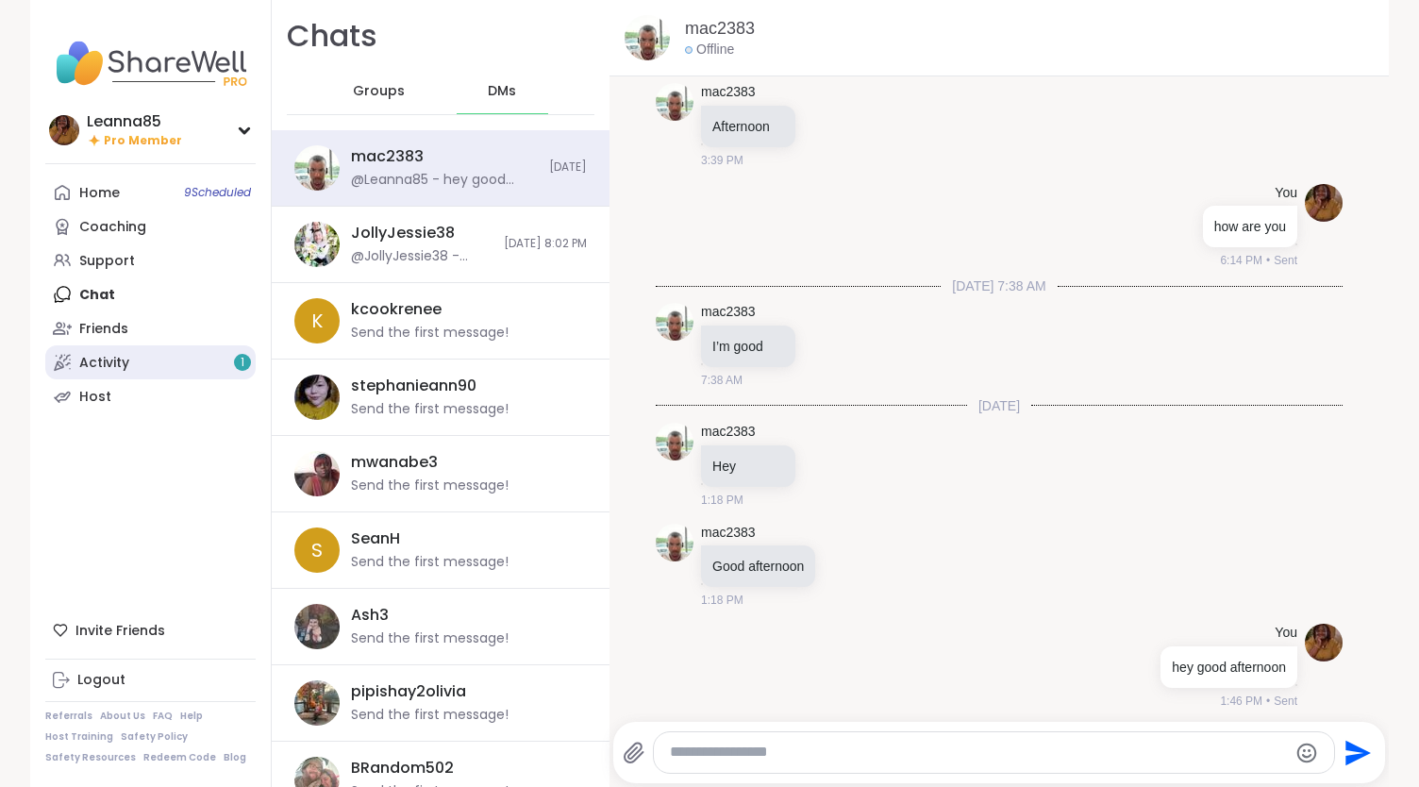
click at [172, 356] on link "Activity 1" at bounding box center [150, 362] width 210 height 34
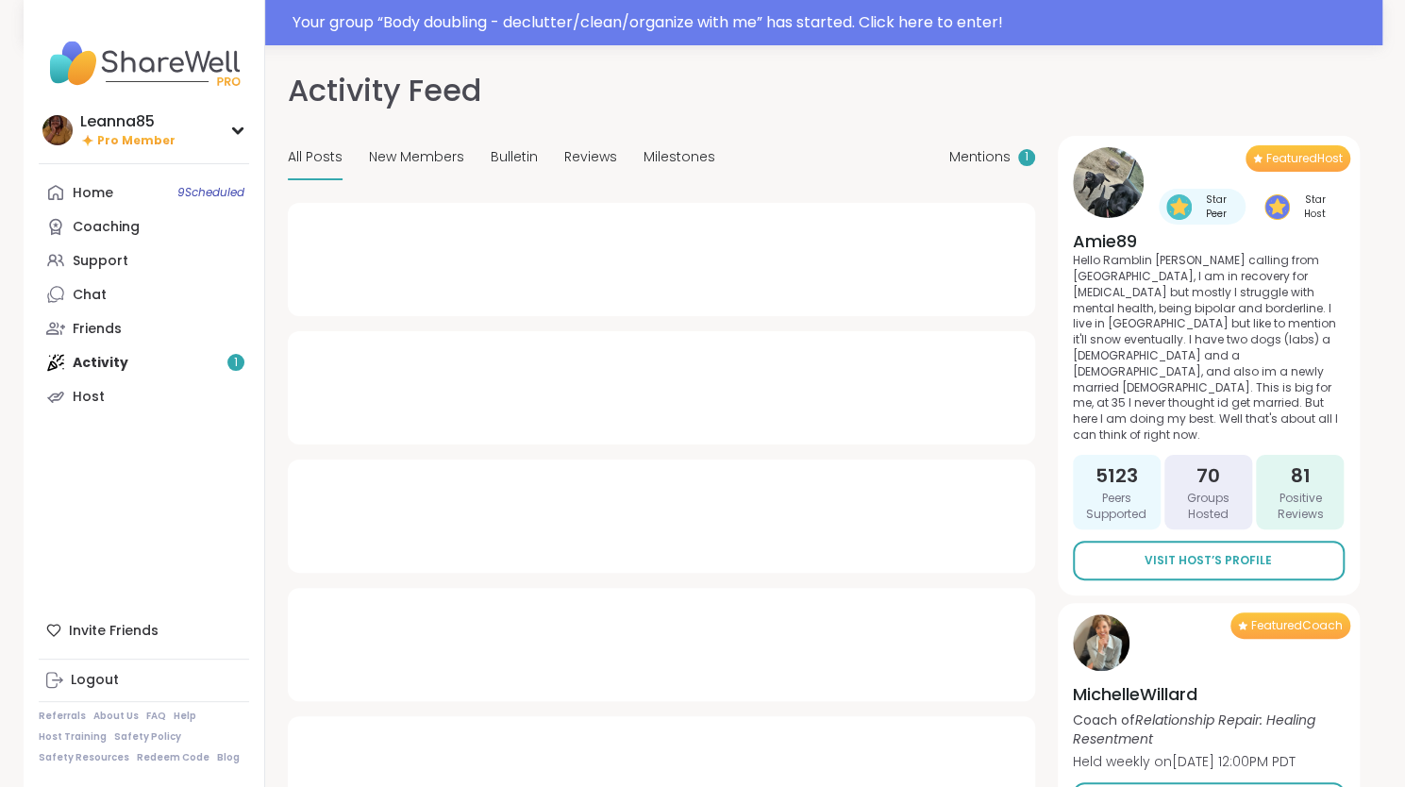
type textarea "*"
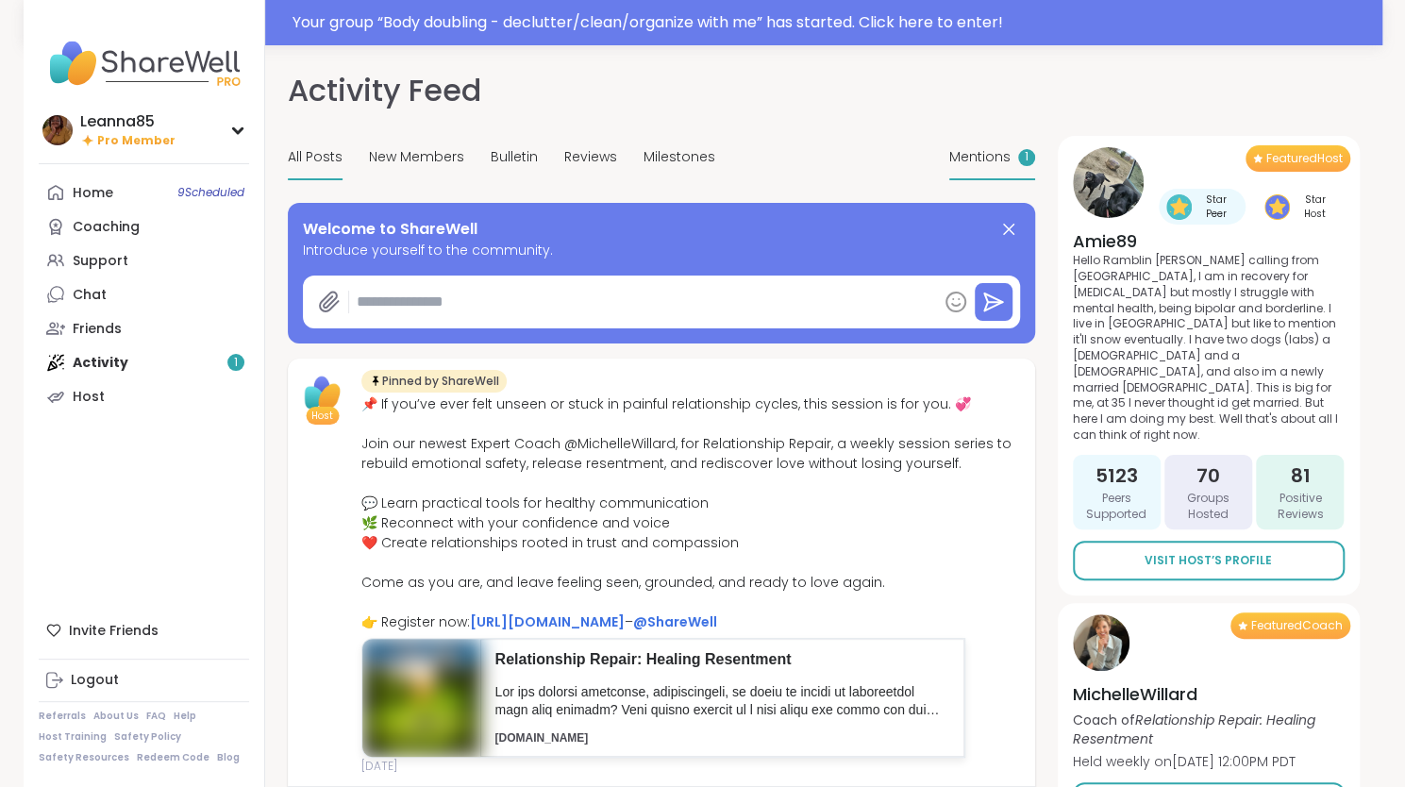
click at [966, 154] on span "Mentions" at bounding box center [979, 157] width 61 height 20
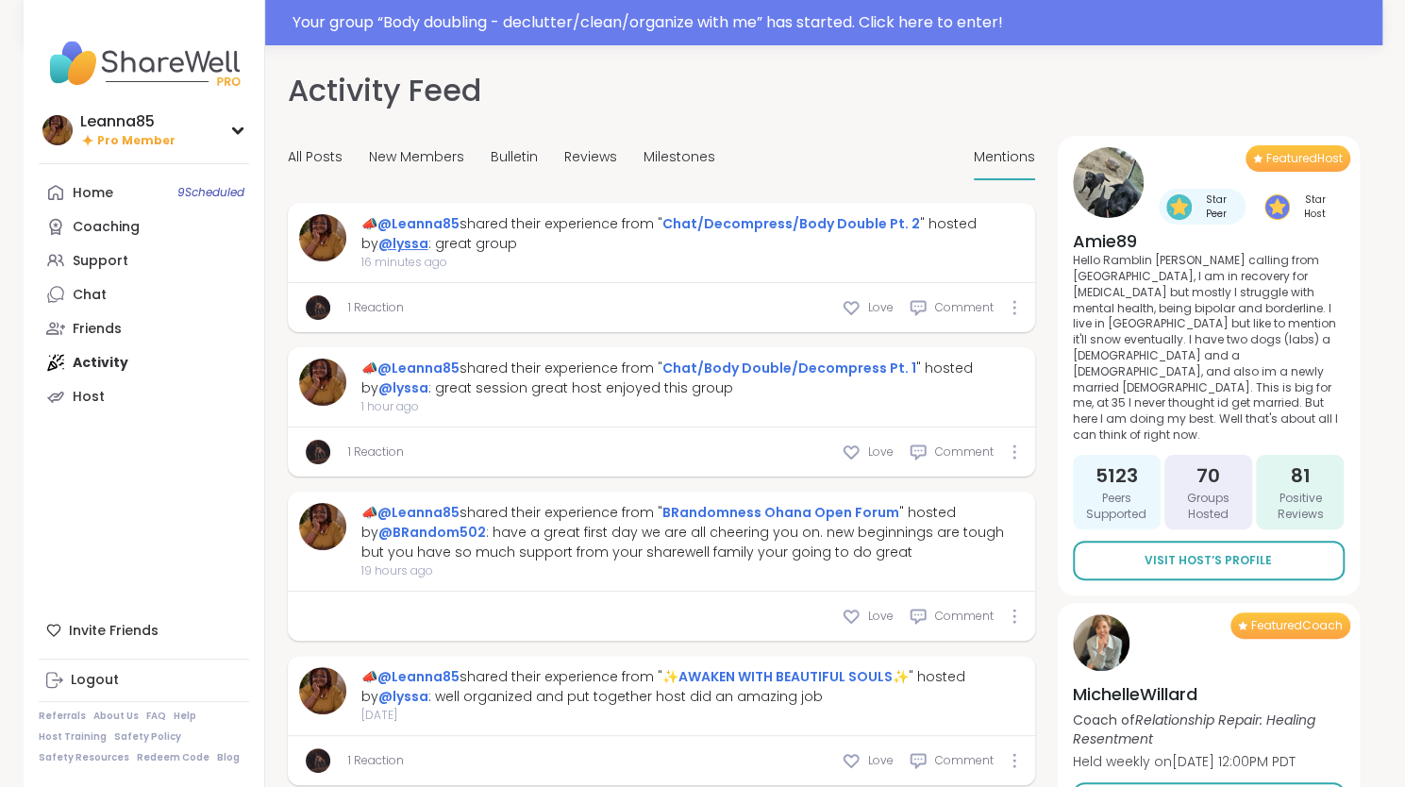
click at [398, 244] on link "@lyssa" at bounding box center [403, 243] width 50 height 19
click at [153, 197] on link "Home 9 Scheduled" at bounding box center [144, 193] width 210 height 34
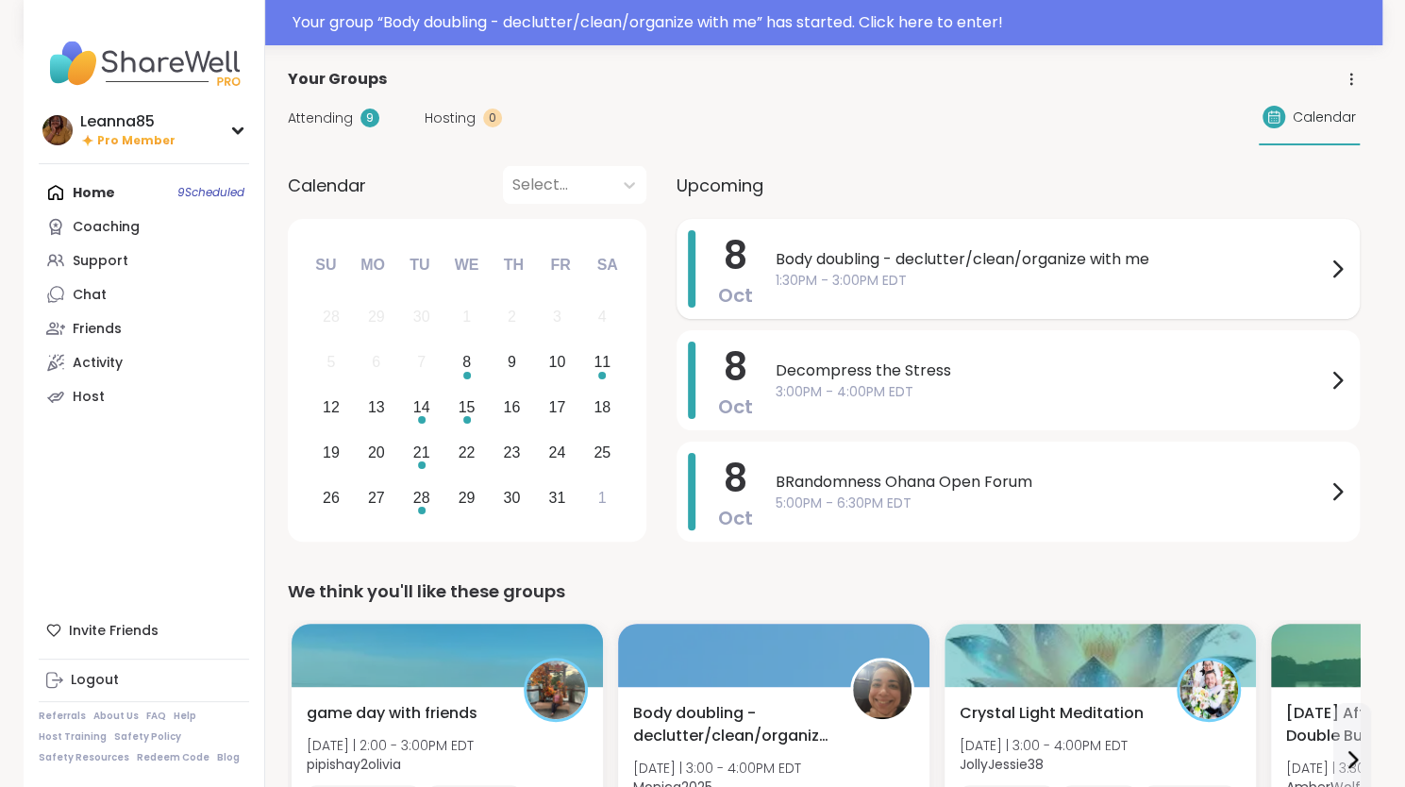
click at [866, 278] on span "1:30PM - 3:00PM EDT" at bounding box center [1051, 281] width 550 height 20
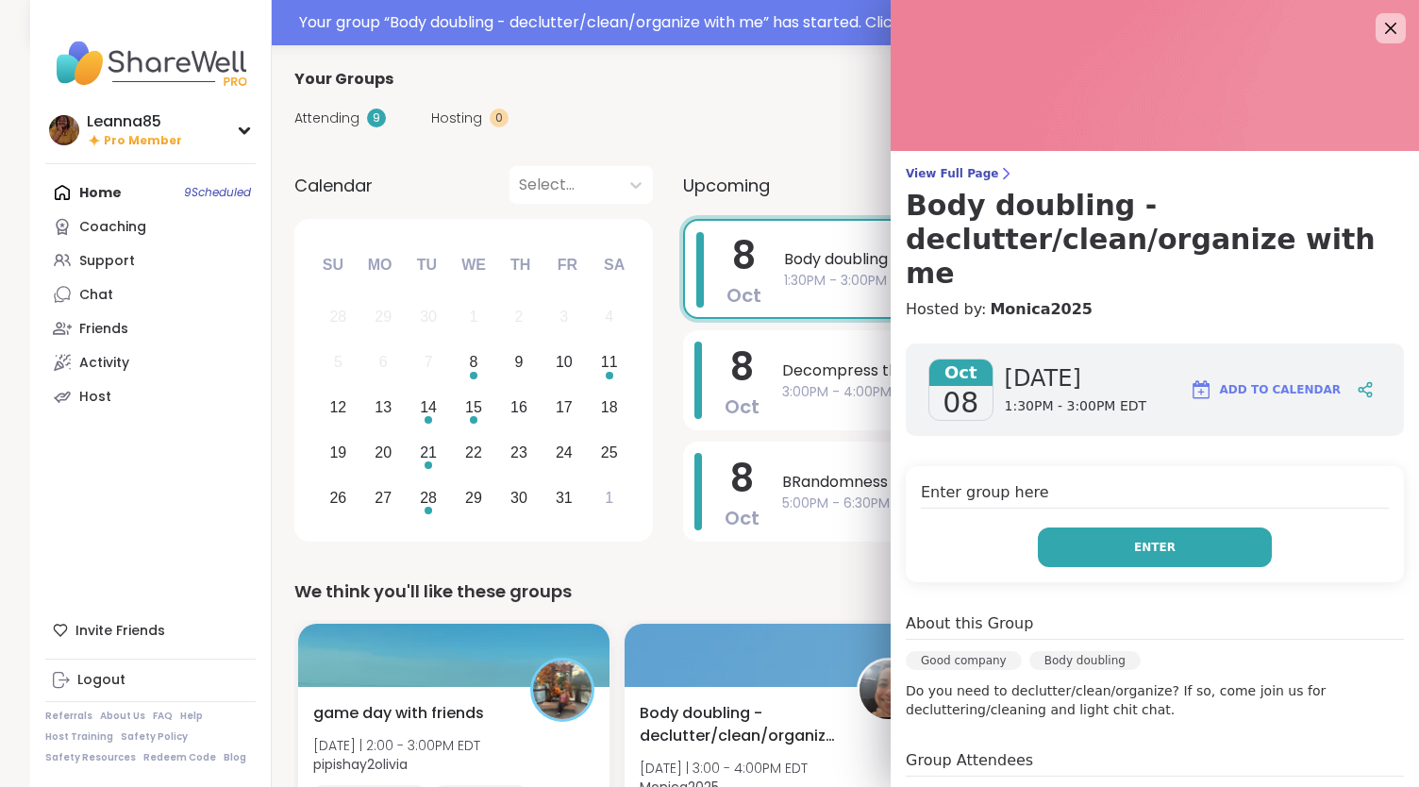
click at [1065, 528] on button "Enter" at bounding box center [1155, 548] width 234 height 40
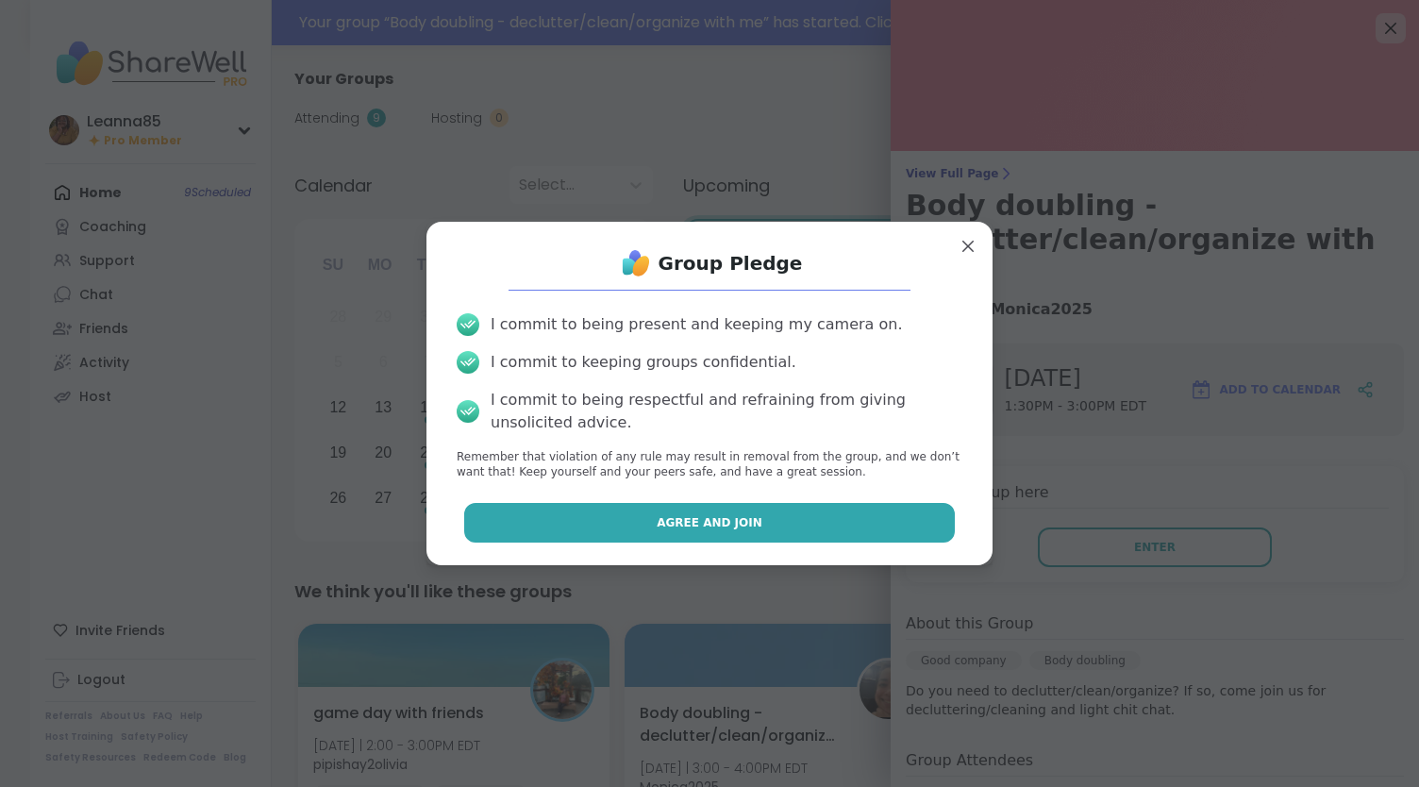
click at [693, 528] on span "Agree and Join" at bounding box center [710, 522] width 106 height 17
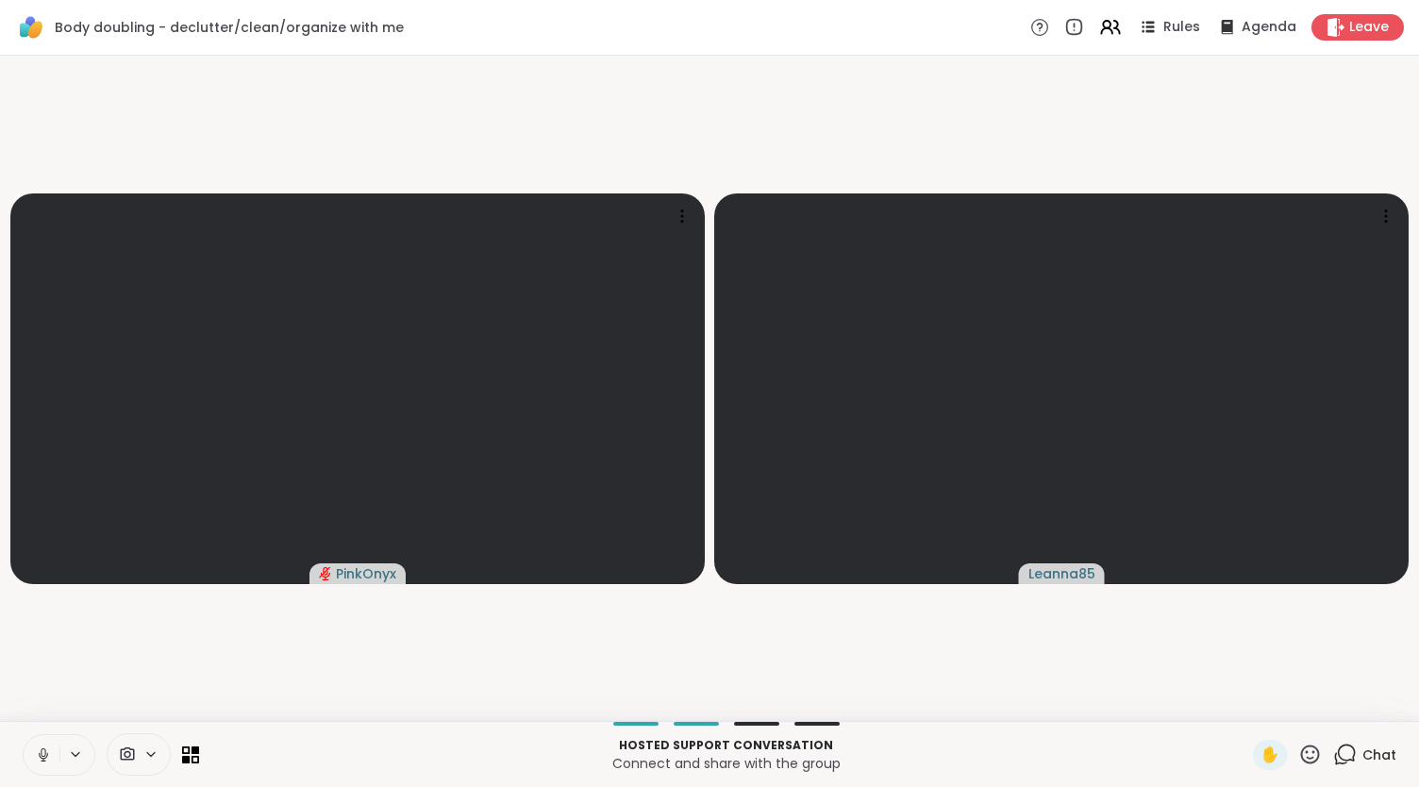
click at [44, 754] on icon at bounding box center [43, 752] width 5 height 8
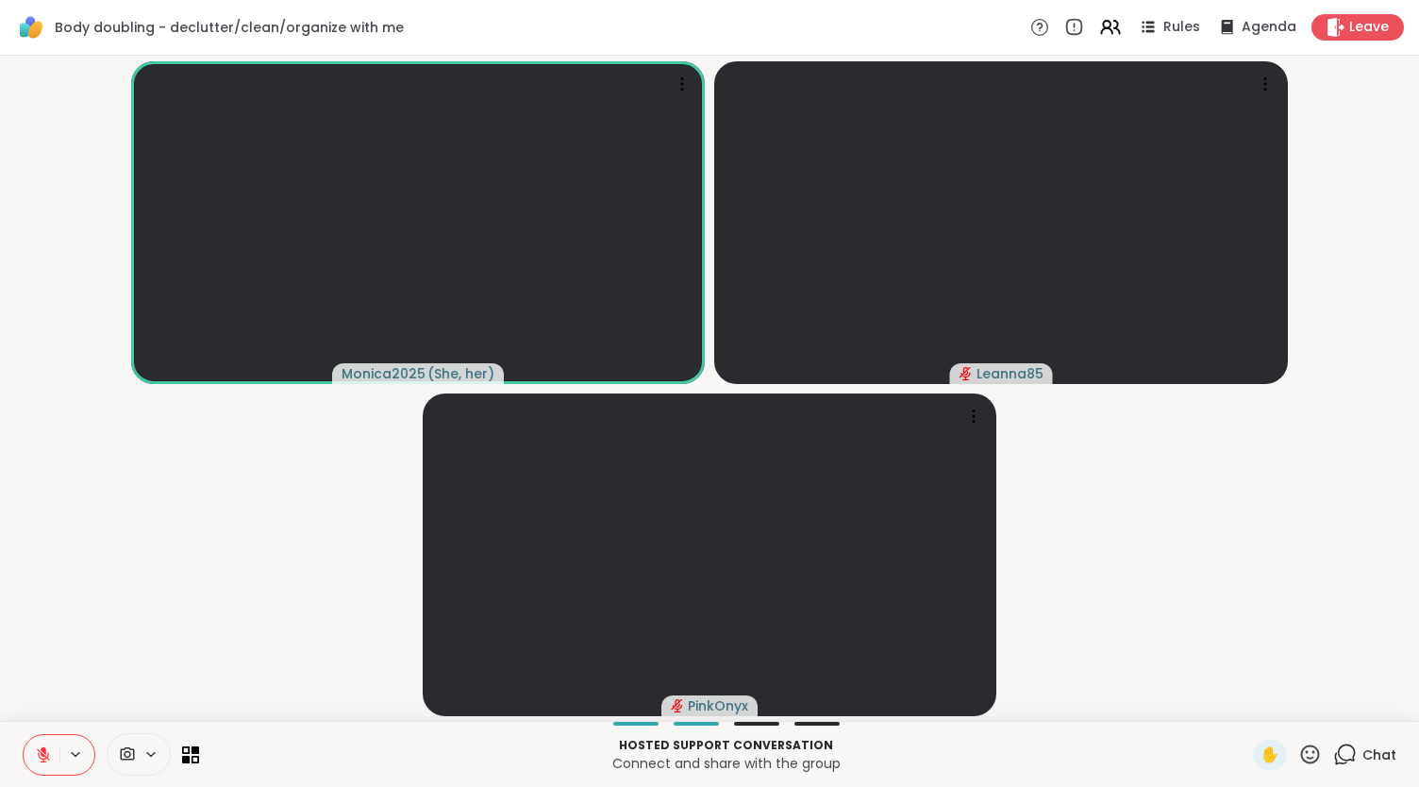
click at [53, 735] on button at bounding box center [42, 755] width 36 height 40
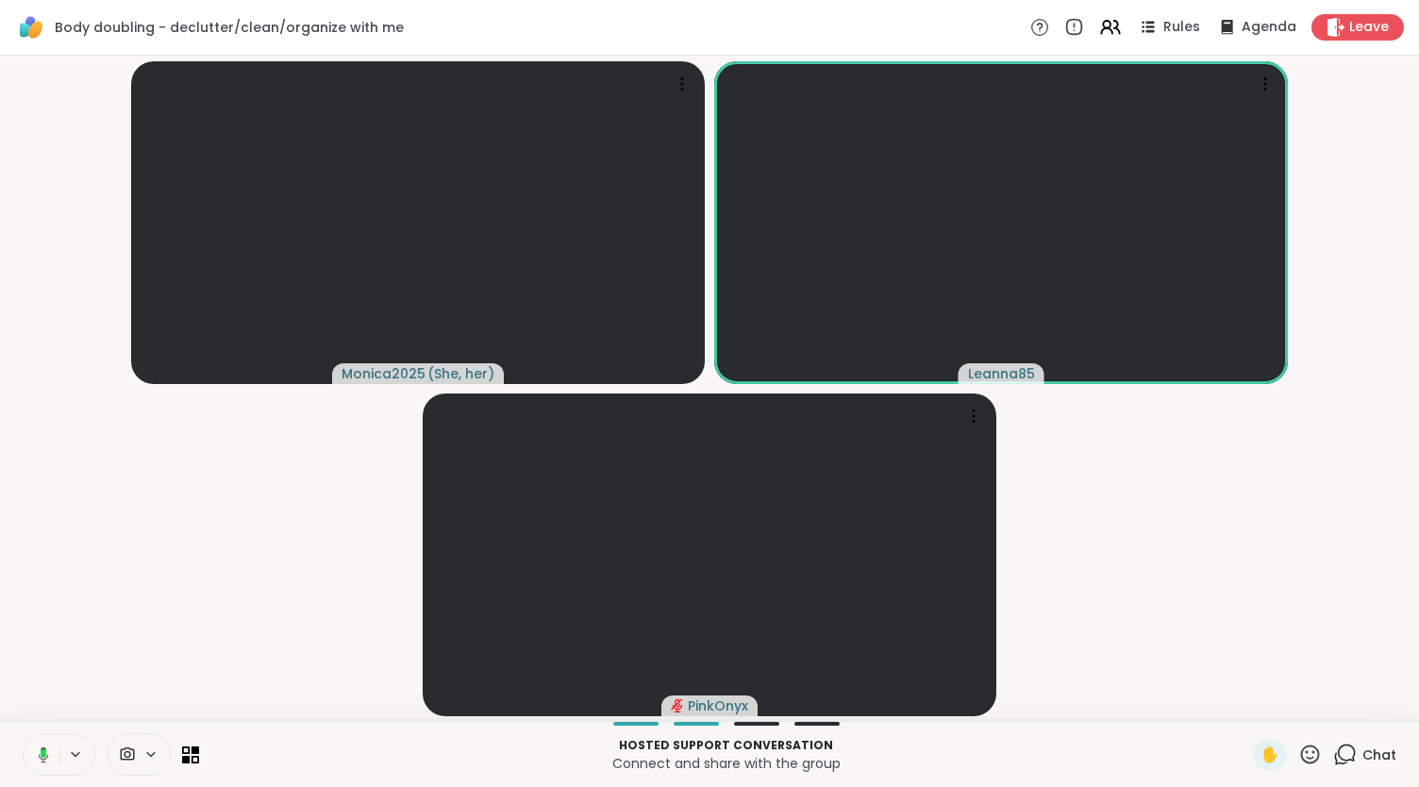
click at [38, 763] on button at bounding box center [40, 755] width 39 height 40
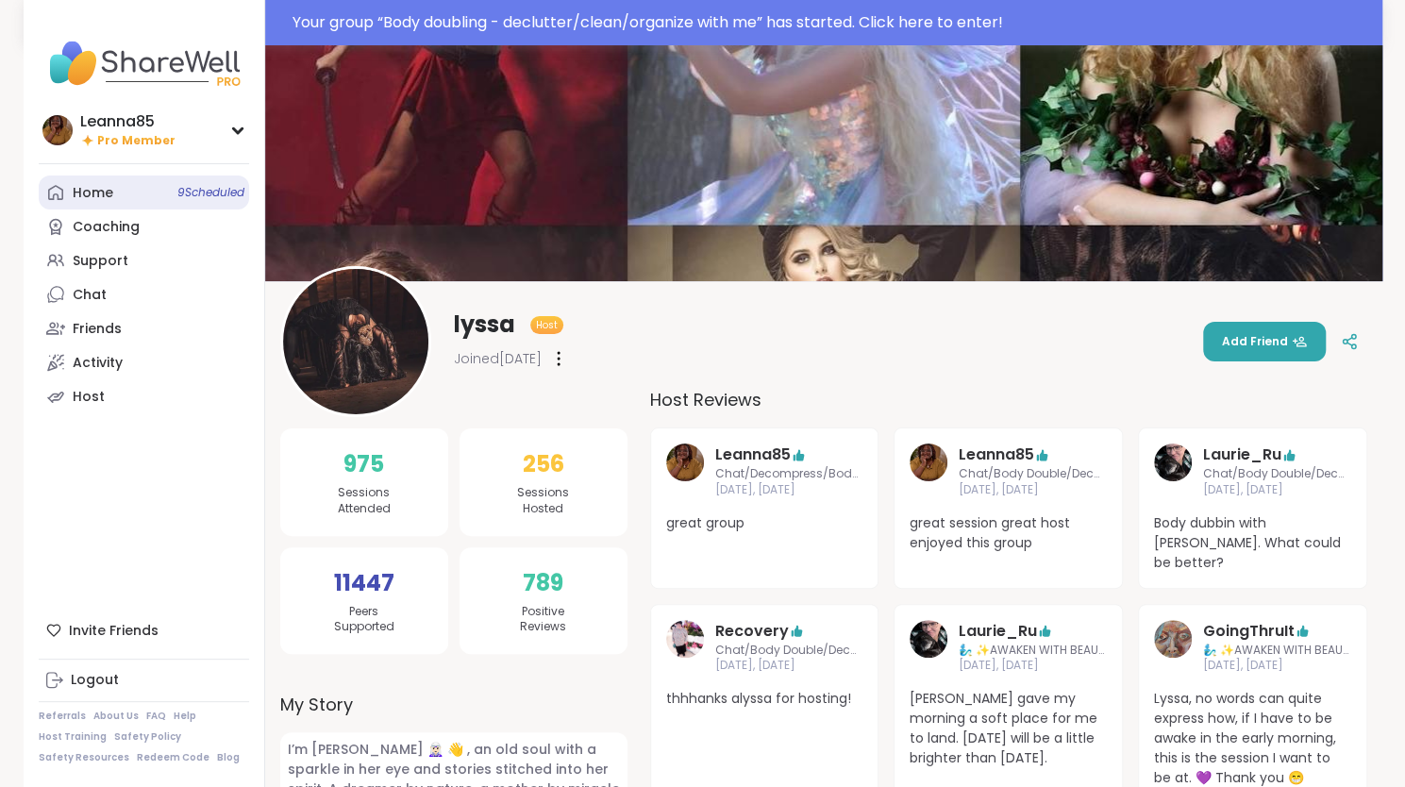
click at [179, 196] on span "9 Scheduled" at bounding box center [210, 192] width 67 height 15
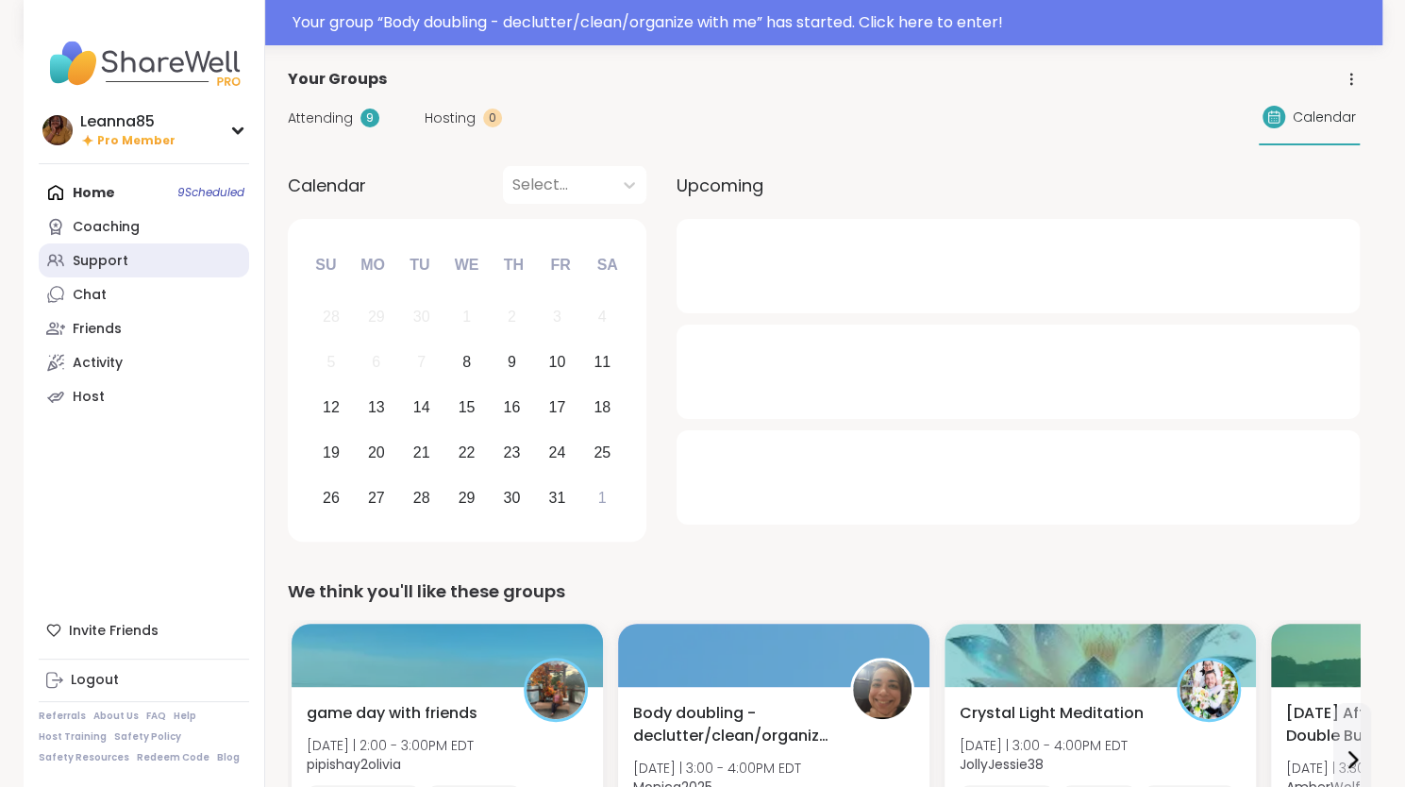
click at [157, 266] on link "Support" at bounding box center [144, 260] width 210 height 34
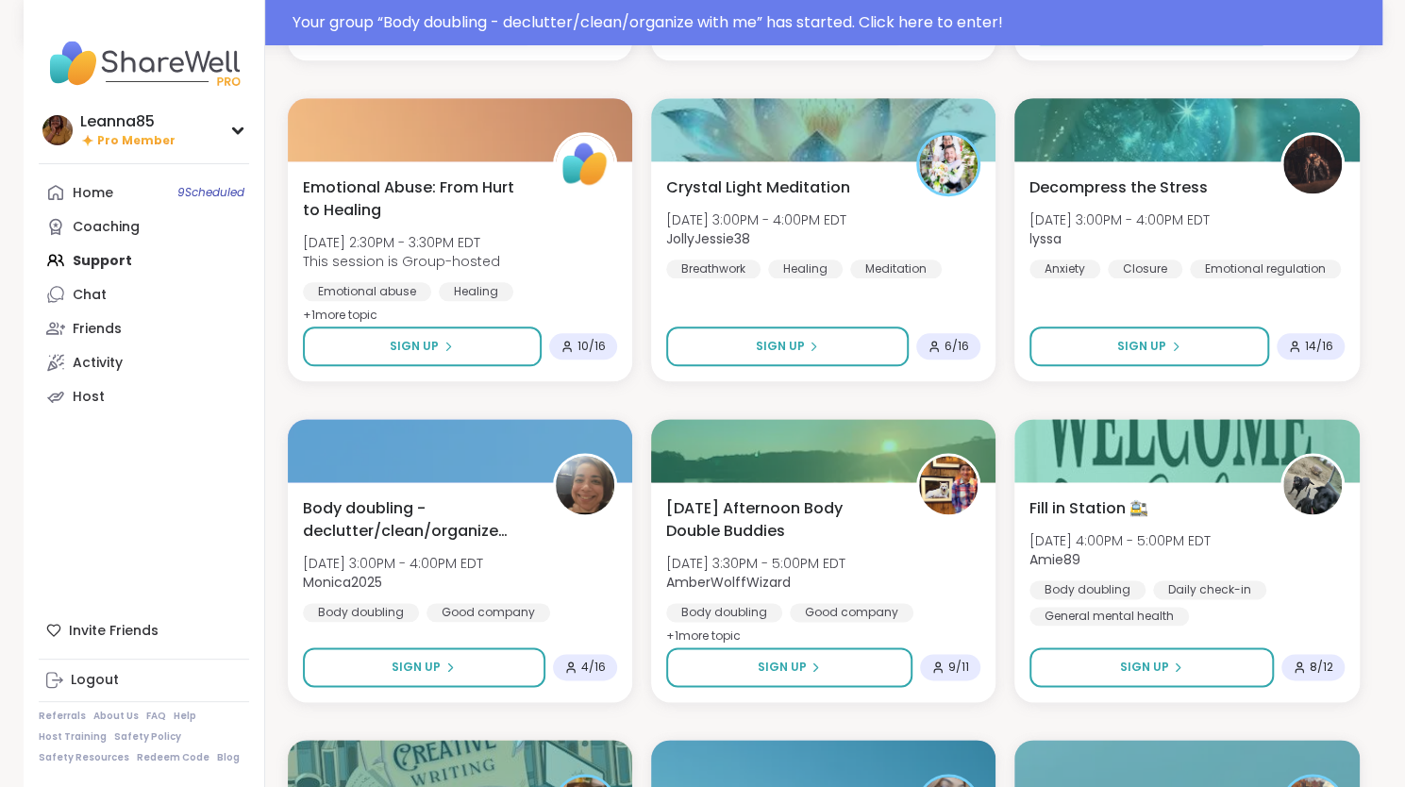
scroll to position [1133, 0]
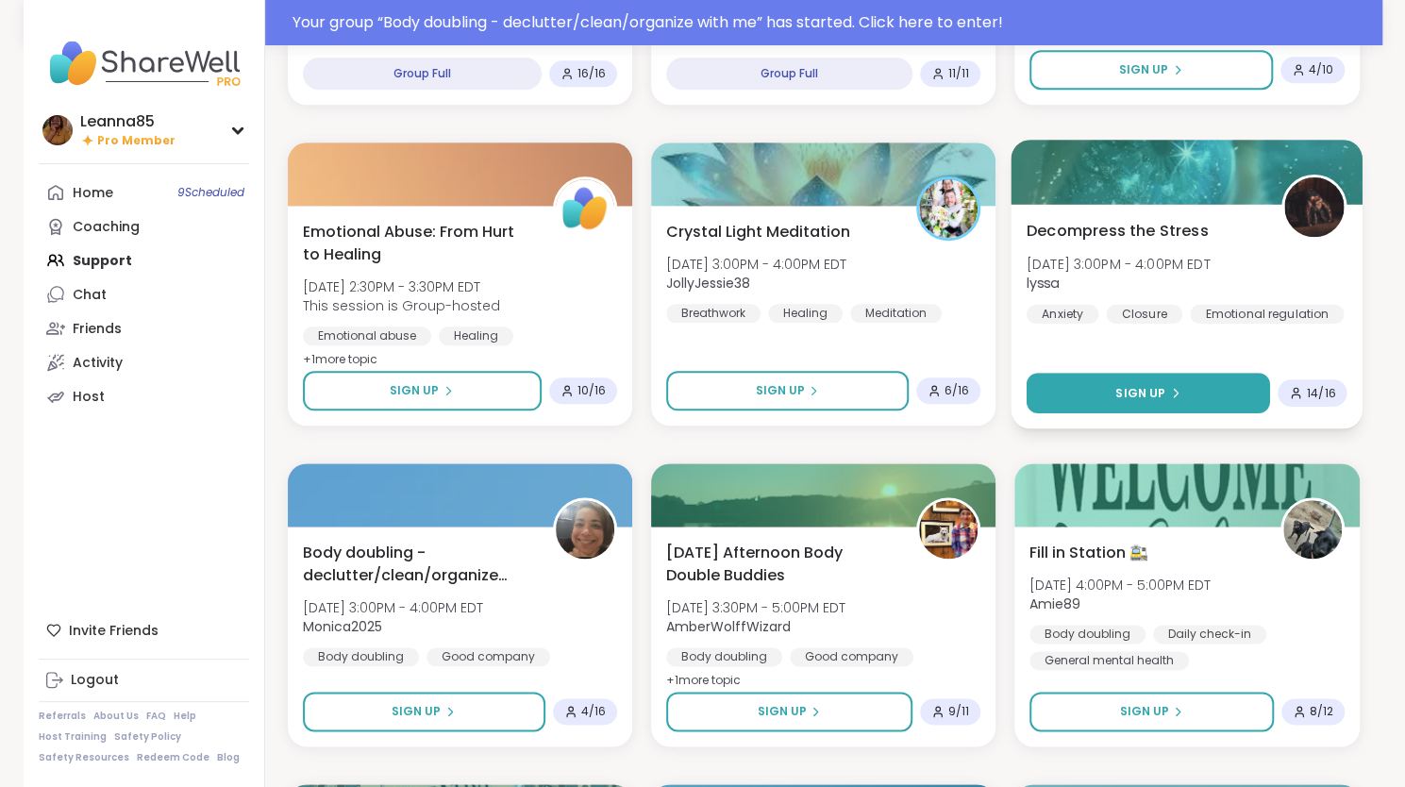
click at [1086, 388] on button "Sign Up" at bounding box center [1148, 393] width 243 height 41
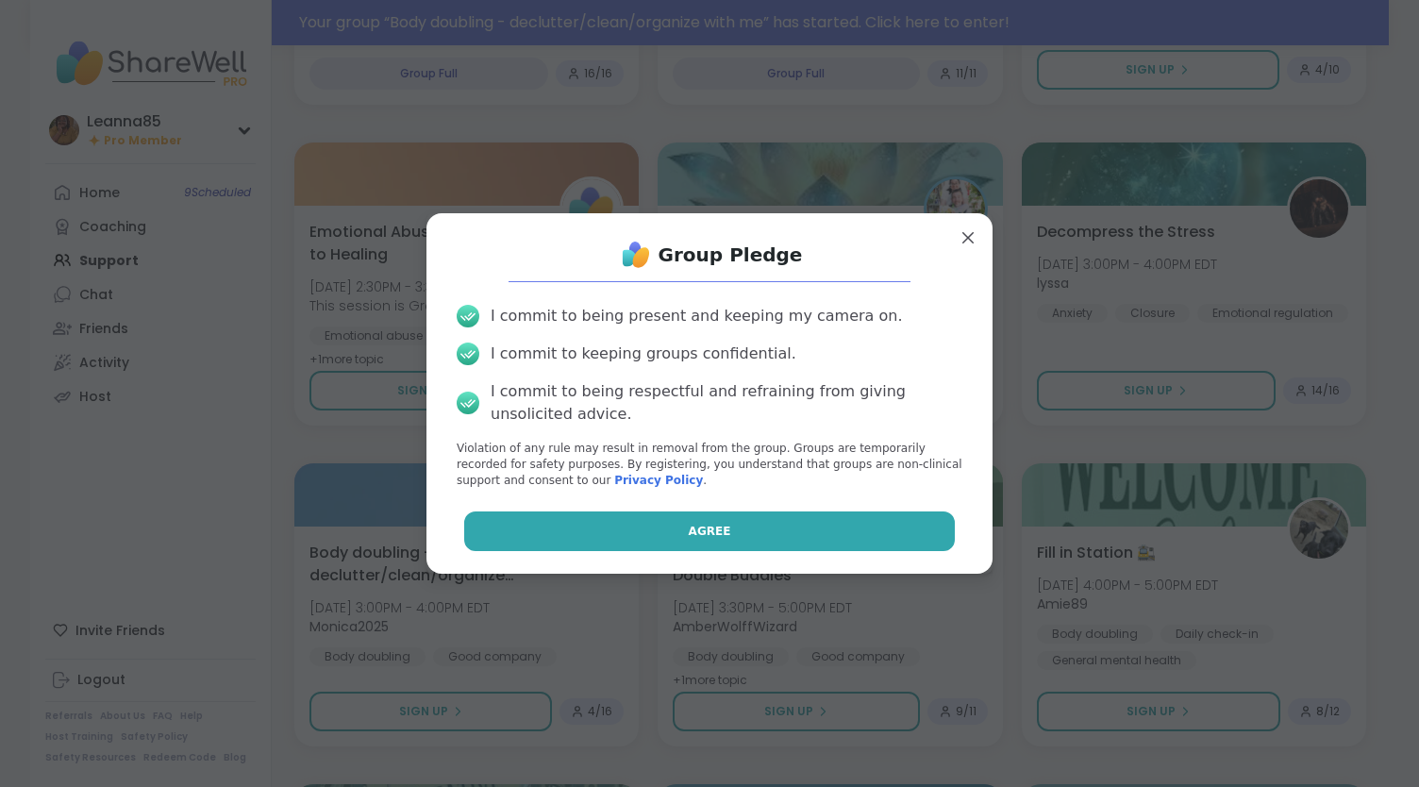
click at [760, 529] on button "Agree" at bounding box center [710, 532] width 492 height 40
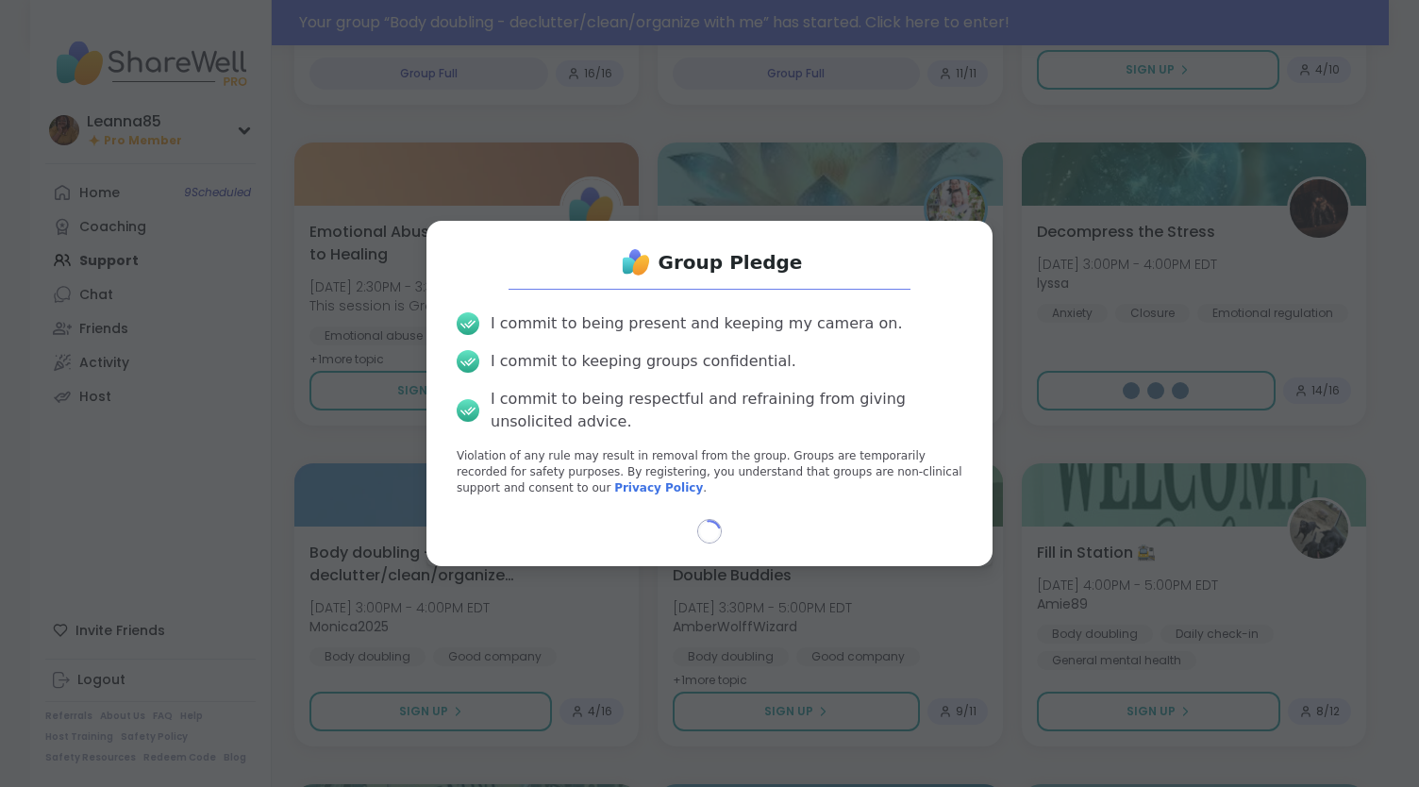
select select "**"
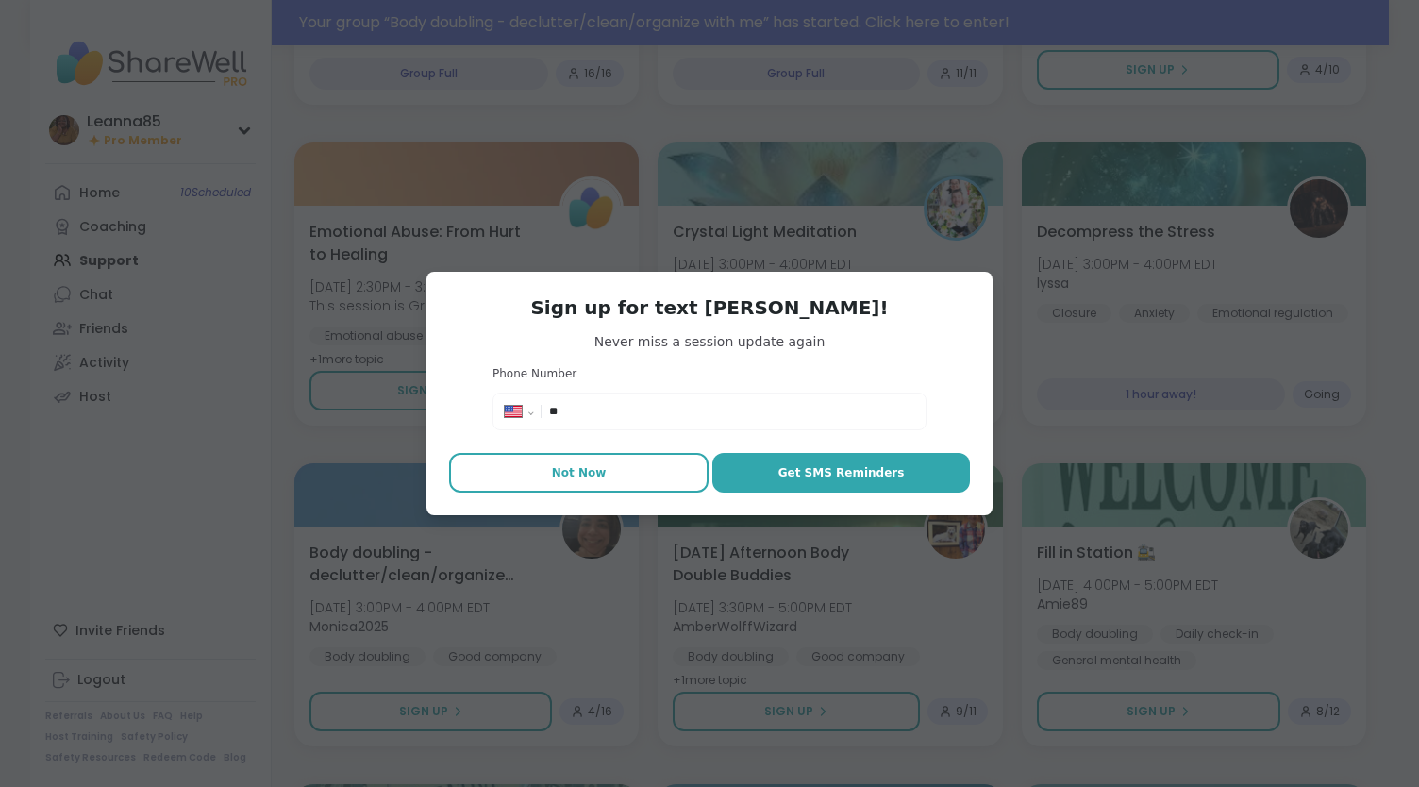
click at [621, 468] on button "Not Now" at bounding box center [579, 473] width 260 height 40
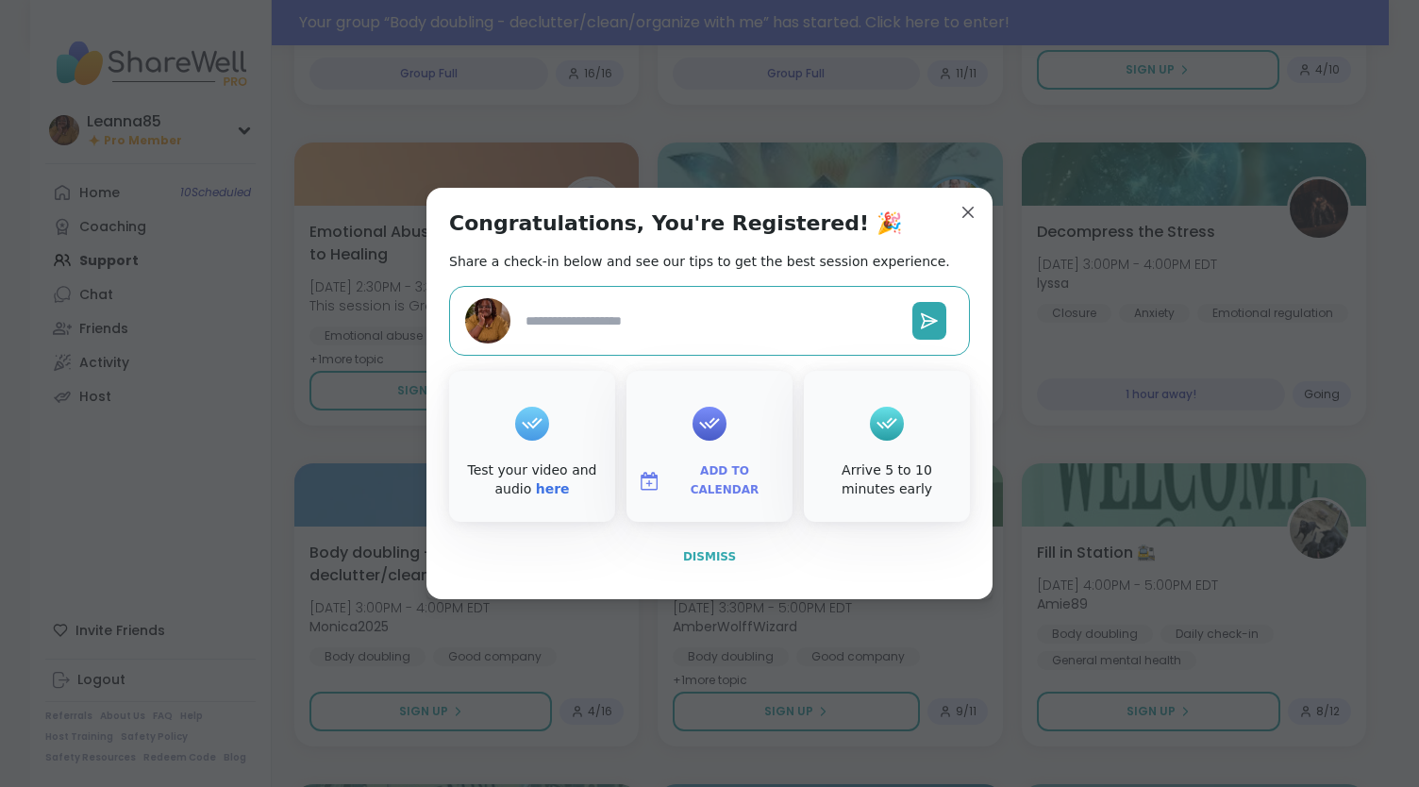
click at [697, 562] on span "Dismiss" at bounding box center [709, 556] width 53 height 13
